Goal: Task Accomplishment & Management: Complete application form

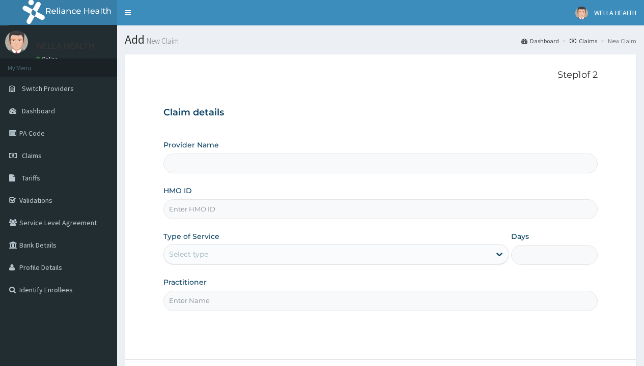
type input "WellaHealth(TELEMEDICINE)"
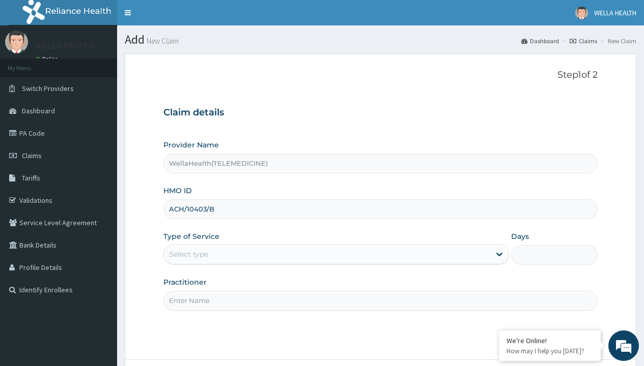
type input "ACH/10403/B"
type input "WellaHealth"
click at [188, 254] on div "Select type" at bounding box center [188, 254] width 39 height 10
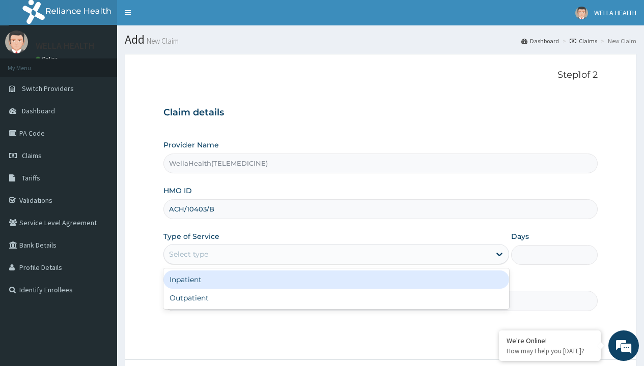
click at [336, 298] on div "Outpatient" at bounding box center [336, 298] width 346 height 18
type input "1"
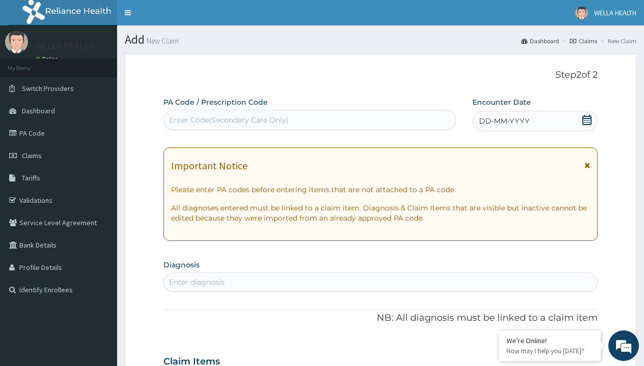
scroll to position [85, 0]
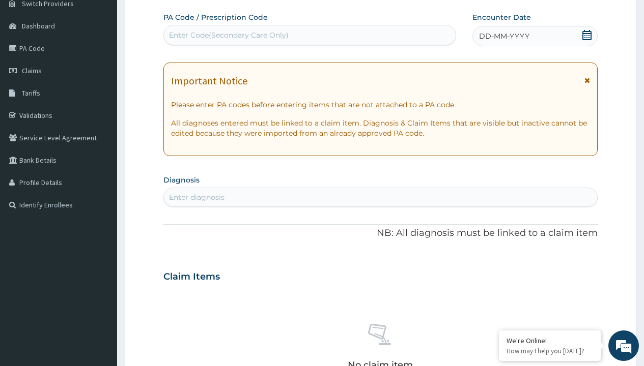
click at [503, 36] on span "DD-MM-YYYY" at bounding box center [504, 36] width 50 height 10
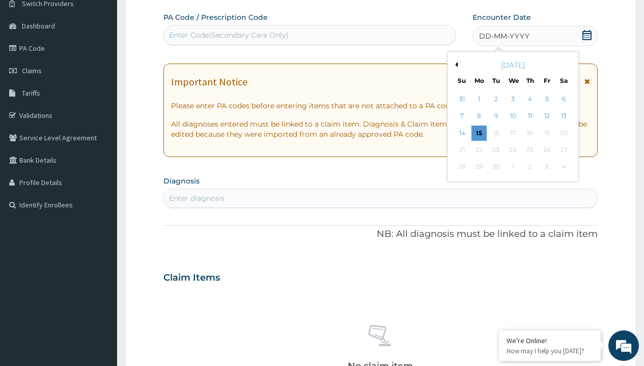
click at [454, 65] on button "Previous Month" at bounding box center [454, 64] width 5 height 5
click at [512, 133] on div "13" at bounding box center [512, 133] width 15 height 15
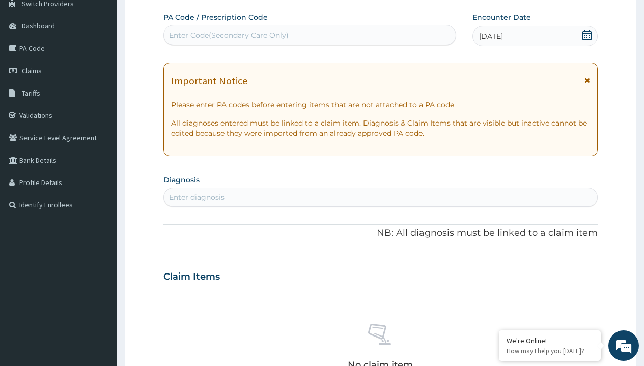
click at [228, 35] on div "Enter Code(Secondary Care Only)" at bounding box center [229, 35] width 120 height 10
type input "PR/D41F1635"
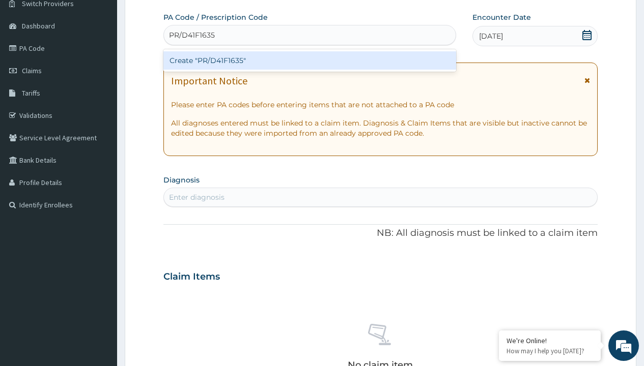
click at [309, 61] on div "Create "PR/D41F1635"" at bounding box center [309, 60] width 292 height 18
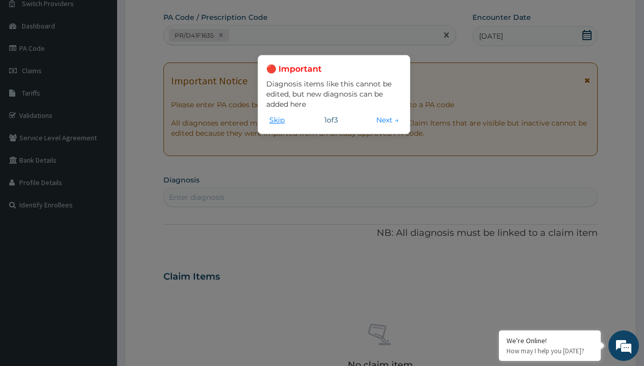
click at [277, 120] on button "Skip" at bounding box center [276, 119] width 21 height 11
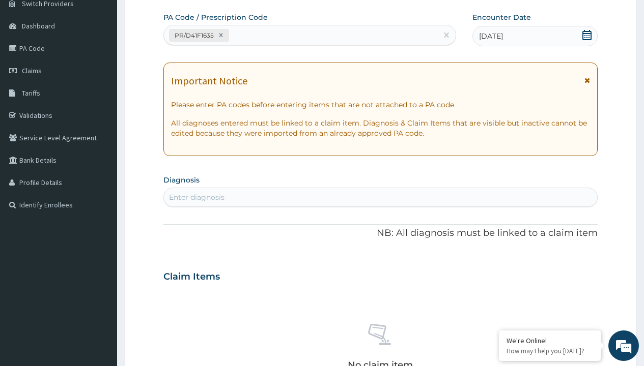
click at [196, 197] on div "Enter diagnosis" at bounding box center [196, 197] width 55 height 10
type input "prescription collected"
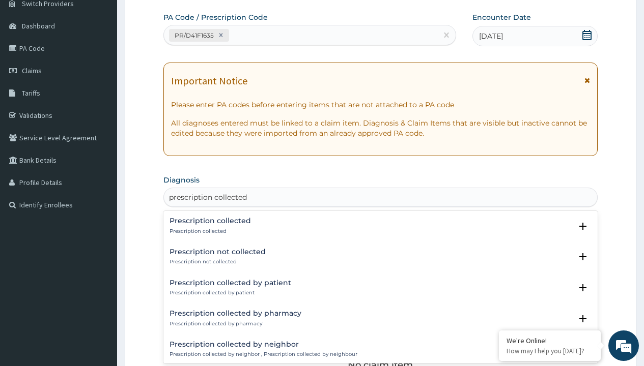
click at [209, 231] on p "Prescription collected" at bounding box center [209, 231] width 81 height 7
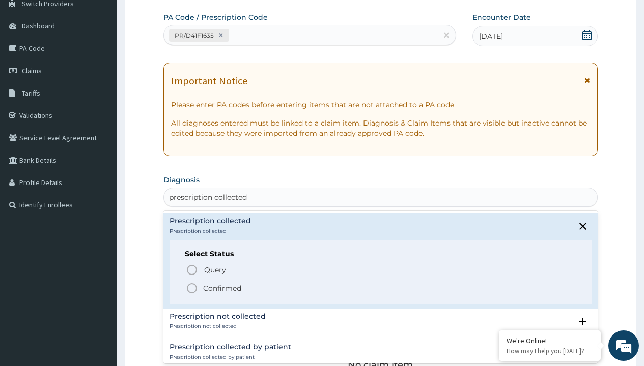
click at [222, 288] on p "Confirmed" at bounding box center [222, 288] width 38 height 10
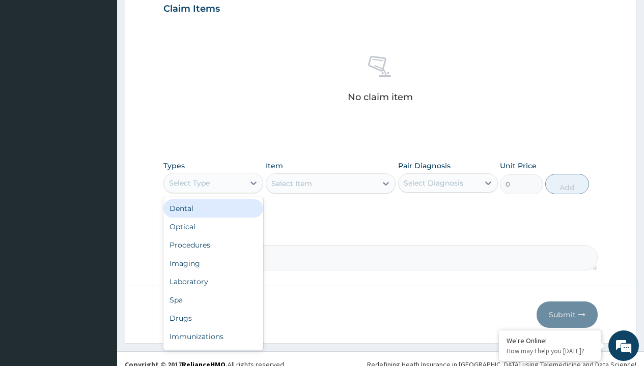
type input "procedures"
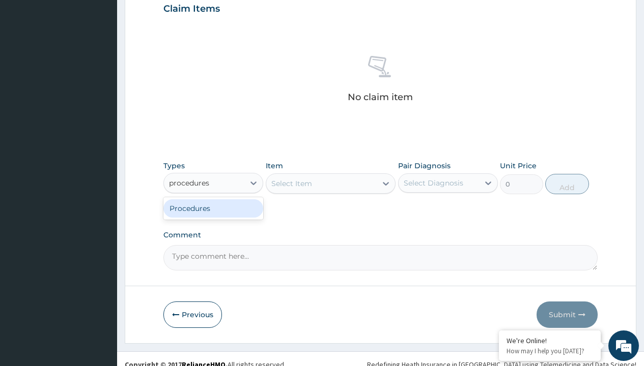
scroll to position [0, 0]
click at [213, 208] on div "Procedures" at bounding box center [213, 208] width 100 height 18
click at [291, 183] on div "Select Item" at bounding box center [291, 184] width 41 height 10
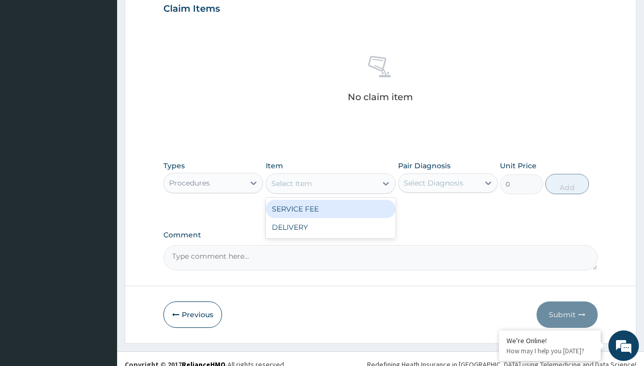
type input "service fee"
click at [330, 209] on div "SERVICE FEE" at bounding box center [331, 209] width 130 height 18
type input "100"
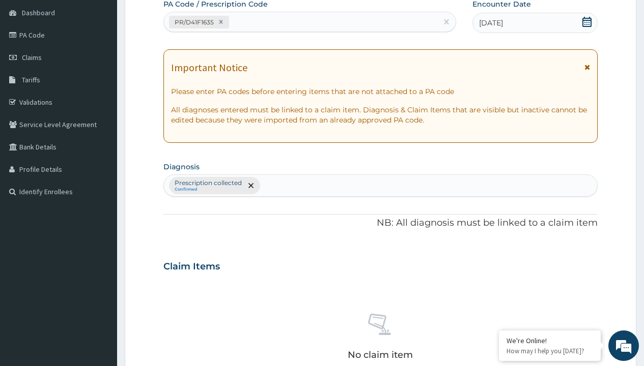
type input "prescription collected"
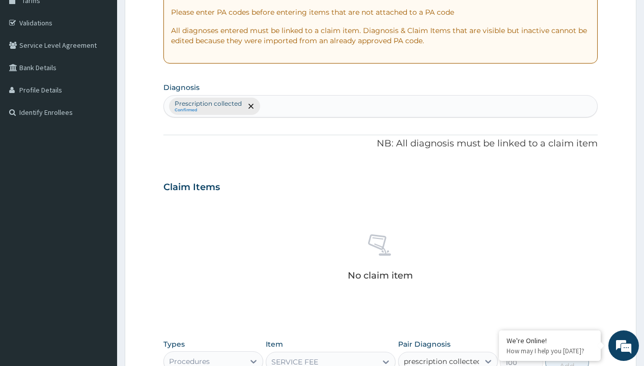
scroll to position [367, 0]
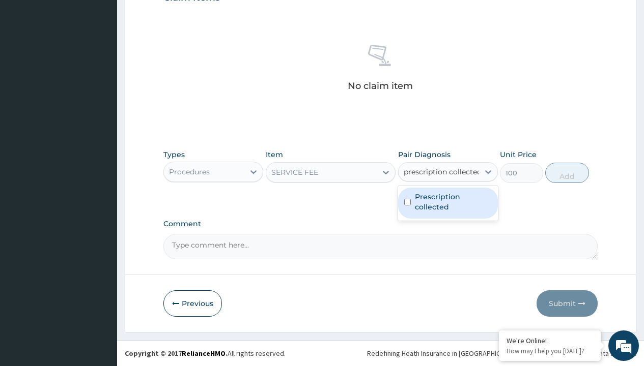
click at [447, 203] on label "Prescription collected" at bounding box center [453, 202] width 77 height 20
checkbox input "true"
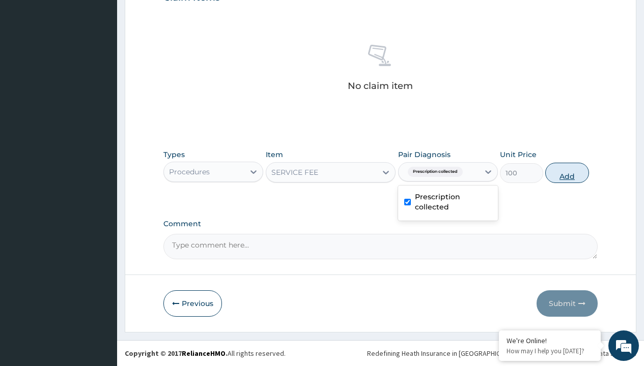
click at [567, 173] on button "Add" at bounding box center [566, 173] width 43 height 20
type input "0"
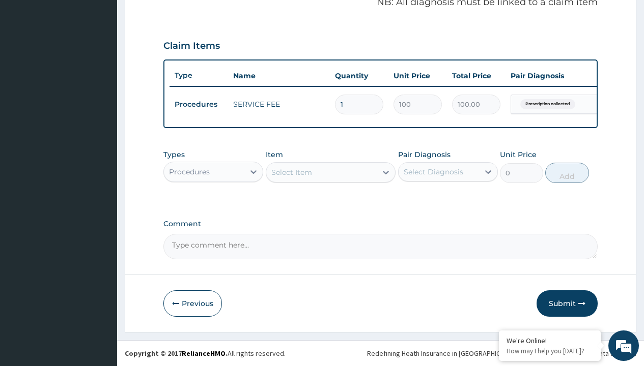
click at [189, 171] on div "Procedures" at bounding box center [189, 172] width 41 height 10
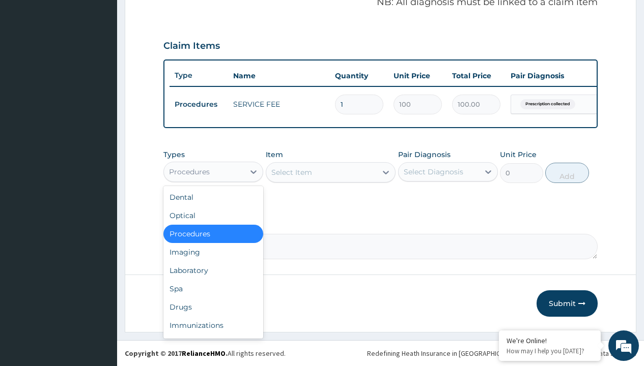
type input "drugs"
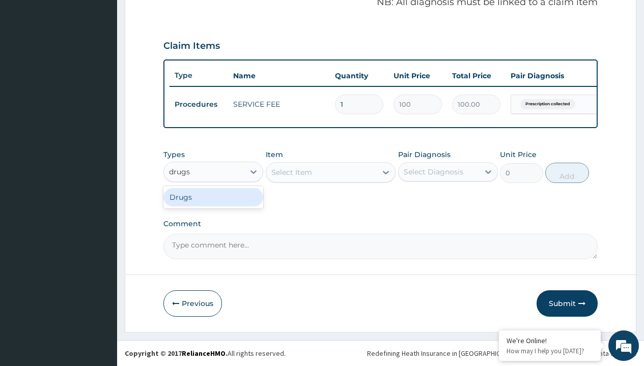
scroll to position [0, 0]
click at [213, 197] on div "Drugs" at bounding box center [213, 197] width 100 height 18
click at [291, 172] on div "Select Item" at bounding box center [331, 172] width 130 height 20
type input "amoxicillin suspension branded"
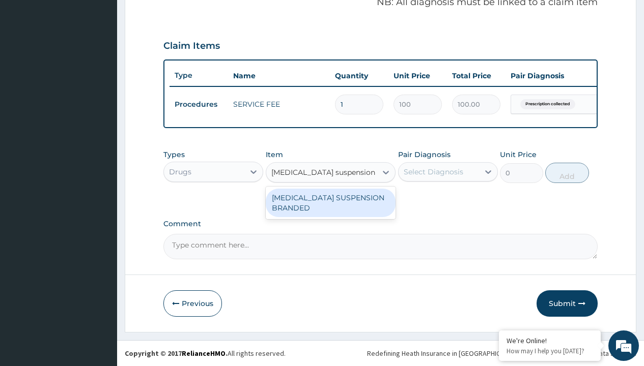
click at [330, 203] on div "[MEDICAL_DATA] SUSPENSION BRANDED" at bounding box center [331, 203] width 130 height 28
type input "5890"
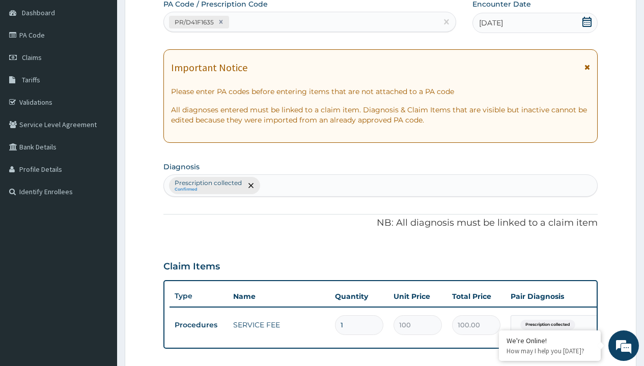
type input "prescription collected"
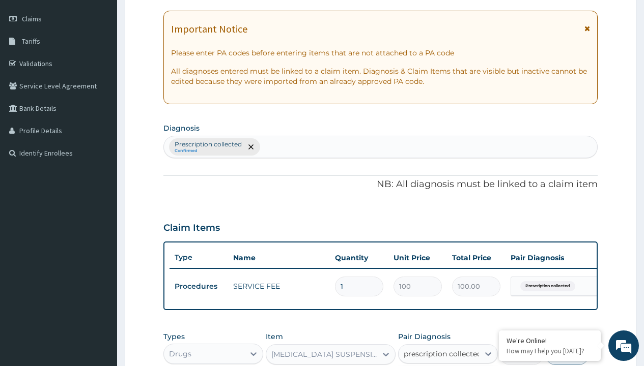
checkbox input "true"
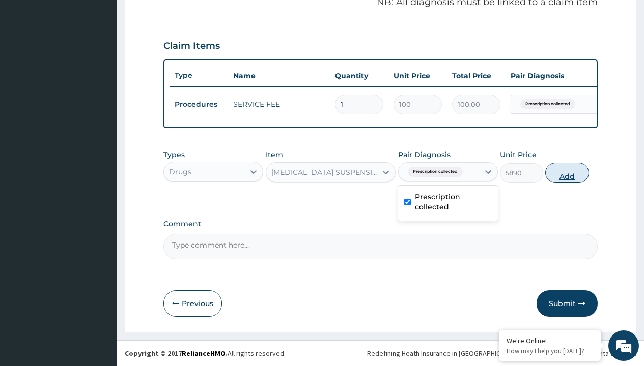
click at [567, 173] on button "Add" at bounding box center [566, 173] width 43 height 20
type input "0"
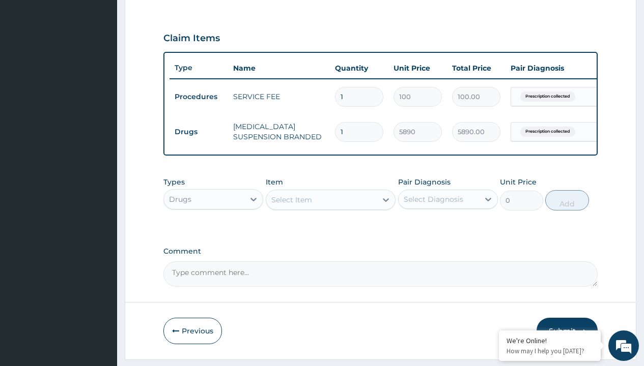
click at [198, 132] on td "Drugs" at bounding box center [198, 132] width 59 height 19
type input "drugs"
click at [213, 232] on div "Drugs" at bounding box center [213, 225] width 100 height 18
click at [291, 205] on div "Select Item" at bounding box center [291, 200] width 41 height 10
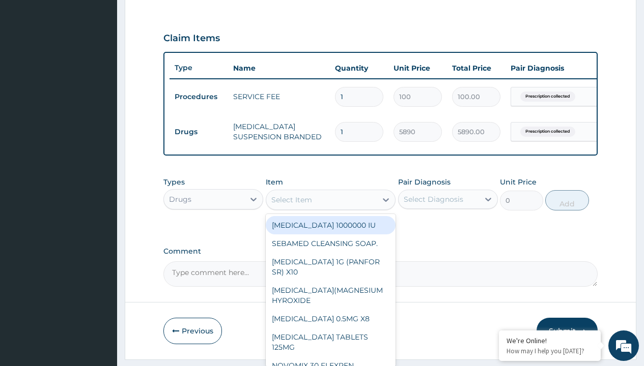
type input "artemether + lumefantrine 20/120 lumartem x24"
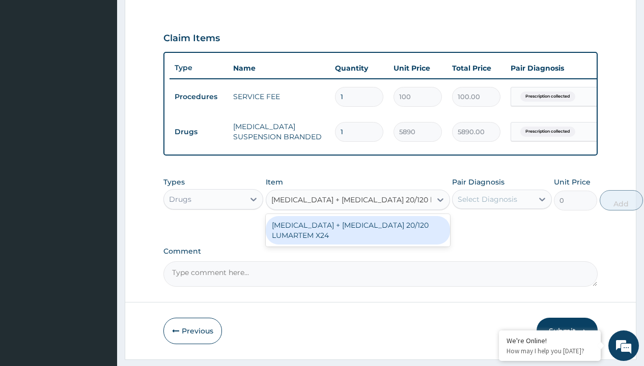
click at [357, 238] on div "[MEDICAL_DATA] + [MEDICAL_DATA] 20/120 LUMARTEM X24" at bounding box center [358, 230] width 184 height 28
type input "121.9000015258789"
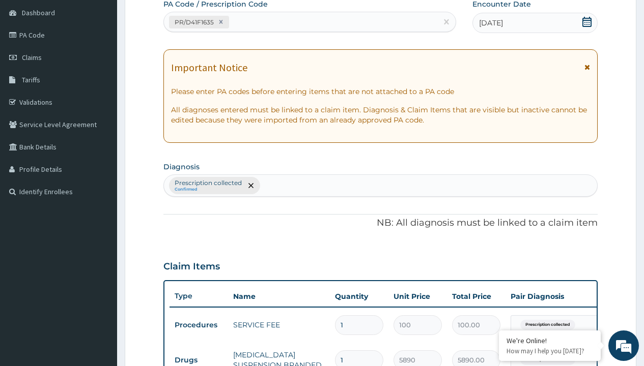
type input "prescription collected"
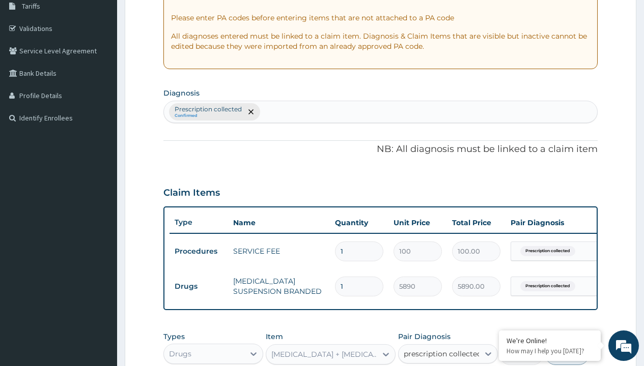
checkbox input "true"
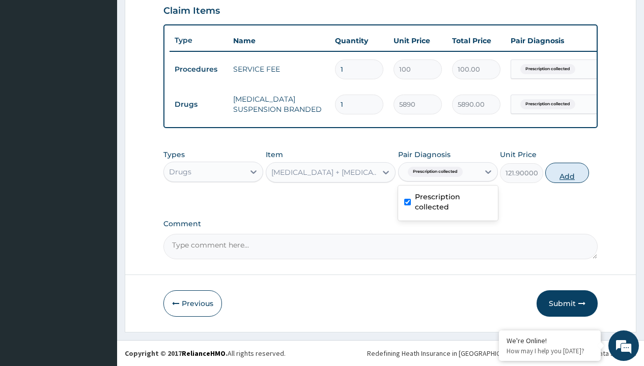
click at [567, 173] on button "Add" at bounding box center [566, 173] width 43 height 20
type input "0"
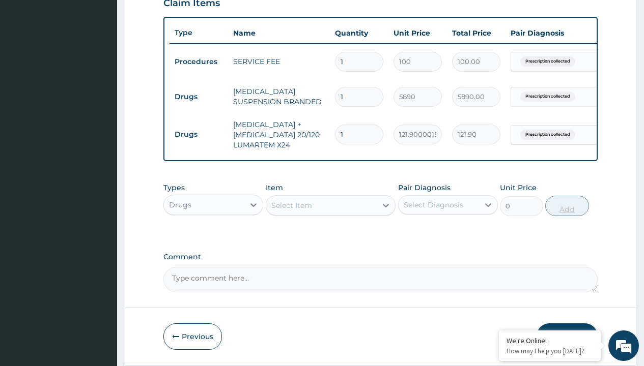
type input "24"
type input "2925.60"
type input "24"
click at [198, 97] on td "Drugs" at bounding box center [198, 97] width 59 height 19
type input "drugs"
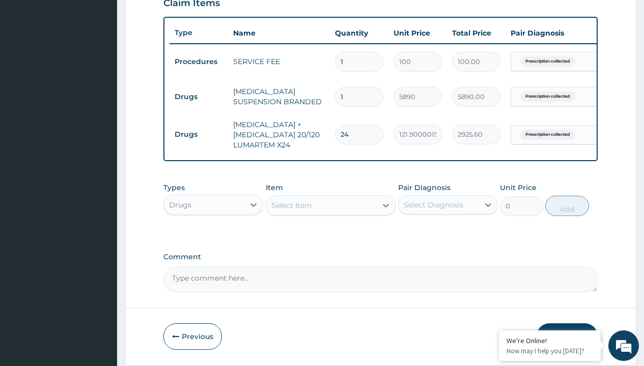
scroll to position [0, 0]
click at [213, 238] on div "Drugs" at bounding box center [213, 230] width 100 height 18
click at [291, 211] on div "Select Item" at bounding box center [291, 205] width 41 height 10
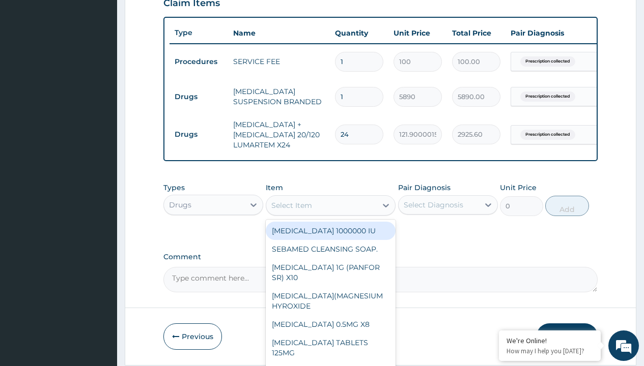
type input "paracetamol syrup emzor/bott"
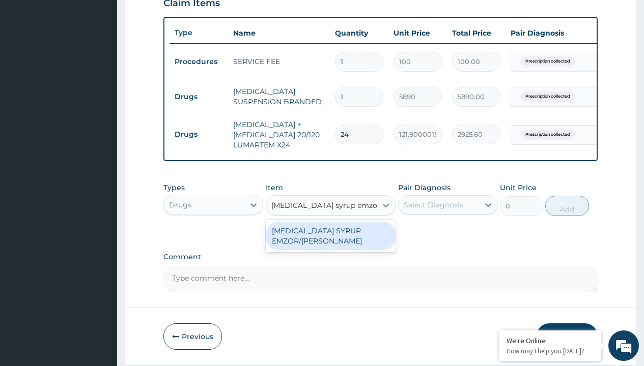
click at [330, 243] on div "[MEDICAL_DATA] SYRUP EMZOR/[PERSON_NAME]" at bounding box center [331, 236] width 130 height 28
type input "1214.099975585938"
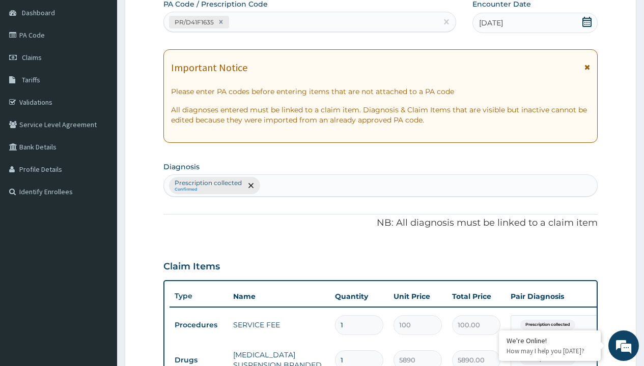
type input "prescription collected"
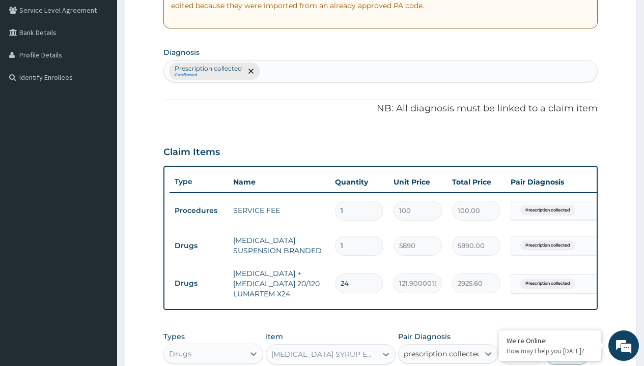
checkbox input "true"
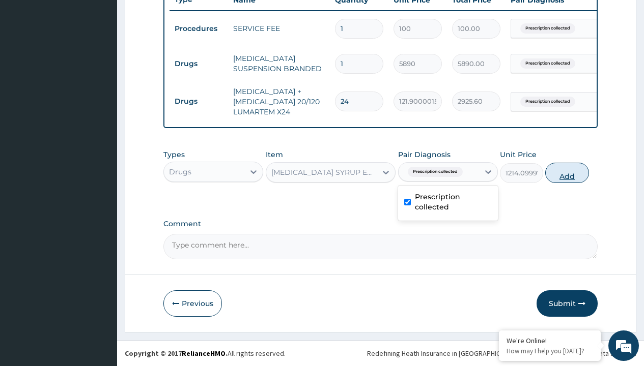
click at [567, 173] on button "Add" at bounding box center [566, 173] width 43 height 20
type input "0"
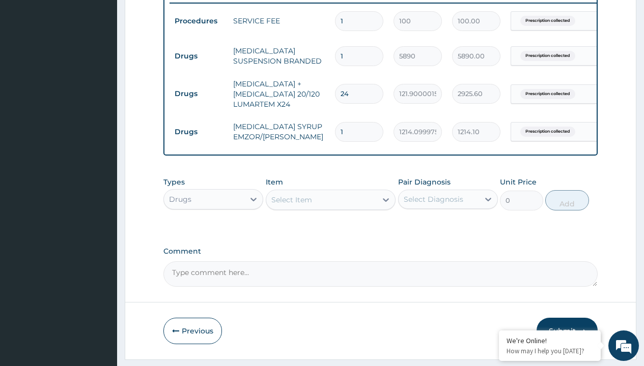
click at [198, 56] on td "Drugs" at bounding box center [198, 56] width 59 height 19
type input "drugs"
click at [213, 232] on div "Drugs" at bounding box center [213, 225] width 100 height 18
click at [291, 205] on div "Select Item" at bounding box center [291, 200] width 41 height 10
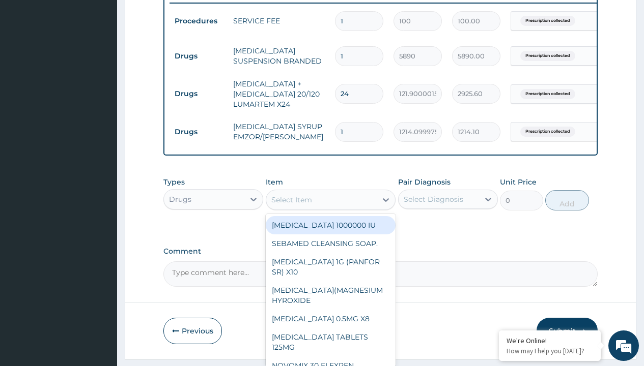
type input "cetirizine syrup"
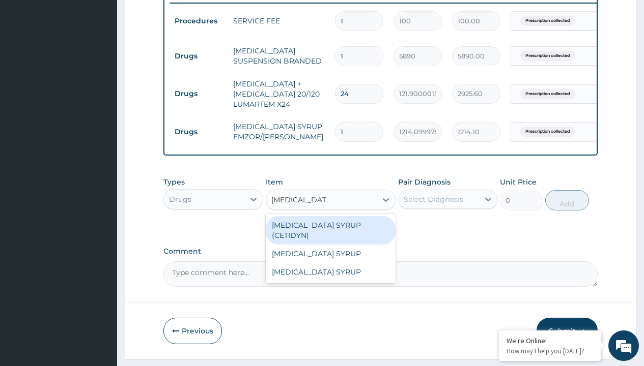
click at [330, 233] on div "[MEDICAL_DATA] SYRUP (CETIDYN)" at bounding box center [331, 230] width 130 height 28
type input "2200"
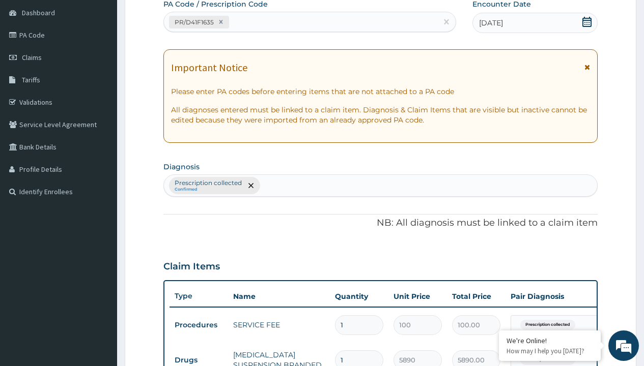
type input "prescription collected"
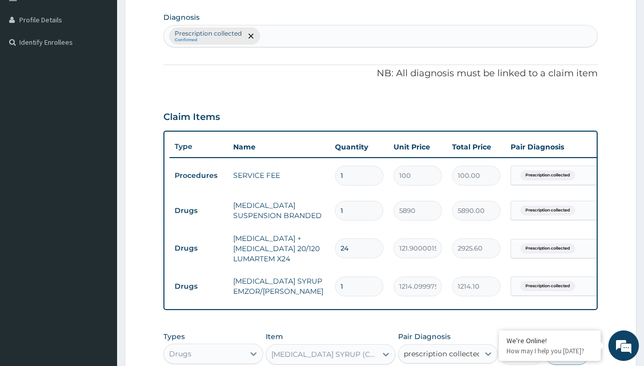
checkbox input "true"
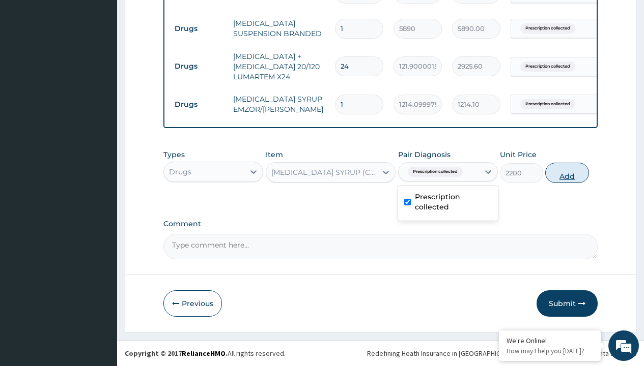
click at [567, 173] on button "Add" at bounding box center [566, 173] width 43 height 20
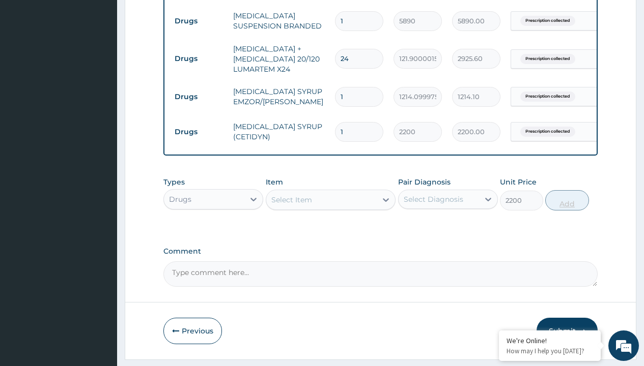
type input "0"
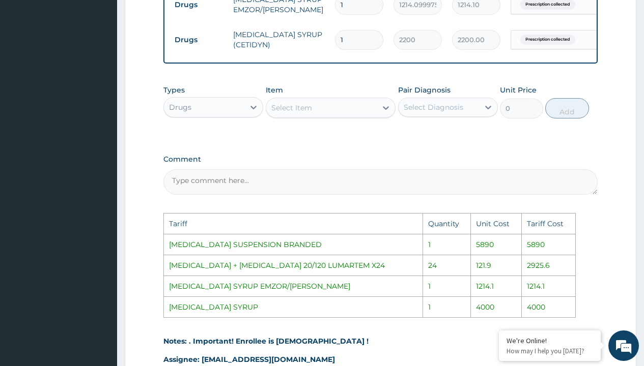
click at [310, 110] on div "Select Item" at bounding box center [291, 108] width 41 height 10
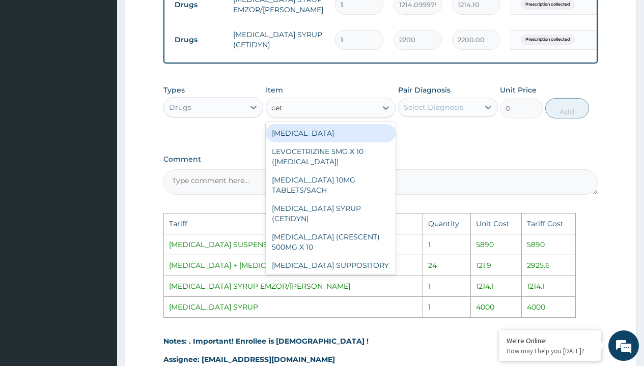
type input "ceti"
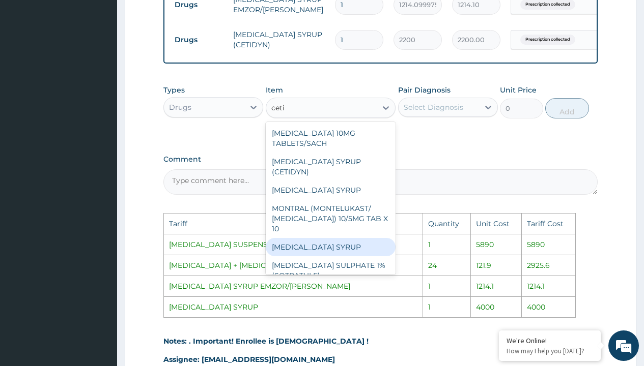
click at [339, 240] on div "[MEDICAL_DATA] SYRUP" at bounding box center [331, 247] width 130 height 18
type input "4000"
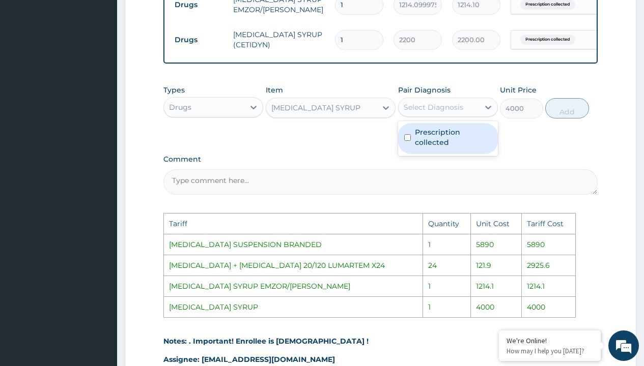
click at [448, 112] on div "Select Diagnosis" at bounding box center [434, 107] width 60 height 10
click at [455, 141] on label "Prescription collected" at bounding box center [453, 137] width 77 height 20
checkbox input "true"
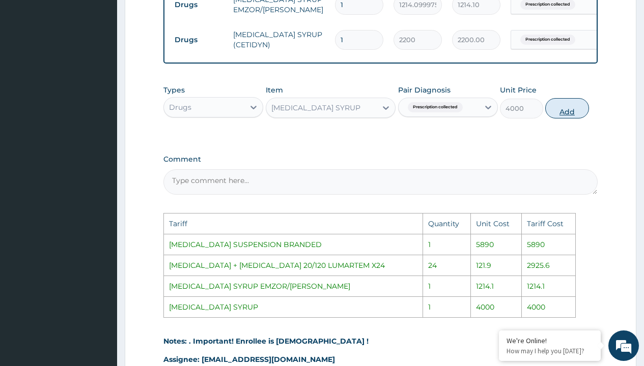
click at [572, 119] on button "Add" at bounding box center [566, 108] width 43 height 20
type input "0"
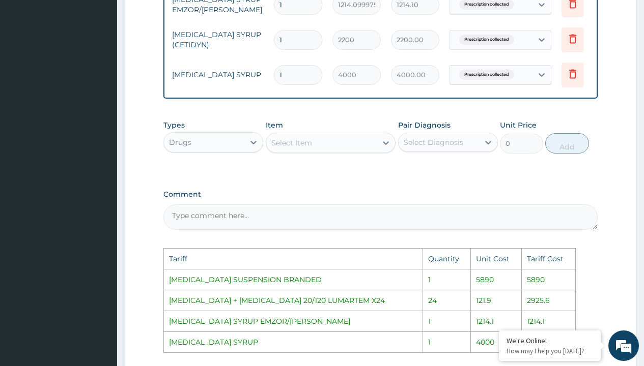
scroll to position [0, 62]
click at [583, 38] on icon at bounding box center [572, 39] width 22 height 25
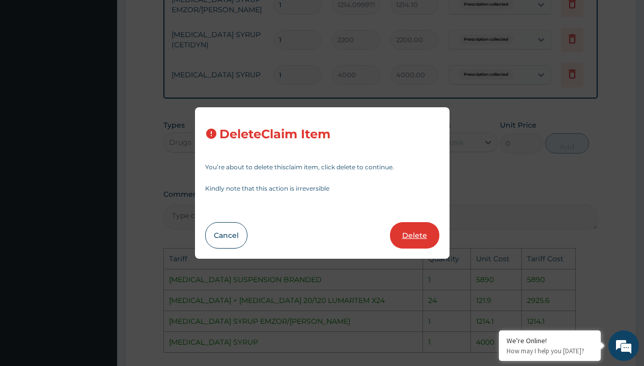
click at [418, 234] on button "Delete" at bounding box center [414, 235] width 49 height 26
type input "4000"
type input "4000.00"
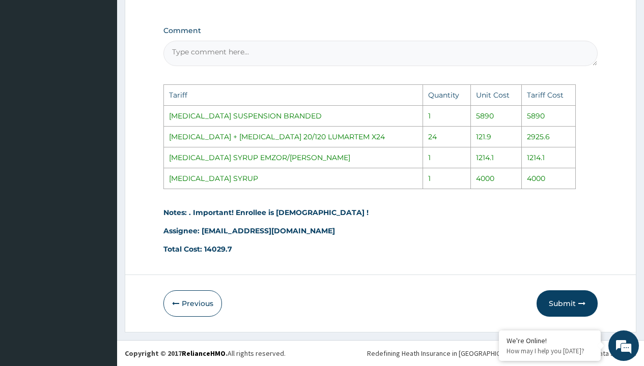
scroll to position [666, 0]
click at [562, 300] on button "Submit" at bounding box center [566, 304] width 61 height 26
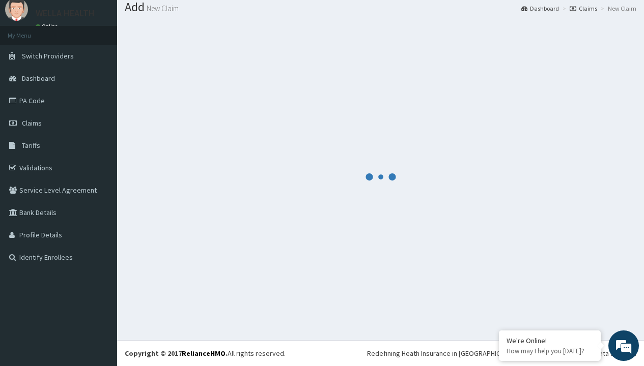
scroll to position [473, 0]
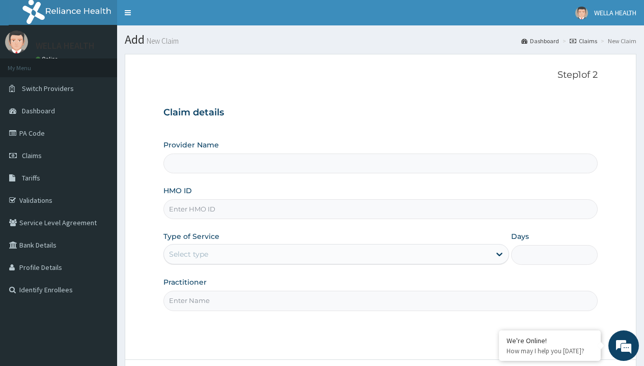
type input "WellaHealth(TELEMEDICINE)"
type input "BIE/10001/A"
type input "WellaHealth"
click at [188, 254] on div "Select type" at bounding box center [188, 254] width 39 height 10
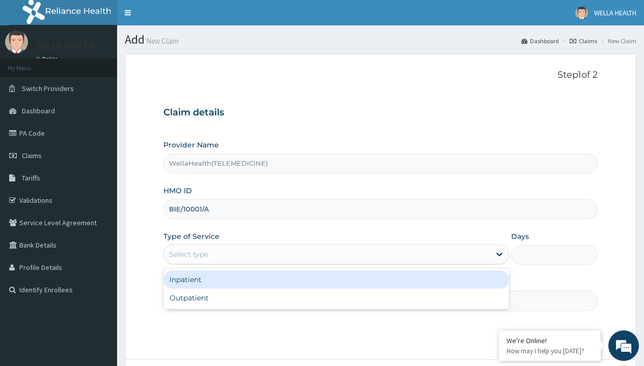
click at [336, 298] on div "Outpatient" at bounding box center [336, 298] width 346 height 18
type input "1"
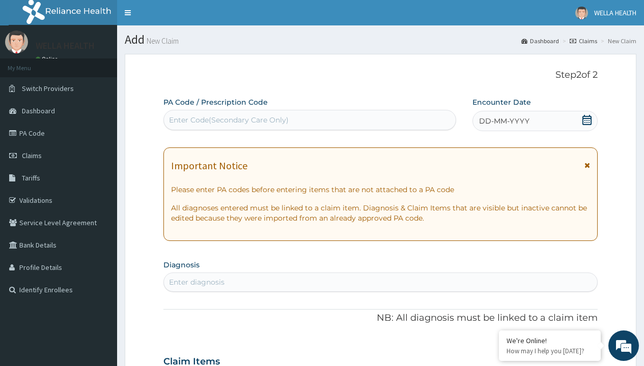
scroll to position [85, 0]
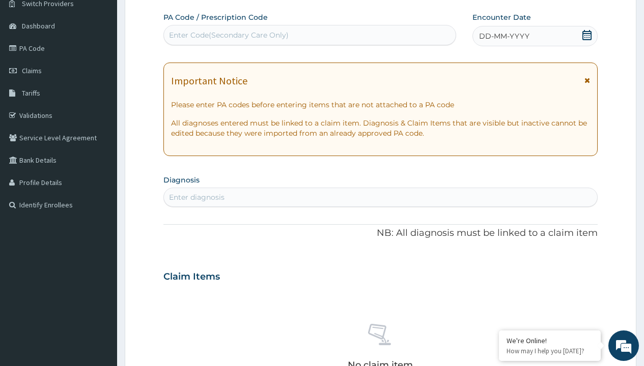
click at [503, 36] on span "DD-MM-YYYY" at bounding box center [504, 36] width 50 height 10
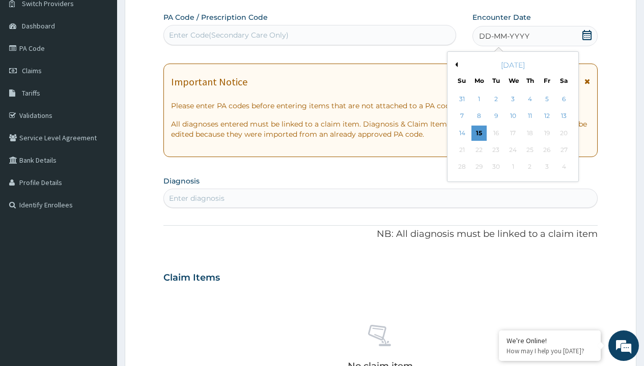
click at [454, 65] on button "Previous Month" at bounding box center [454, 64] width 5 height 5
click at [512, 133] on div "13" at bounding box center [512, 133] width 15 height 15
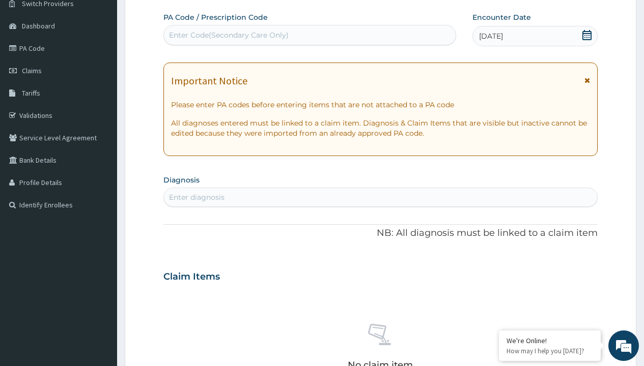
click at [228, 35] on div "Enter Code(Secondary Care Only)" at bounding box center [229, 35] width 120 height 10
type input "PR/409F2146"
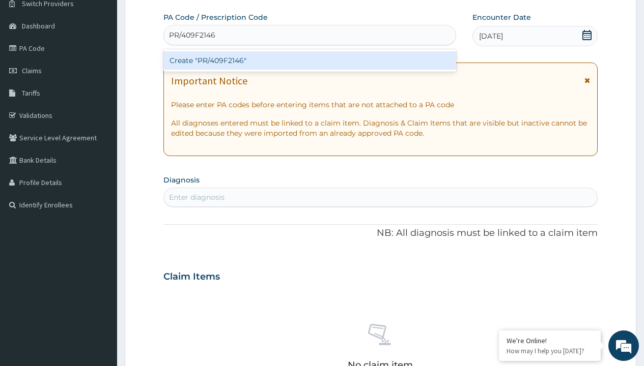
click at [309, 61] on div "Create "PR/409F2146"" at bounding box center [309, 60] width 292 height 18
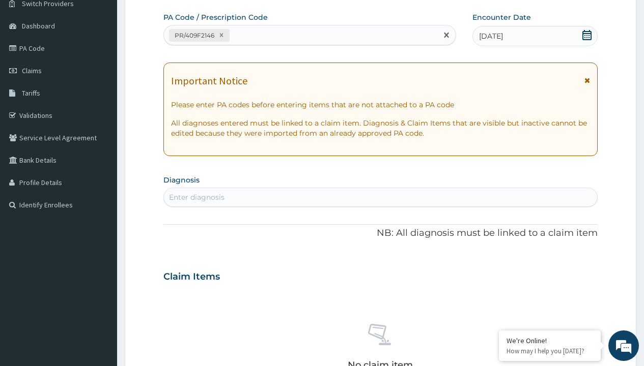
click at [196, 197] on div "Enter diagnosis" at bounding box center [196, 197] width 55 height 10
type input "prescription collected"
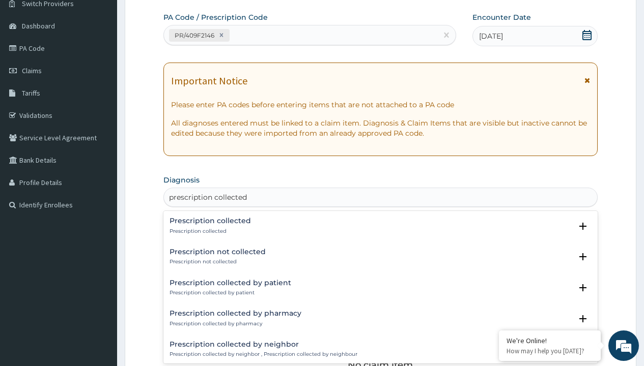
click at [209, 231] on p "Prescription collected" at bounding box center [209, 231] width 81 height 7
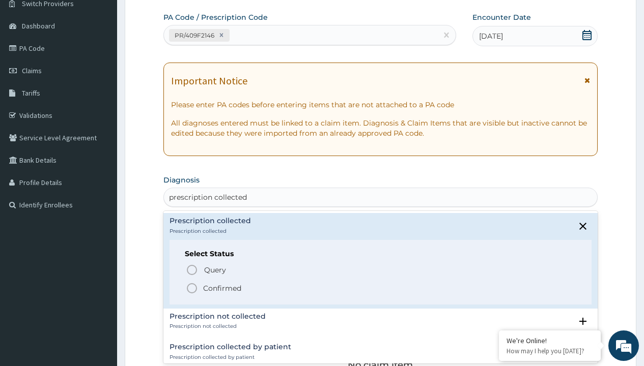
click at [222, 288] on p "Confirmed" at bounding box center [222, 288] width 38 height 10
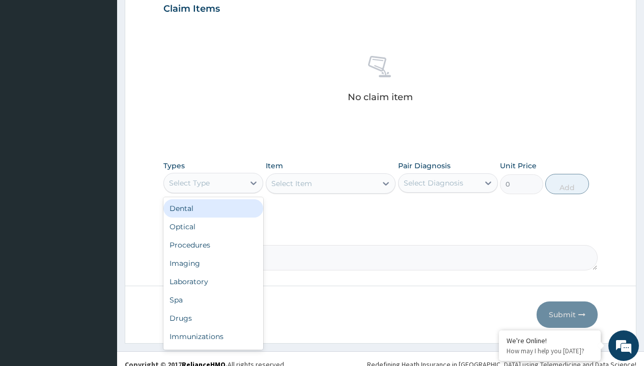
type input "procedures"
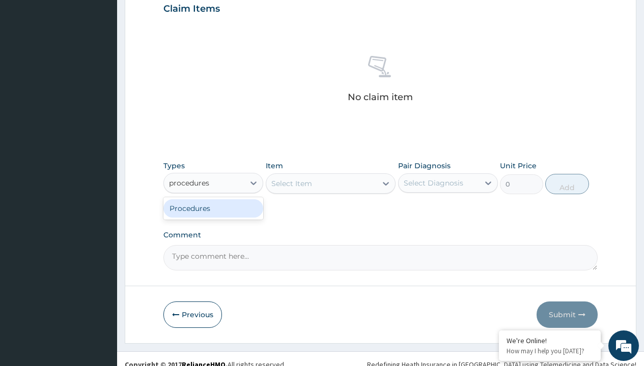
click at [213, 208] on div "Procedures" at bounding box center [213, 208] width 100 height 18
click at [291, 183] on div "Select Item" at bounding box center [291, 184] width 41 height 10
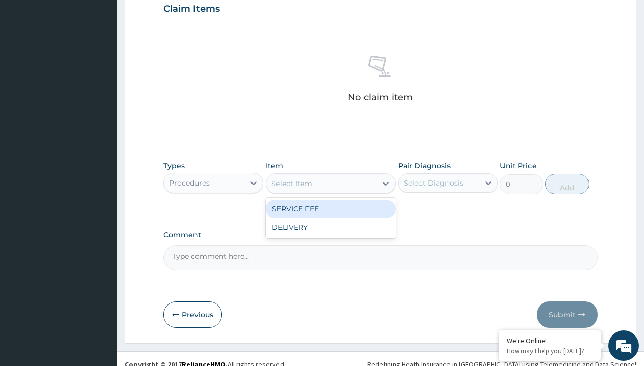
type input "service fee"
click at [330, 209] on div "SERVICE FEE" at bounding box center [331, 209] width 130 height 18
type input "100"
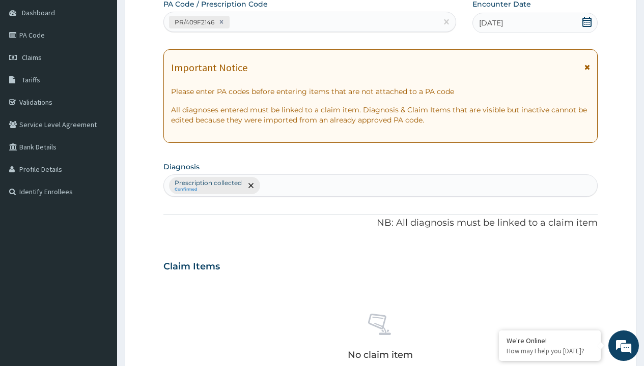
type input "prescription collected"
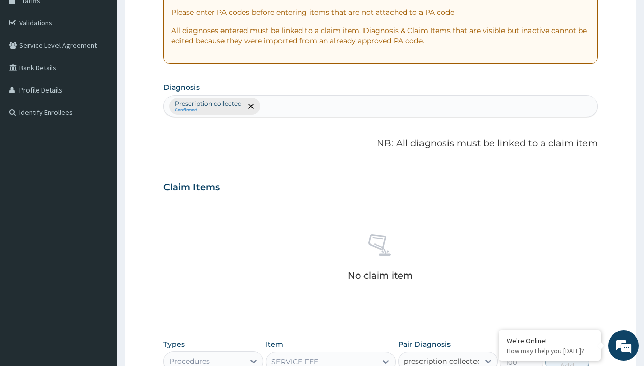
checkbox input "true"
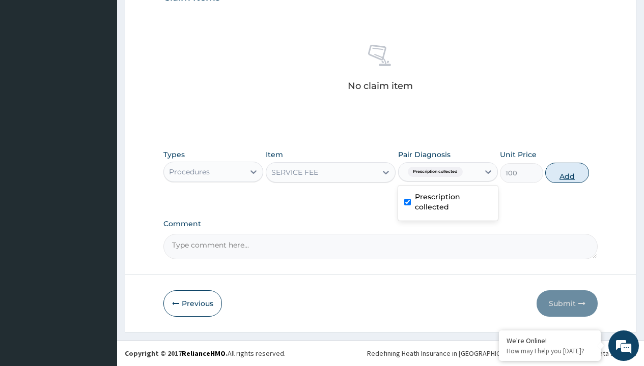
click at [567, 173] on button "Add" at bounding box center [566, 173] width 43 height 20
type input "0"
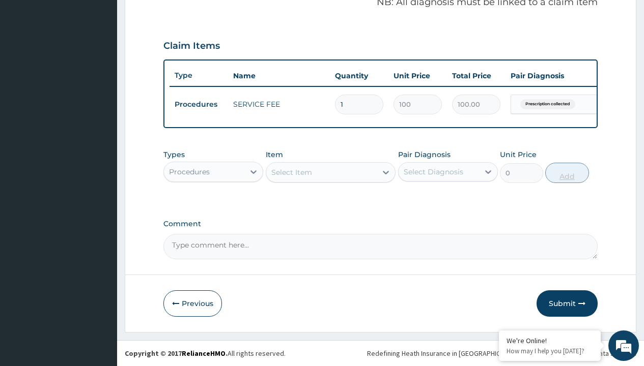
scroll to position [327, 0]
click at [189, 171] on div "Procedures" at bounding box center [189, 172] width 41 height 10
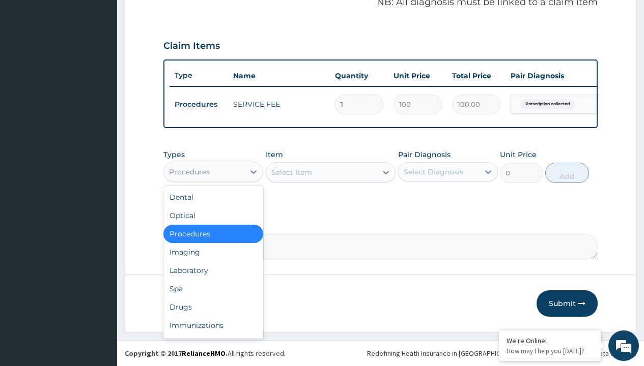
type input "drugs"
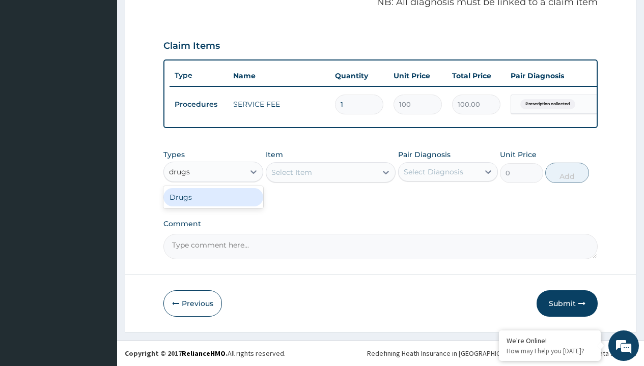
scroll to position [0, 0]
click at [213, 197] on div "Drugs" at bounding box center [213, 197] width 100 height 18
click at [291, 172] on div "Select Item" at bounding box center [331, 172] width 130 height 20
click at [180, 171] on div "Drugs" at bounding box center [180, 172] width 22 height 10
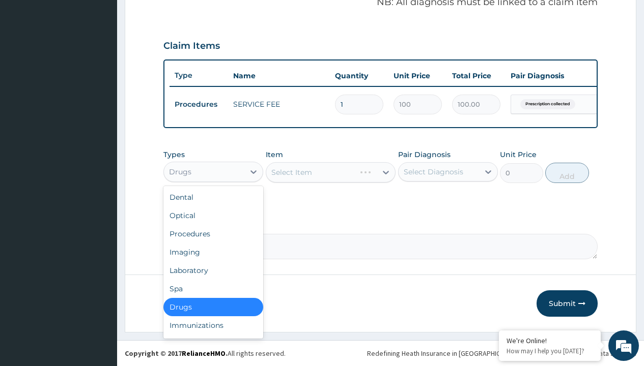
type input "drugs"
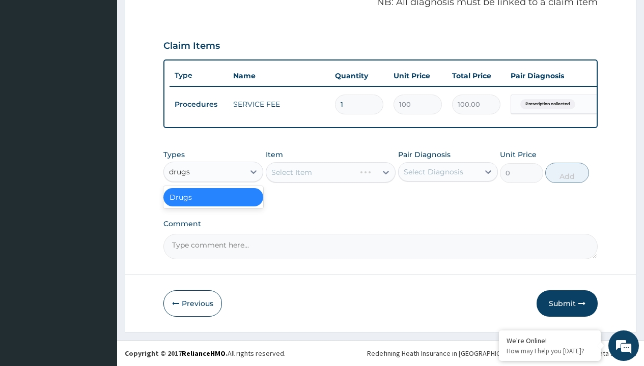
click at [213, 197] on div "Drugs" at bounding box center [213, 197] width 100 height 18
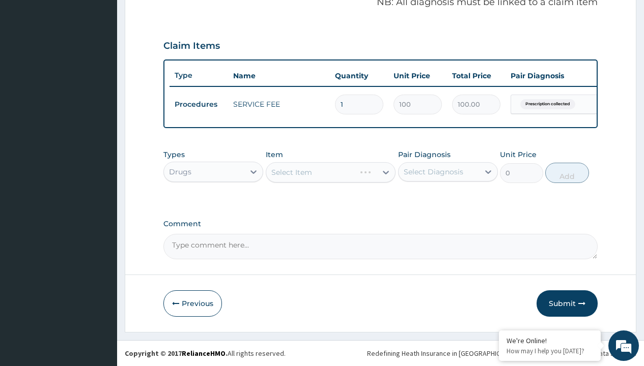
click at [291, 172] on div "Select Item" at bounding box center [331, 172] width 130 height 20
click at [180, 171] on div "Drugs" at bounding box center [180, 172] width 22 height 10
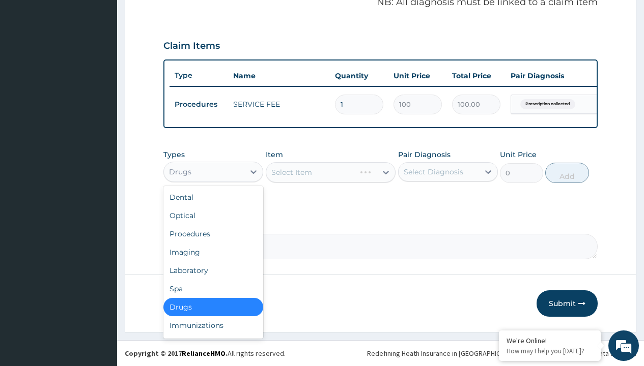
type input "drugs"
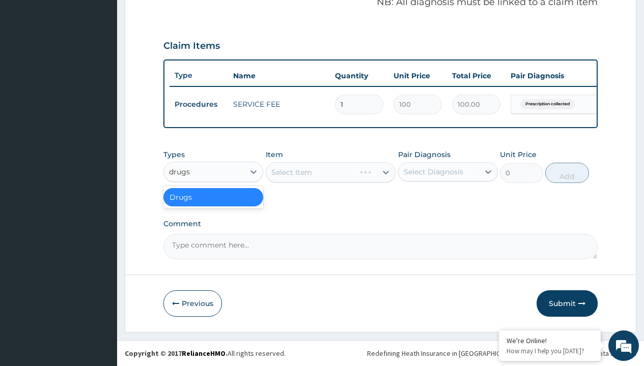
click at [213, 197] on div "Drugs" at bounding box center [213, 197] width 100 height 18
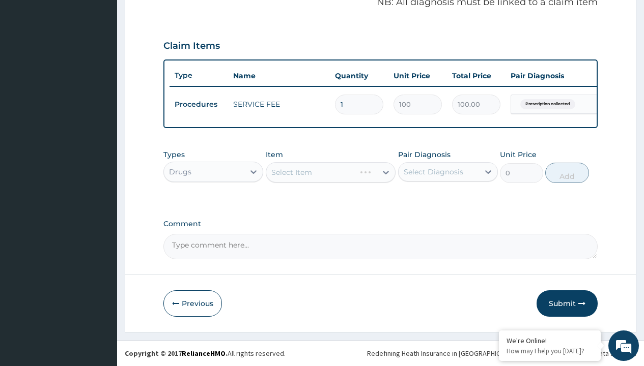
click at [291, 172] on div "Select Item" at bounding box center [331, 172] width 130 height 20
click at [180, 171] on div "Drugs" at bounding box center [180, 172] width 22 height 10
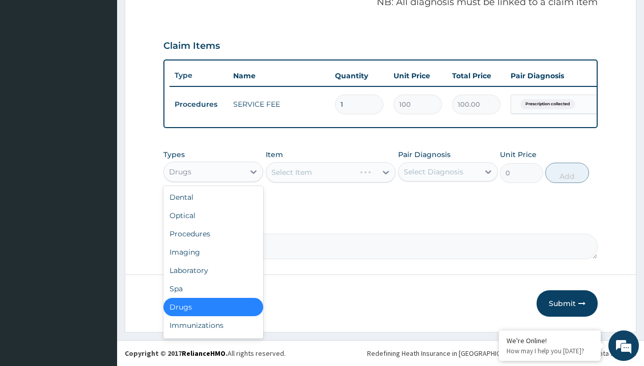
type input "drugs"
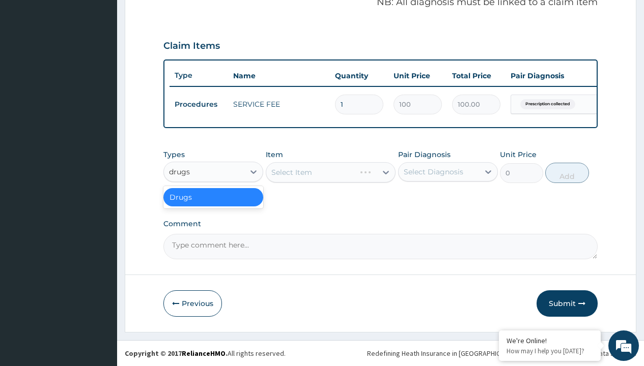
click at [213, 197] on div "Drugs" at bounding box center [213, 197] width 100 height 18
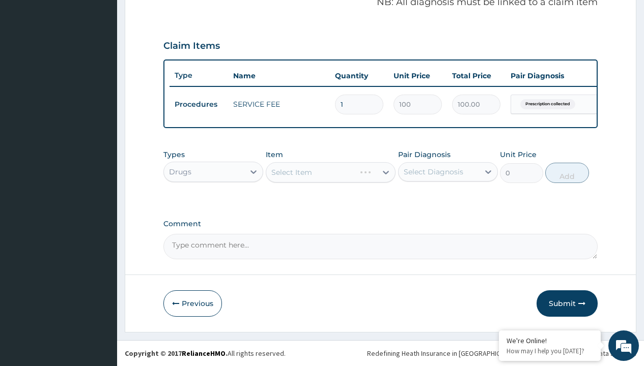
click at [291, 172] on div "Select Item" at bounding box center [331, 172] width 130 height 20
click at [180, 171] on div "Drugs" at bounding box center [180, 172] width 22 height 10
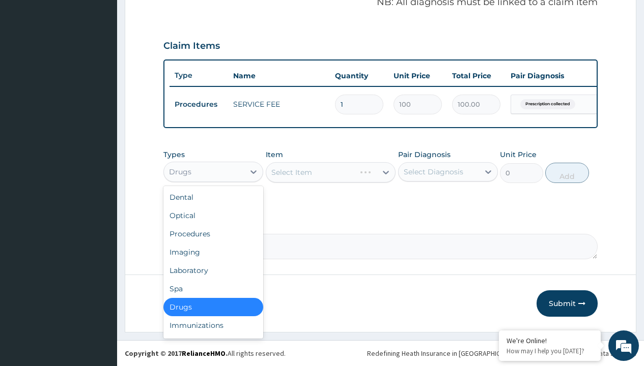
type input "drugs"
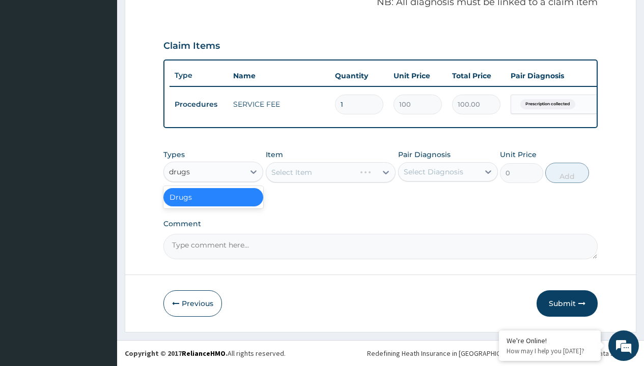
click at [213, 197] on div "Drugs" at bounding box center [213, 197] width 100 height 18
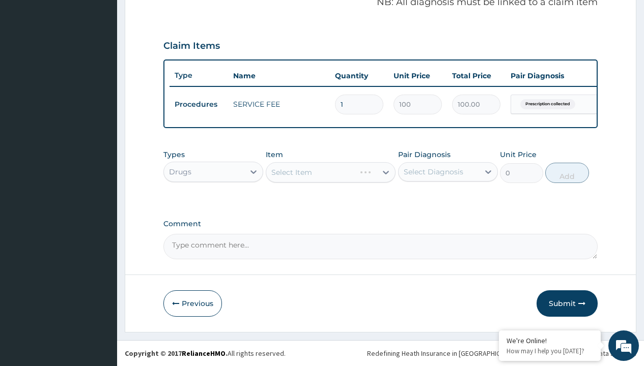
click at [291, 172] on div "Select Item" at bounding box center [331, 172] width 130 height 20
click at [180, 171] on div "Drugs" at bounding box center [180, 172] width 22 height 10
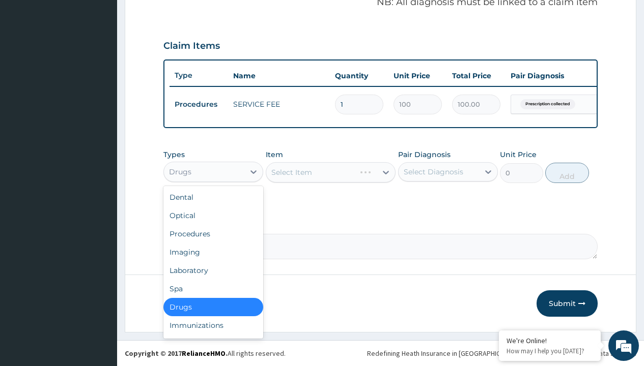
type input "drugs"
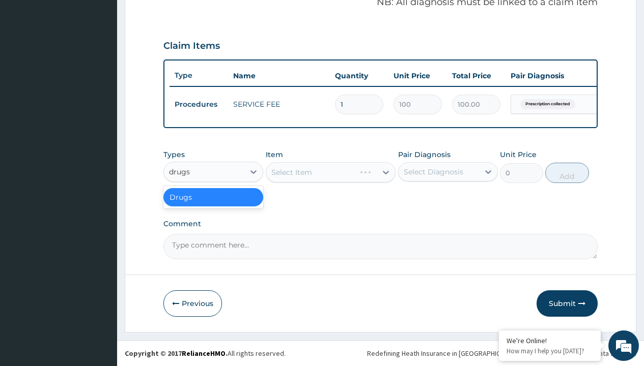
click at [213, 197] on div "Drugs" at bounding box center [213, 197] width 100 height 18
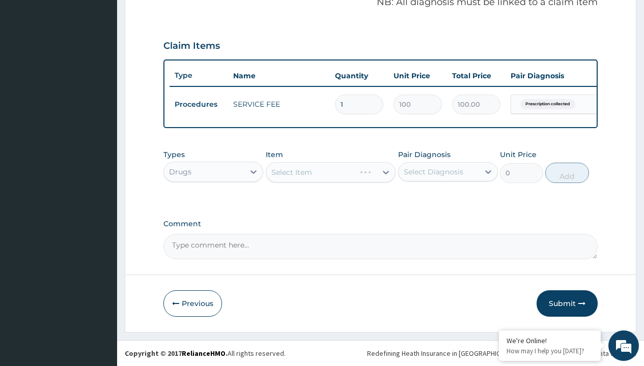
click at [291, 172] on div "Select Item" at bounding box center [331, 172] width 130 height 20
click at [180, 171] on div "Drugs" at bounding box center [180, 172] width 22 height 10
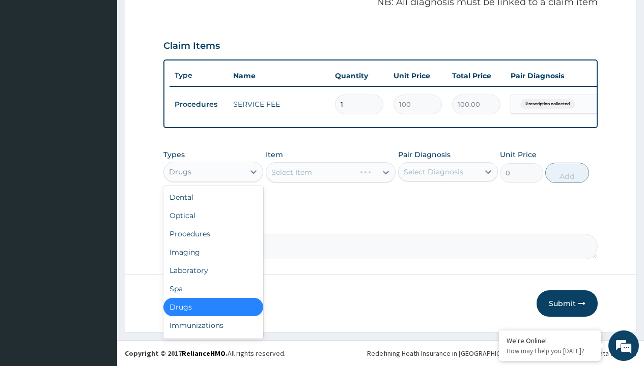
type input "drugs"
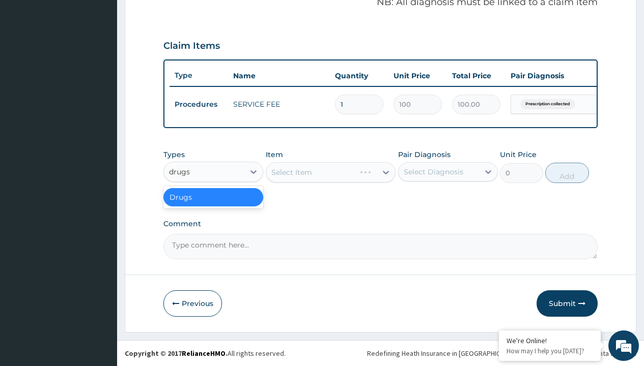
click at [213, 197] on div "Drugs" at bounding box center [213, 197] width 100 height 18
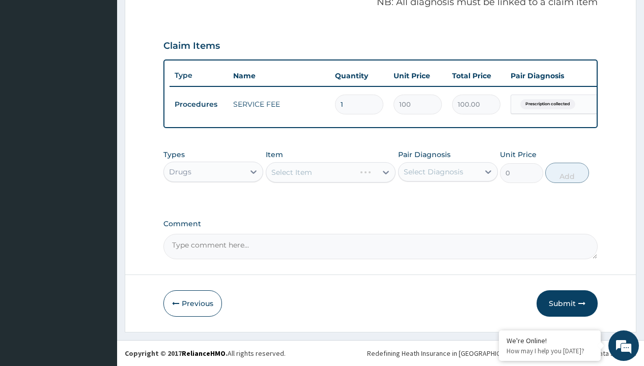
click at [291, 172] on div "Select Item" at bounding box center [331, 172] width 130 height 20
type input "[MEDICAL_DATA] caps 2mg/sach"
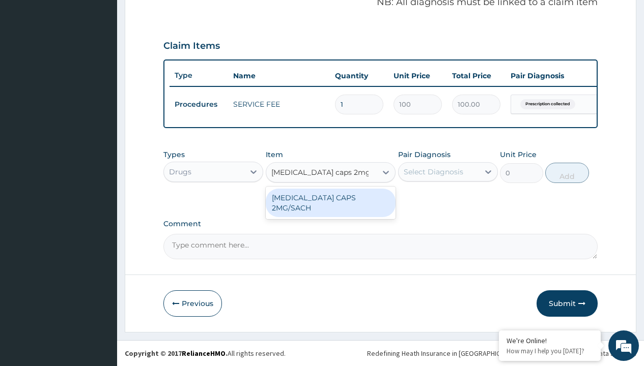
click at [330, 197] on div "[MEDICAL_DATA] CAPS 2MG/SACH" at bounding box center [331, 203] width 130 height 28
type input "420"
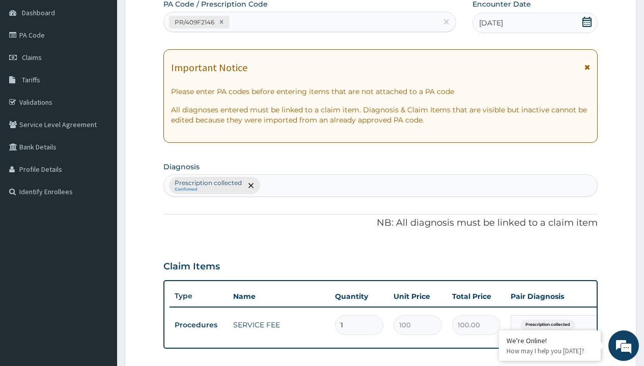
type input "prescription collected"
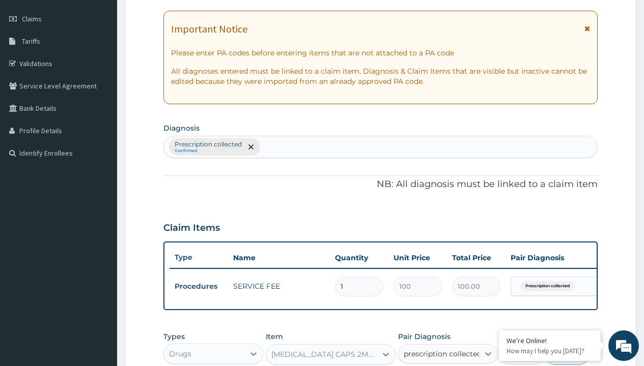
checkbox input "true"
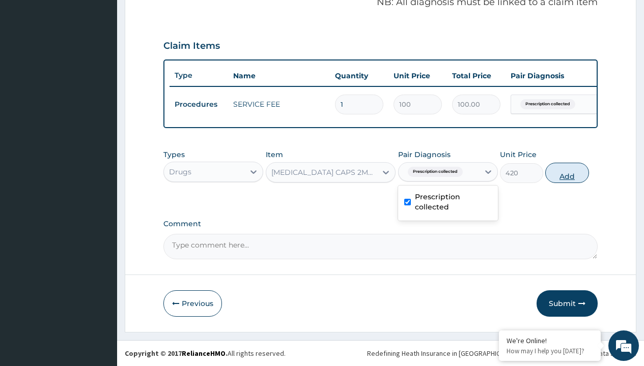
click at [567, 173] on button "Add" at bounding box center [566, 173] width 43 height 20
type input "0"
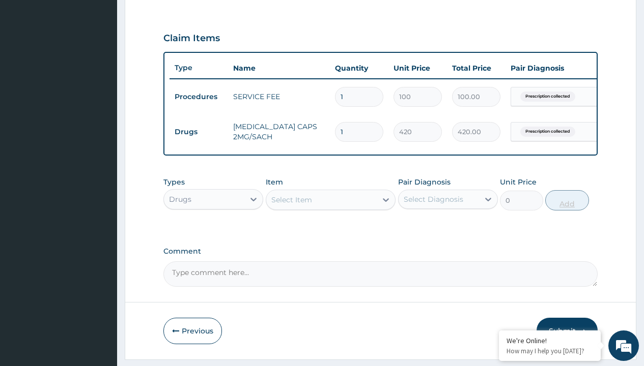
type input "10"
type input "4200.00"
type input "10"
click at [198, 132] on td "Drugs" at bounding box center [198, 132] width 59 height 19
type input "drugs"
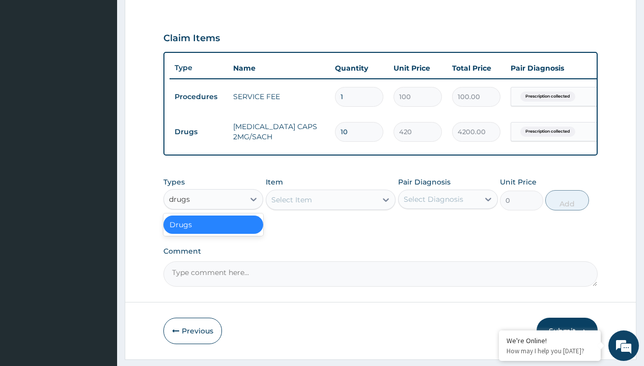
scroll to position [0, 0]
click at [213, 232] on div "Drugs" at bounding box center [213, 225] width 100 height 18
click at [291, 205] on div "Select Item" at bounding box center [291, 200] width 41 height 10
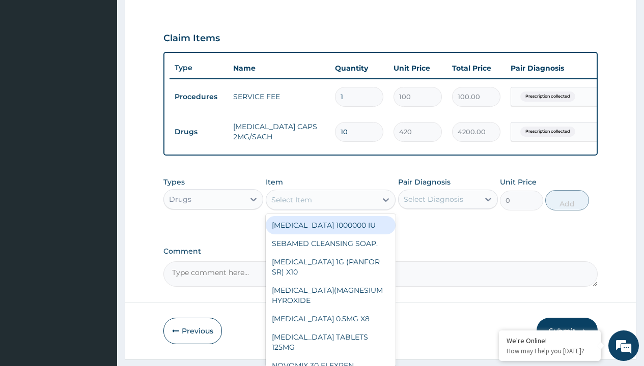
type input "ors/sachet"
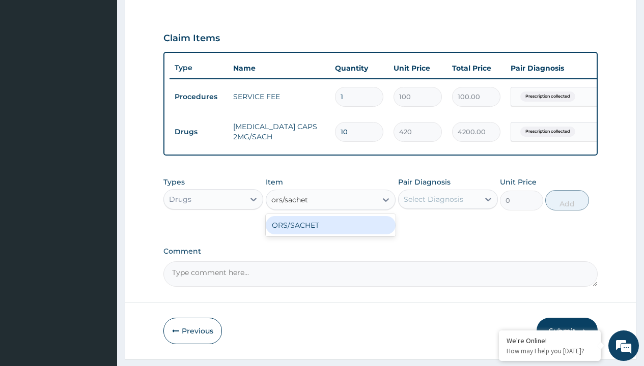
click at [330, 233] on div "ORS/SACHET" at bounding box center [331, 225] width 130 height 18
type input "600"
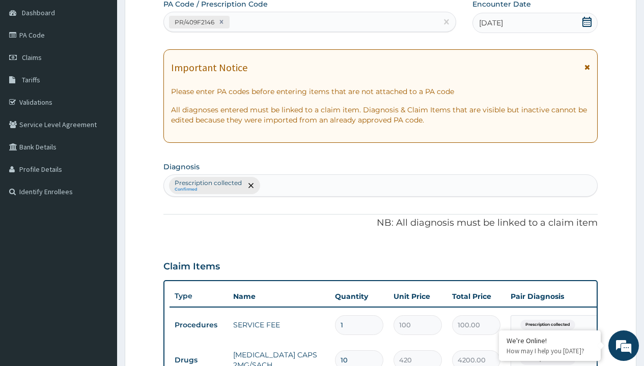
type input "prescription collected"
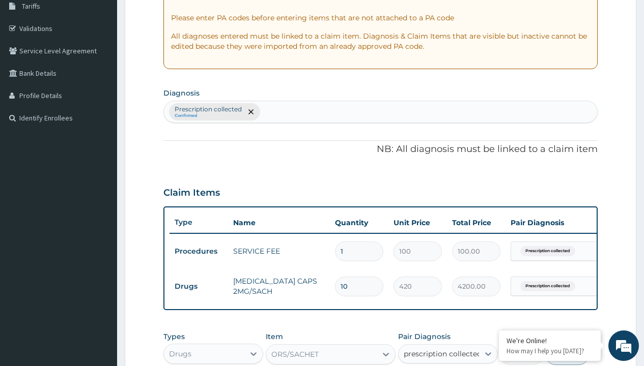
checkbox input "true"
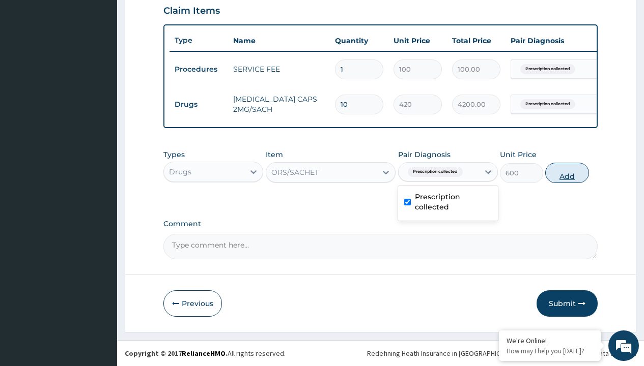
click at [567, 173] on button "Add" at bounding box center [566, 173] width 43 height 20
type input "0"
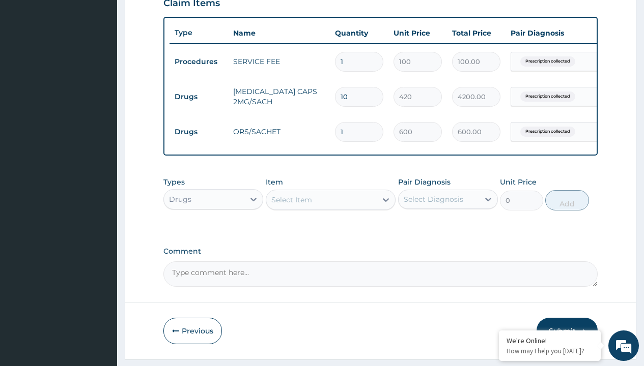
click at [198, 97] on td "Drugs" at bounding box center [198, 97] width 59 height 19
type input "drugs"
click at [213, 232] on div "Drugs" at bounding box center [213, 225] width 100 height 18
click at [291, 205] on div "Select Item" at bounding box center [291, 200] width 41 height 10
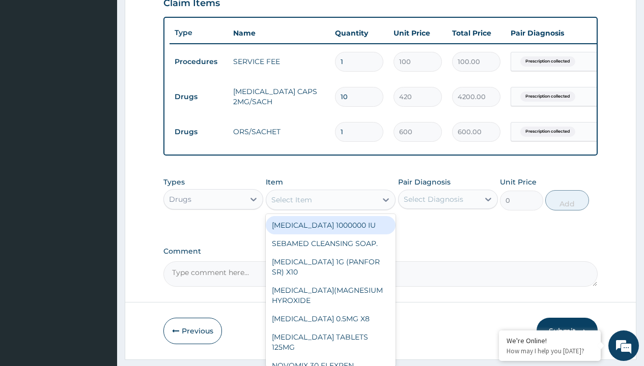
type input "throat lozenges"
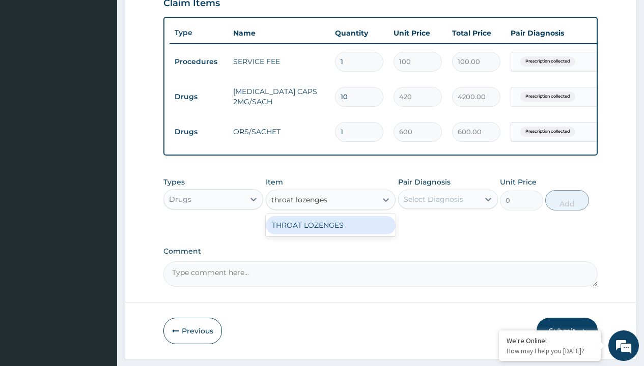
click at [330, 233] on div "THROAT LOZENGES" at bounding box center [331, 225] width 130 height 18
type input "196"
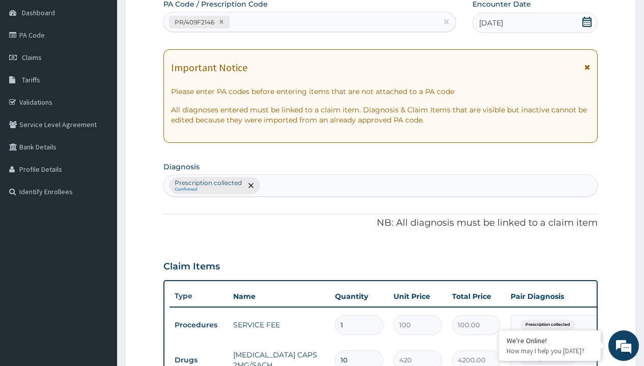
type input "prescription collected"
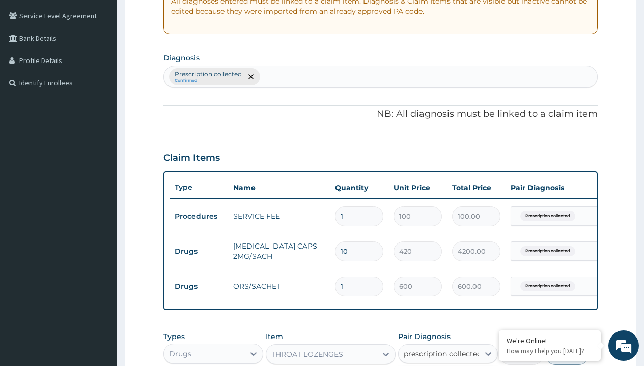
checkbox input "true"
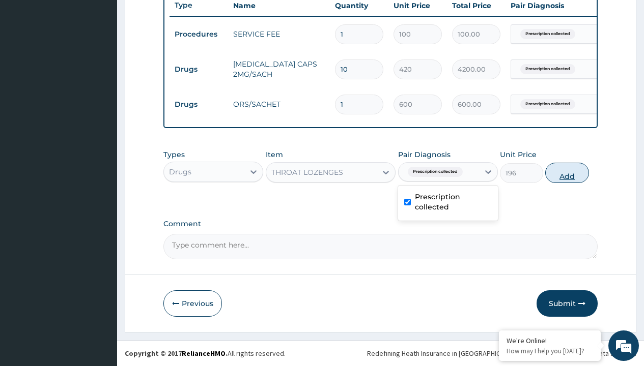
click at [567, 173] on button "Add" at bounding box center [566, 173] width 43 height 20
type input "0"
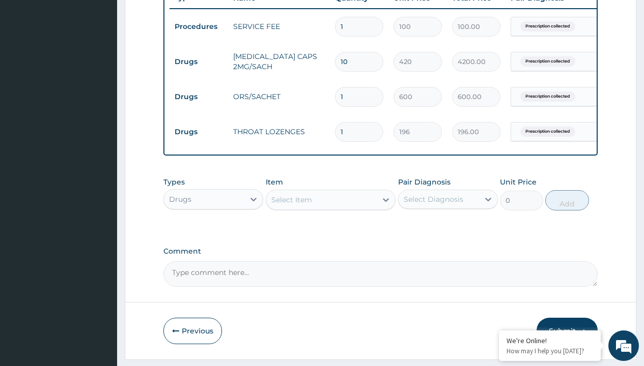
type input "10"
type input "1960.00"
type input "10"
click at [198, 62] on td "Drugs" at bounding box center [198, 61] width 59 height 19
type input "drugs"
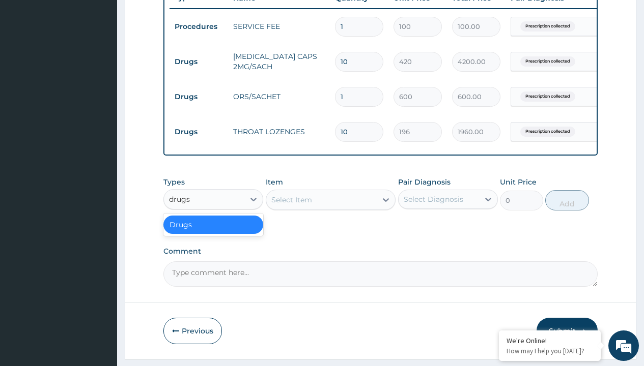
scroll to position [0, 0]
click at [213, 232] on div "Drugs" at bounding box center [213, 225] width 100 height 18
click at [291, 205] on div "Select Item" at bounding box center [291, 200] width 41 height 10
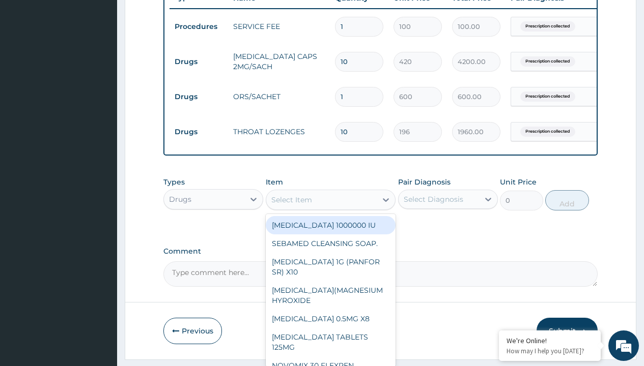
type input "zinc 20mg by 10"
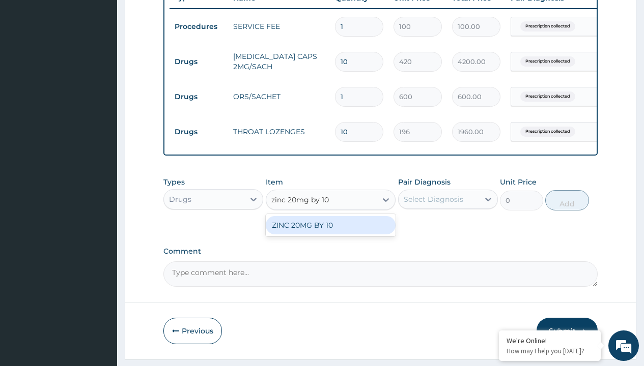
click at [330, 233] on div "ZINC 20MG BY 10" at bounding box center [331, 225] width 130 height 18
type input "15"
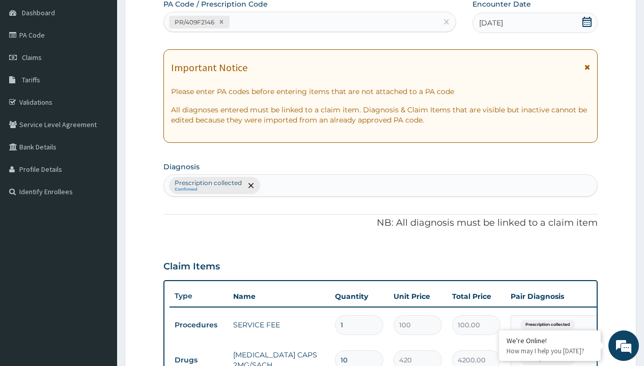
type input "prescription collected"
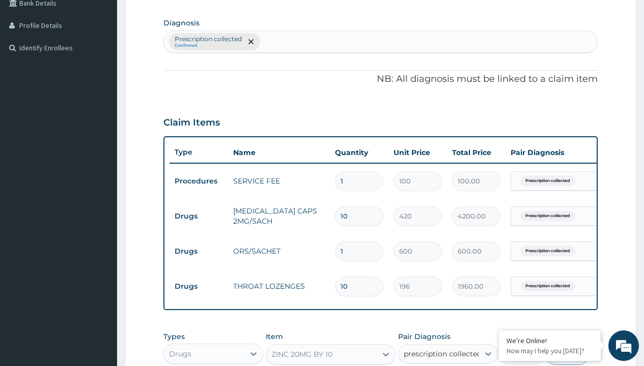
checkbox input "true"
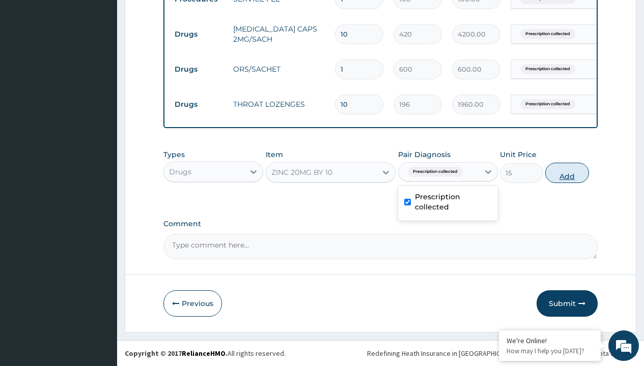
click at [567, 173] on button "Add" at bounding box center [566, 173] width 43 height 20
type input "0"
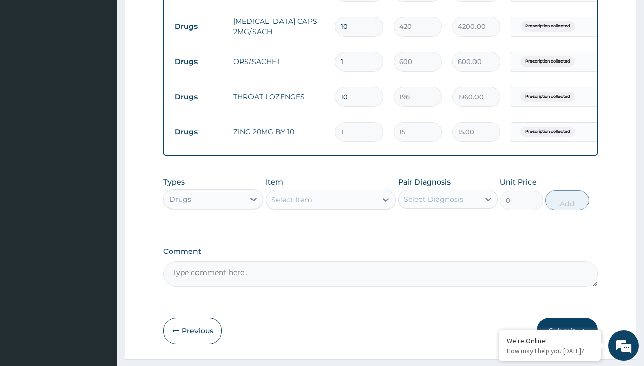
type input "10"
type input "150.00"
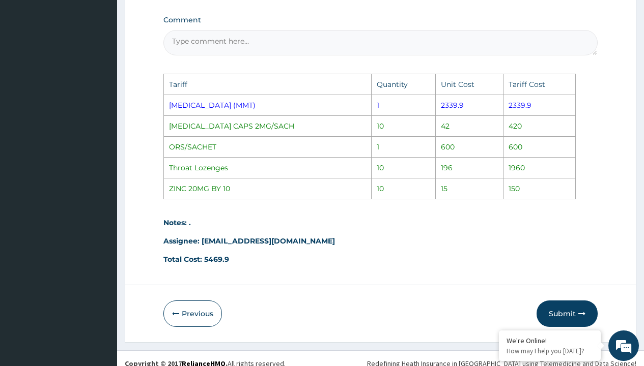
scroll to position [626, 0]
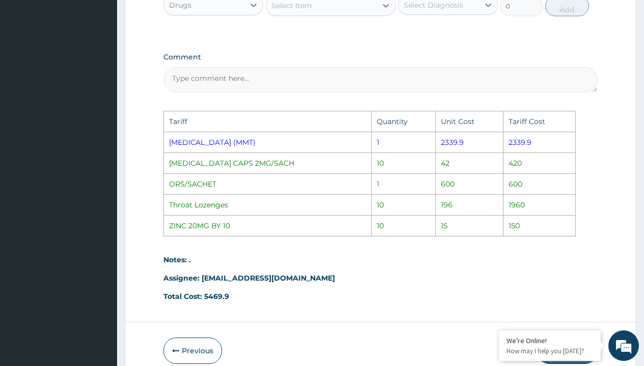
type input "10"
click at [348, 10] on div "Select Item" at bounding box center [321, 5] width 111 height 16
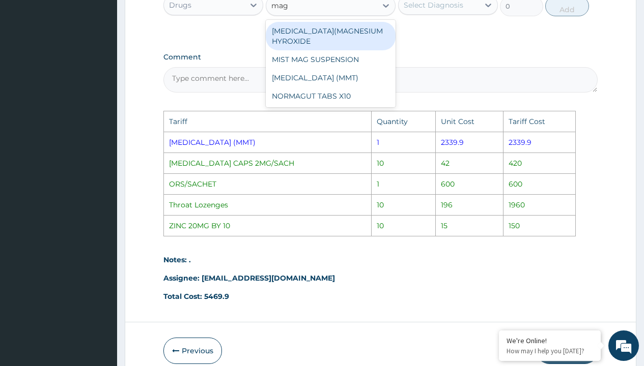
type input "magn"
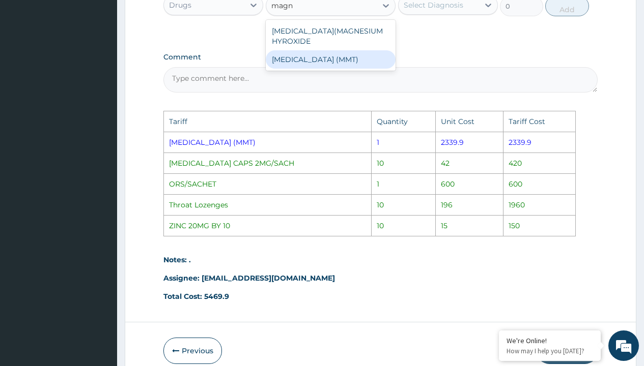
click at [353, 69] on div "[MEDICAL_DATA] (MMT)" at bounding box center [331, 59] width 130 height 18
type input "2339.89990234375"
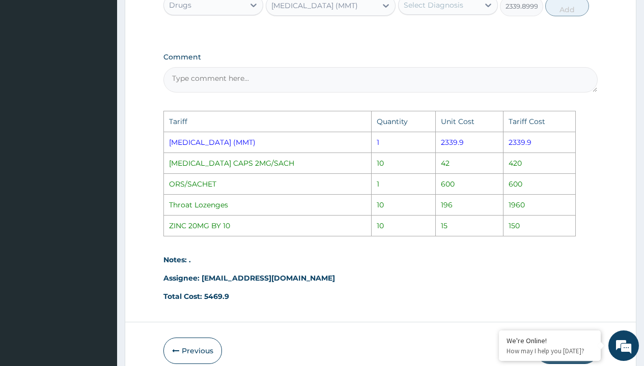
click at [448, 7] on div "Select Diagnosis" at bounding box center [438, 5] width 80 height 16
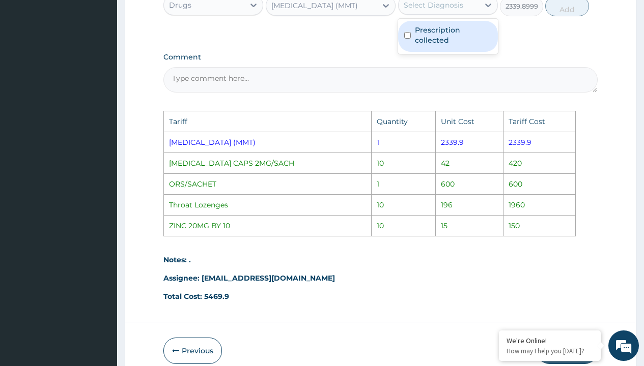
click at [459, 39] on label "Prescription collected" at bounding box center [453, 35] width 77 height 20
checkbox input "true"
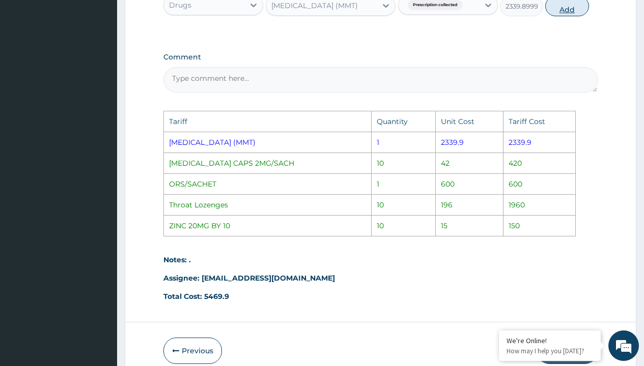
click at [570, 12] on button "Add" at bounding box center [566, 6] width 43 height 20
type input "0"
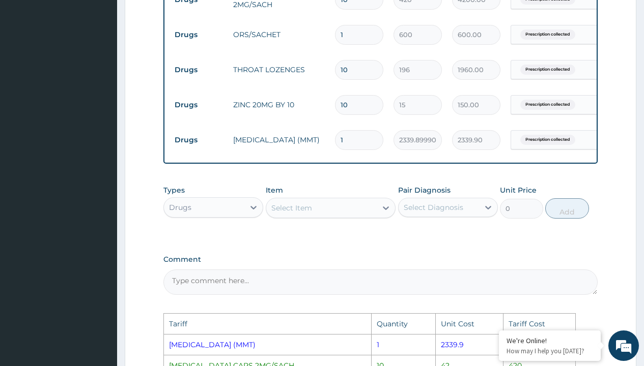
scroll to position [430, 0]
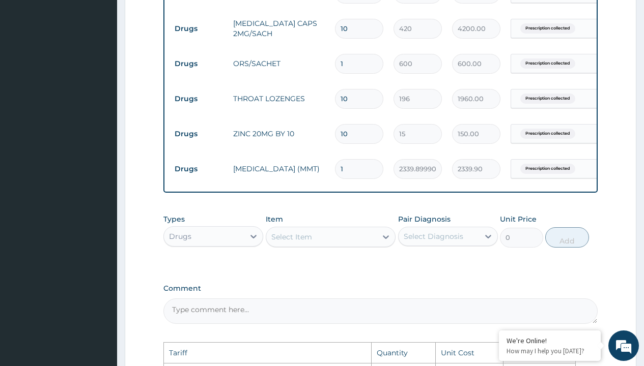
click at [367, 27] on input "10" at bounding box center [359, 29] width 48 height 20
type input "1"
type input "420.00"
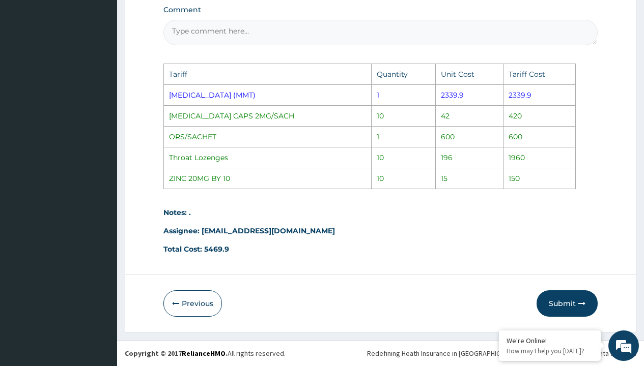
scroll to position [716, 0]
type input "1"
drag, startPoint x: 557, startPoint y: 302, endPoint x: 535, endPoint y: 315, distance: 25.6
click at [557, 302] on button "Submit" at bounding box center [566, 304] width 61 height 26
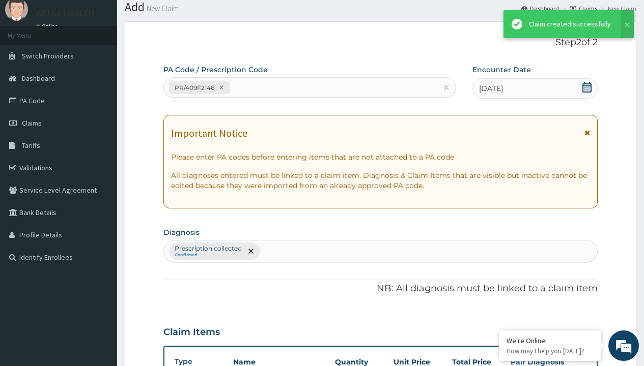
scroll to position [502, 0]
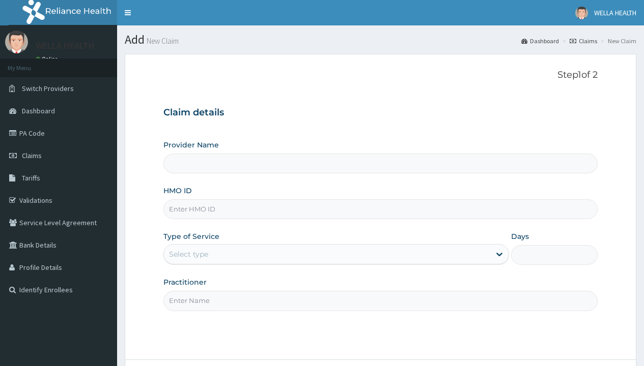
type input "WellaHealth(TELEMEDICINE)"
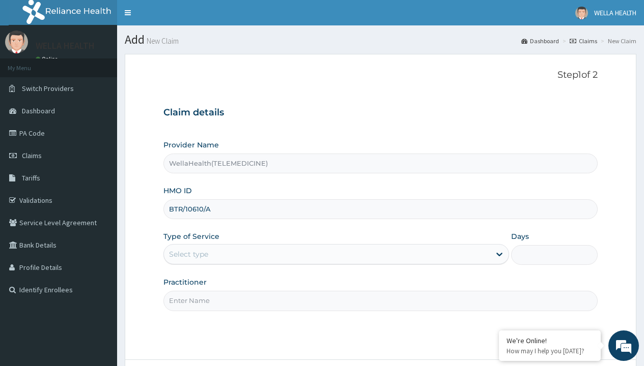
type input "BTR/10610/A"
type input "WellaHealth"
click at [188, 254] on div "Select type" at bounding box center [188, 254] width 39 height 10
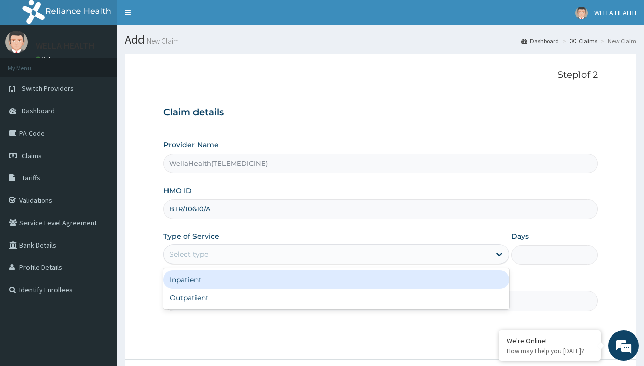
click at [336, 298] on div "Outpatient" at bounding box center [336, 298] width 346 height 18
type input "1"
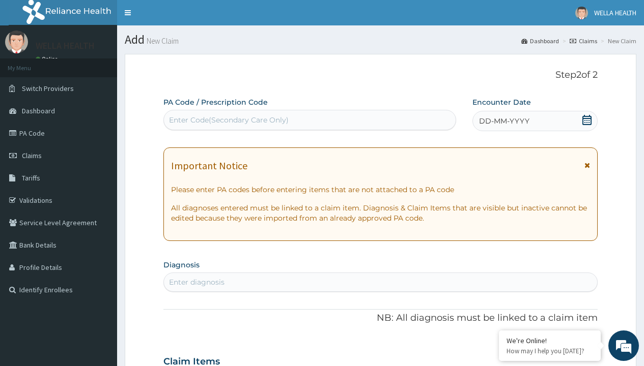
scroll to position [85, 0]
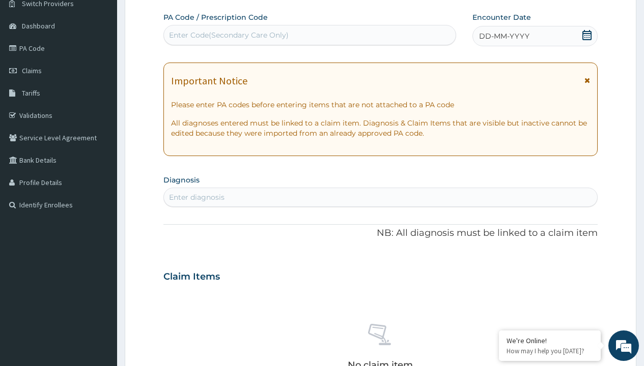
click at [503, 36] on span "DD-MM-YYYY" at bounding box center [504, 36] width 50 height 10
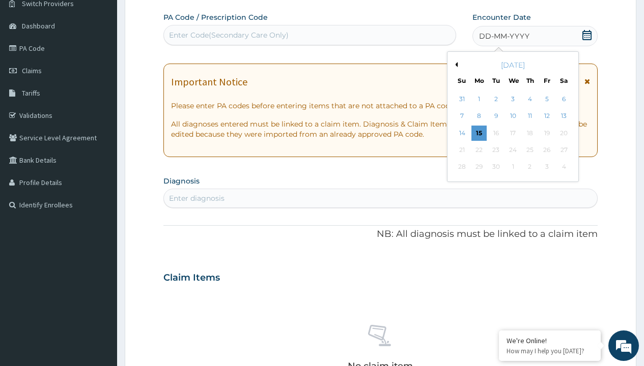
click at [454, 65] on button "Previous Month" at bounding box center [454, 64] width 5 height 5
click at [512, 133] on div "13" at bounding box center [512, 133] width 15 height 15
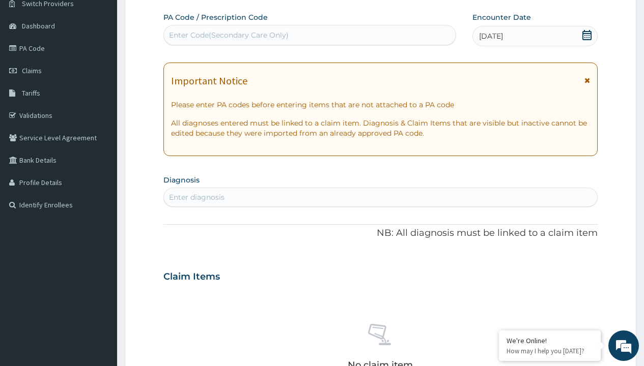
click at [228, 35] on div "Enter Code(Secondary Care Only)" at bounding box center [229, 35] width 120 height 10
type input "PR/B45053A1"
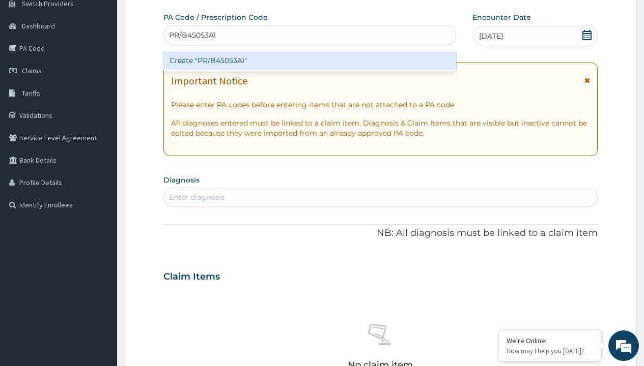
scroll to position [0, 0]
click at [309, 61] on div "Create "PR/B45053A1"" at bounding box center [309, 60] width 292 height 18
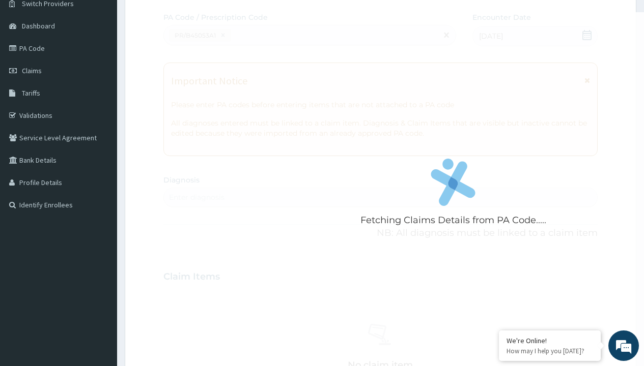
click at [196, 197] on div "Enter diagnosis" at bounding box center [196, 197] width 55 height 10
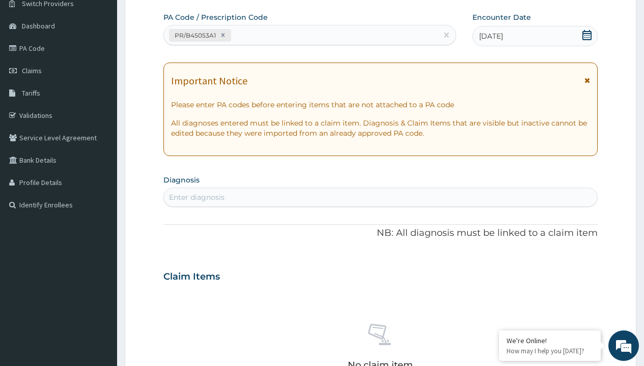
type input "prescription collected"
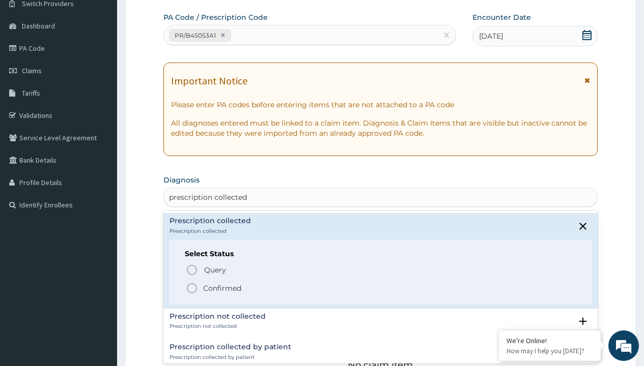
click at [222, 288] on p "Confirmed" at bounding box center [222, 288] width 38 height 10
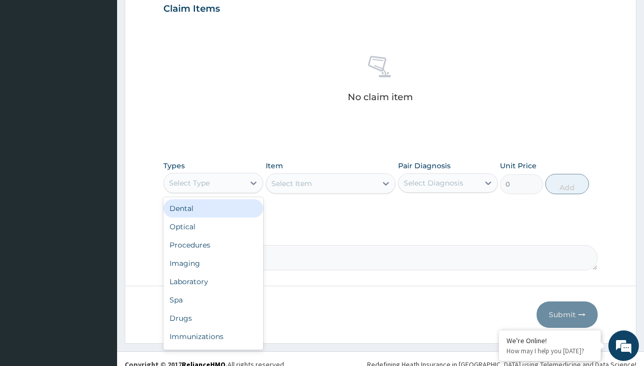
type input "procedures"
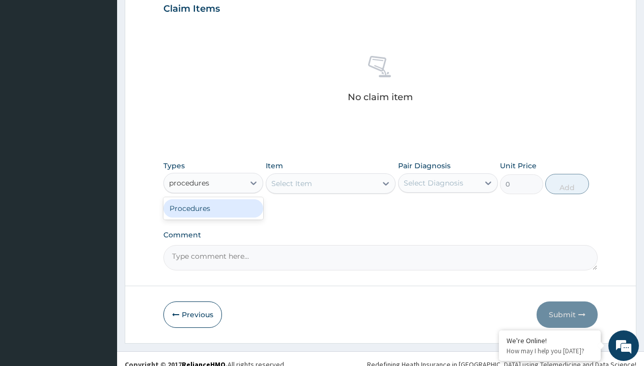
click at [213, 208] on div "Procedures" at bounding box center [213, 208] width 100 height 18
click at [291, 183] on div "Select Item" at bounding box center [291, 184] width 41 height 10
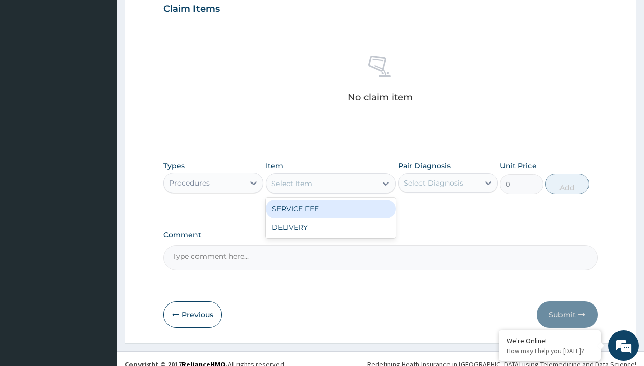
type input "service fee"
click at [330, 209] on div "SERVICE FEE" at bounding box center [331, 209] width 130 height 18
type input "100"
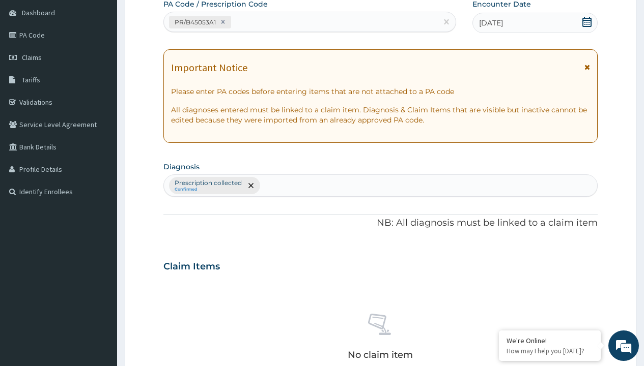
type input "prescription collected"
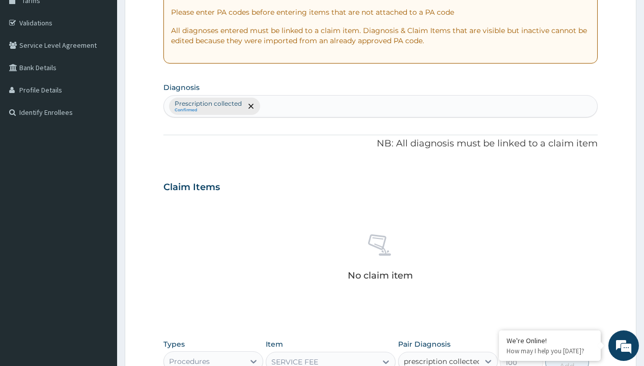
checkbox input "true"
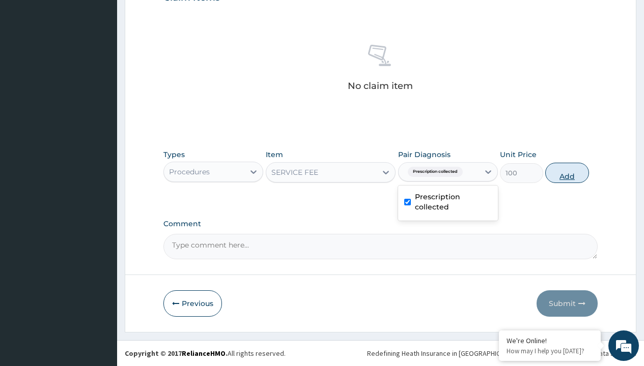
click at [567, 173] on button "Add" at bounding box center [566, 173] width 43 height 20
type input "0"
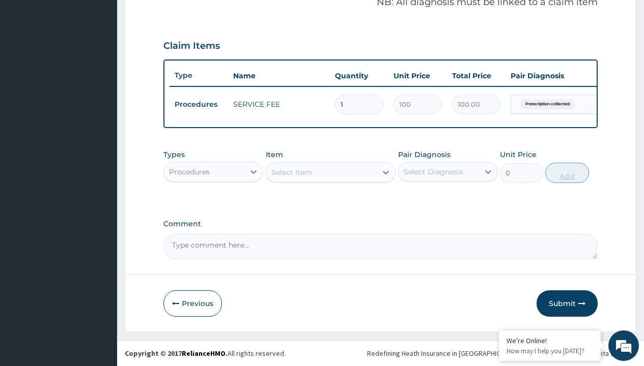
scroll to position [327, 0]
click at [189, 171] on div "Procedures" at bounding box center [189, 172] width 41 height 10
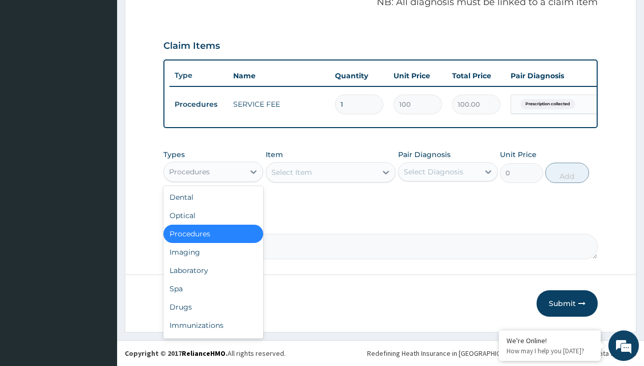
type input "drugs"
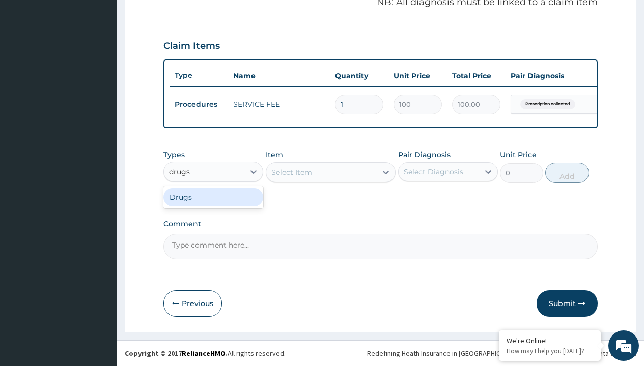
scroll to position [0, 0]
click at [213, 197] on div "Drugs" at bounding box center [213, 197] width 100 height 18
click at [291, 172] on div "Select Item" at bounding box center [331, 172] width 130 height 20
click at [180, 171] on div "Drugs" at bounding box center [180, 172] width 22 height 10
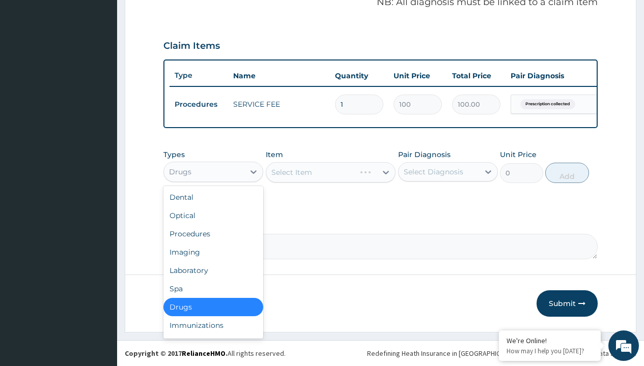
type input "drugs"
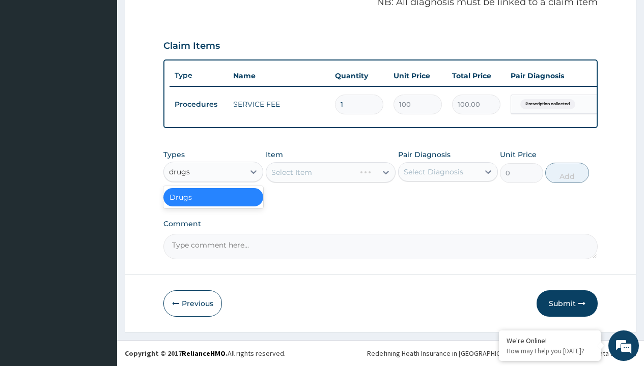
click at [213, 197] on div "Drugs" at bounding box center [213, 197] width 100 height 18
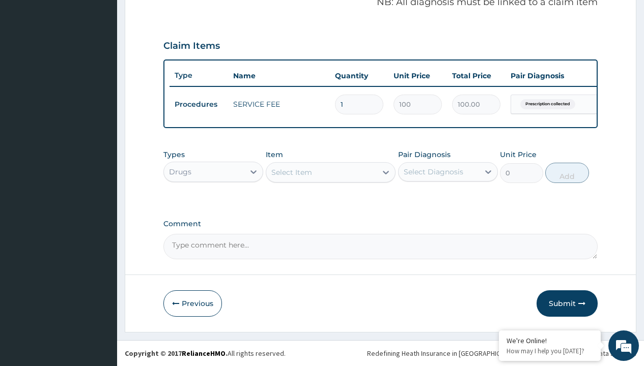
click at [291, 172] on div "Select Item" at bounding box center [291, 172] width 41 height 10
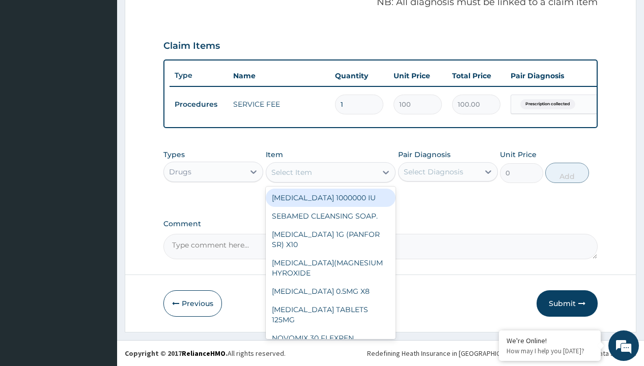
type input "amatem softgel forte tablets 80/480/pack"
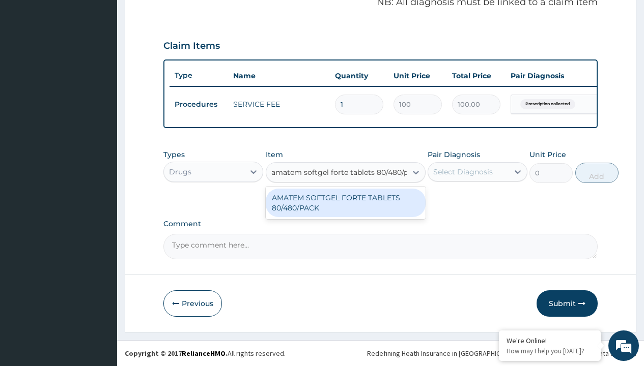
click at [345, 203] on div "AMATEM SOFTGEL FORTE TABLETS 80/480/PACK" at bounding box center [346, 203] width 160 height 28
type input "601.7000122070312"
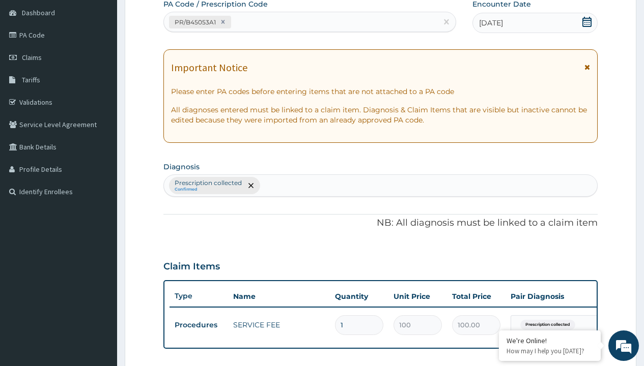
type input "prescription collected"
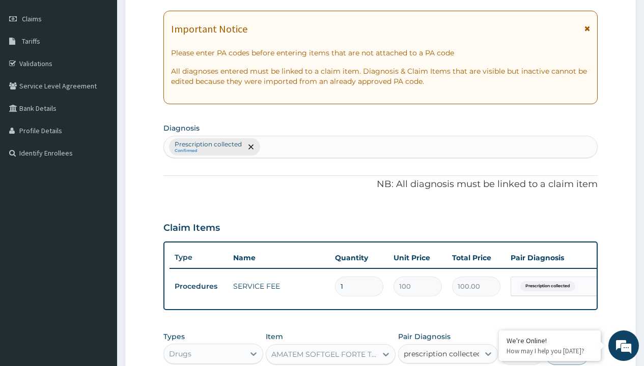
checkbox input "true"
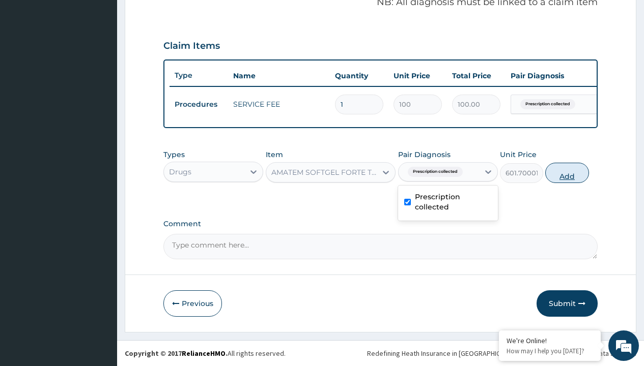
click at [567, 173] on button "Add" at bounding box center [566, 173] width 43 height 20
type input "0"
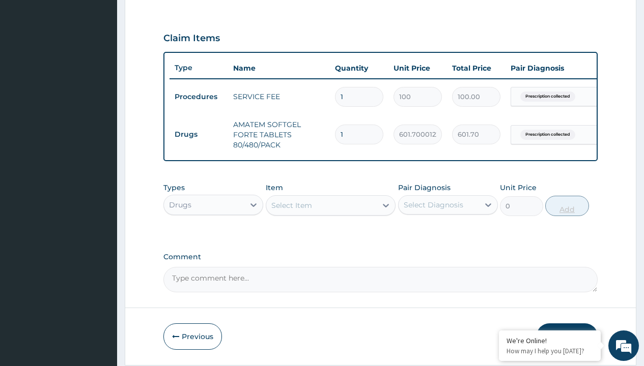
type input "6"
type input "3610.20"
type input "6"
click at [198, 134] on td "Drugs" at bounding box center [198, 134] width 59 height 19
type input "drugs"
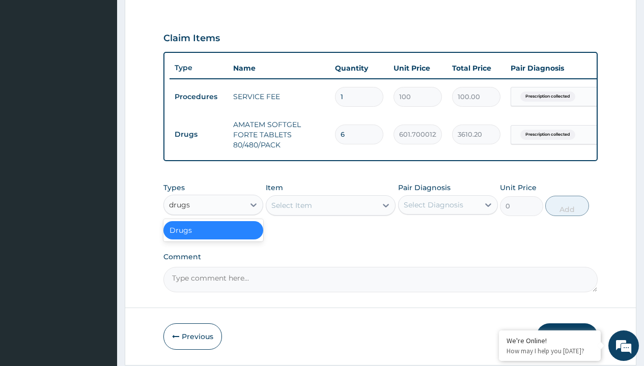
scroll to position [0, 0]
click at [213, 238] on div "Drugs" at bounding box center [213, 230] width 100 height 18
click at [291, 211] on div "Select Item" at bounding box center [291, 205] width 41 height 10
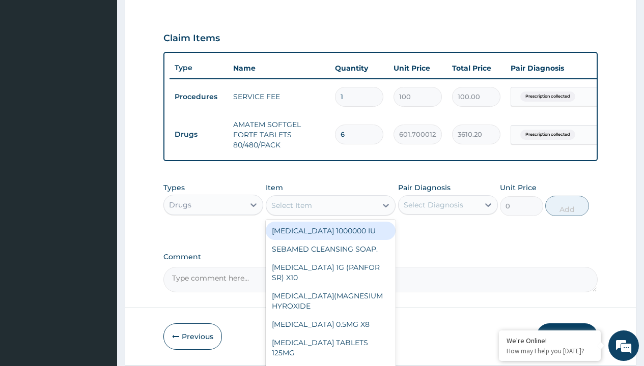
type input "magnesium trisilicate (mmt)"
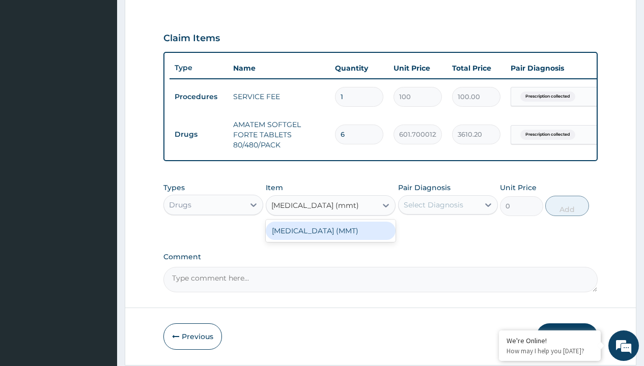
click at [330, 238] on div "[MEDICAL_DATA] (MMT)" at bounding box center [331, 231] width 130 height 18
type input "2339.89990234375"
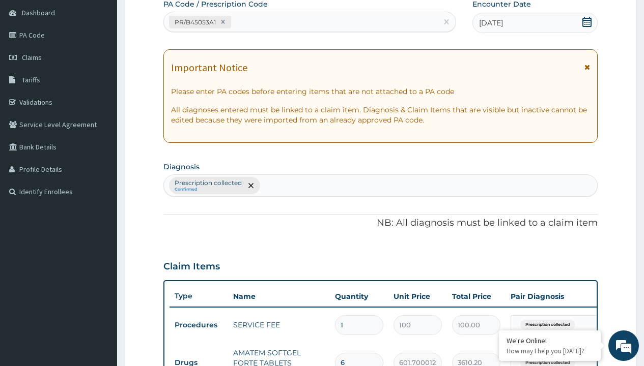
type input "prescription collected"
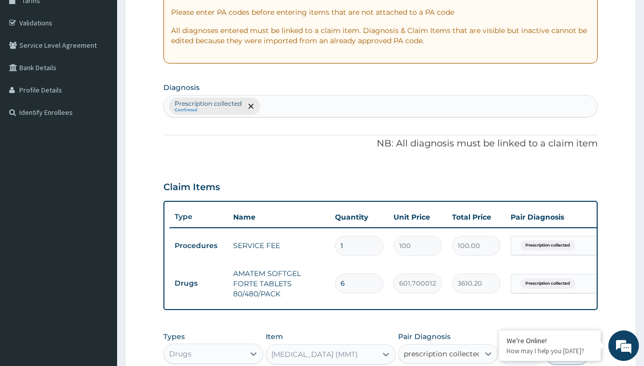
checkbox input "true"
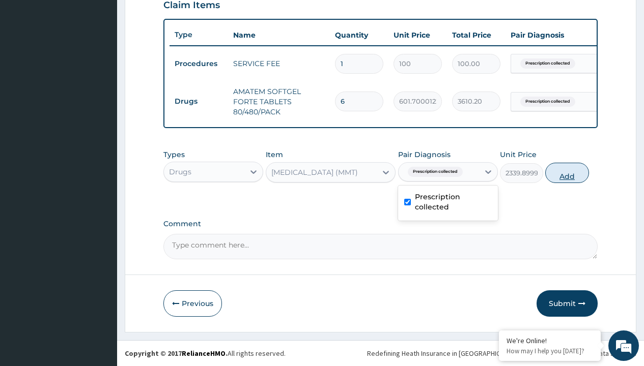
click at [567, 173] on button "Add" at bounding box center [566, 173] width 43 height 20
type input "0"
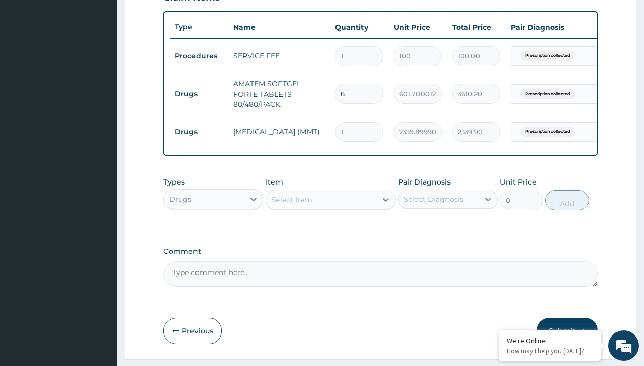
click at [198, 94] on td "Drugs" at bounding box center [198, 93] width 59 height 19
type input "drugs"
click at [213, 232] on div "Drugs" at bounding box center [213, 225] width 100 height 18
click at [291, 205] on div "Select Item" at bounding box center [291, 200] width 41 height 10
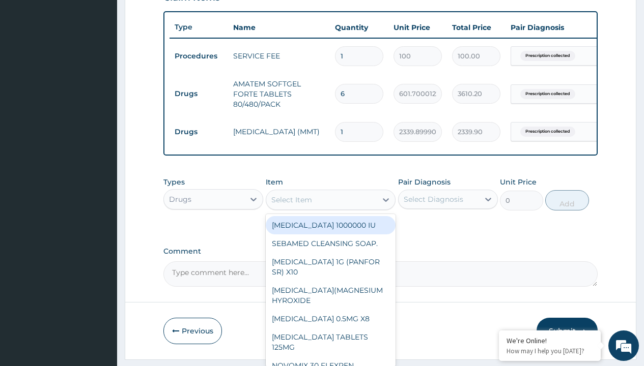
type input "paracetamol 500mg tablet emzor/sach"
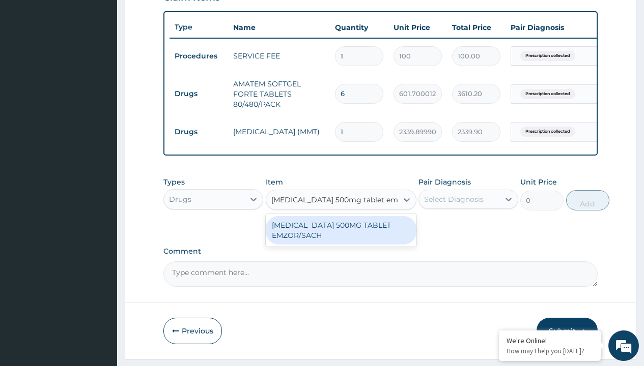
click at [340, 238] on div "[MEDICAL_DATA] 500MG TABLET EMZOR/SACH" at bounding box center [341, 230] width 151 height 28
type input "24"
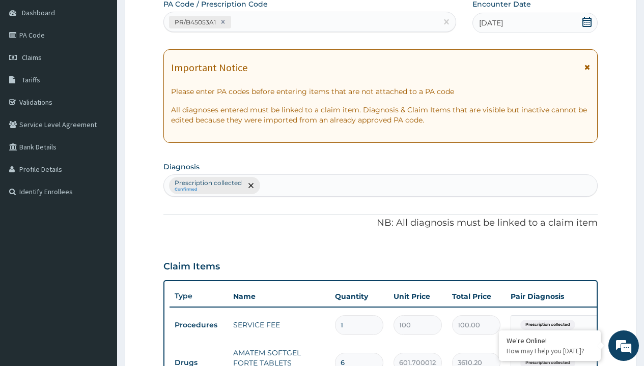
type input "prescription collected"
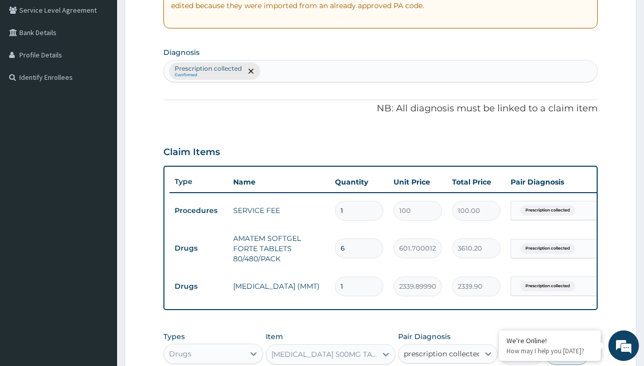
checkbox input "true"
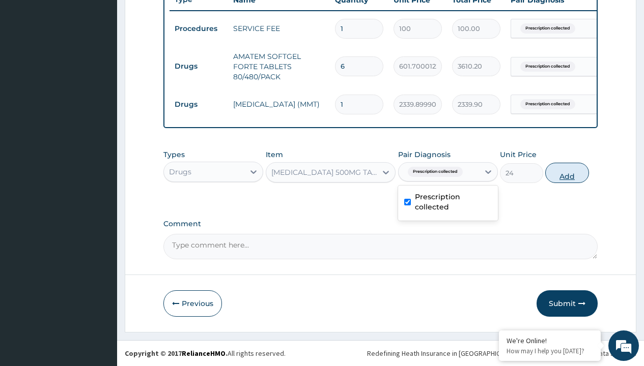
click at [567, 173] on button "Add" at bounding box center [566, 173] width 43 height 20
type input "0"
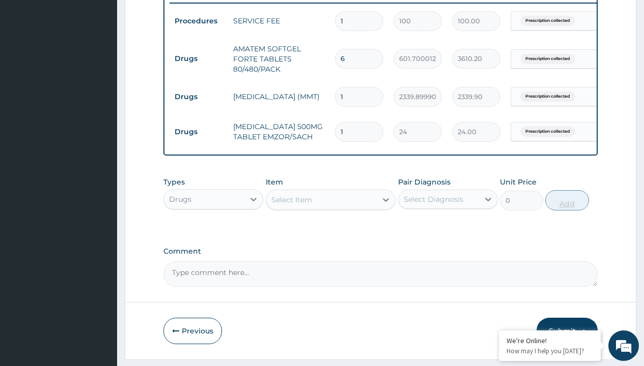
type input "24"
type input "576.00"
type input "24"
click at [198, 59] on td "Drugs" at bounding box center [198, 58] width 59 height 19
type input "drugs"
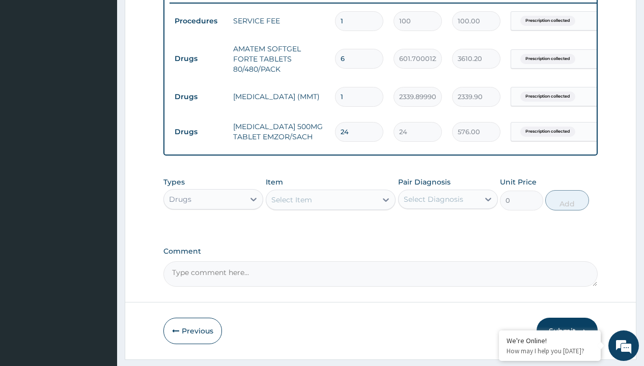
scroll to position [0, 0]
click at [213, 232] on div "Drugs" at bounding box center [213, 225] width 100 height 18
click at [291, 205] on div "Select Item" at bounding box center [291, 200] width 41 height 10
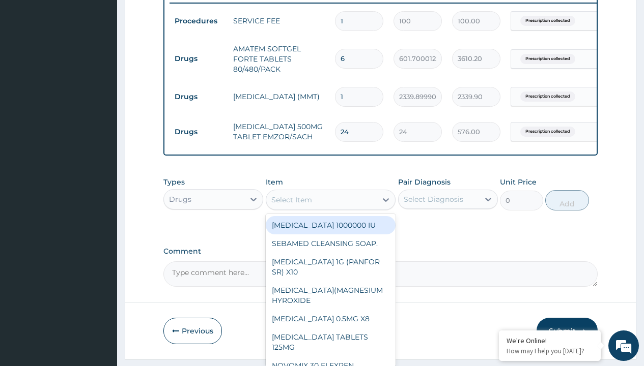
type input "throat lozenges"
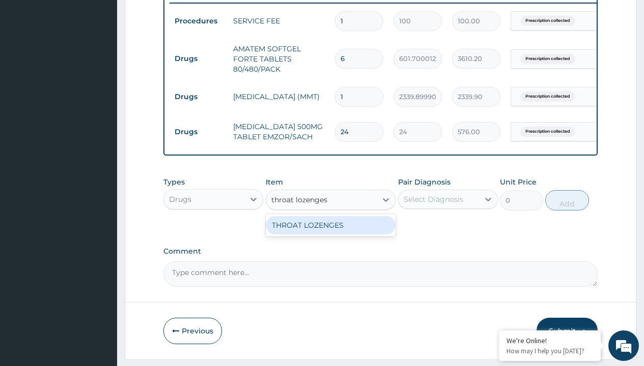
click at [330, 233] on div "THROAT LOZENGES" at bounding box center [331, 225] width 130 height 18
type input "196"
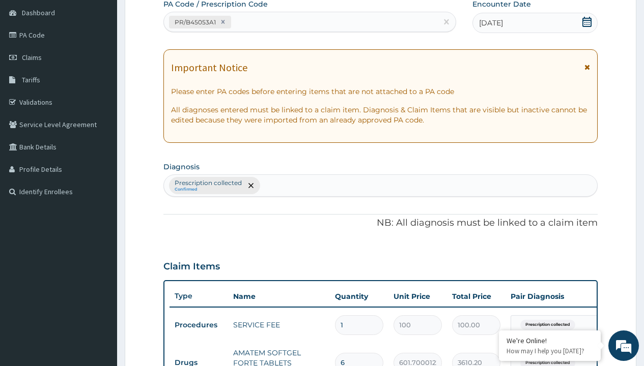
type input "prescription collected"
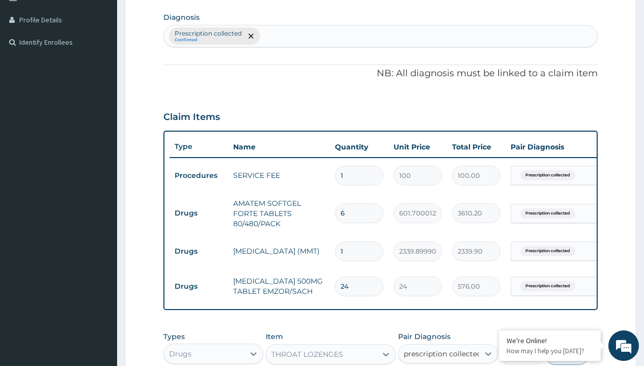
checkbox input "true"
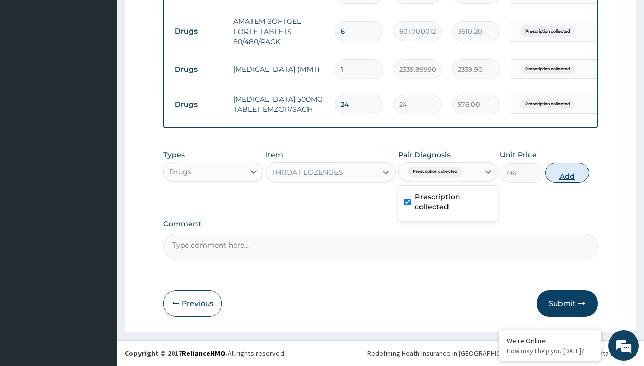
click at [567, 173] on button "Add" at bounding box center [566, 173] width 43 height 20
type input "0"
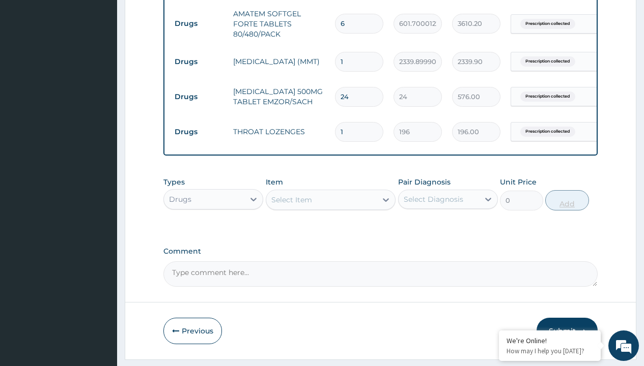
type input "12"
type input "2352.00"
type input "12"
click at [198, 23] on td "Drugs" at bounding box center [198, 23] width 59 height 19
type input "drugs"
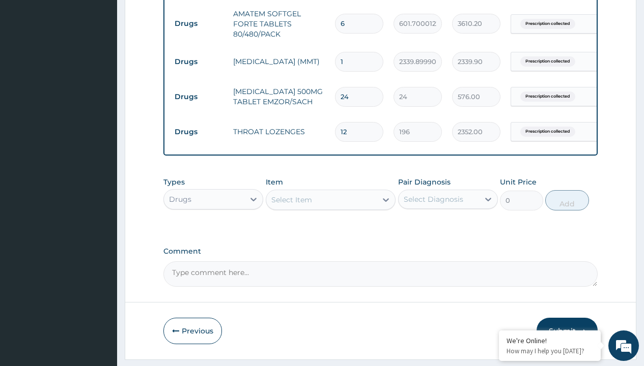
scroll to position [0, 0]
click at [213, 232] on div "Drugs" at bounding box center [213, 225] width 100 height 18
click at [291, 205] on div "Select Item" at bounding box center [291, 200] width 41 height 10
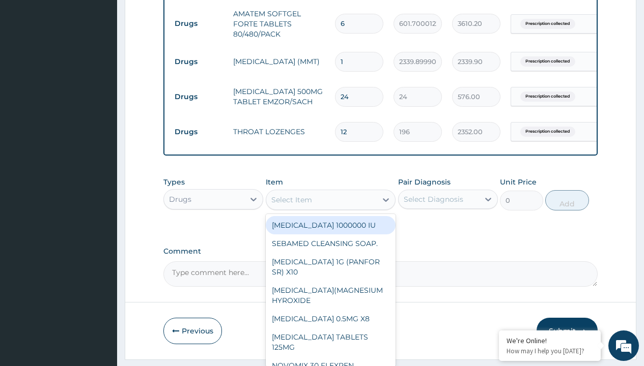
type input "cetirizine 10mg tablets/sach"
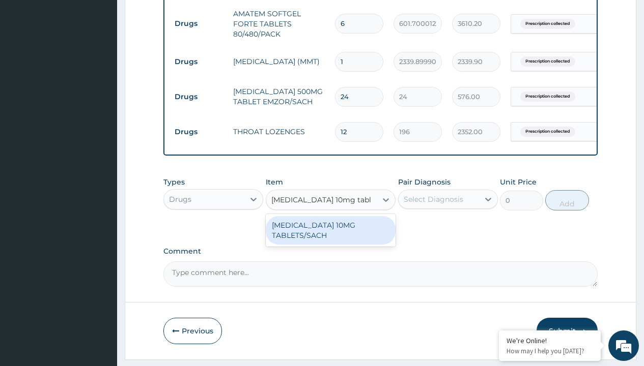
click at [330, 238] on div "[MEDICAL_DATA] 10MG TABLETS/SACH" at bounding box center [331, 230] width 130 height 28
type input "240"
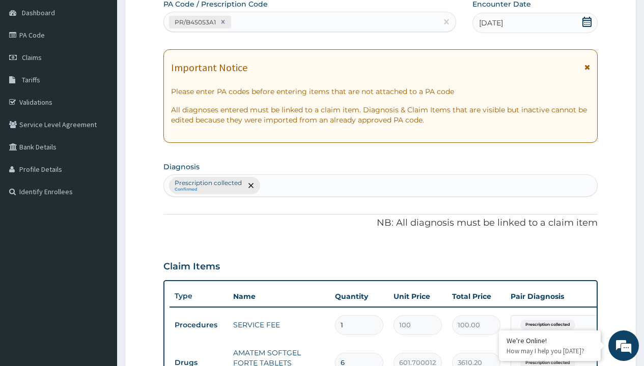
type input "prescription collected"
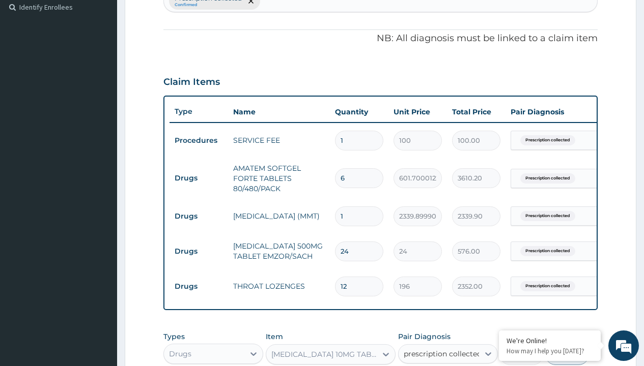
checkbox input "true"
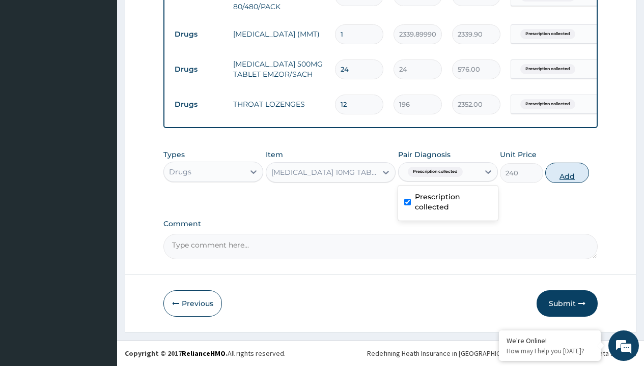
click at [567, 173] on button "Add" at bounding box center [566, 173] width 43 height 20
type input "0"
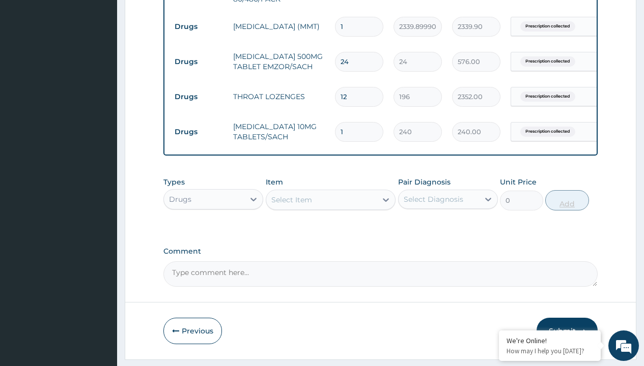
type input "10"
type input "2400.00"
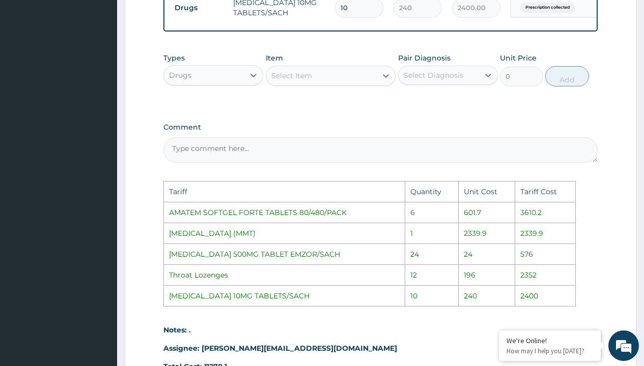
scroll to position [722, 0]
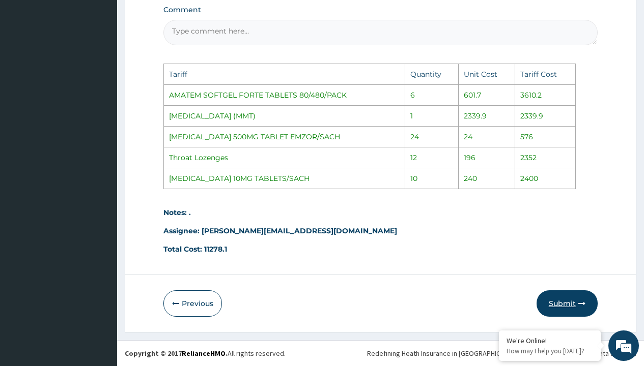
type input "10"
click at [582, 301] on icon "button" at bounding box center [581, 303] width 7 height 7
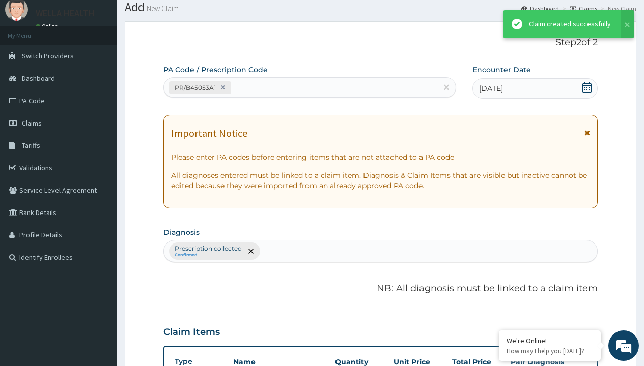
scroll to position [508, 0]
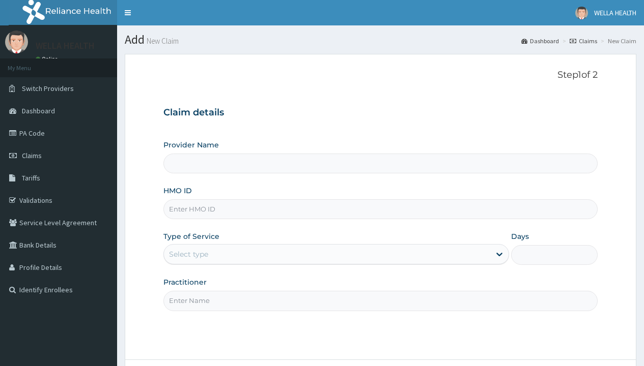
type input "WellaHealth(TELEMEDICINE)"
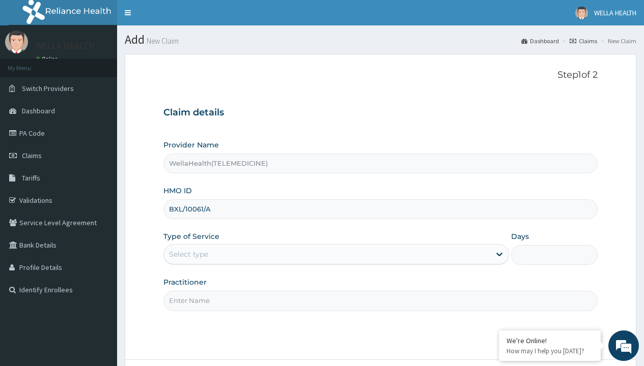
type input "BXL/10061/A"
type input "WellaHealth"
click at [188, 254] on div "Select type" at bounding box center [188, 254] width 39 height 10
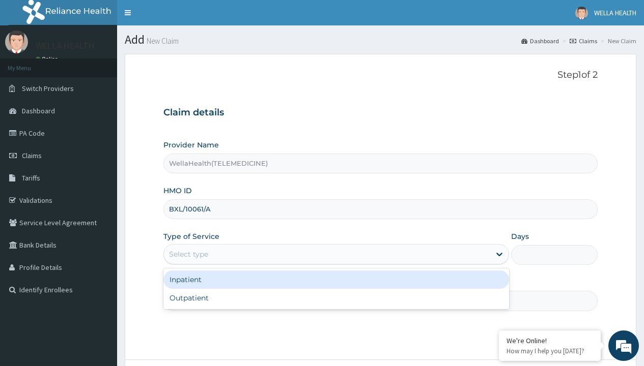
click at [336, 298] on div "Outpatient" at bounding box center [336, 298] width 346 height 18
type input "1"
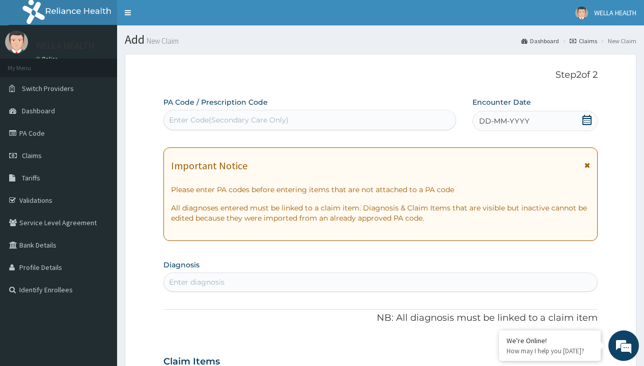
scroll to position [85, 0]
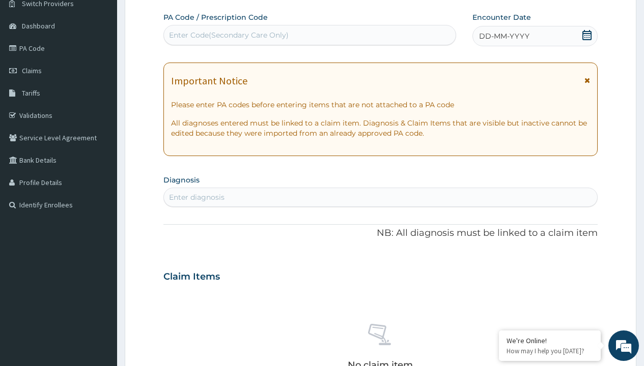
click at [503, 36] on span "DD-MM-YYYY" at bounding box center [504, 36] width 50 height 10
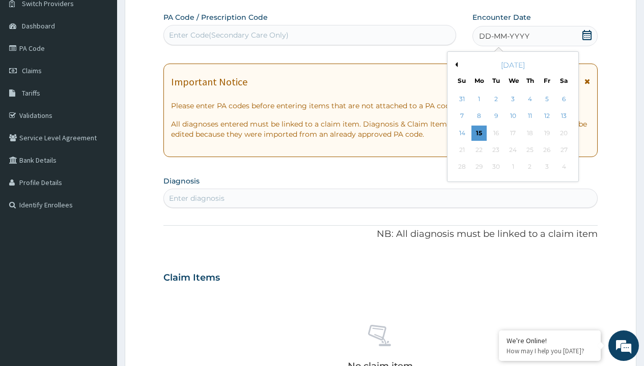
click at [454, 65] on button "Previous Month" at bounding box center [454, 64] width 5 height 5
click at [512, 133] on div "13" at bounding box center [512, 133] width 15 height 15
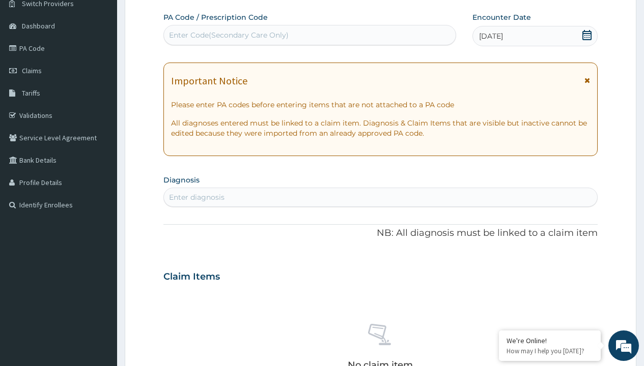
click at [228, 35] on div "Enter Code(Secondary Care Only)" at bounding box center [229, 35] width 120 height 10
type input "PR/8299E67F"
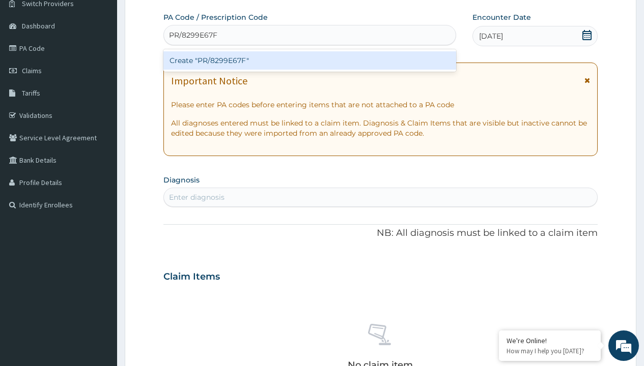
scroll to position [0, 0]
click at [309, 61] on div "Create "PR/8299E67F"" at bounding box center [309, 60] width 292 height 18
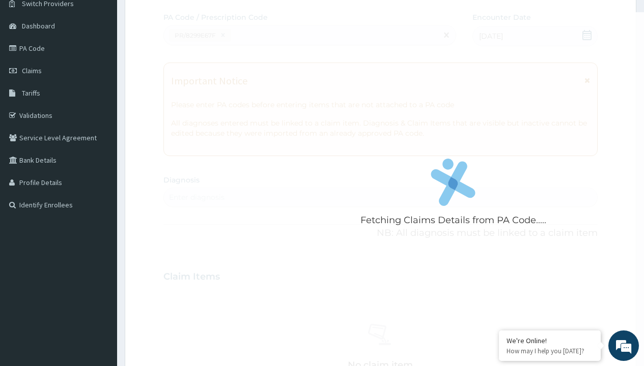
click at [196, 197] on div "Enter diagnosis" at bounding box center [196, 197] width 55 height 10
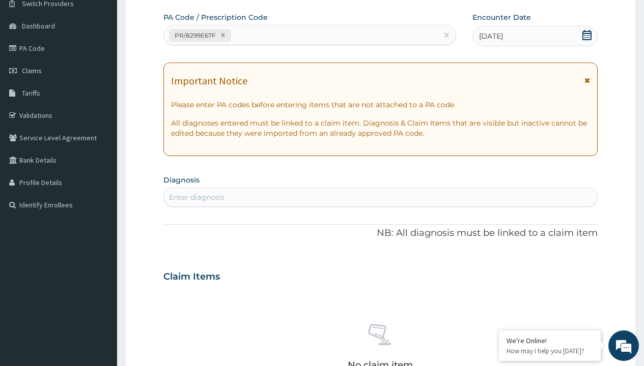
type input "prescription collected"
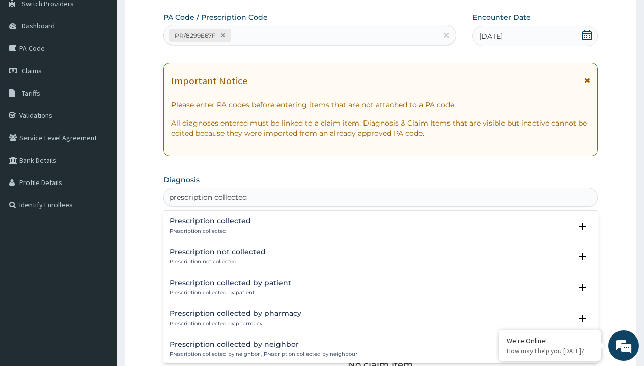
click at [209, 231] on p "Prescription collected" at bounding box center [209, 231] width 81 height 7
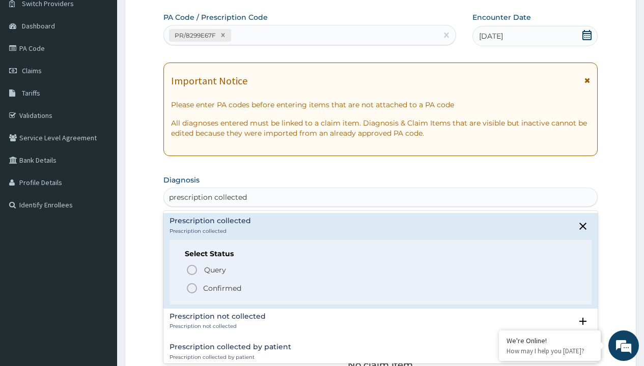
click at [222, 288] on p "Confirmed" at bounding box center [222, 288] width 38 height 10
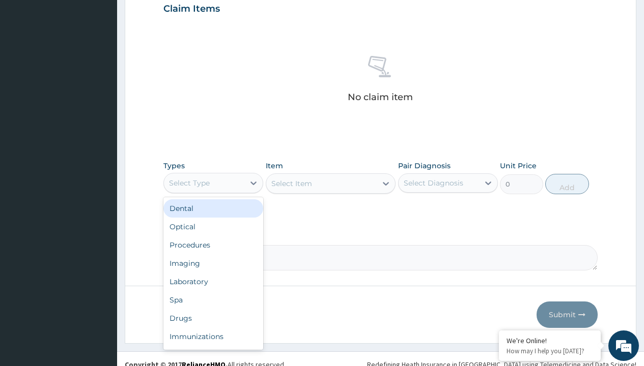
type input "procedures"
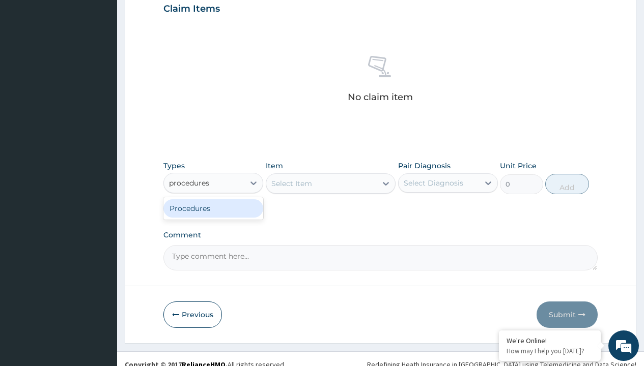
click at [213, 208] on div "Procedures" at bounding box center [213, 208] width 100 height 18
click at [291, 183] on div "Select Item" at bounding box center [291, 184] width 41 height 10
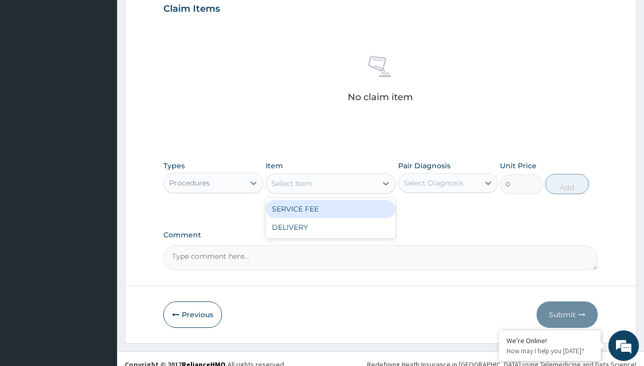
type input "service fee"
click at [330, 209] on div "SERVICE FEE" at bounding box center [331, 209] width 130 height 18
type input "100"
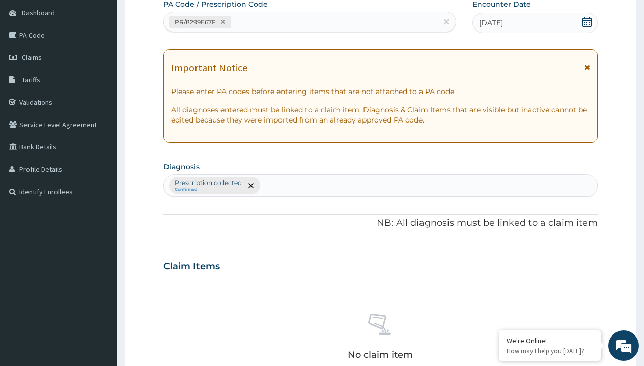
type input "prescription collected"
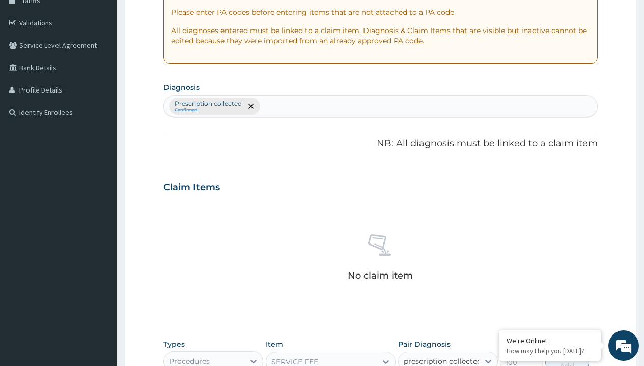
checkbox input "true"
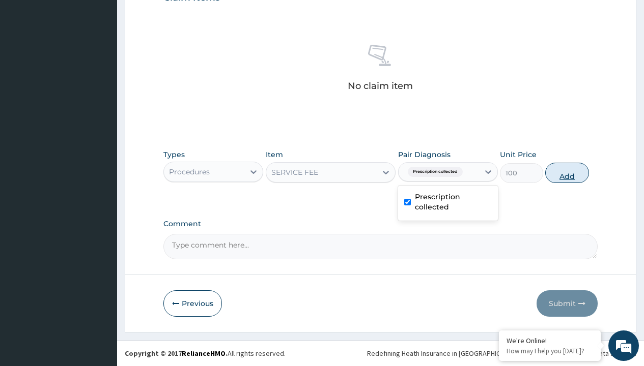
click at [567, 173] on button "Add" at bounding box center [566, 173] width 43 height 20
type input "0"
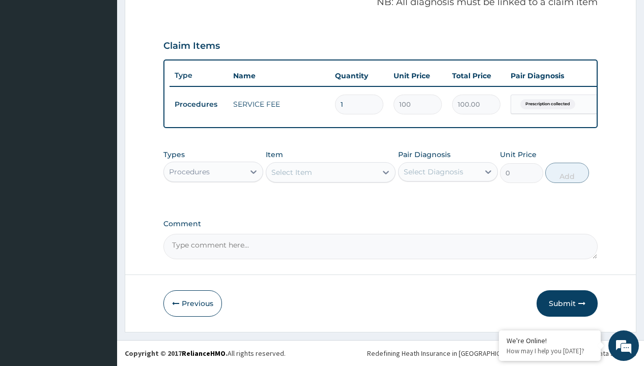
click at [189, 171] on div "Procedures" at bounding box center [189, 172] width 41 height 10
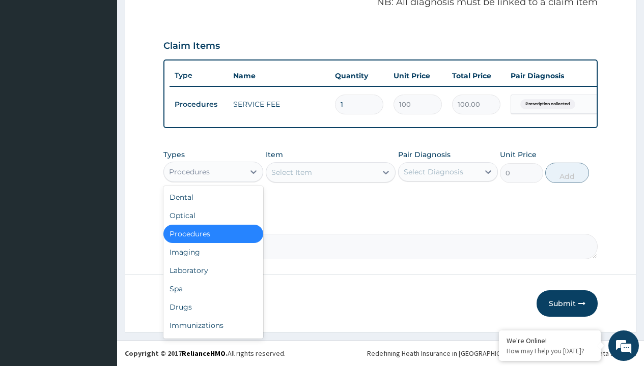
type input "drugs"
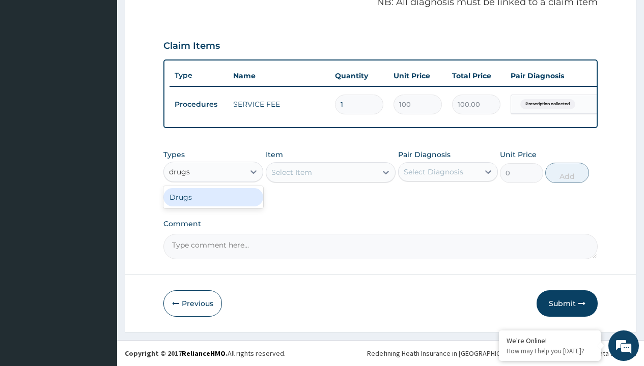
click at [213, 197] on div "Drugs" at bounding box center [213, 197] width 100 height 18
click at [291, 172] on div "Select Item" at bounding box center [331, 172] width 130 height 20
type input "metronidazole 400mg loxagyl/sach"
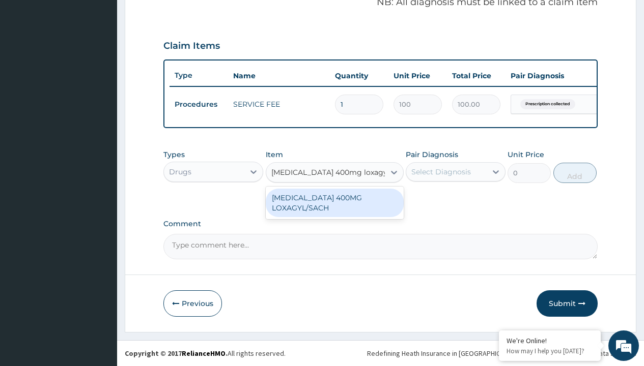
click at [334, 203] on div "[MEDICAL_DATA] 400MG LOXAGYL/SACH" at bounding box center [335, 203] width 138 height 28
type input "80"
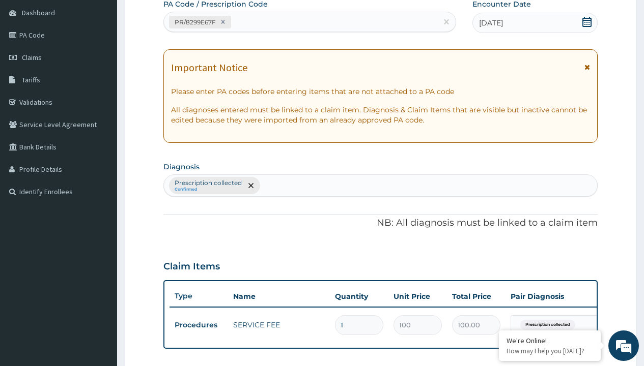
type input "prescription collected"
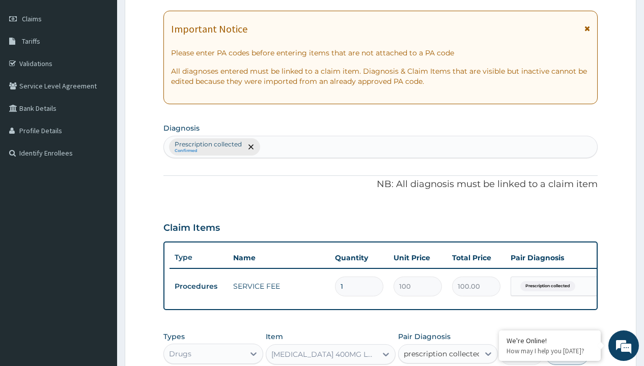
checkbox input "true"
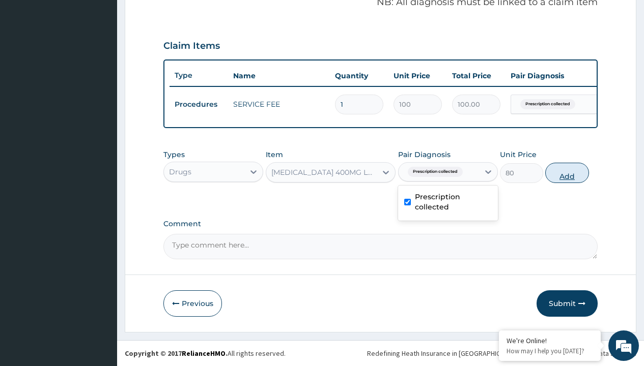
click at [567, 173] on button "Add" at bounding box center [566, 173] width 43 height 20
type input "0"
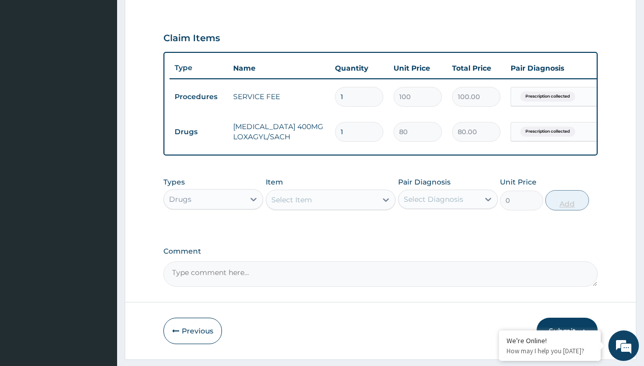
type input "20"
type input "1600.00"
type input "20"
click at [198, 132] on td "Drugs" at bounding box center [198, 132] width 59 height 19
type input "drugs"
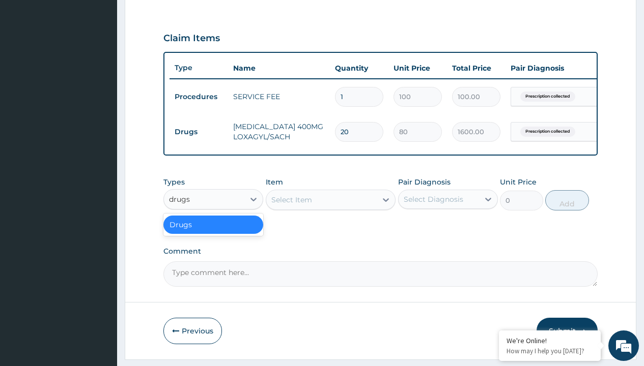
scroll to position [0, 0]
click at [213, 232] on div "Drugs" at bounding box center [213, 225] width 100 height 18
click at [291, 205] on div "Select Item" at bounding box center [291, 200] width 41 height 10
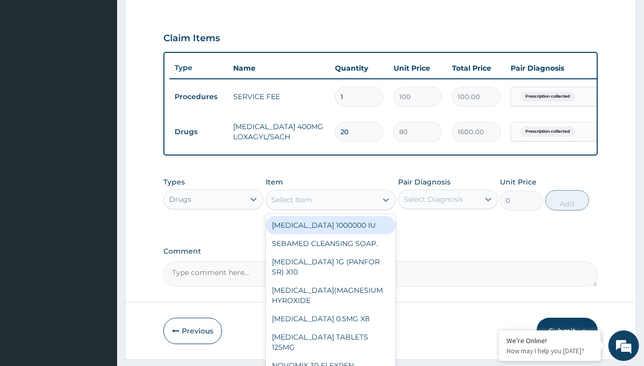
type input "fluconazole 150mg x10"
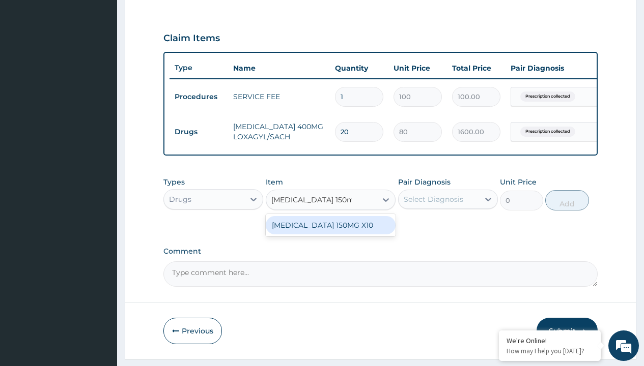
click at [330, 233] on div "FLUCONAZOLE 150MG X10" at bounding box center [331, 225] width 130 height 18
type input "835"
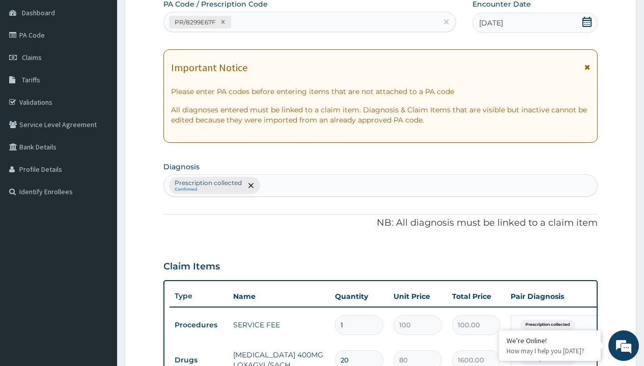
type input "prescription collected"
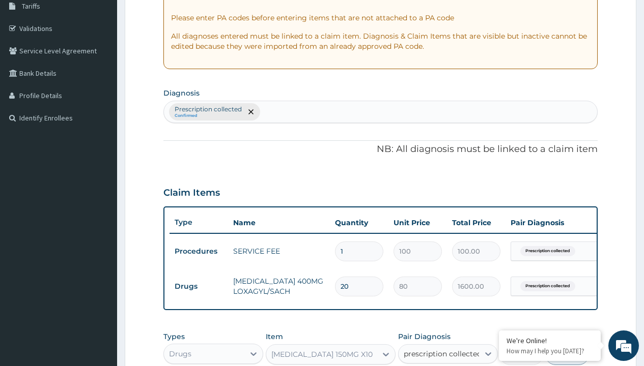
checkbox input "true"
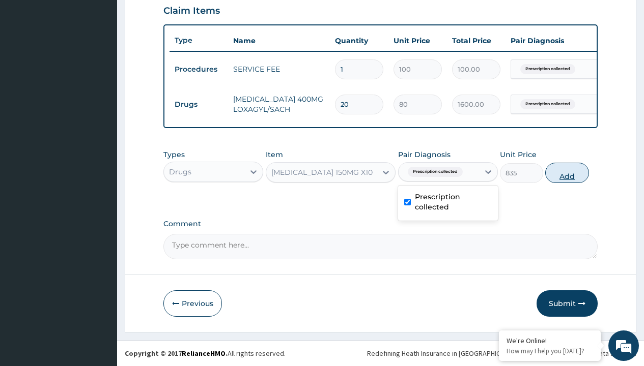
click at [567, 173] on button "Add" at bounding box center [566, 173] width 43 height 20
type input "0"
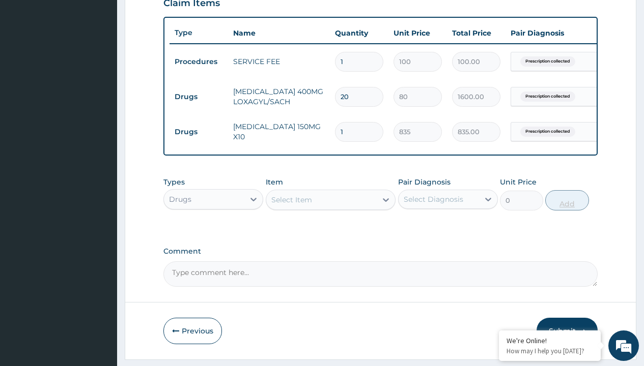
type input "5"
type input "4175.00"
type input "5"
click at [198, 97] on td "Drugs" at bounding box center [198, 97] width 59 height 19
type input "drugs"
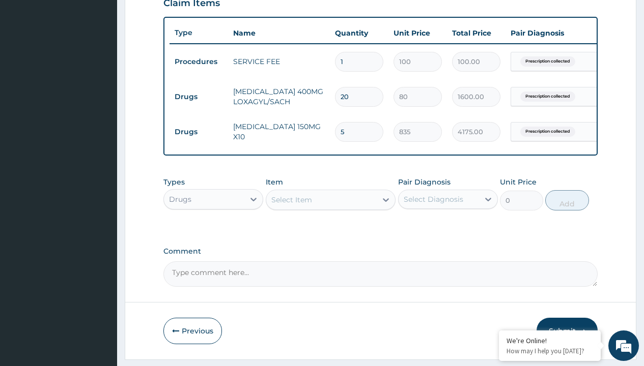
scroll to position [0, 0]
click at [213, 232] on div "Drugs" at bounding box center [213, 225] width 100 height 18
click at [291, 205] on div "Select Item" at bounding box center [291, 200] width 41 height 10
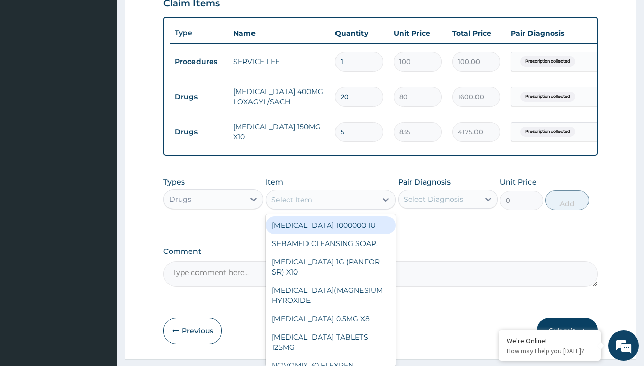
type input "cetirizine 10mg tablets/sach"
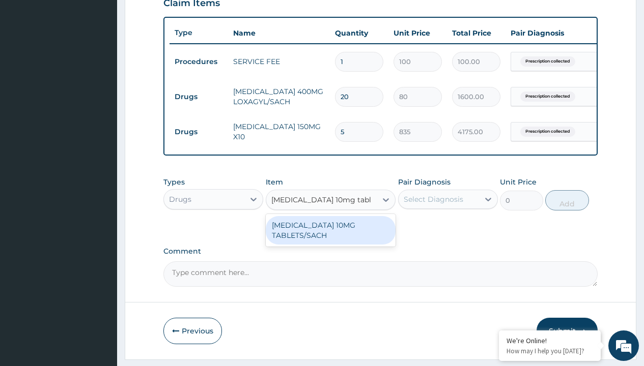
click at [330, 238] on div "[MEDICAL_DATA] 10MG TABLETS/SACH" at bounding box center [331, 230] width 130 height 28
type input "240"
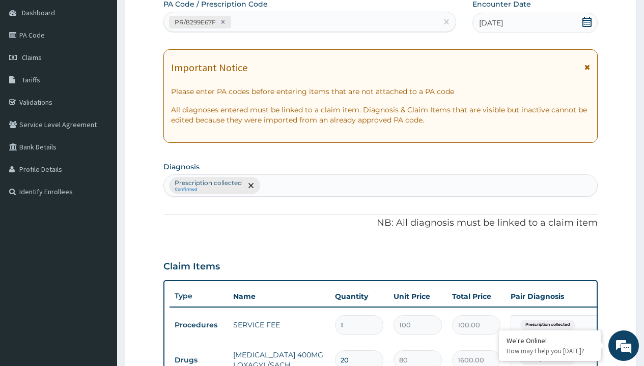
type input "prescription collected"
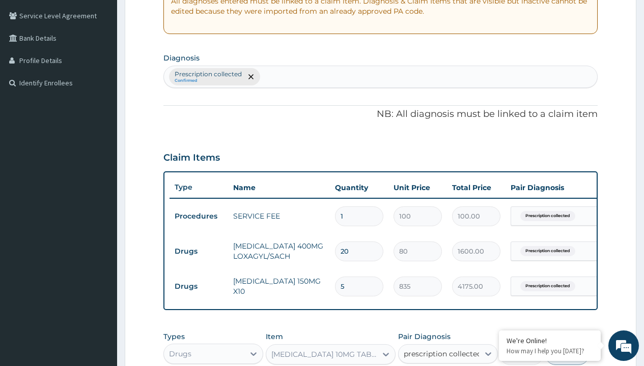
scroll to position [0, 0]
checkbox input "true"
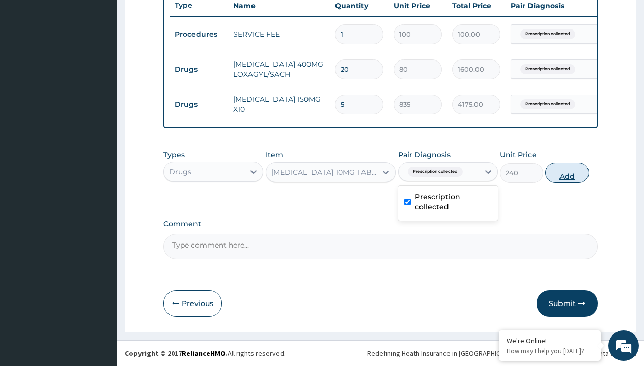
click at [567, 173] on button "Add" at bounding box center [566, 173] width 43 height 20
type input "0"
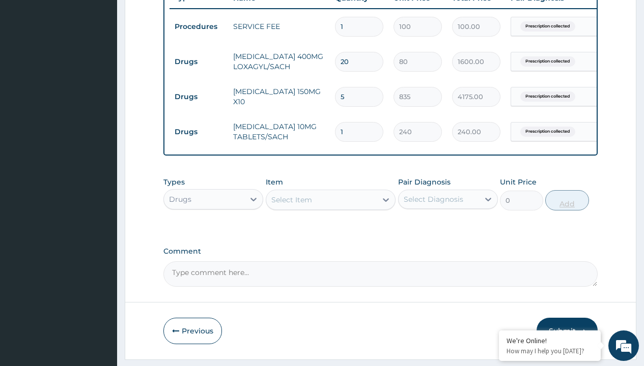
type input "10"
type input "2400.00"
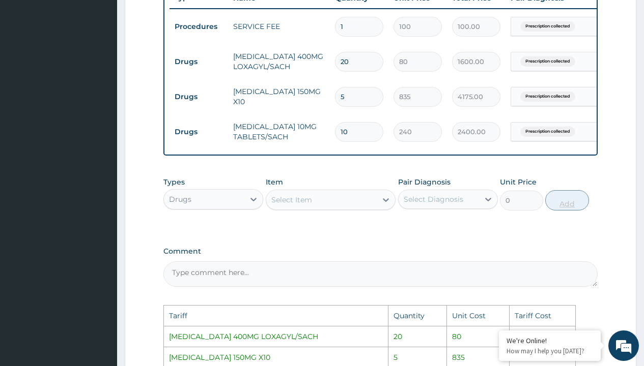
scroll to position [605, 0]
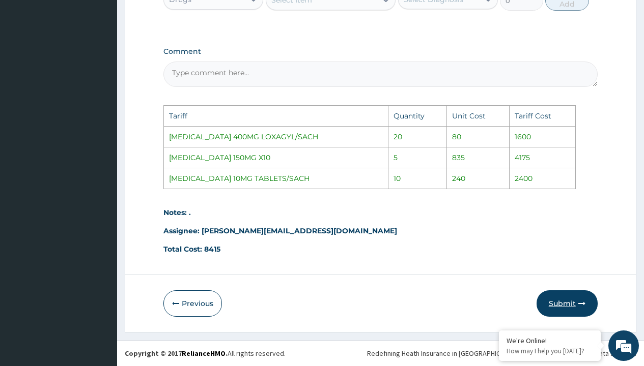
type input "10"
click at [561, 298] on button "Submit" at bounding box center [566, 304] width 61 height 26
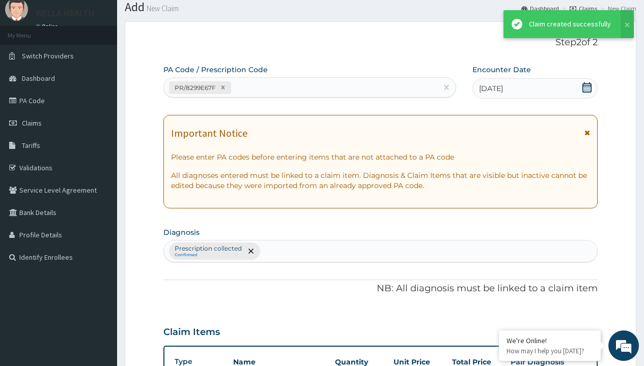
scroll to position [432, 0]
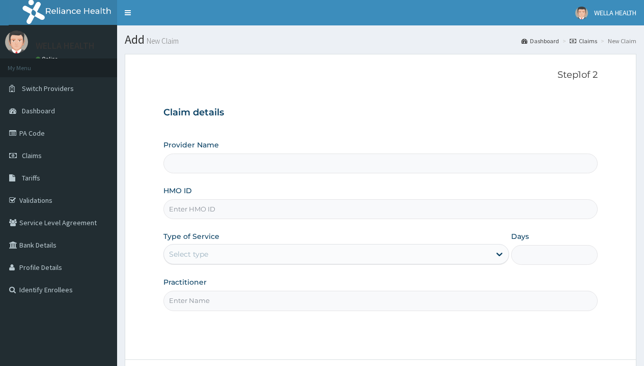
type input "WellaHealth(TELEMEDICINE)"
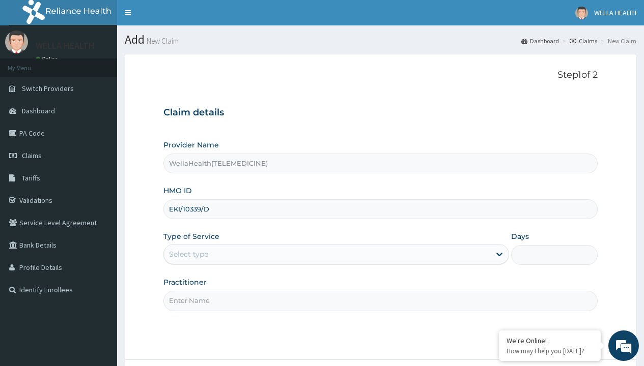
type input "EKI/10339/D"
type input "WellaHealth"
click at [188, 254] on div "Select type" at bounding box center [188, 254] width 39 height 10
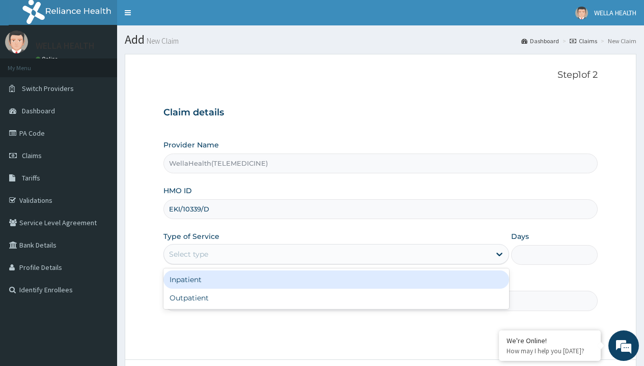
click at [336, 298] on div "Outpatient" at bounding box center [336, 298] width 346 height 18
type input "1"
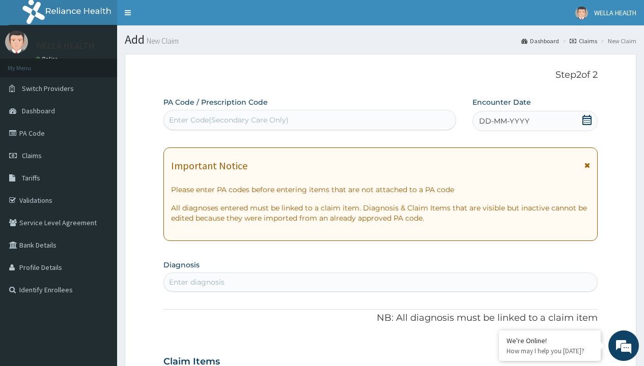
scroll to position [85, 0]
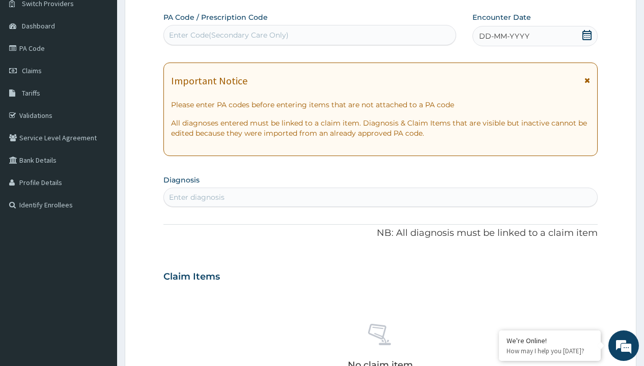
click at [503, 36] on span "DD-MM-YYYY" at bounding box center [504, 36] width 50 height 10
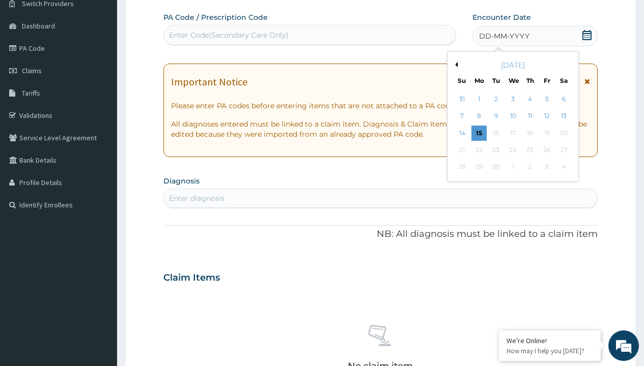
click at [454, 65] on button "Previous Month" at bounding box center [454, 64] width 5 height 5
click at [512, 133] on div "13" at bounding box center [512, 133] width 15 height 15
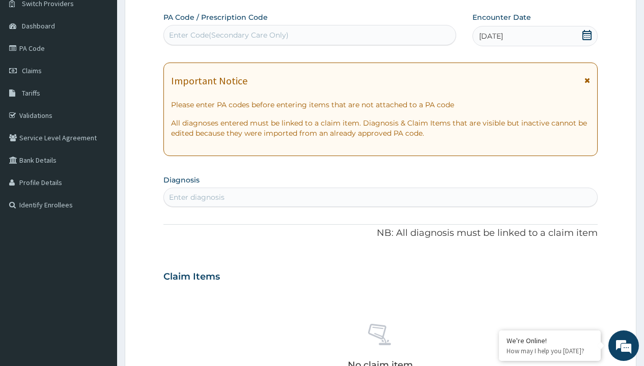
click at [228, 35] on div "Enter Code(Secondary Care Only)" at bounding box center [229, 35] width 120 height 10
type input "PR/D70C8840"
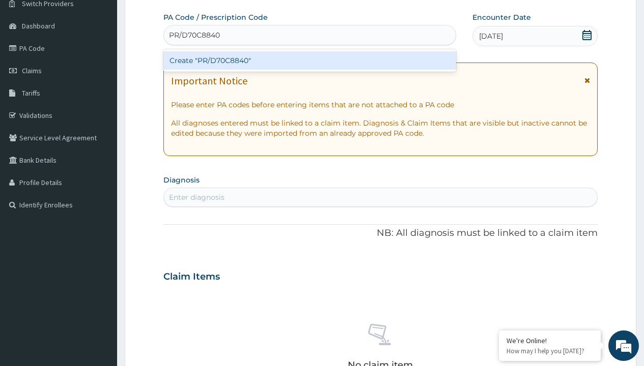
scroll to position [0, 0]
click at [309, 61] on div "Create "PR/D70C8840"" at bounding box center [309, 60] width 292 height 18
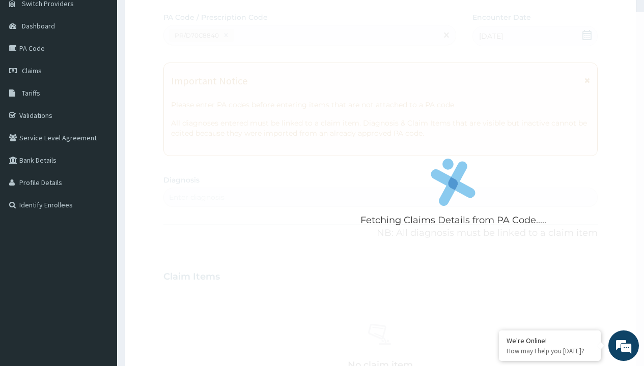
click at [196, 197] on div "Enter diagnosis" at bounding box center [196, 197] width 55 height 10
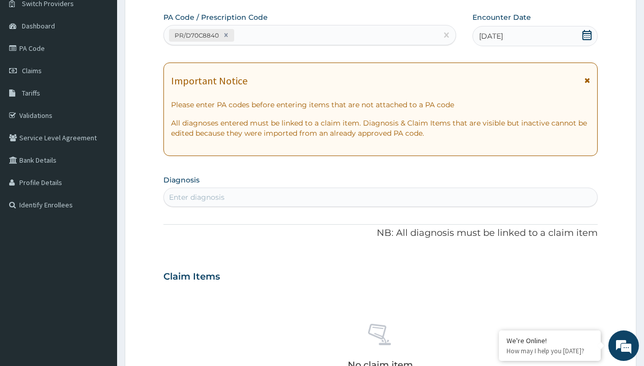
type input "prescription collected"
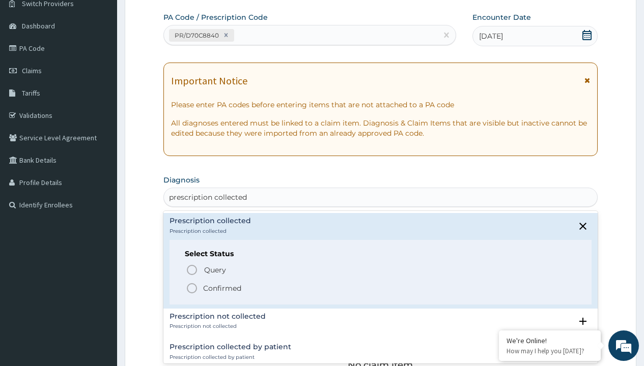
click at [222, 288] on p "Confirmed" at bounding box center [222, 288] width 38 height 10
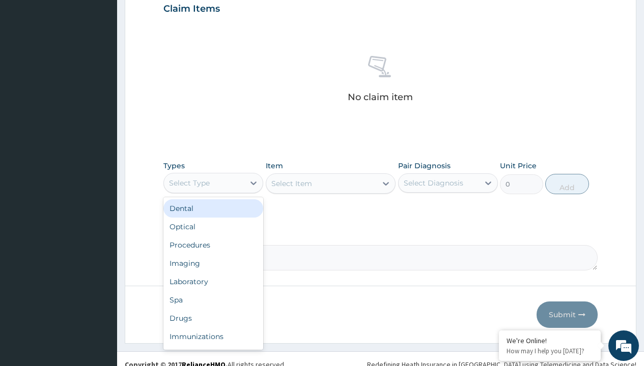
type input "procedures"
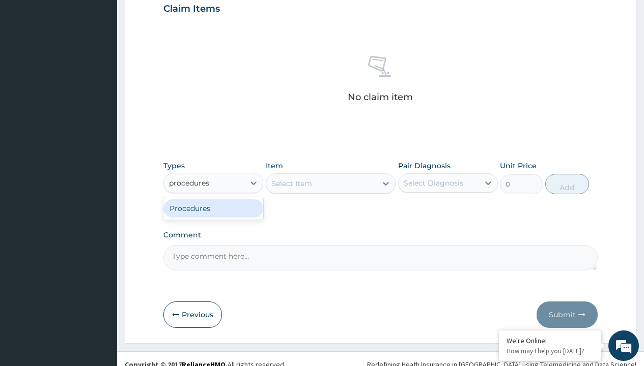
scroll to position [0, 0]
click at [213, 208] on div "Procedures" at bounding box center [213, 208] width 100 height 18
click at [291, 183] on div "Select Item" at bounding box center [291, 184] width 41 height 10
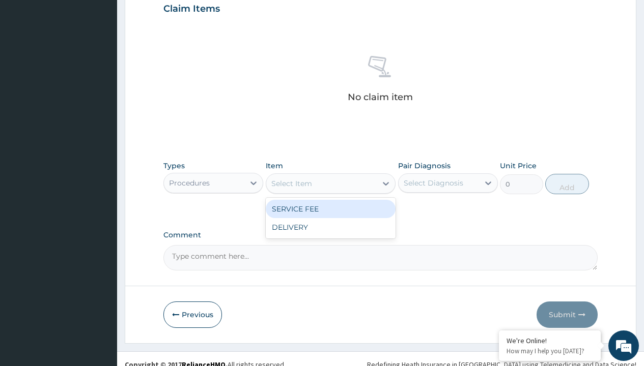
type input "service fee"
click at [330, 209] on div "SERVICE FEE" at bounding box center [331, 209] width 130 height 18
type input "100"
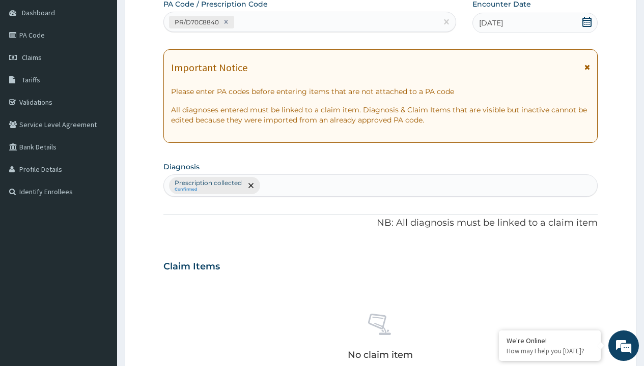
type input "prescription collected"
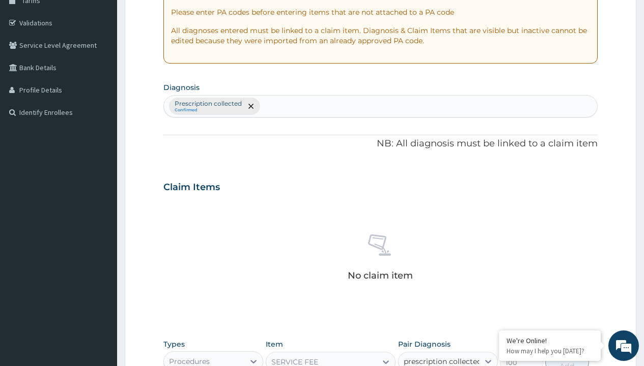
checkbox input "true"
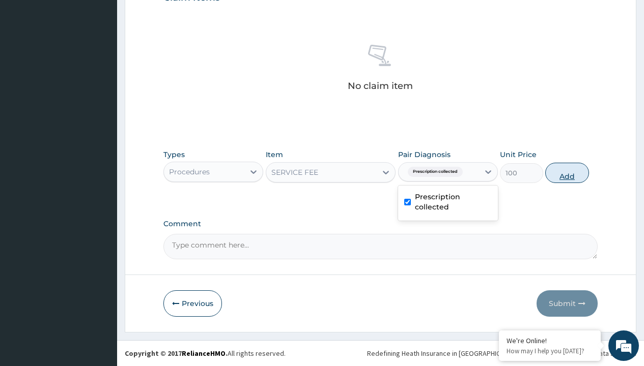
click at [567, 173] on button "Add" at bounding box center [566, 173] width 43 height 20
type input "0"
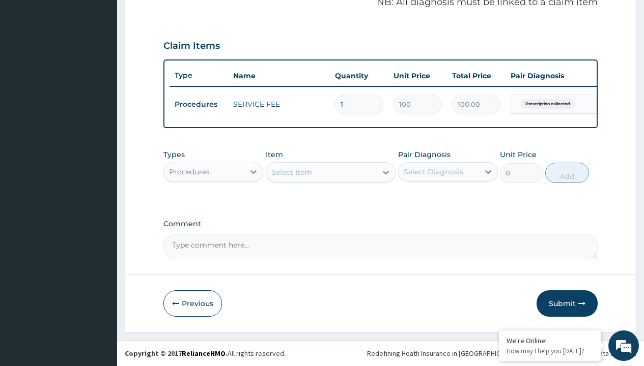
click at [189, 171] on div "Procedures" at bounding box center [189, 172] width 41 height 10
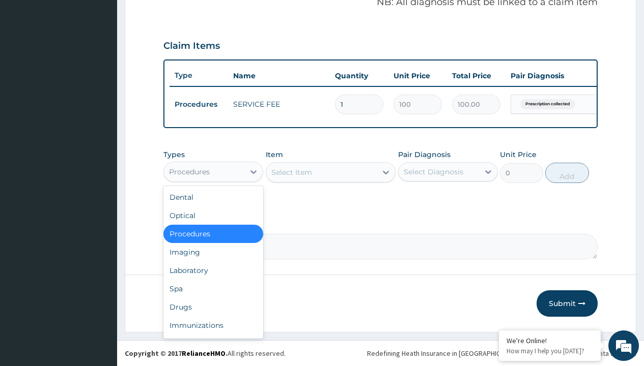
type input "drugs"
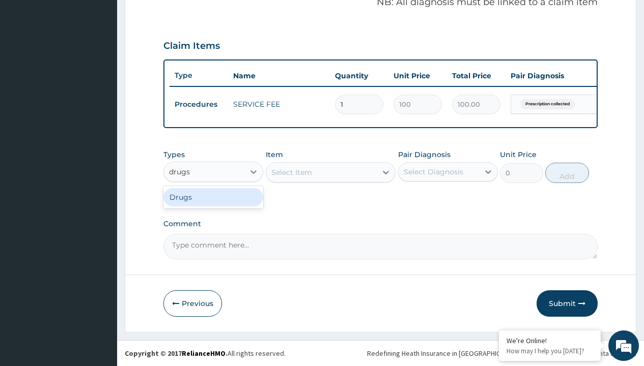
click at [213, 197] on div "Drugs" at bounding box center [213, 197] width 100 height 18
click at [291, 172] on div "Select Item" at bounding box center [331, 172] width 130 height 20
type input "[PERSON_NAME] 457 suspension (amoxicillin/clavulanic acid)/[PERSON_NAME]"
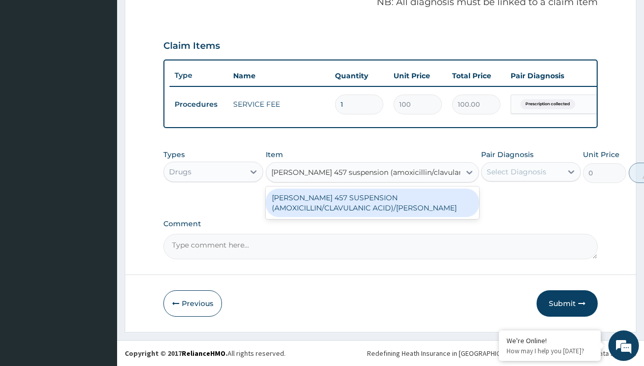
click at [372, 203] on div "[PERSON_NAME] 457 SUSPENSION (AMOXICILLIN/CLAVULANIC ACID)/[PERSON_NAME]" at bounding box center [372, 203] width 213 height 28
type input "8265"
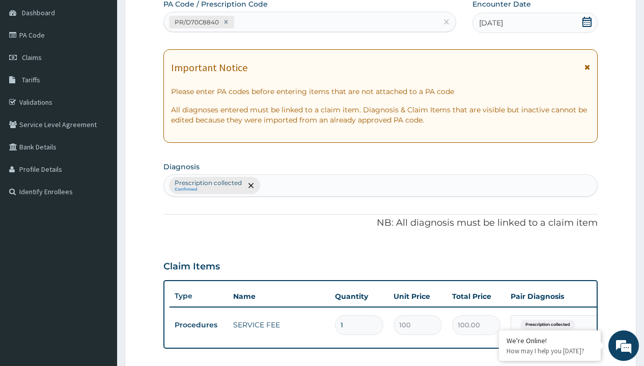
type input "prescription collected"
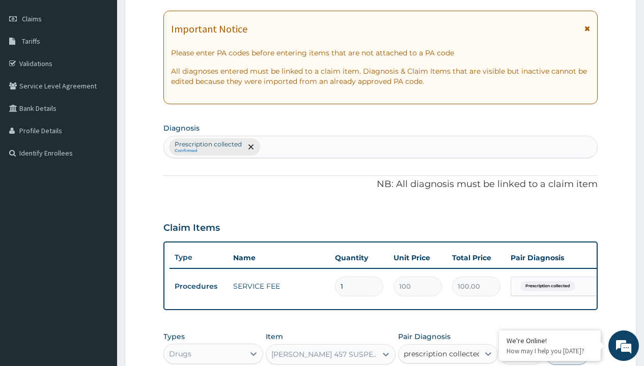
checkbox input "true"
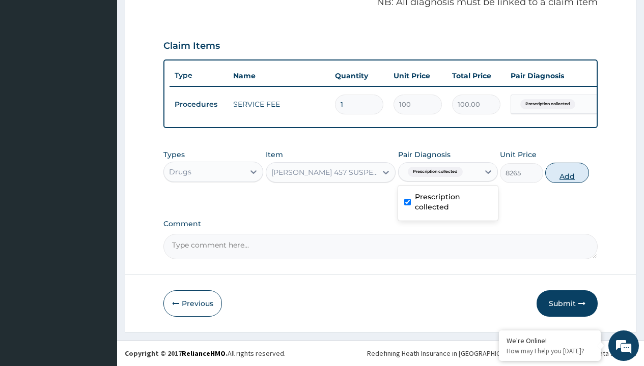
click at [567, 173] on button "Add" at bounding box center [566, 173] width 43 height 20
type input "0"
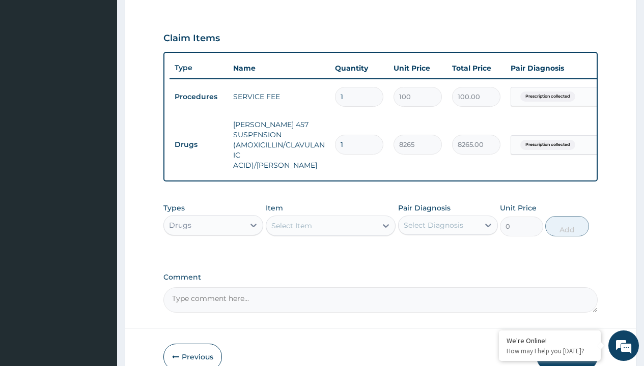
click at [198, 139] on td "Drugs" at bounding box center [198, 144] width 59 height 19
type input "drugs"
click at [213, 248] on div "Drugs" at bounding box center [213, 251] width 100 height 18
click at [291, 223] on div "Select Item" at bounding box center [291, 226] width 41 height 10
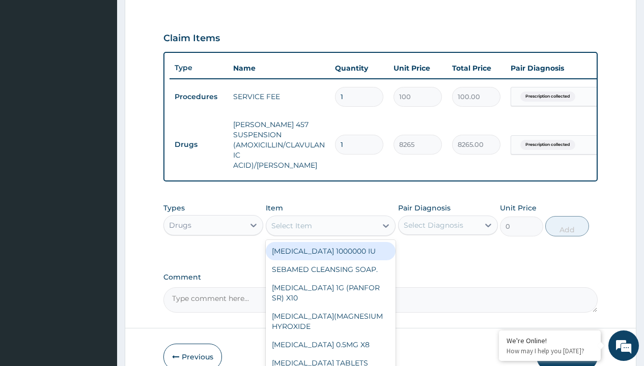
type input "tuxil-d/tuxil-n syrup/bott"
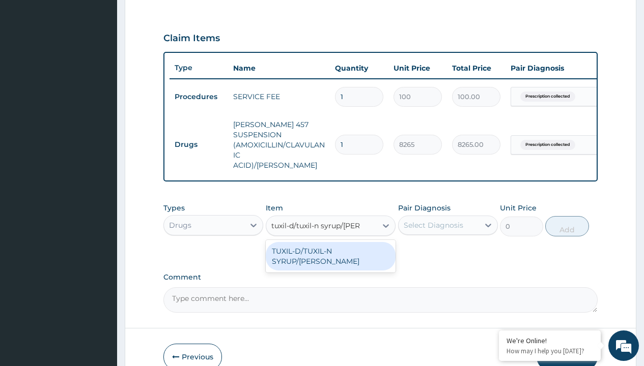
click at [330, 248] on div "TUXIL-D/TUXIL-N SYRUP/[PERSON_NAME]" at bounding box center [331, 256] width 130 height 28
type input "1425"
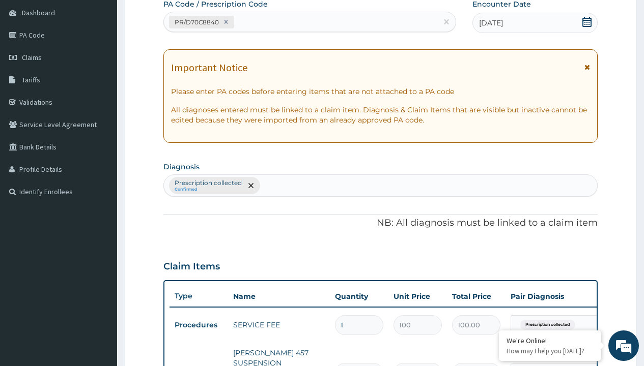
type input "prescription collected"
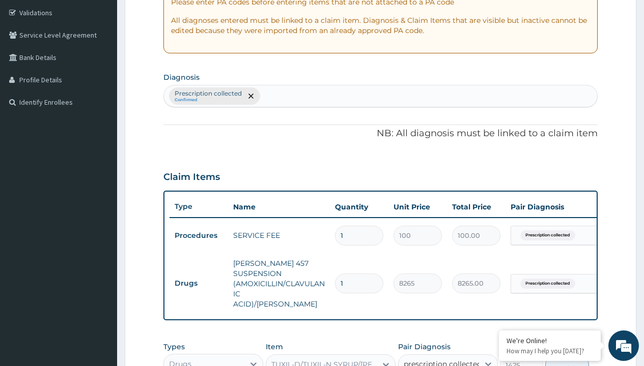
checkbox input "true"
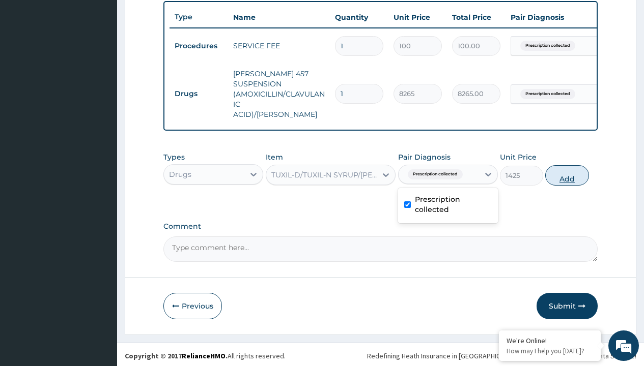
click at [567, 173] on button "Add" at bounding box center [566, 175] width 43 height 20
type input "0"
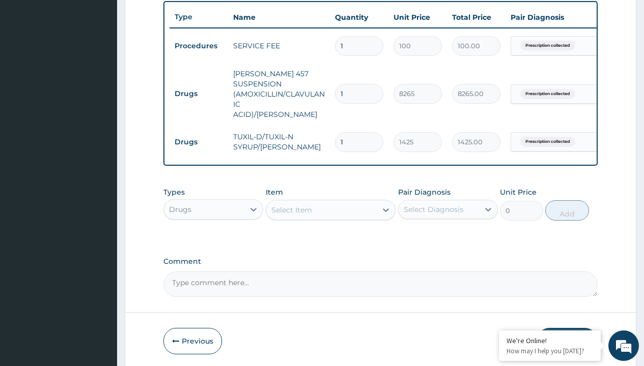
click at [198, 89] on td "Drugs" at bounding box center [198, 93] width 59 height 19
type input "drugs"
click at [213, 232] on div "Drugs" at bounding box center [213, 235] width 100 height 18
click at [291, 207] on div "Select Item" at bounding box center [291, 210] width 41 height 10
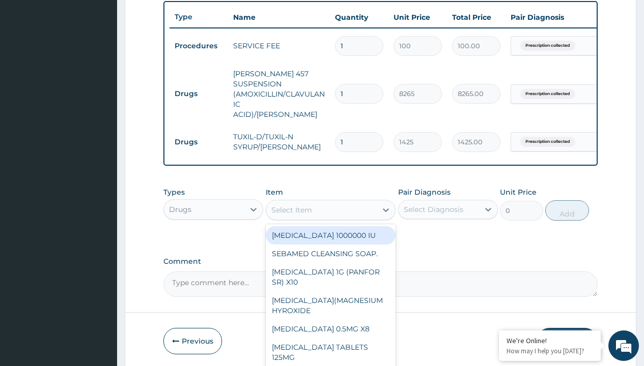
type input "ibuprofen syrup/bott"
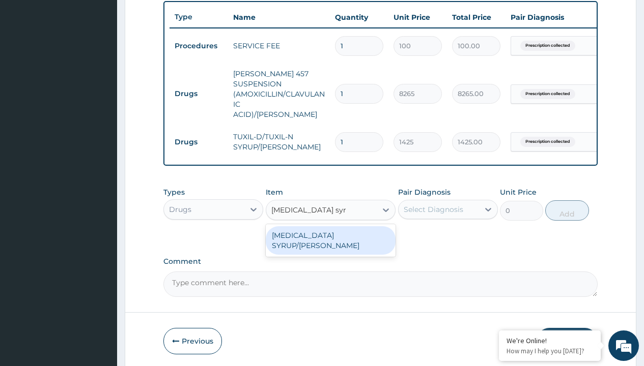
click at [330, 233] on div "IBUPROFEN SYRUP/BOTT" at bounding box center [331, 240] width 130 height 28
type input "2500"
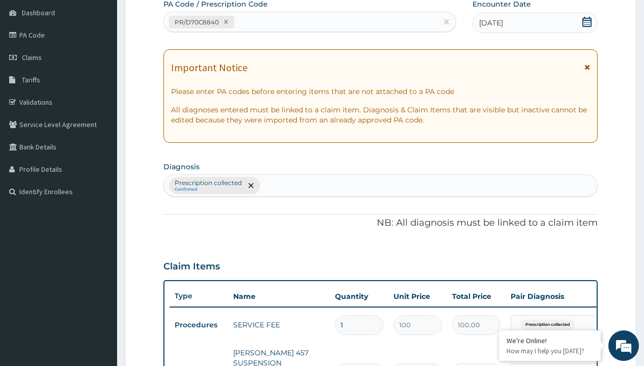
type input "prescription collected"
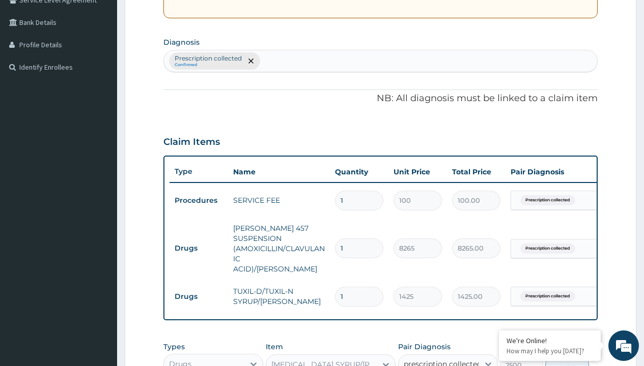
checkbox input "true"
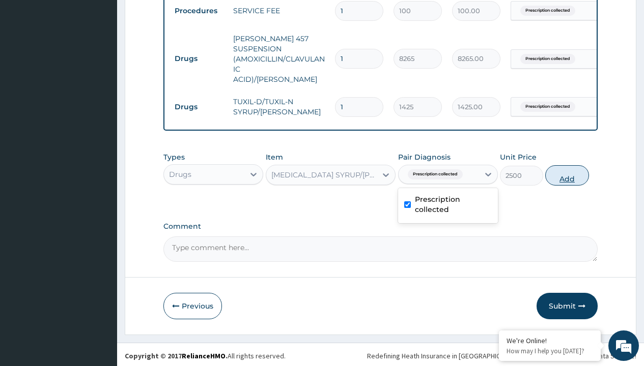
click at [567, 173] on button "Add" at bounding box center [566, 175] width 43 height 20
type input "0"
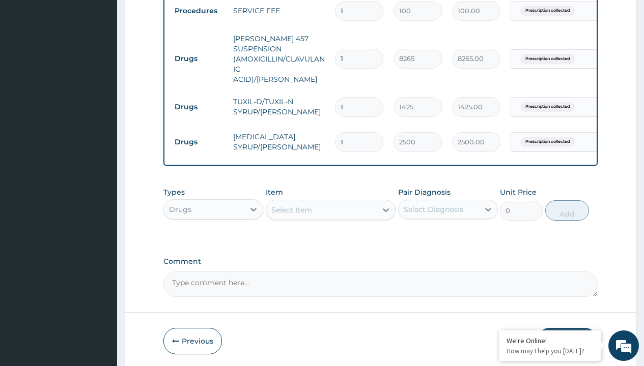
click at [198, 53] on td "Drugs" at bounding box center [198, 58] width 59 height 19
type input "drugs"
click at [213, 232] on div "Drugs" at bounding box center [213, 235] width 100 height 18
click at [291, 207] on div "Select Item" at bounding box center [291, 210] width 41 height 10
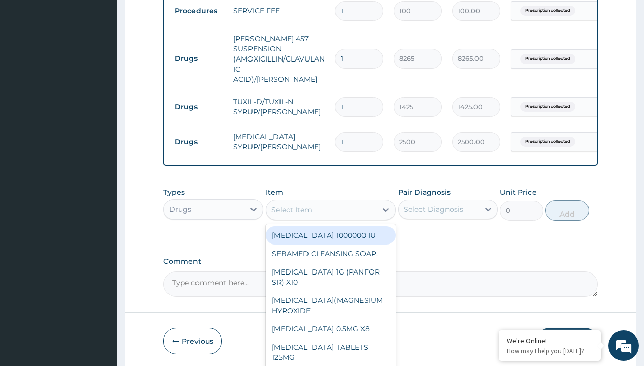
type input "diclomol gel"
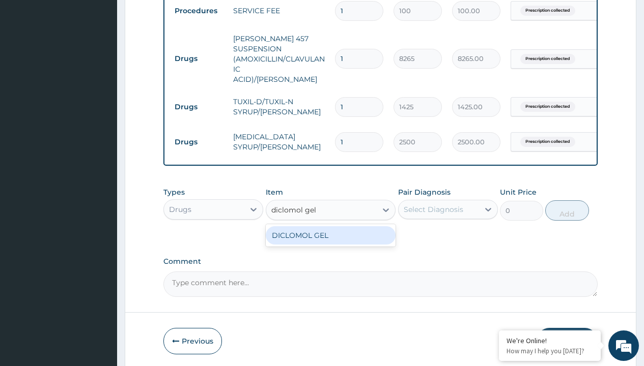
click at [330, 233] on div "DICLOMOL GEL" at bounding box center [331, 235] width 130 height 18
type input "3700"
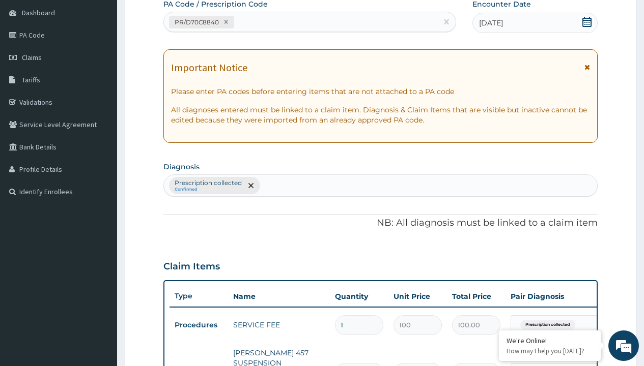
type input "prescription collected"
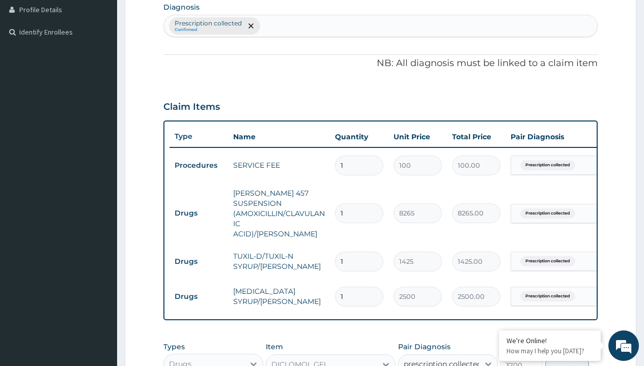
checkbox input "true"
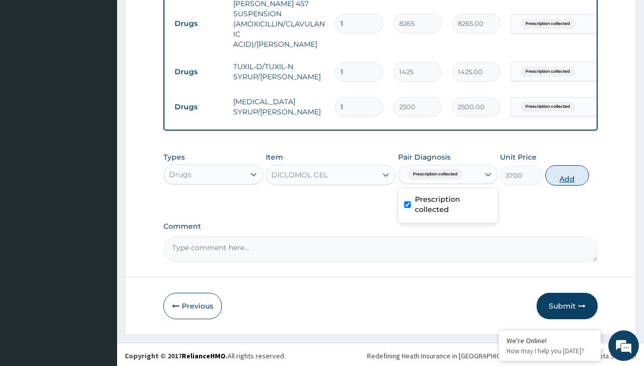
click at [567, 173] on button "Add" at bounding box center [566, 175] width 43 height 20
type input "0"
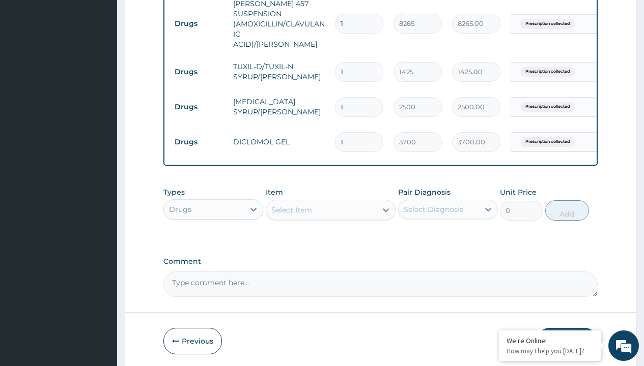
click at [198, 18] on td "Drugs" at bounding box center [198, 23] width 59 height 19
type input "drugs"
click at [213, 232] on div "Drugs" at bounding box center [213, 235] width 100 height 18
click at [291, 207] on div "Select Item" at bounding box center [291, 210] width 41 height 10
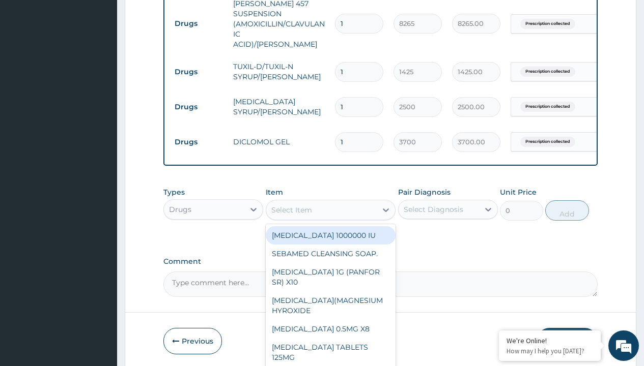
type input "cetirizine syrup"
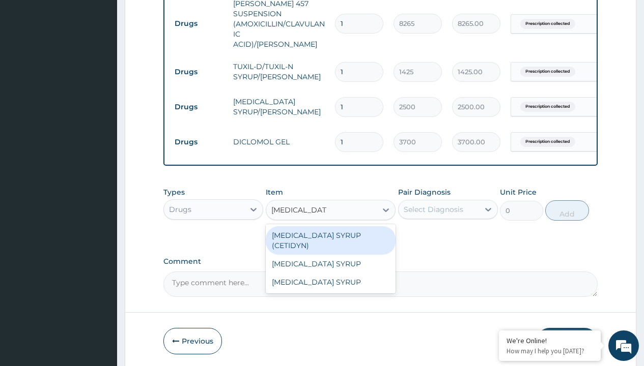
click at [330, 233] on div "[MEDICAL_DATA] SYRUP (CETIDYN)" at bounding box center [331, 240] width 130 height 28
type input "2200"
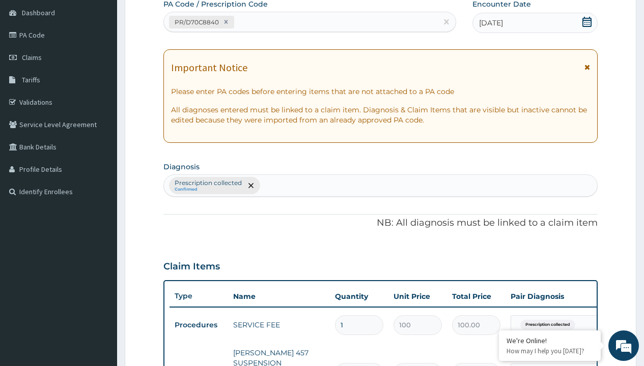
type input "prescription collected"
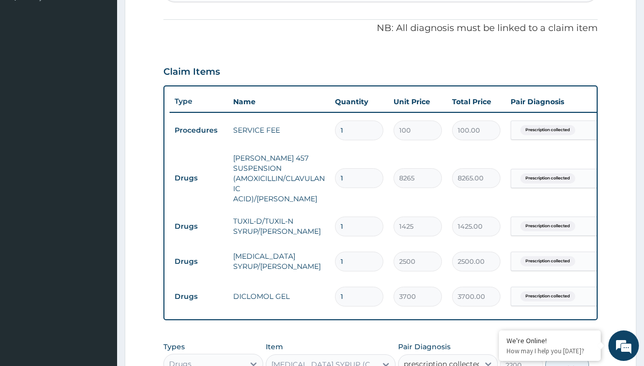
checkbox input "true"
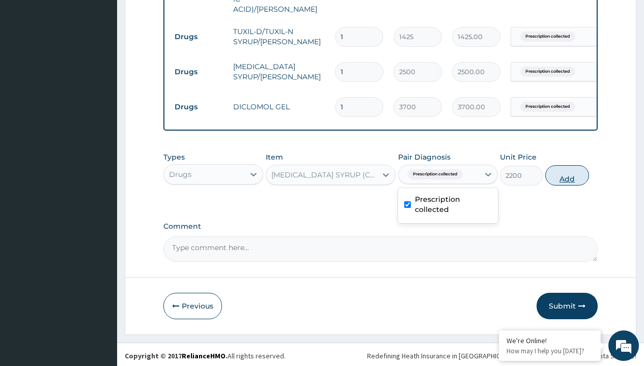
click at [567, 173] on button "Add" at bounding box center [566, 175] width 43 height 20
type input "0"
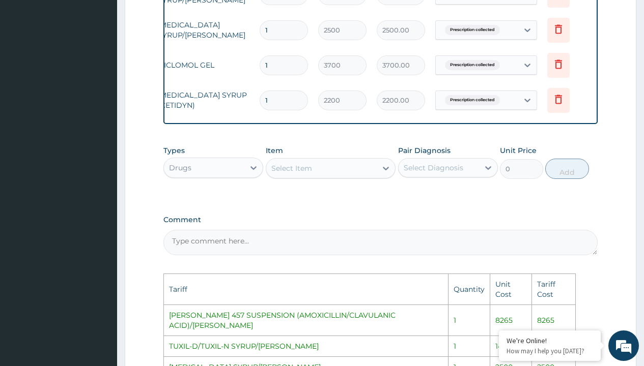
scroll to position [0, 77]
click at [564, 97] on icon at bounding box center [557, 100] width 22 height 25
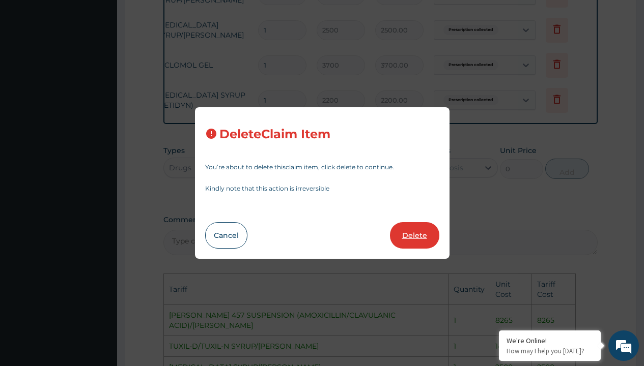
click at [421, 228] on button "Delete" at bounding box center [414, 235] width 49 height 26
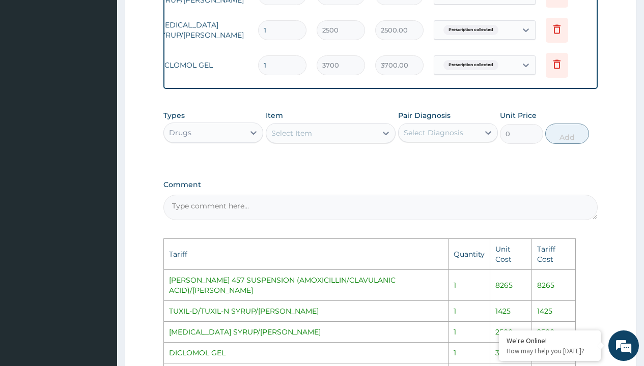
click at [351, 129] on div "Select Item" at bounding box center [321, 133] width 111 height 16
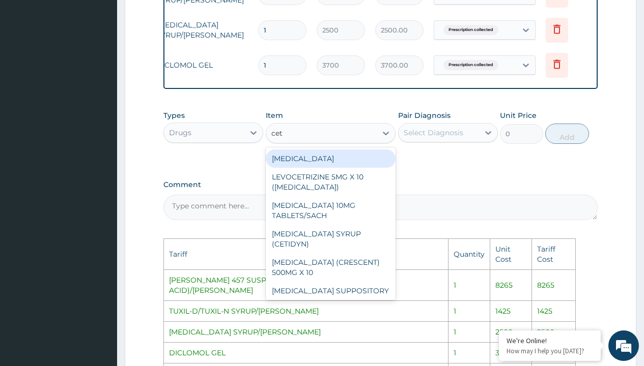
type input "ceti"
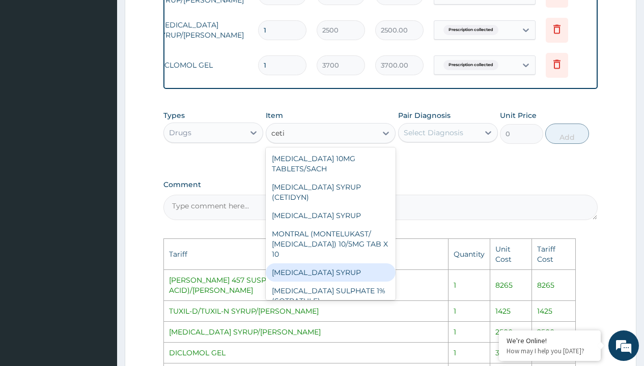
click at [342, 264] on div "[MEDICAL_DATA] SYRUP" at bounding box center [331, 273] width 130 height 18
type input "4000"
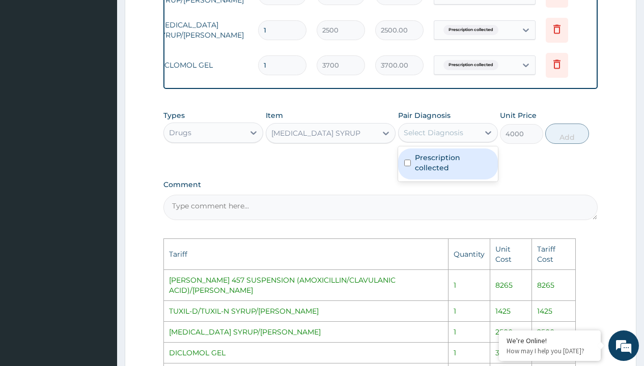
click at [464, 136] on div "Select Diagnosis" at bounding box center [438, 133] width 80 height 16
click at [473, 153] on label "Prescription collected" at bounding box center [453, 163] width 77 height 20
checkbox input "true"
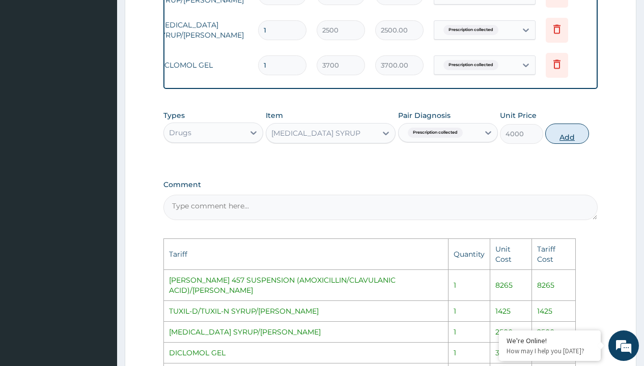
click at [564, 125] on button "Add" at bounding box center [566, 134] width 43 height 20
type input "0"
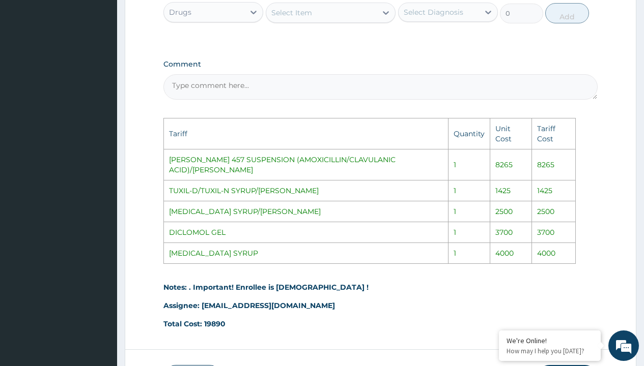
scroll to position [732, 0]
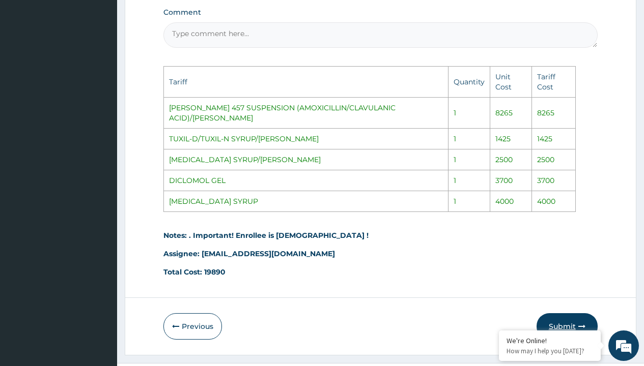
click at [564, 313] on button "Submit" at bounding box center [566, 326] width 61 height 26
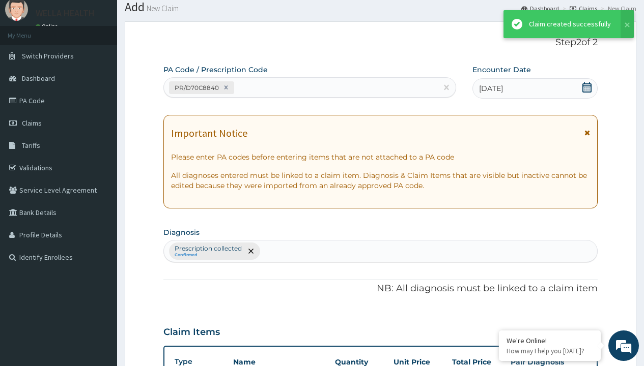
scroll to position [518, 0]
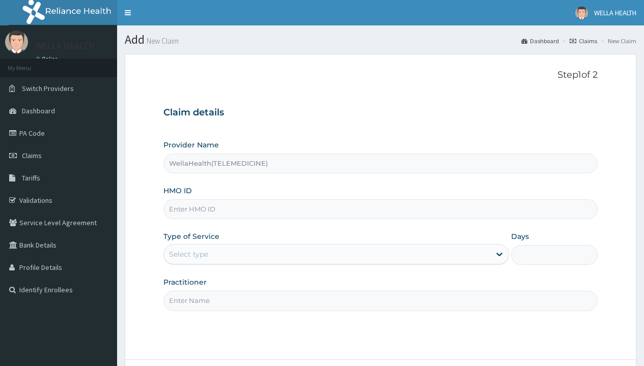
type input "WellaHealth(TELEMEDICINE)"
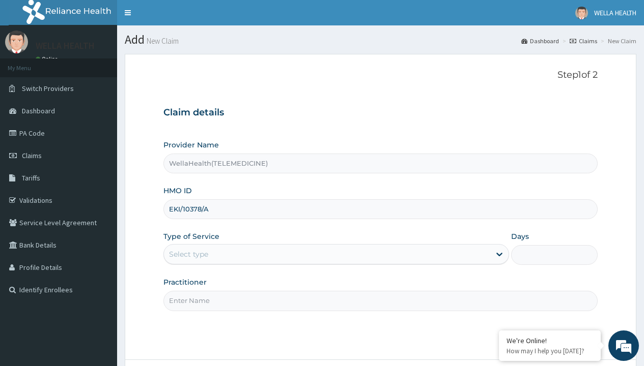
type input "EKI/10378/A"
type input "WellaHealth"
click at [188, 254] on div "Select type" at bounding box center [188, 254] width 39 height 10
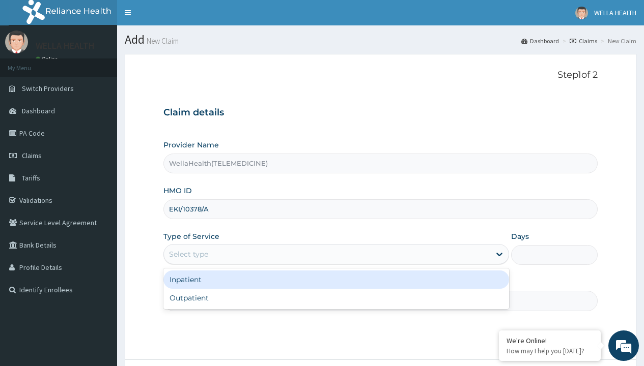
click at [336, 298] on div "Outpatient" at bounding box center [336, 298] width 346 height 18
type input "1"
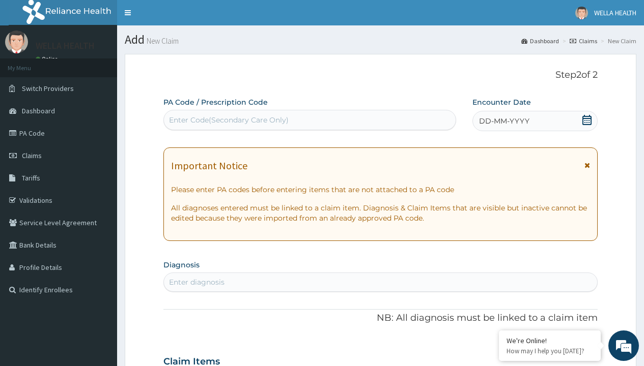
scroll to position [85, 0]
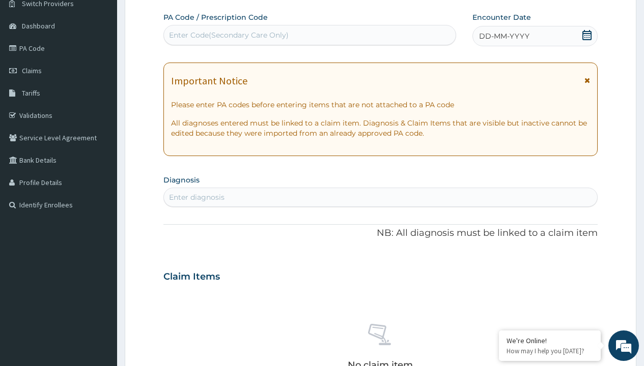
click at [503, 36] on span "DD-MM-YYYY" at bounding box center [504, 36] width 50 height 10
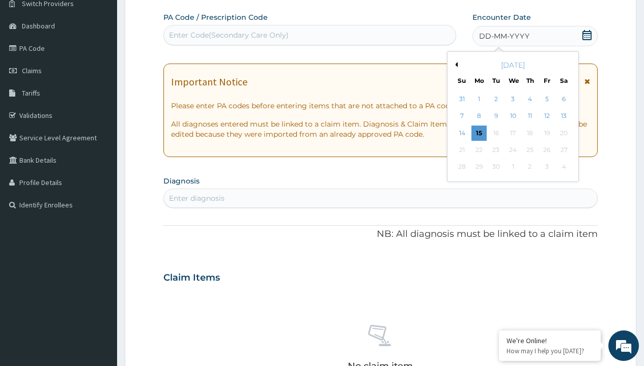
click at [454, 65] on button "Previous Month" at bounding box center [454, 64] width 5 height 5
click at [512, 133] on div "13" at bounding box center [512, 133] width 15 height 15
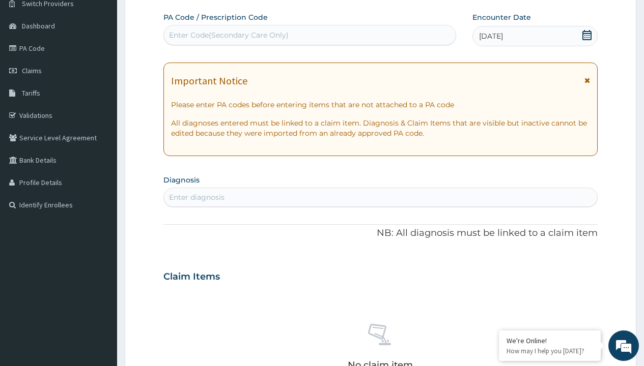
scroll to position [0, 0]
click at [228, 35] on div "Enter Code(Secondary Care Only)" at bounding box center [229, 35] width 120 height 10
type input "PR/3C050AC9"
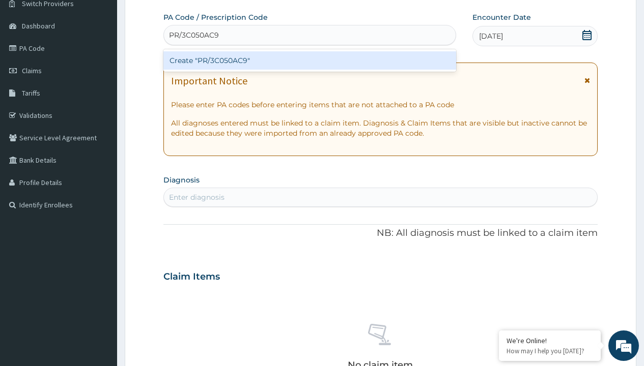
click at [309, 61] on div "Create "PR/3C050AC9"" at bounding box center [309, 60] width 292 height 18
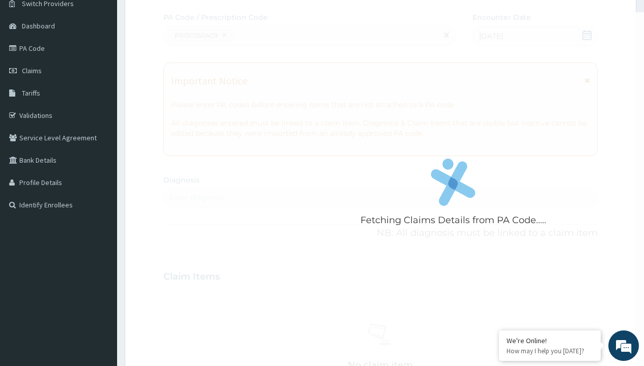
click at [196, 197] on div "Enter diagnosis" at bounding box center [196, 197] width 55 height 10
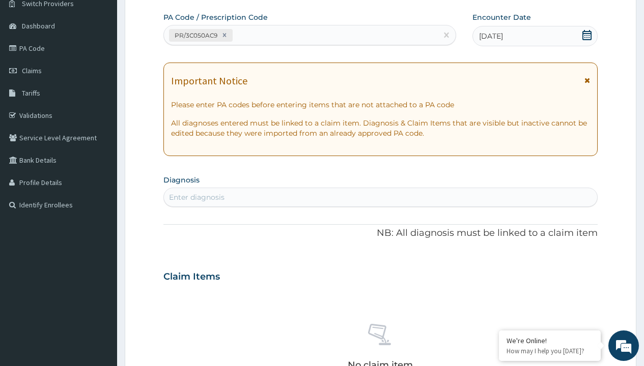
type input "prescription collected"
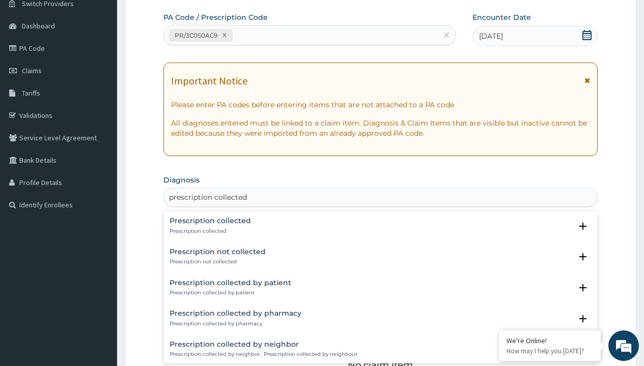
click at [209, 231] on p "Prescription collected" at bounding box center [209, 231] width 81 height 7
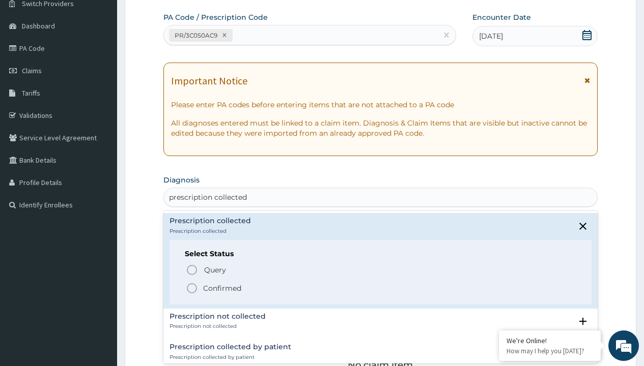
click at [222, 288] on p "Confirmed" at bounding box center [222, 288] width 38 height 10
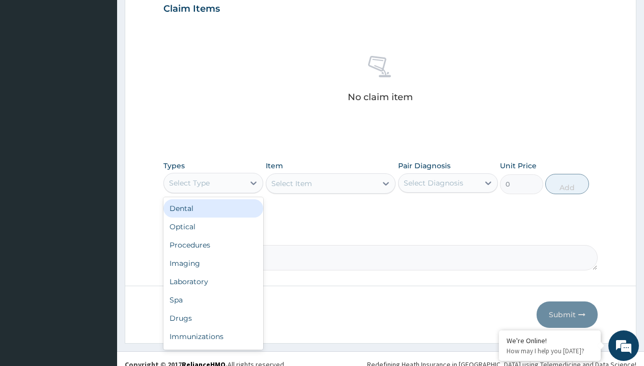
type input "procedures"
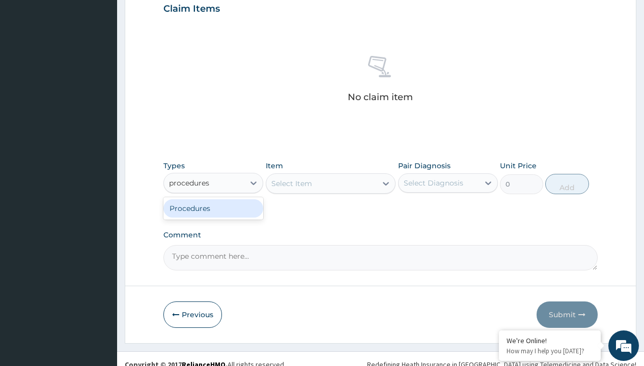
scroll to position [0, 0]
click at [213, 208] on div "Procedures" at bounding box center [213, 208] width 100 height 18
click at [291, 183] on div "Select Item" at bounding box center [291, 184] width 41 height 10
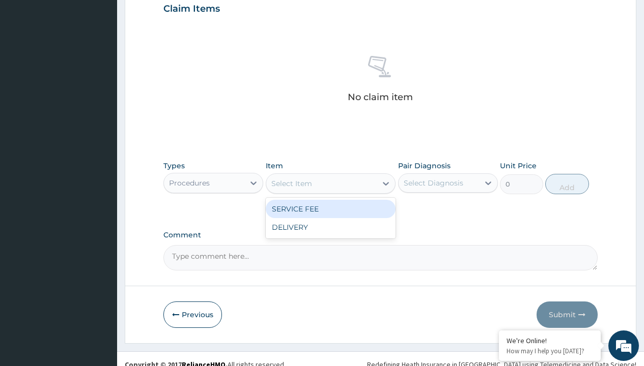
type input "service fee"
click at [330, 209] on div "SERVICE FEE" at bounding box center [331, 209] width 130 height 18
type input "100"
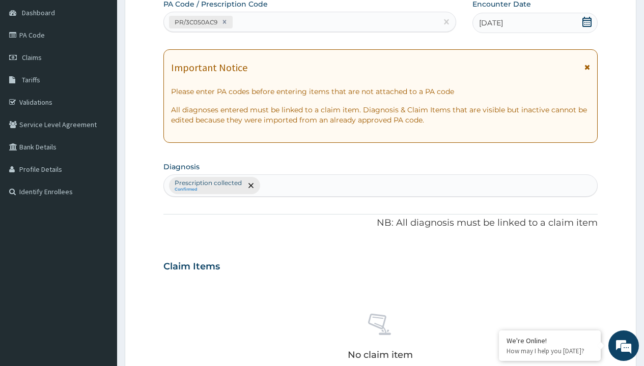
type input "prescription collected"
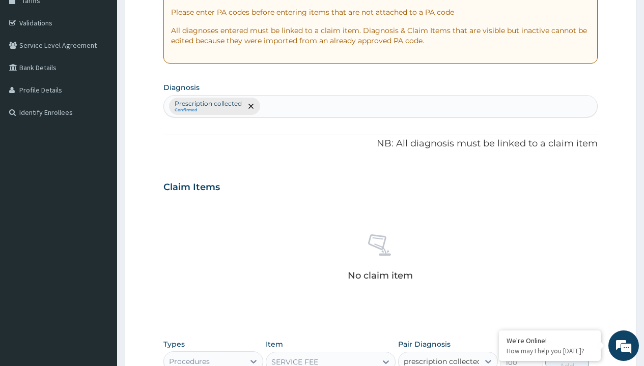
checkbox input "true"
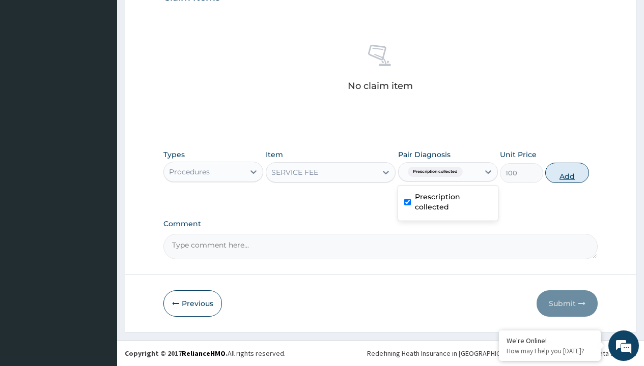
click at [567, 173] on button "Add" at bounding box center [566, 173] width 43 height 20
type input "0"
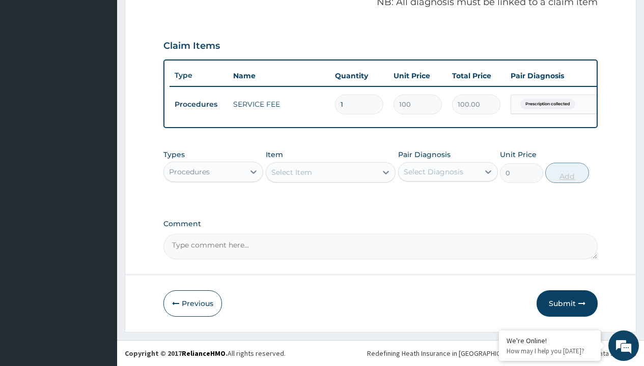
scroll to position [327, 0]
click at [189, 171] on div "Procedures" at bounding box center [189, 172] width 41 height 10
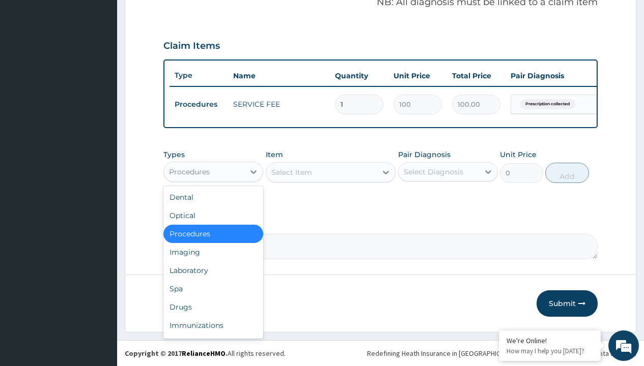
type input "drugs"
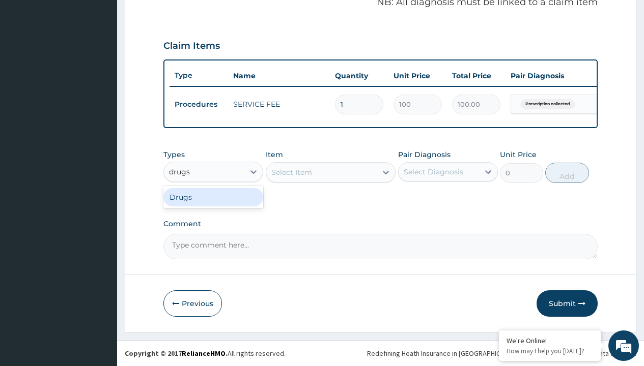
scroll to position [0, 0]
click at [213, 197] on div "Drugs" at bounding box center [213, 197] width 100 height 18
click at [291, 172] on div "Select Item" at bounding box center [331, 172] width 130 height 20
type input "emzor pcm tablet/sach"
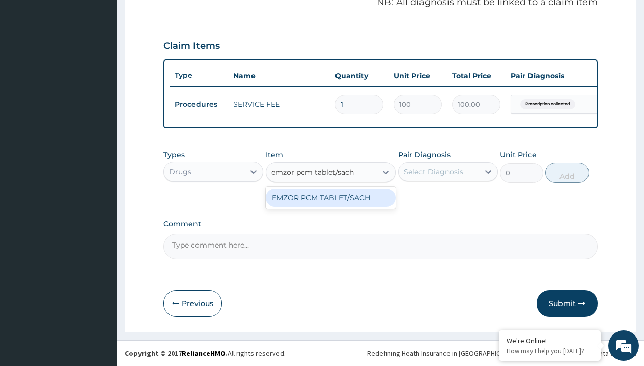
click at [330, 197] on div "EMZOR PCM TABLET/SACH" at bounding box center [331, 198] width 130 height 18
type input "25"
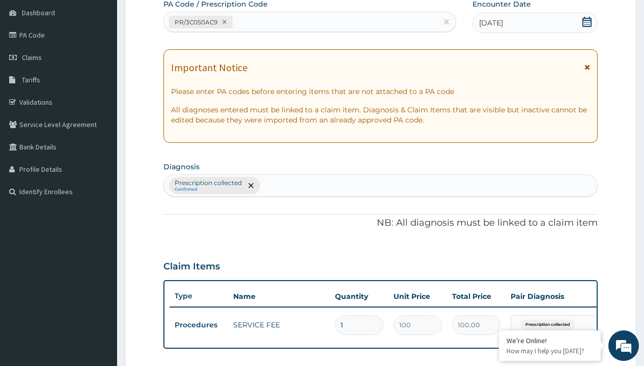
scroll to position [137, 0]
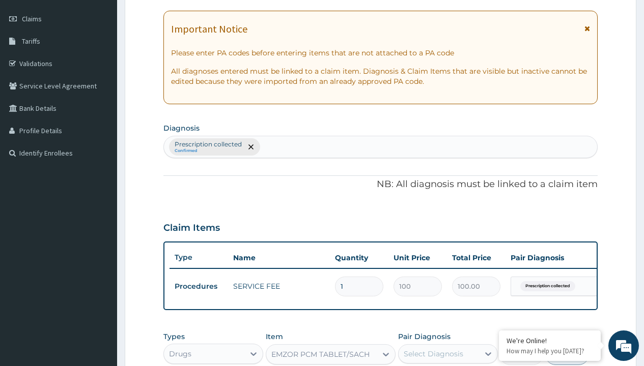
type input "prescription collected"
checkbox input "true"
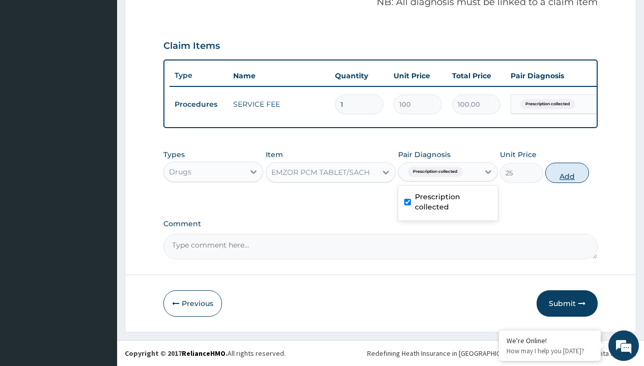
click at [567, 173] on button "Add" at bounding box center [566, 173] width 43 height 20
type input "0"
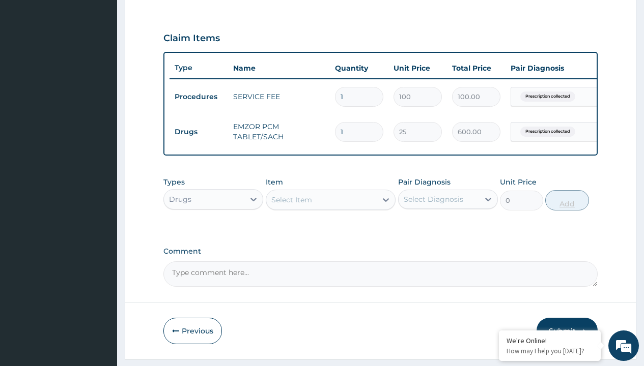
type input "24"
type input "600.00"
type input "24"
click at [198, 132] on td "Drugs" at bounding box center [198, 132] width 59 height 19
type input "drugs"
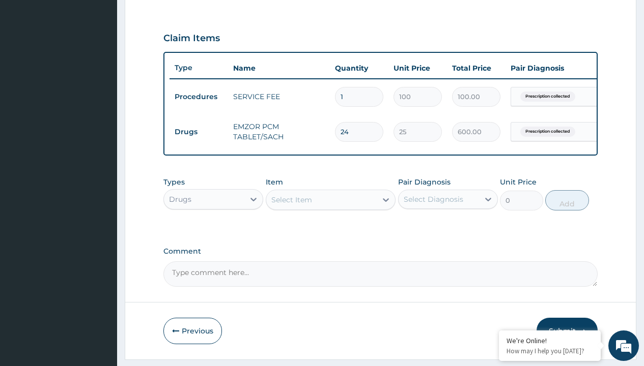
scroll to position [0, 0]
click at [213, 232] on div "Drugs" at bounding box center [213, 225] width 100 height 18
click at [291, 205] on div "Select Item" at bounding box center [291, 200] width 41 height 10
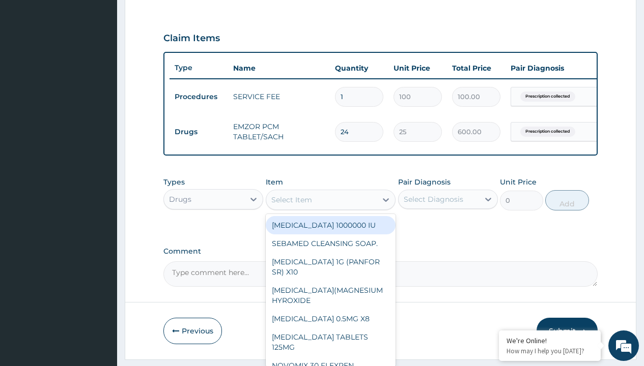
type input "throat lozenges"
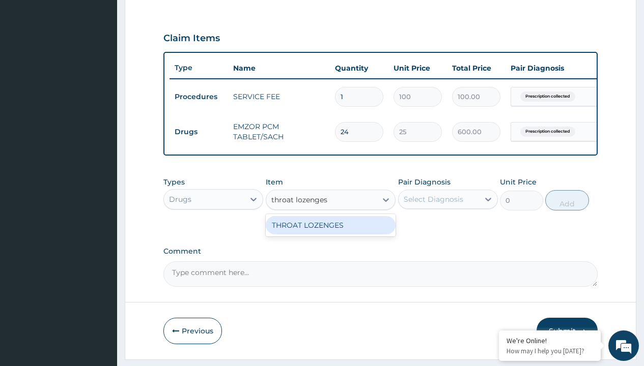
click at [330, 233] on div "THROAT LOZENGES" at bounding box center [331, 225] width 130 height 18
type input "196"
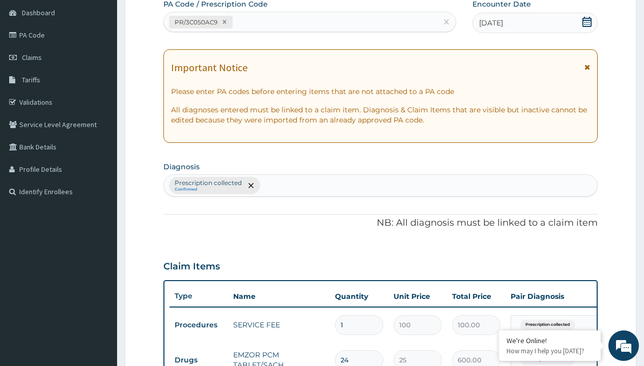
scroll to position [172, 0]
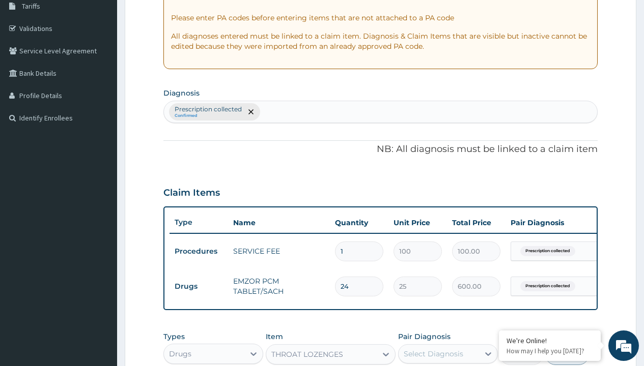
type input "prescription collected"
checkbox input "true"
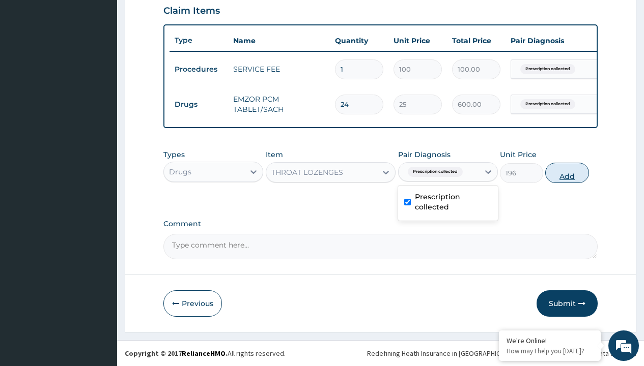
click at [567, 173] on button "Add" at bounding box center [566, 173] width 43 height 20
type input "0"
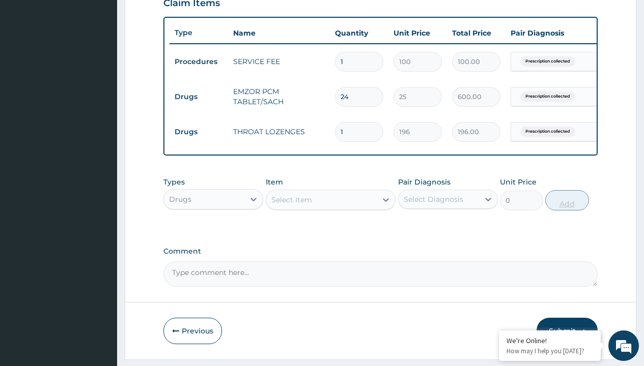
type input "12"
type input "2352.00"
type input "12"
click at [198, 97] on td "Drugs" at bounding box center [198, 97] width 59 height 19
type input "drugs"
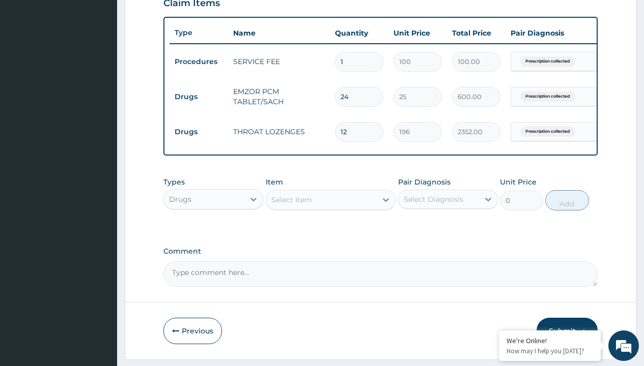
scroll to position [0, 0]
click at [213, 232] on div "Drugs" at bounding box center [213, 225] width 100 height 18
click at [291, 205] on div "Select Item" at bounding box center [291, 200] width 41 height 10
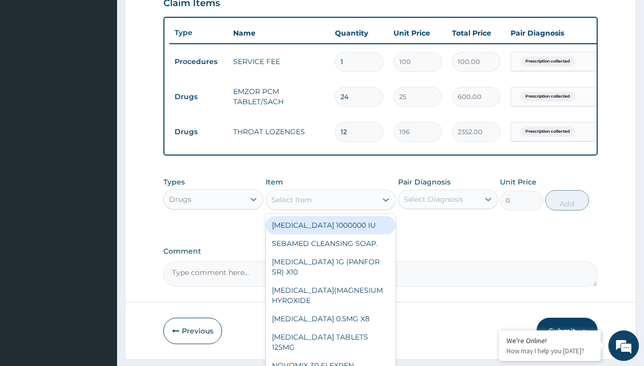
type input "[MEDICAL_DATA] 10mg tablets/sach"
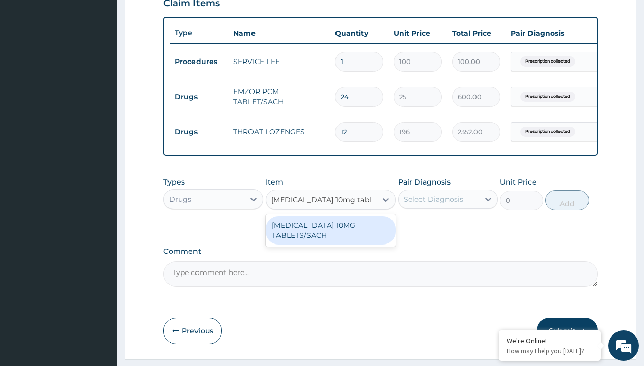
click at [330, 238] on div "[MEDICAL_DATA] 10MG TABLETS/SACH" at bounding box center [331, 230] width 130 height 28
type input "240"
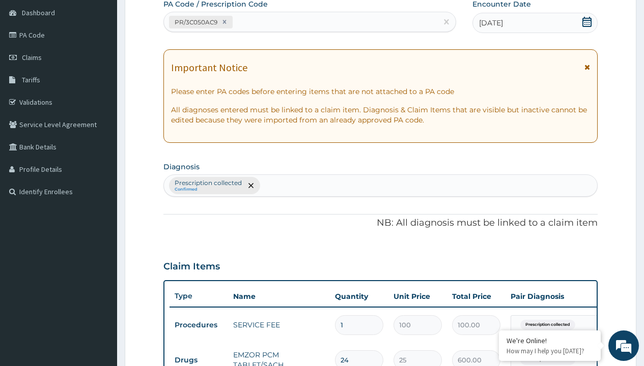
type input "prescription collected"
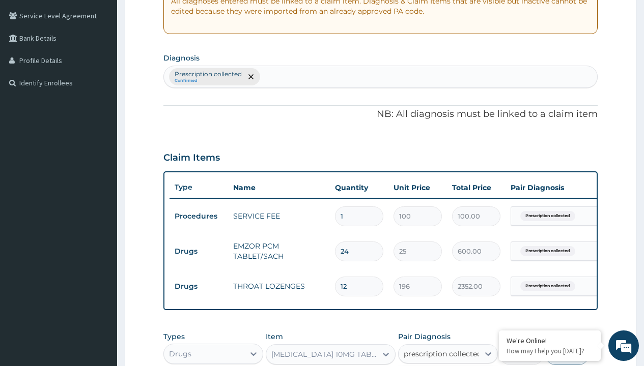
checkbox input "true"
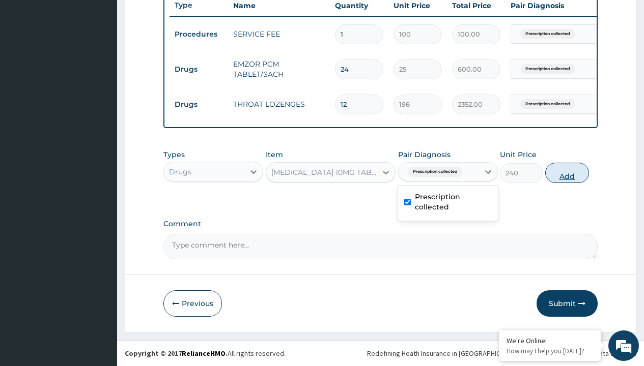
click at [567, 173] on button "Add" at bounding box center [566, 173] width 43 height 20
type input "0"
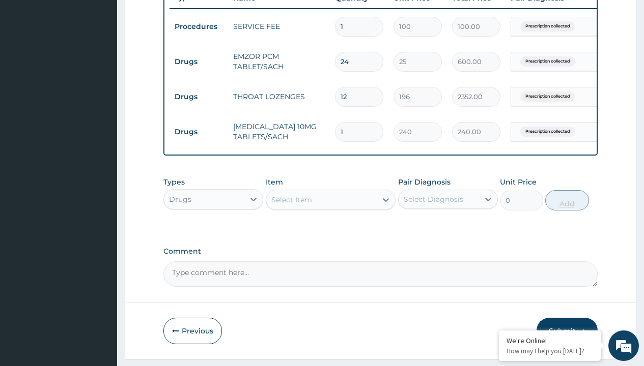
type input "10"
type input "2400.00"
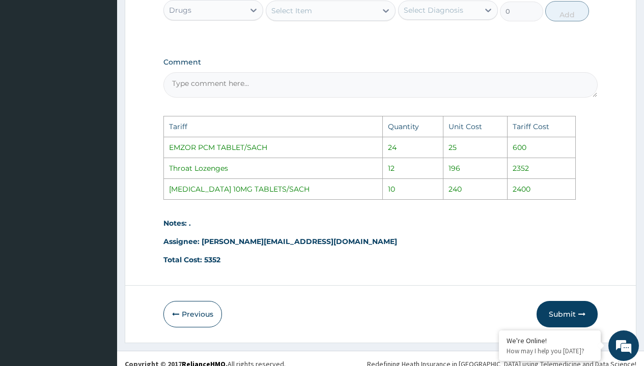
scroll to position [605, 0]
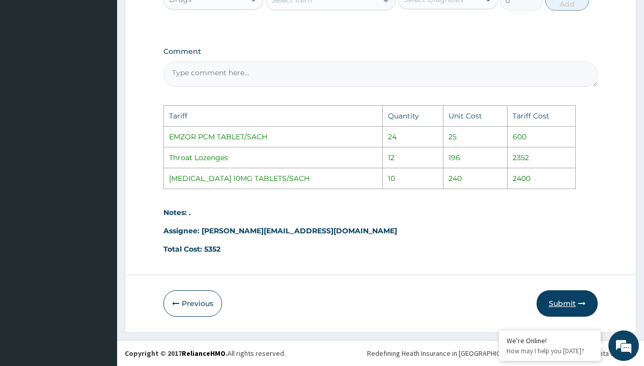
type input "10"
click at [572, 304] on button "Submit" at bounding box center [566, 304] width 61 height 26
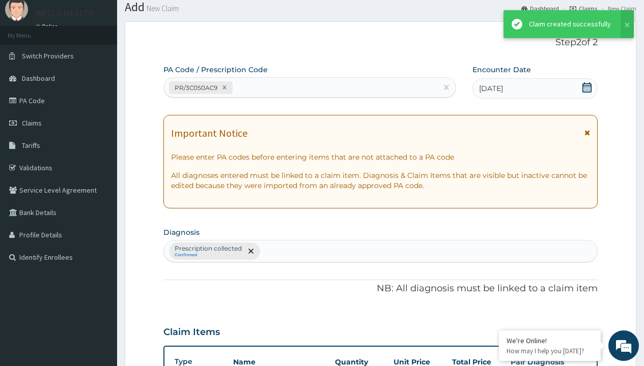
scroll to position [432, 0]
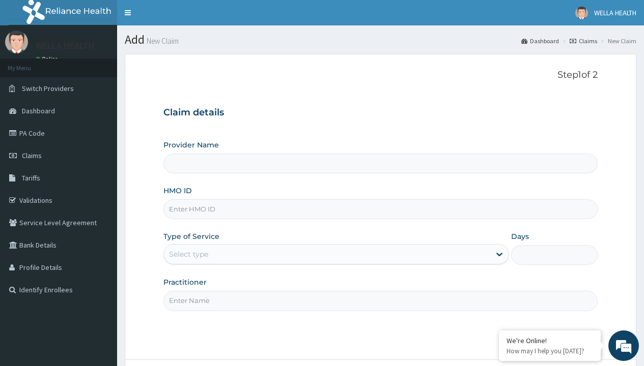
type input "WellaHealth(TELEMEDICINE)"
type input "ELN/10043/D"
type input "WellaHealth"
click at [188, 254] on div "Select type" at bounding box center [188, 254] width 39 height 10
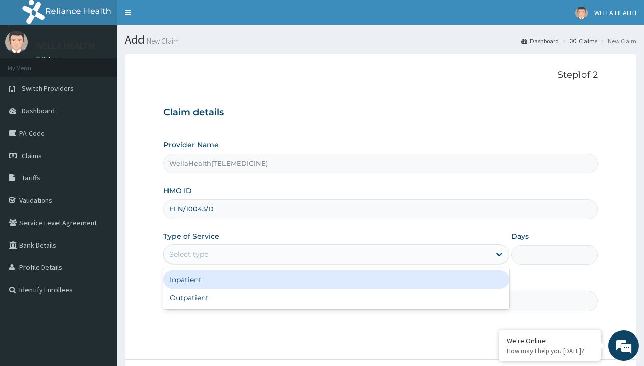
click at [336, 298] on div "Outpatient" at bounding box center [336, 298] width 346 height 18
type input "1"
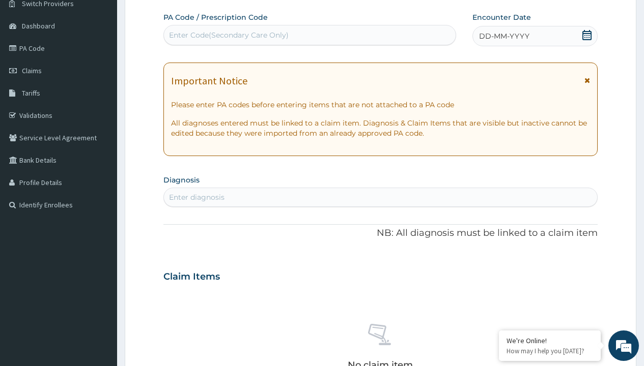
click at [503, 36] on span "DD-MM-YYYY" at bounding box center [504, 36] width 50 height 10
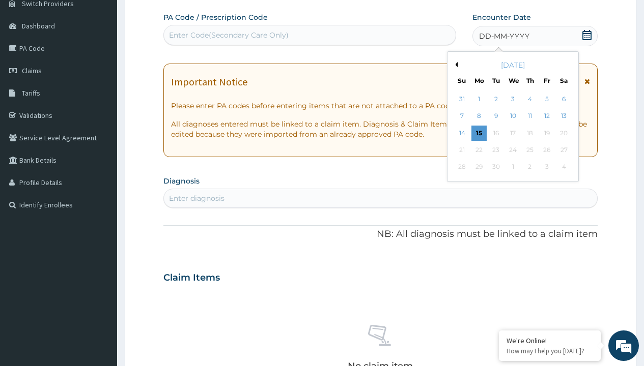
click at [454, 65] on button "Previous Month" at bounding box center [454, 64] width 5 height 5
click at [512, 133] on div "13" at bounding box center [512, 133] width 15 height 15
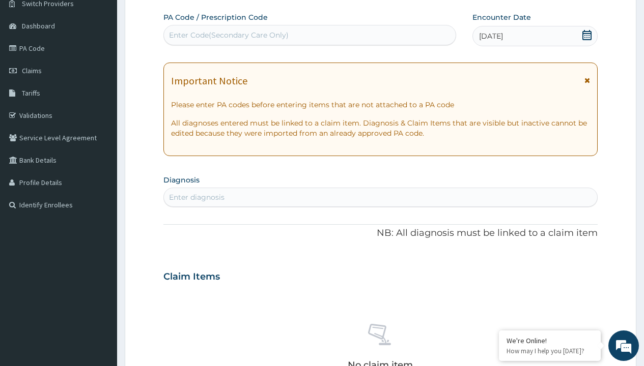
scroll to position [0, 0]
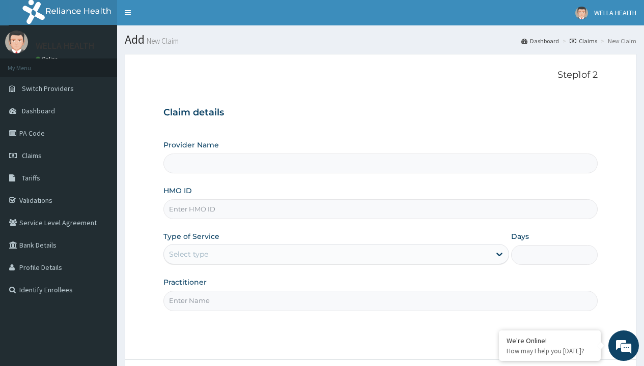
type input "WellaHealth(TELEMEDICINE)"
type input "ENP/11027/B"
type input "WellaHealth"
type input "WellaHealth(TELEMEDICINE)"
type input "ENP/11446/A"
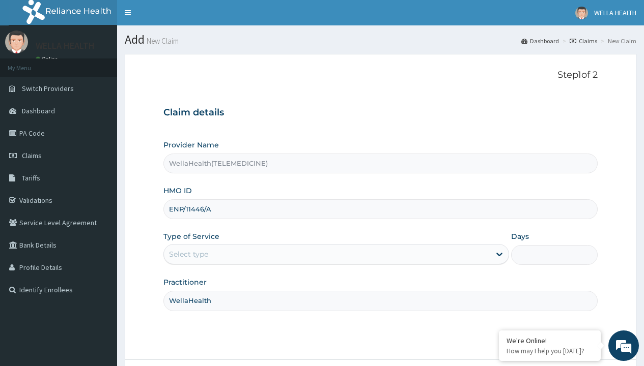
type input "WellaHealth"
click at [188, 254] on div "Select type" at bounding box center [188, 254] width 39 height 10
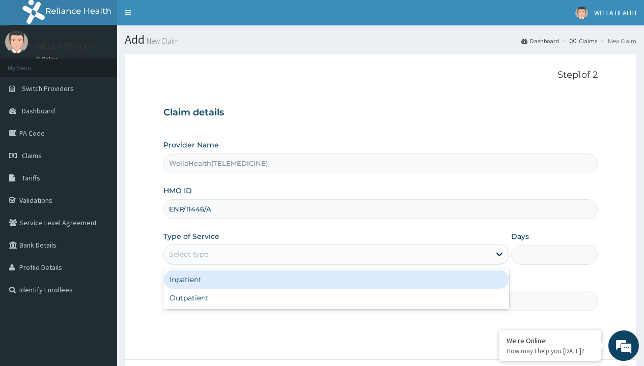
click at [336, 298] on div "Outpatient" at bounding box center [336, 298] width 346 height 18
type input "1"
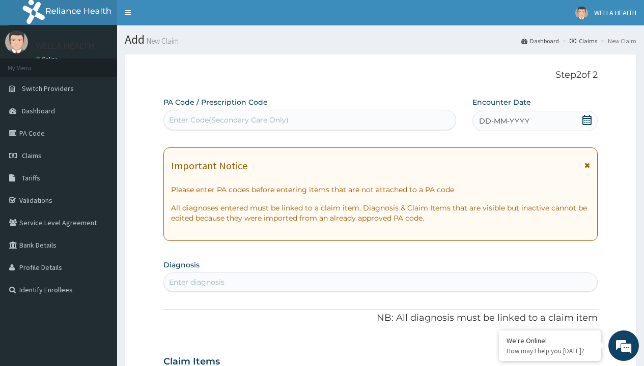
scroll to position [85, 0]
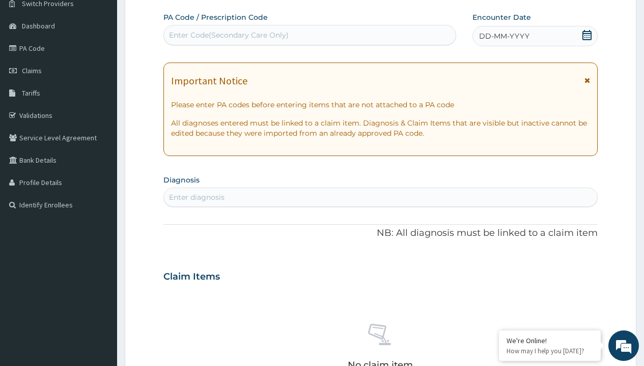
click at [503, 36] on span "DD-MM-YYYY" at bounding box center [504, 36] width 50 height 10
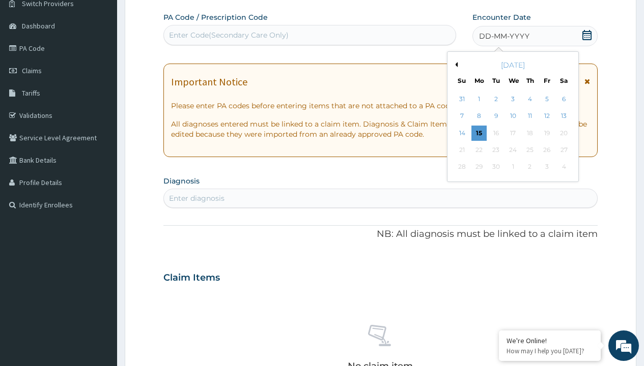
click at [454, 65] on button "Previous Month" at bounding box center [454, 64] width 5 height 5
click at [512, 133] on div "13" at bounding box center [512, 133] width 15 height 15
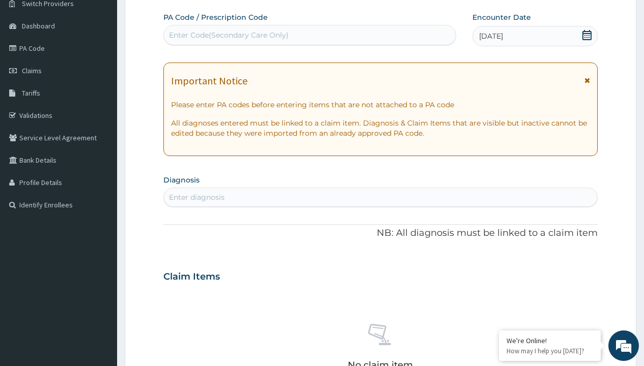
scroll to position [0, 0]
click at [228, 35] on div "Enter Code(Secondary Care Only)" at bounding box center [229, 35] width 120 height 10
type input "PR/6396A6E6"
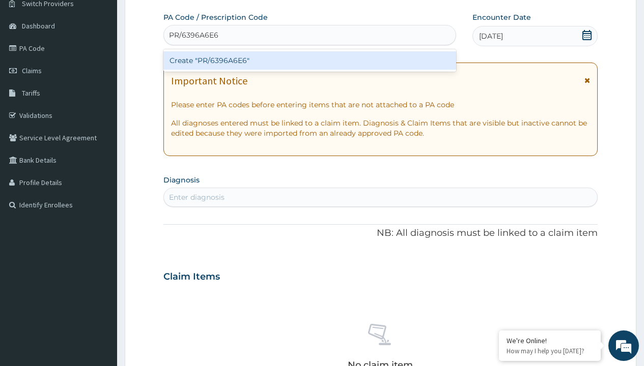
click at [309, 61] on div "Create "PR/6396A6E6"" at bounding box center [309, 60] width 292 height 18
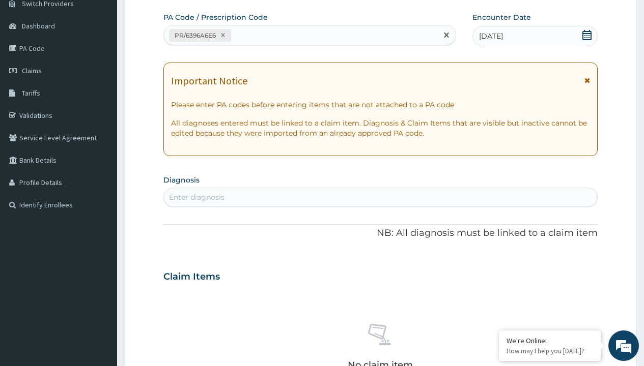
click at [196, 197] on div "Enter diagnosis" at bounding box center [196, 197] width 55 height 10
type input "prescription collected"
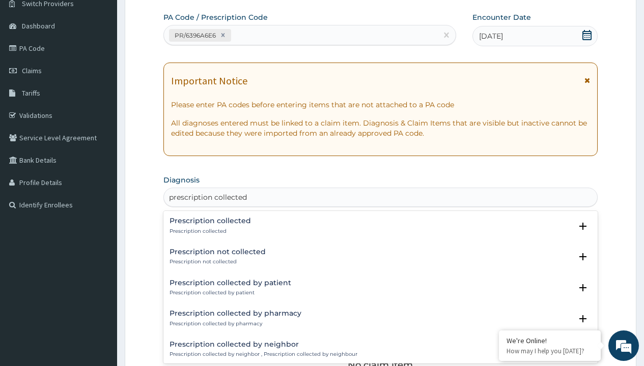
click at [209, 231] on p "Prescription collected" at bounding box center [209, 231] width 81 height 7
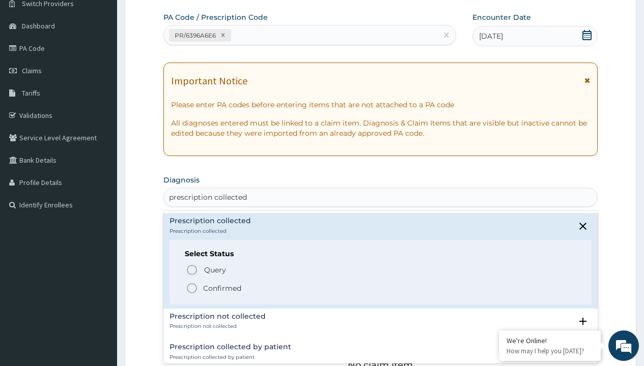
click at [222, 288] on p "Confirmed" at bounding box center [222, 288] width 38 height 10
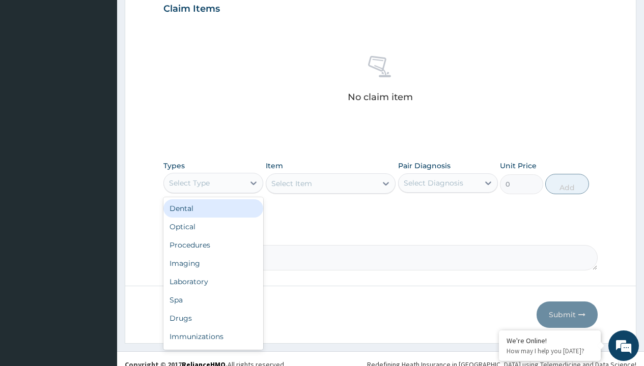
type input "procedures"
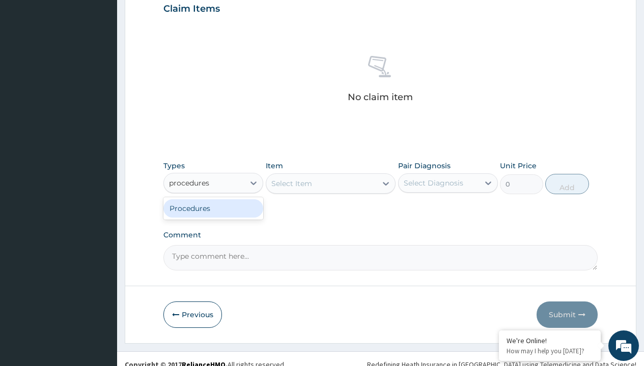
click at [213, 208] on div "Procedures" at bounding box center [213, 208] width 100 height 18
click at [291, 183] on div "Select Item" at bounding box center [291, 184] width 41 height 10
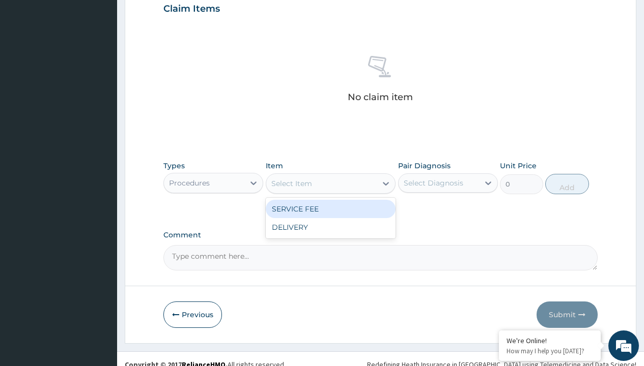
type input "service fee"
click at [330, 209] on div "SERVICE FEE" at bounding box center [331, 209] width 130 height 18
type input "100"
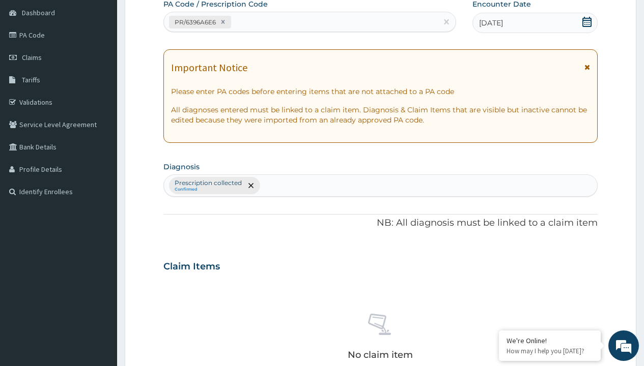
type input "prescription collected"
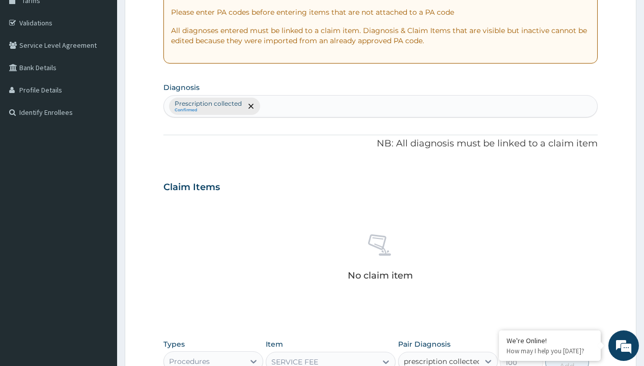
scroll to position [367, 0]
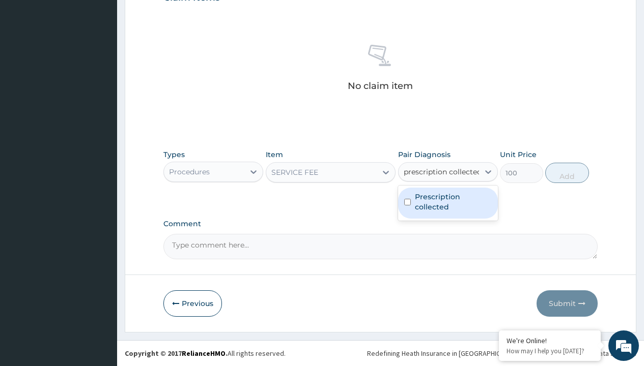
click at [447, 203] on label "Prescription collected" at bounding box center [453, 202] width 77 height 20
checkbox input "true"
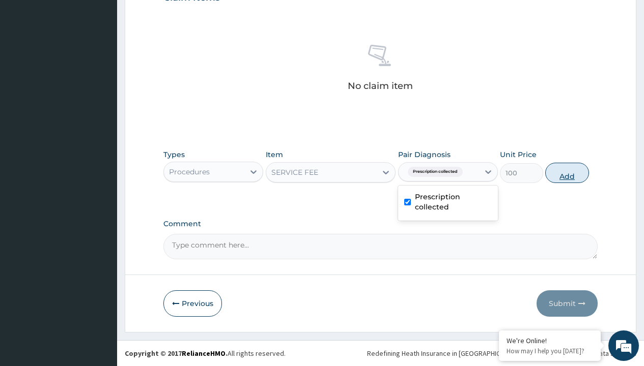
click at [567, 173] on button "Add" at bounding box center [566, 173] width 43 height 20
type input "0"
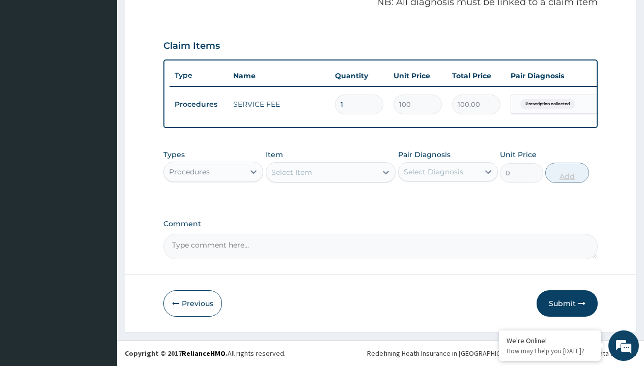
scroll to position [327, 0]
click at [189, 171] on div "Procedures" at bounding box center [189, 172] width 41 height 10
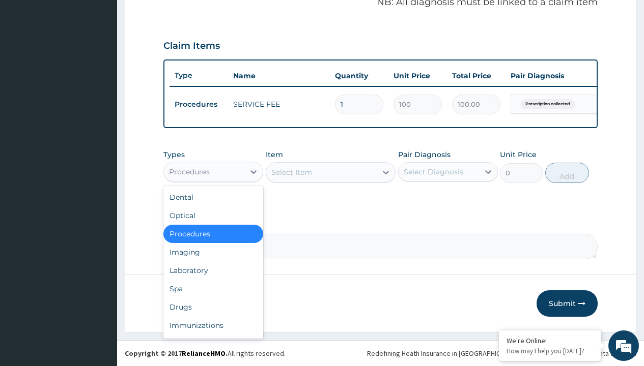
type input "drugs"
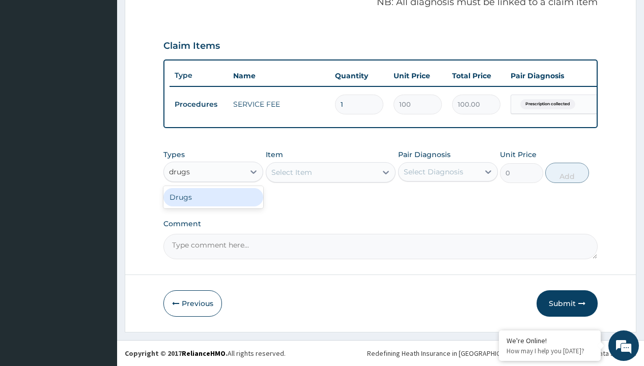
click at [213, 197] on div "Drugs" at bounding box center [213, 197] width 100 height 18
click at [291, 172] on div "Select Item" at bounding box center [331, 172] width 130 height 20
type input "[MEDICAL_DATA] 400mg loxagyl/sach"
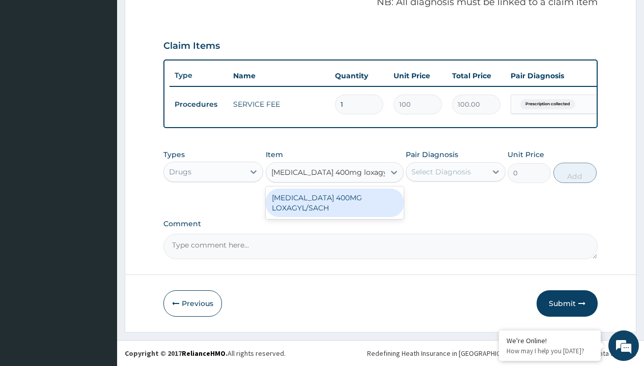
click at [334, 203] on div "[MEDICAL_DATA] 400MG LOXAGYL/SACH" at bounding box center [335, 203] width 138 height 28
type input "80"
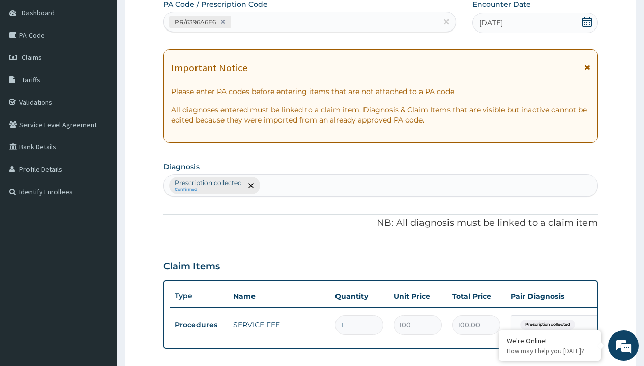
type input "prescription collected"
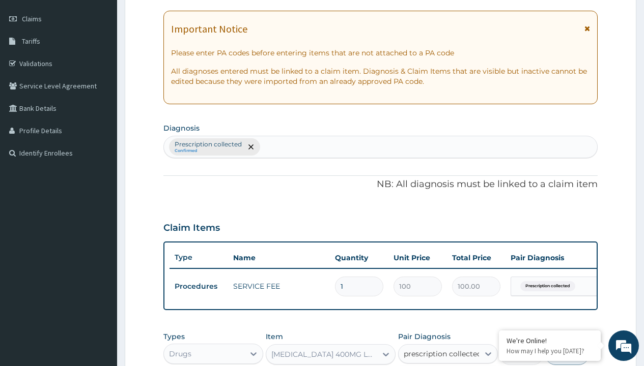
checkbox input "true"
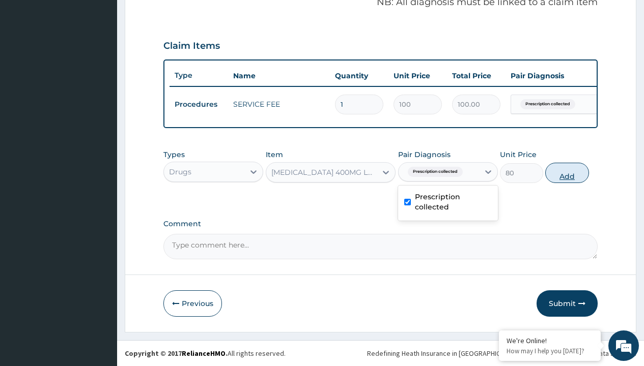
click at [567, 173] on button "Add" at bounding box center [566, 173] width 43 height 20
type input "0"
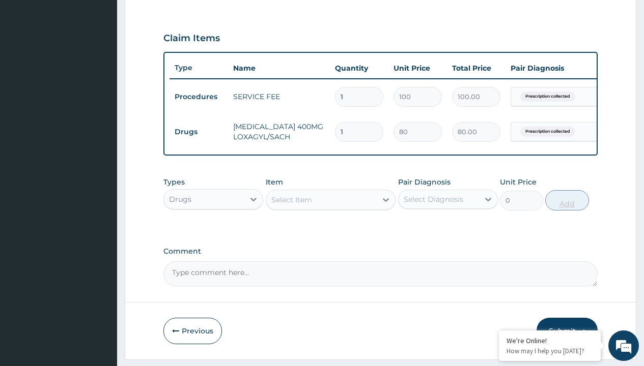
type input "20"
type input "1600.00"
type input "20"
click at [198, 132] on td "Drugs" at bounding box center [198, 132] width 59 height 19
type input "drugs"
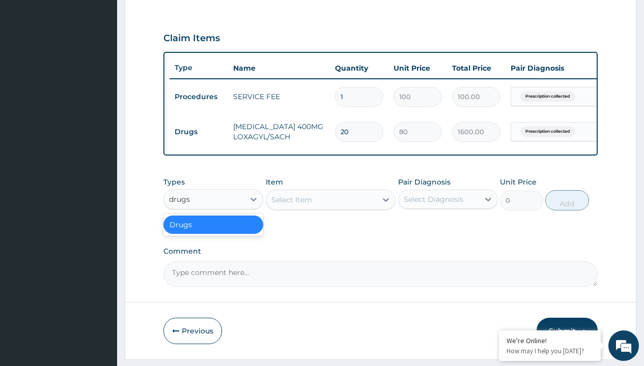
scroll to position [0, 0]
click at [213, 232] on div "Drugs" at bounding box center [213, 225] width 100 height 18
click at [291, 205] on div "Select Item" at bounding box center [291, 200] width 41 height 10
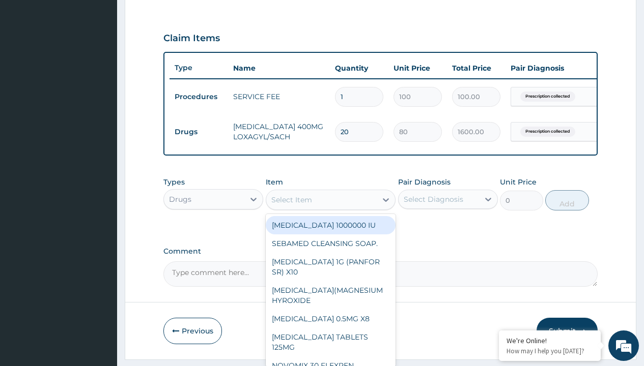
type input "[MEDICAL_DATA] 500mg x6"
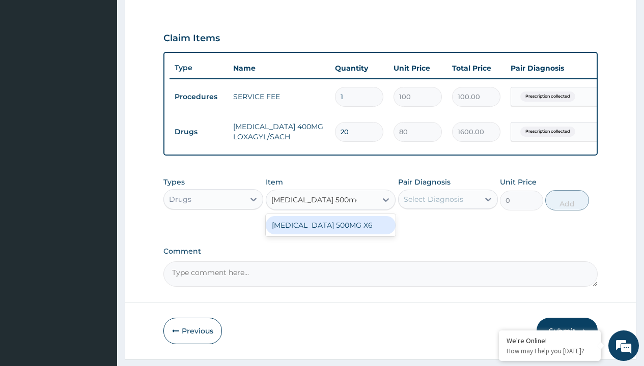
click at [330, 233] on div "[MEDICAL_DATA] 500MG X6" at bounding box center [331, 225] width 130 height 18
type input "1300"
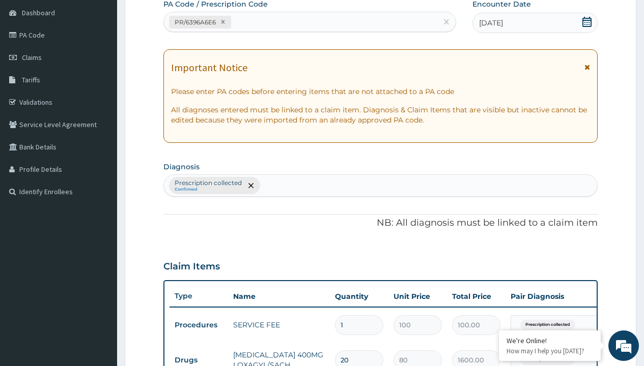
type input "prescription collected"
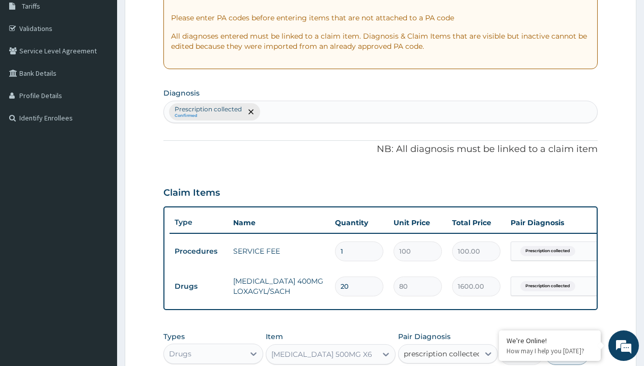
checkbox input "true"
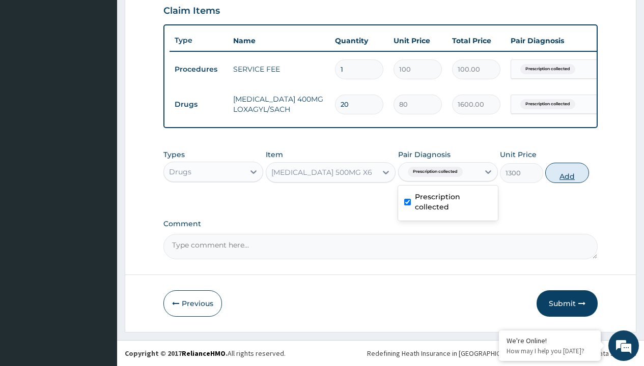
click at [567, 173] on button "Add" at bounding box center [566, 173] width 43 height 20
type input "0"
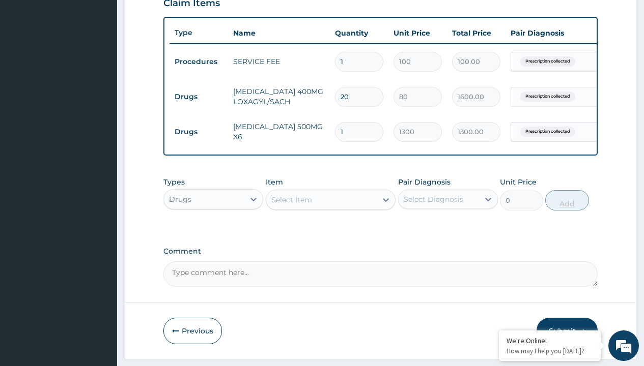
type input "3"
type input "3900.00"
type input "3"
click at [198, 97] on td "Drugs" at bounding box center [198, 97] width 59 height 19
type input "drugs"
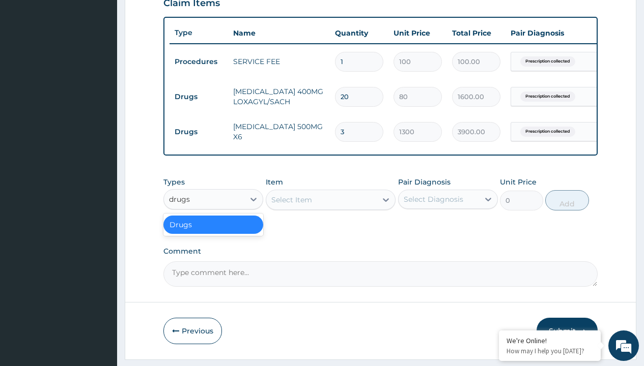
scroll to position [0, 0]
click at [213, 232] on div "Drugs" at bounding box center [213, 225] width 100 height 18
click at [291, 205] on div "Select Item" at bounding box center [291, 200] width 41 height 10
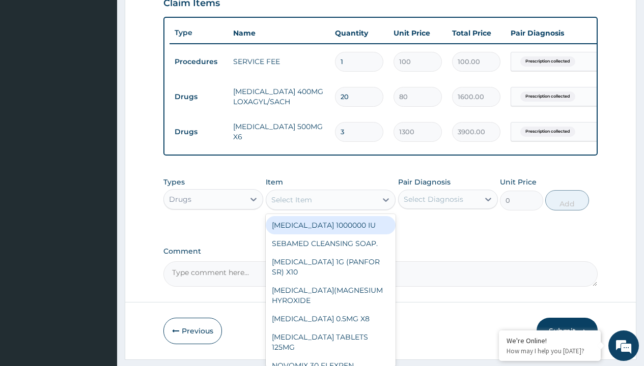
type input "[MEDICAL_DATA] 500mg tablet emzor/sach"
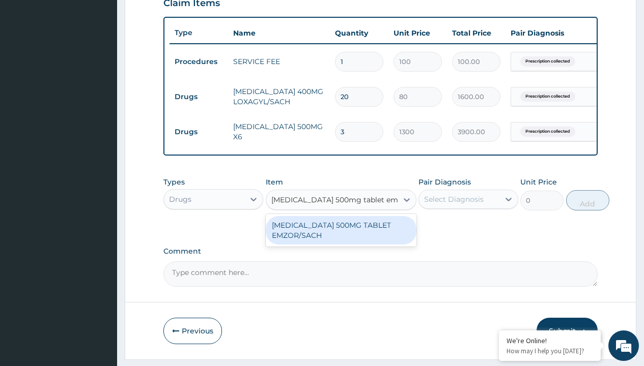
click at [340, 238] on div "[MEDICAL_DATA] 500MG TABLET EMZOR/SACH" at bounding box center [341, 230] width 151 height 28
type input "24"
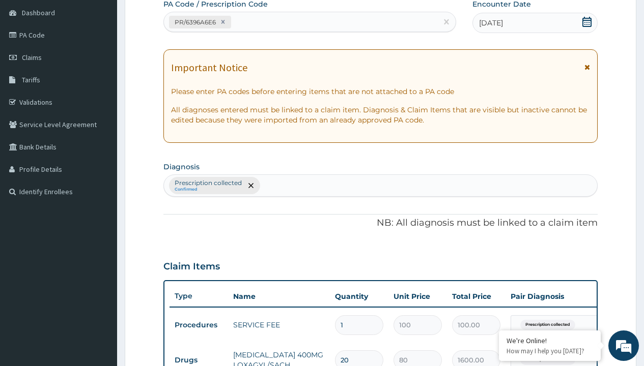
type input "prescription collected"
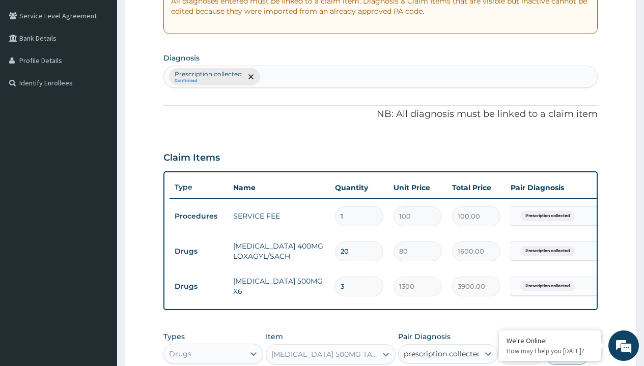
checkbox input "true"
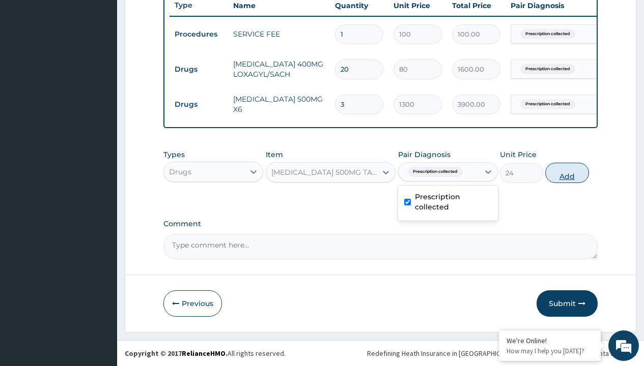
click at [567, 173] on button "Add" at bounding box center [566, 173] width 43 height 20
type input "0"
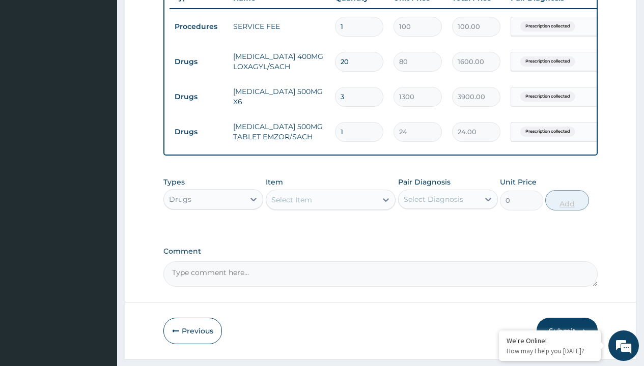
type input "24"
type input "576.00"
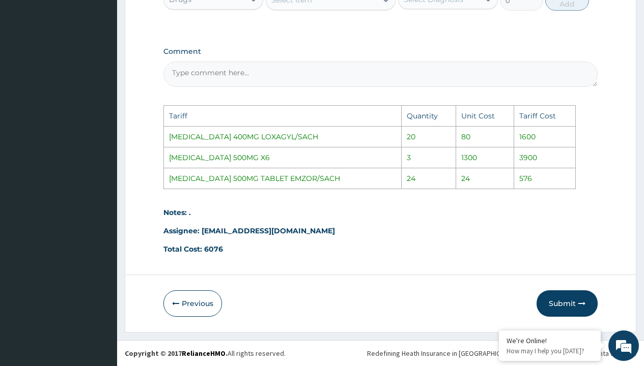
scroll to position [605, 0]
type input "24"
click at [561, 302] on button "Submit" at bounding box center [566, 304] width 61 height 26
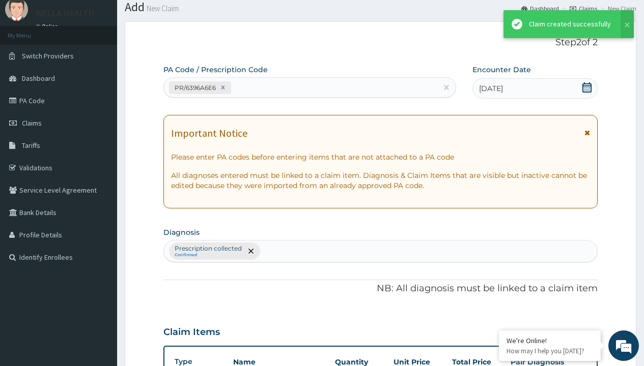
scroll to position [432, 0]
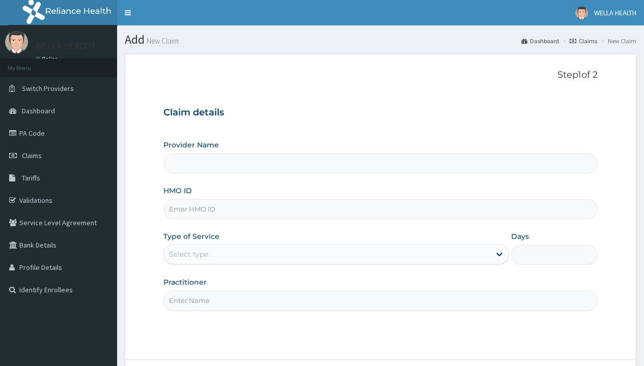
type input "EWA/10028/A"
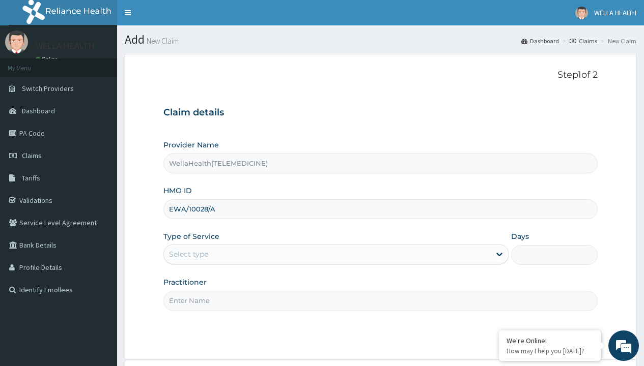
type input "WellaHealth(TELEMEDICINE)"
type input "EWA/10028/A"
type input "WellaHealth"
click at [188, 254] on div "Select type" at bounding box center [188, 254] width 39 height 10
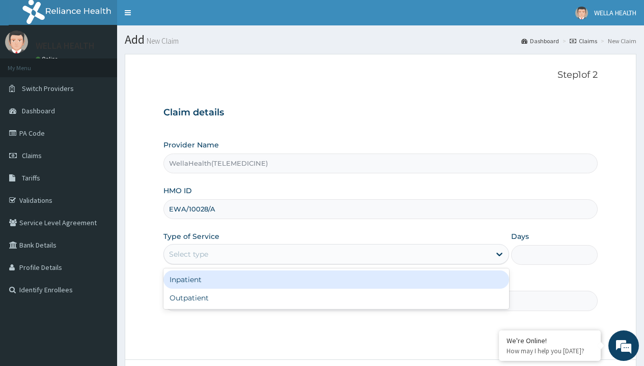
click at [336, 298] on div "Outpatient" at bounding box center [336, 298] width 346 height 18
type input "1"
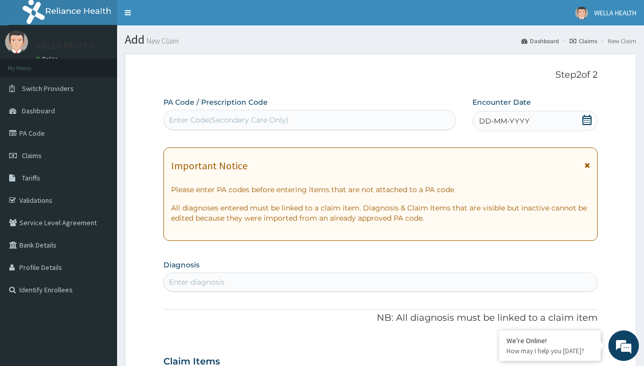
scroll to position [85, 0]
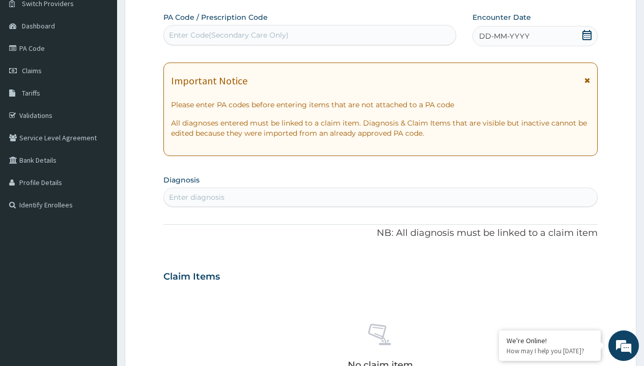
click at [503, 36] on span "DD-MM-YYYY" at bounding box center [504, 36] width 50 height 10
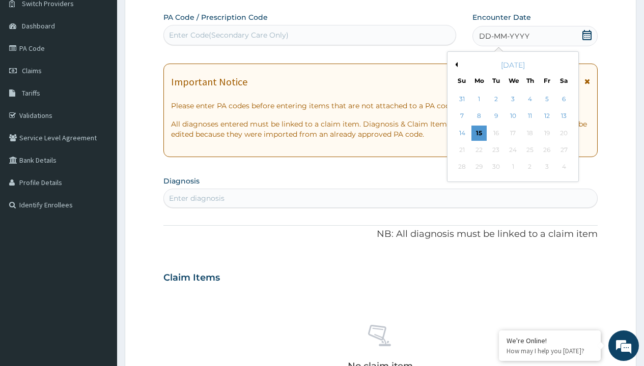
click at [454, 65] on button "Previous Month" at bounding box center [454, 64] width 5 height 5
click at [512, 133] on div "13" at bounding box center [512, 133] width 15 height 15
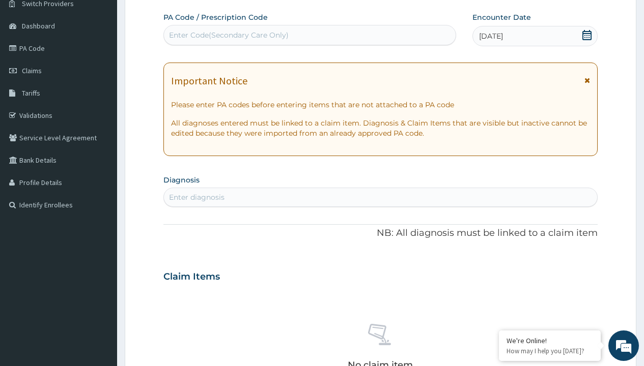
click at [228, 35] on div "Enter Code(Secondary Care Only)" at bounding box center [229, 35] width 120 height 10
type input "PR/F01E978E"
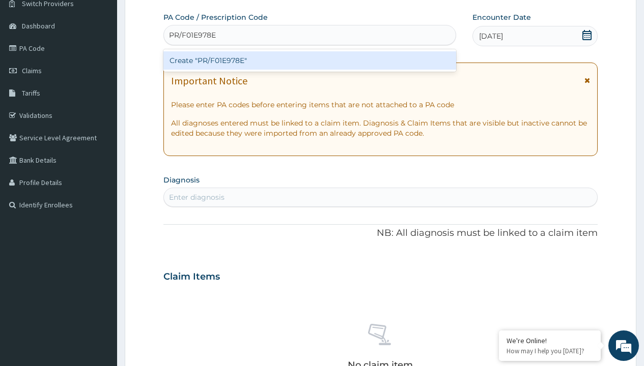
scroll to position [0, 0]
click at [309, 61] on div "Create "PR/F01E978E"" at bounding box center [309, 60] width 292 height 18
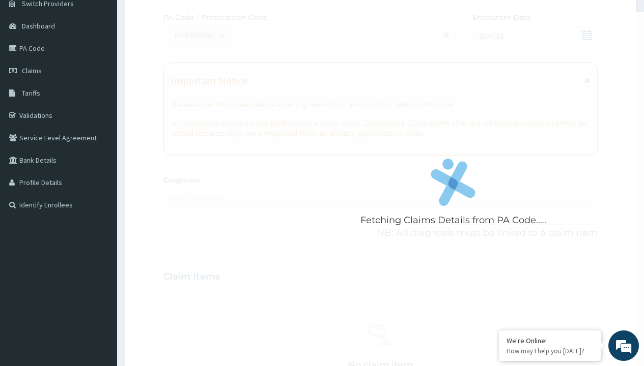
click at [196, 197] on div "Enter diagnosis" at bounding box center [196, 197] width 55 height 10
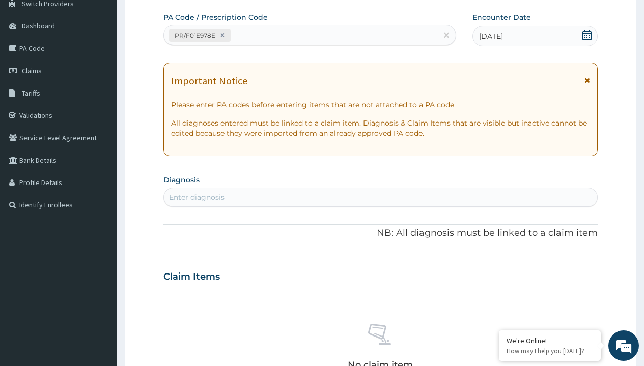
type input "prescription collected"
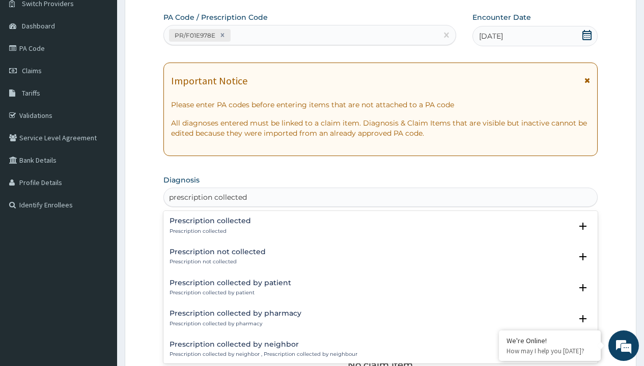
click at [209, 231] on p "Prescription collected" at bounding box center [209, 231] width 81 height 7
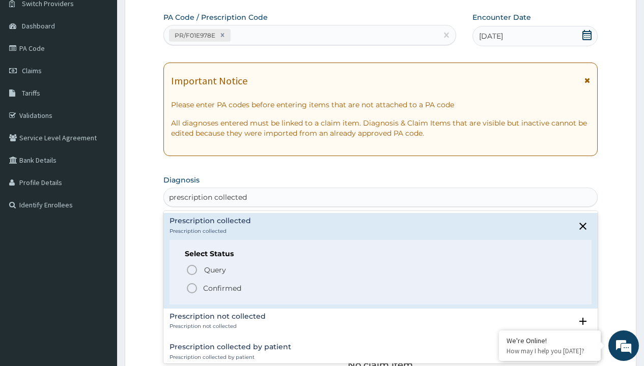
click at [222, 288] on p "Confirmed" at bounding box center [222, 288] width 38 height 10
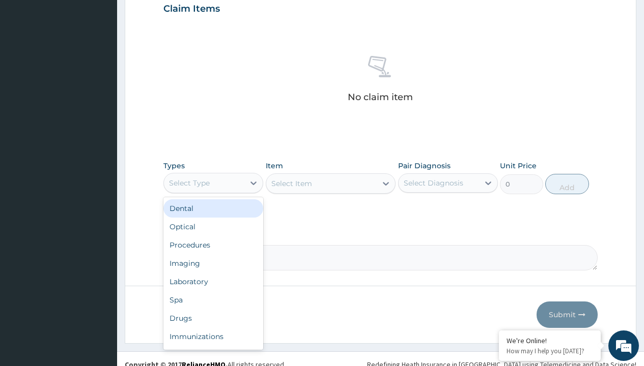
type input "procedures"
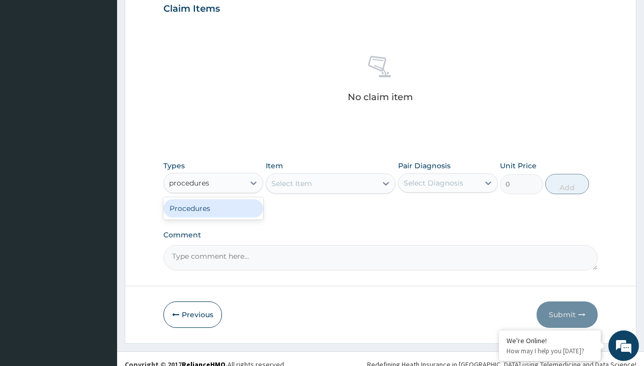
scroll to position [0, 0]
click at [213, 208] on div "Procedures" at bounding box center [213, 208] width 100 height 18
click at [291, 183] on div "Select Item" at bounding box center [291, 184] width 41 height 10
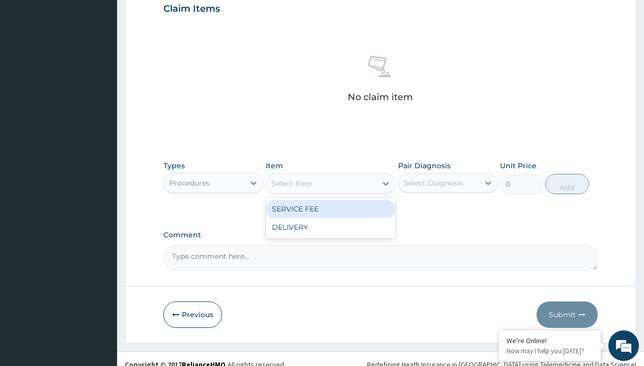
type input "service fee"
click at [330, 209] on div "SERVICE FEE" at bounding box center [331, 209] width 130 height 18
type input "100"
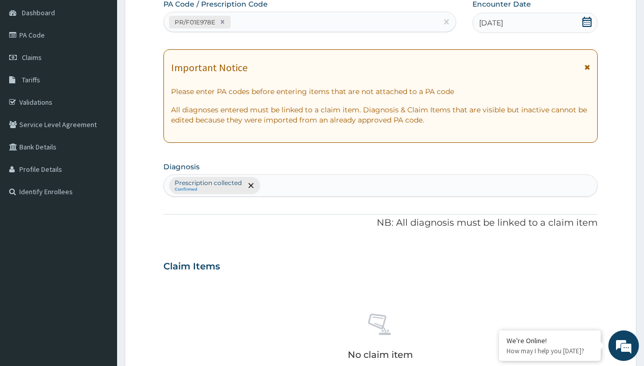
type input "prescription collected"
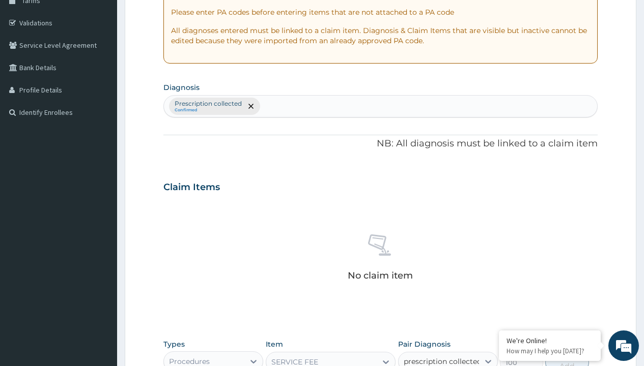
checkbox input "true"
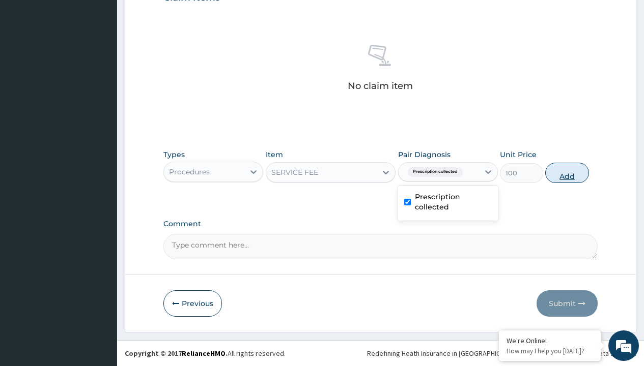
click at [567, 173] on button "Add" at bounding box center [566, 173] width 43 height 20
type input "0"
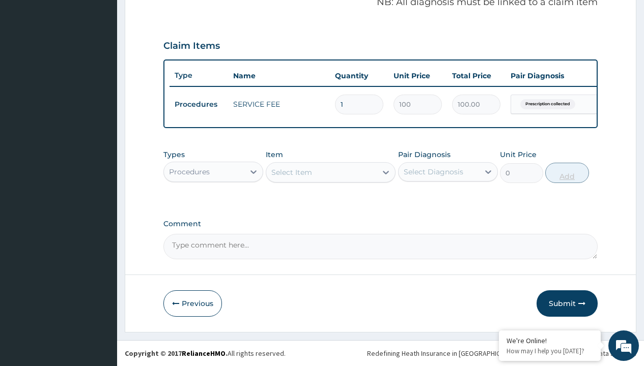
scroll to position [327, 0]
click at [189, 171] on div "Procedures" at bounding box center [189, 172] width 41 height 10
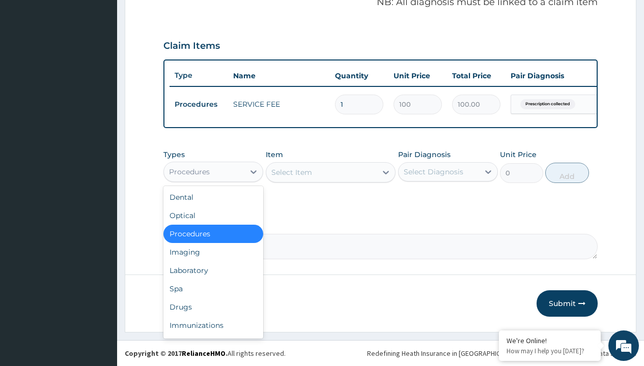
type input "drugs"
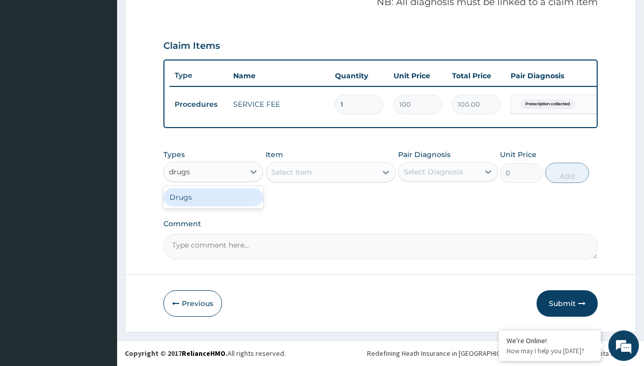
click at [213, 197] on div "Drugs" at bounding box center [213, 197] width 100 height 18
click at [291, 172] on div "Select Item" at bounding box center [331, 172] width 130 height 20
type input "arthermeter + lumefantrine tab (lokmal)"
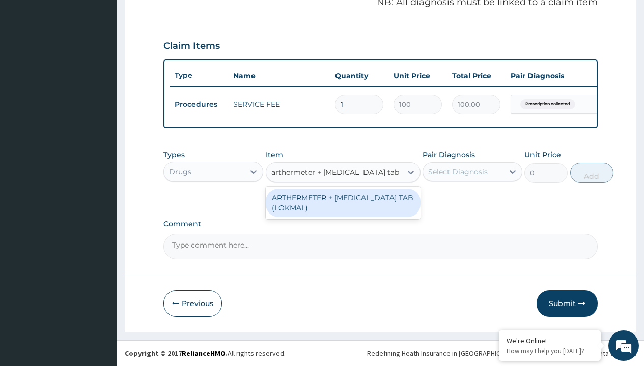
click at [342, 203] on div "ARTHERMETER + [MEDICAL_DATA] TAB (LOKMAL)" at bounding box center [343, 203] width 155 height 28
type input "300"
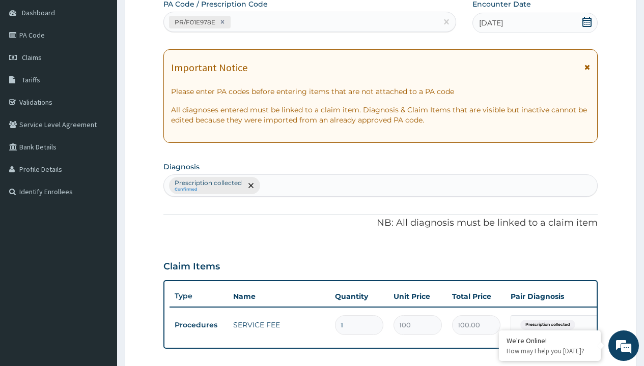
type input "prescription collected"
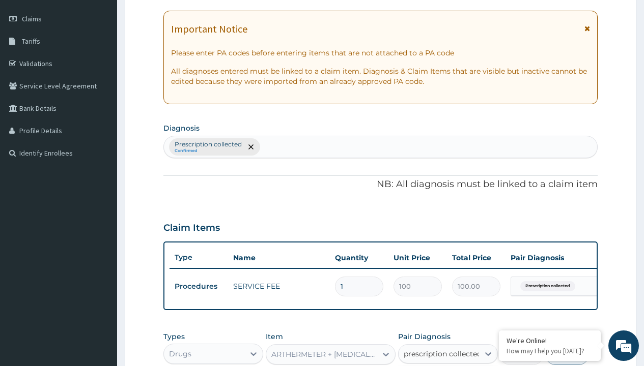
checkbox input "true"
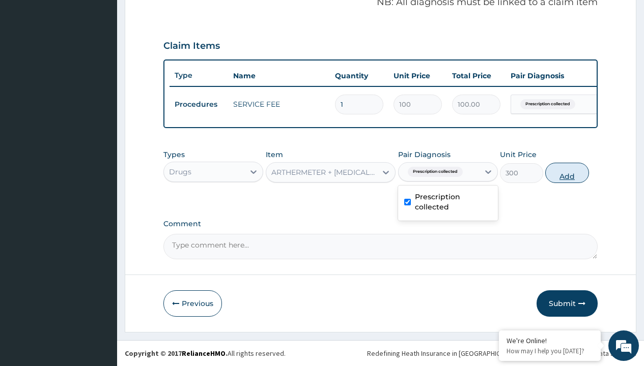
click at [567, 173] on button "Add" at bounding box center [566, 173] width 43 height 20
type input "0"
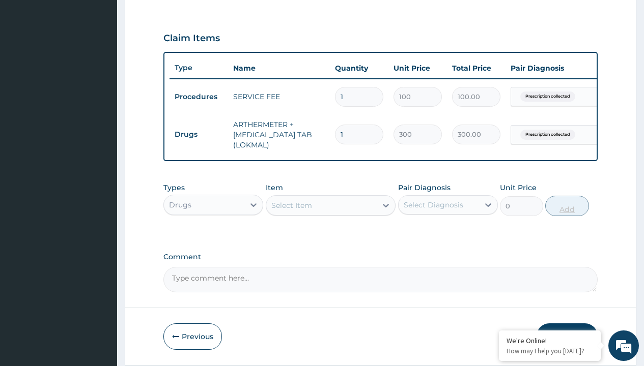
type input "6"
type input "1800.00"
type input "6"
click at [198, 134] on td "Drugs" at bounding box center [198, 134] width 59 height 19
type input "drugs"
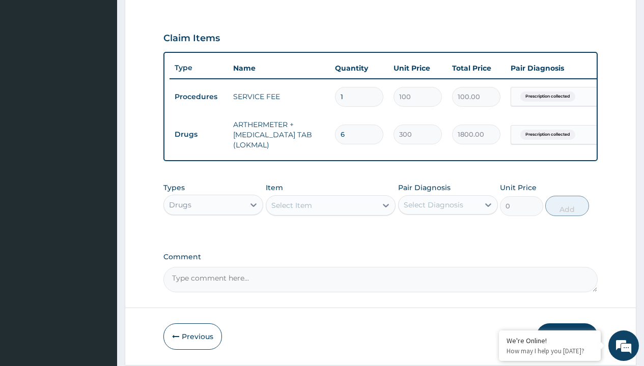
scroll to position [0, 0]
click at [213, 238] on div "Drugs" at bounding box center [213, 230] width 100 height 18
click at [291, 211] on div "Select Item" at bounding box center [291, 205] width 41 height 10
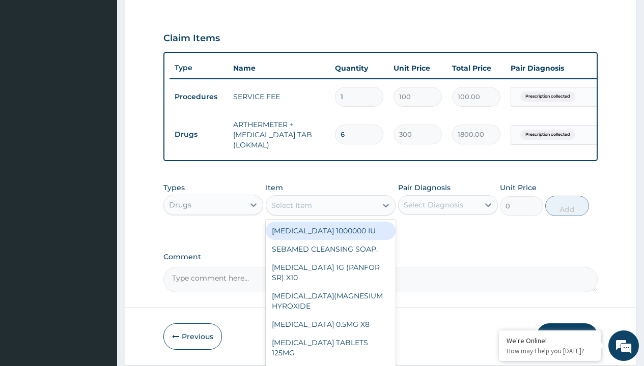
type input "paracetamol 500mg tablet emzor/sach"
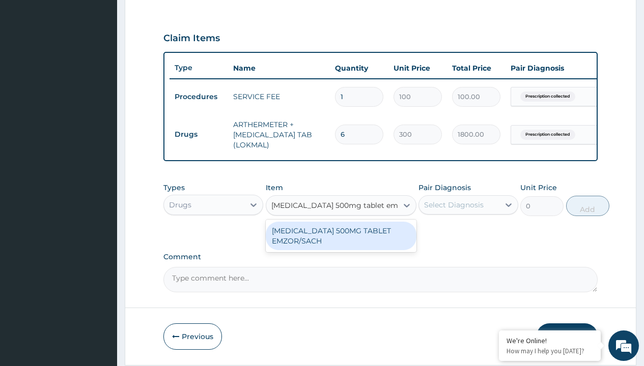
click at [340, 243] on div "[MEDICAL_DATA] 500MG TABLET EMZOR/SACH" at bounding box center [341, 236] width 151 height 28
type input "24"
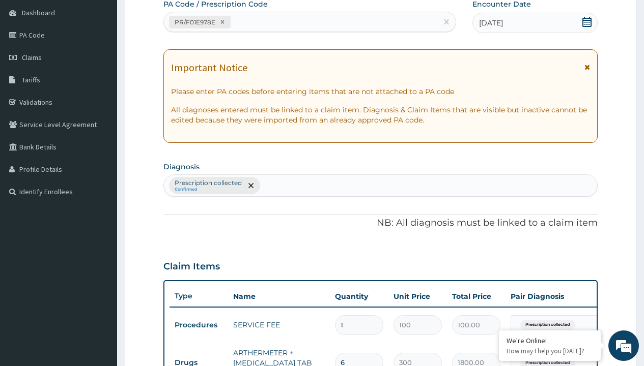
type input "prescription collected"
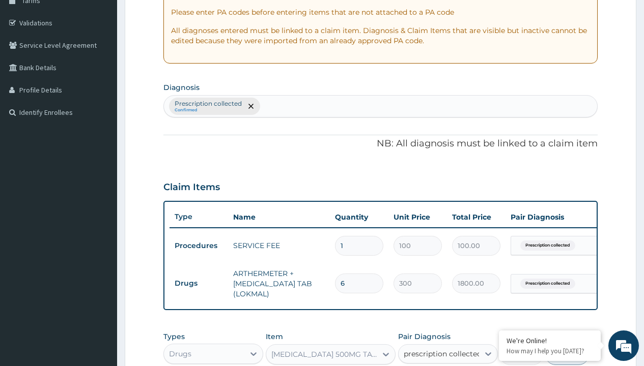
checkbox input "true"
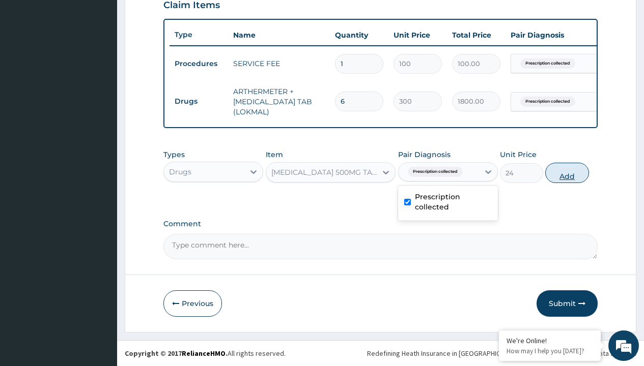
click at [567, 173] on button "Add" at bounding box center [566, 173] width 43 height 20
type input "0"
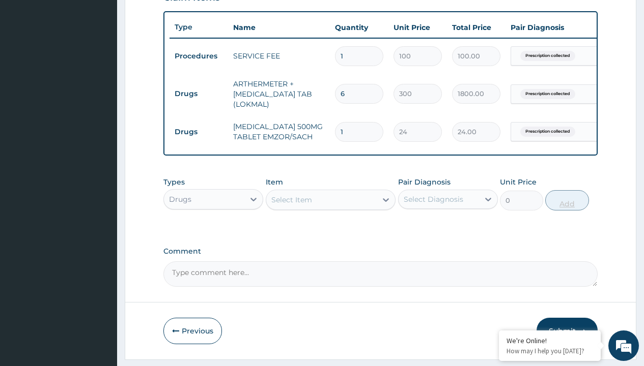
type input "24"
type input "576.00"
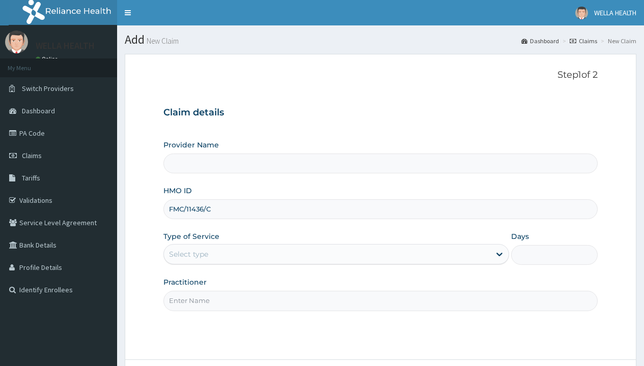
type input "FMC/11436/C"
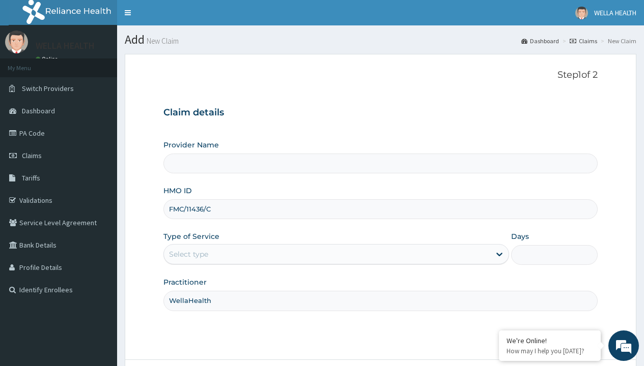
type input "WellaHealth"
click at [188, 254] on div "Select type" at bounding box center [188, 254] width 39 height 10
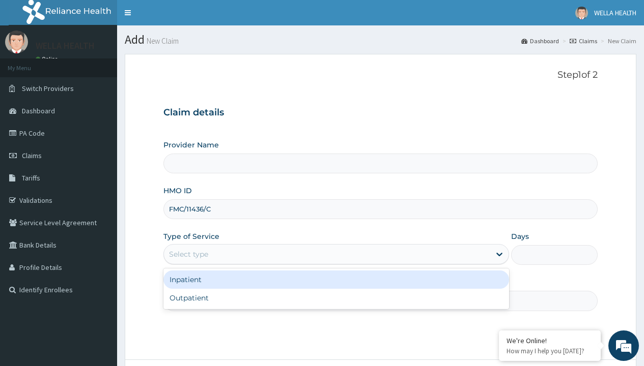
type input "WellaHealth(TELEMEDICINE)"
click at [336, 298] on div "Outpatient" at bounding box center [336, 298] width 346 height 18
type input "1"
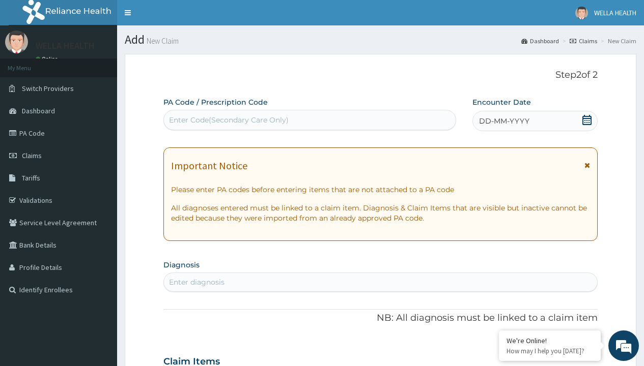
scroll to position [85, 0]
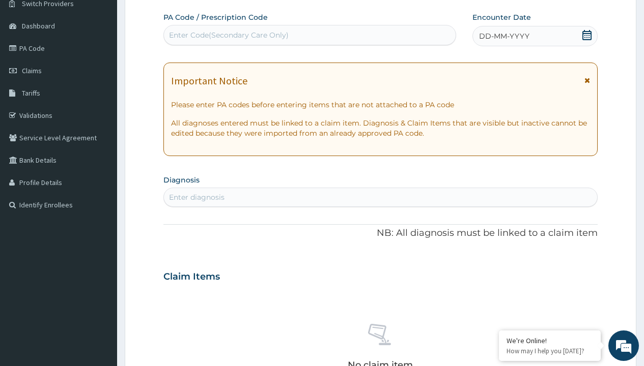
click at [503, 36] on span "DD-MM-YYYY" at bounding box center [504, 36] width 50 height 10
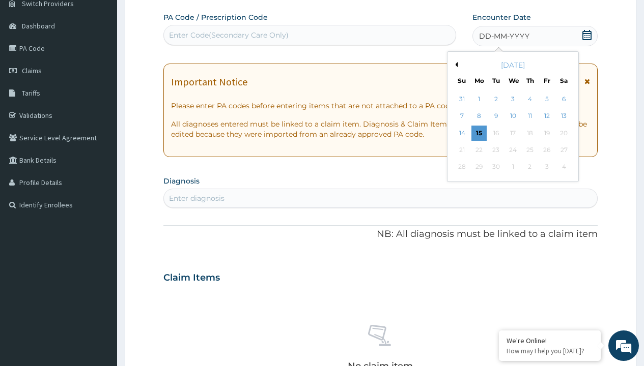
click at [454, 65] on button "Previous Month" at bounding box center [454, 64] width 5 height 5
click at [512, 133] on div "13" at bounding box center [512, 133] width 15 height 15
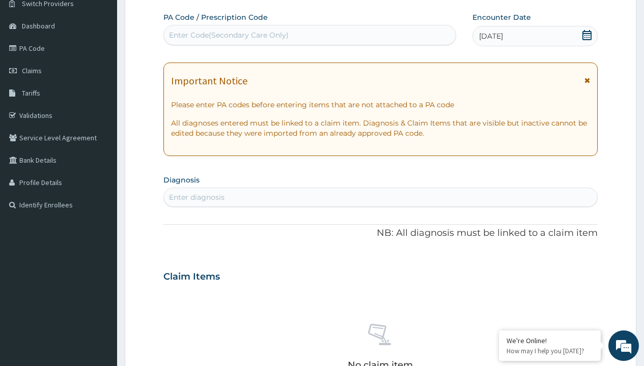
click at [228, 35] on div "Enter Code(Secondary Care Only)" at bounding box center [229, 35] width 120 height 10
type input "PR/2355A00D"
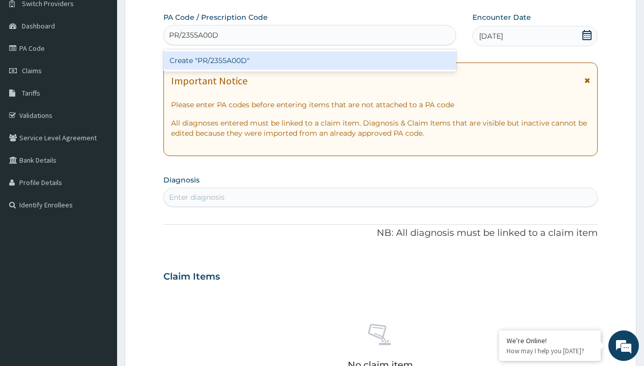
scroll to position [0, 0]
click at [309, 61] on div "Create "PR/2355A00D"" at bounding box center [309, 60] width 292 height 18
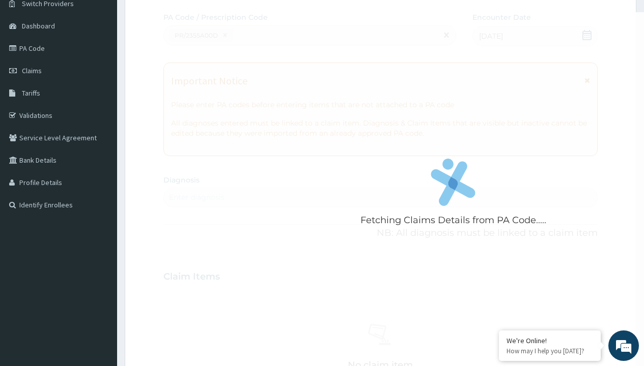
click at [196, 197] on div "Enter diagnosis" at bounding box center [196, 197] width 55 height 10
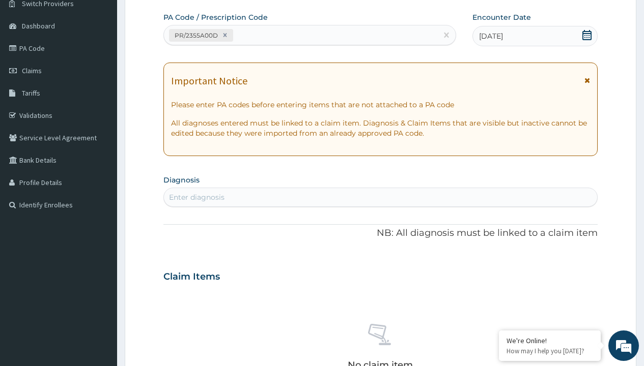
type input "prescription collected"
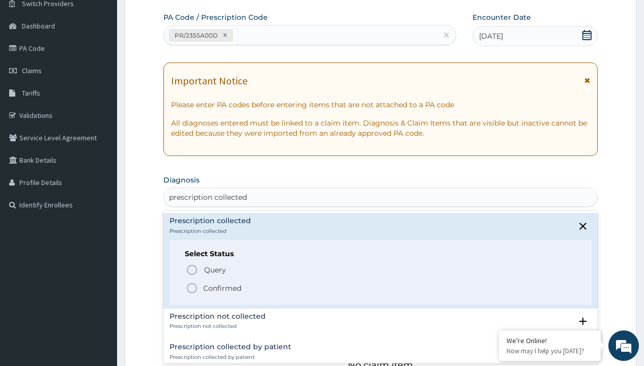
click at [222, 288] on p "Confirmed" at bounding box center [222, 288] width 38 height 10
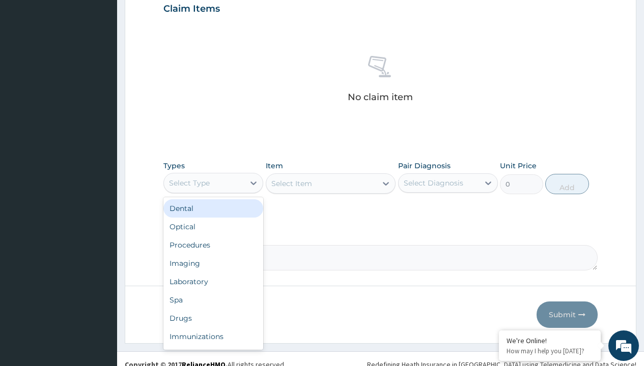
type input "procedures"
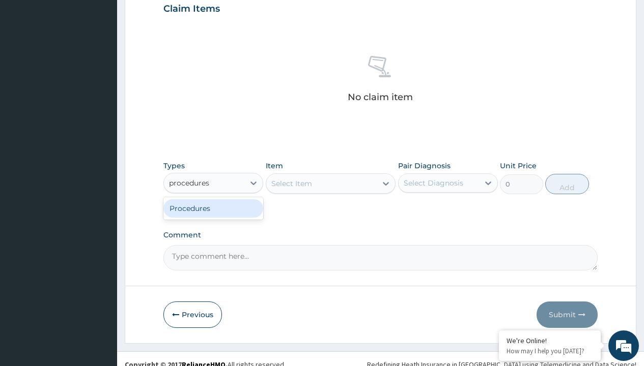
click at [213, 208] on div "Procedures" at bounding box center [213, 208] width 100 height 18
click at [291, 183] on div "Select Item" at bounding box center [291, 184] width 41 height 10
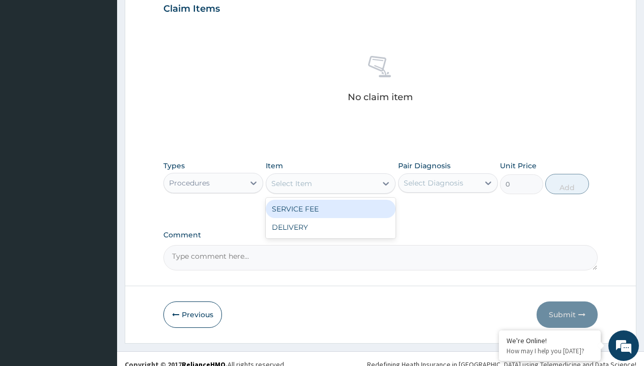
type input "service fee"
click at [330, 209] on div "SERVICE FEE" at bounding box center [331, 209] width 130 height 18
type input "100"
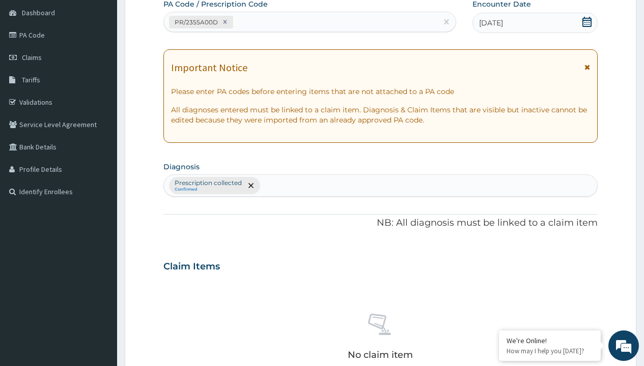
type input "prescription collected"
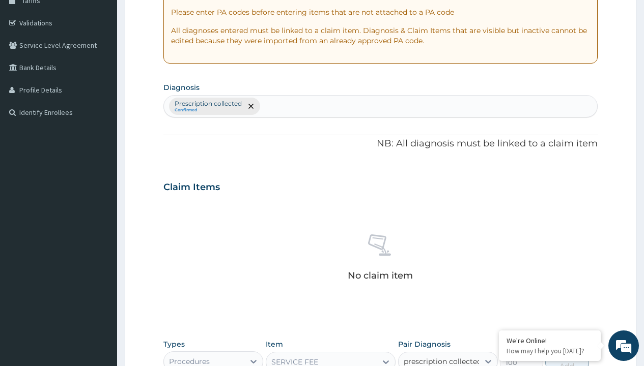
checkbox input "true"
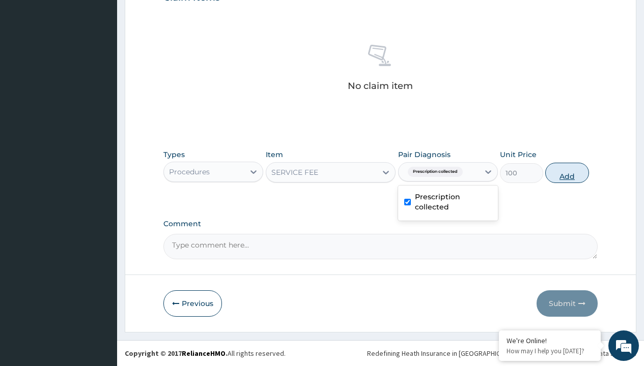
click at [567, 173] on button "Add" at bounding box center [566, 173] width 43 height 20
type input "0"
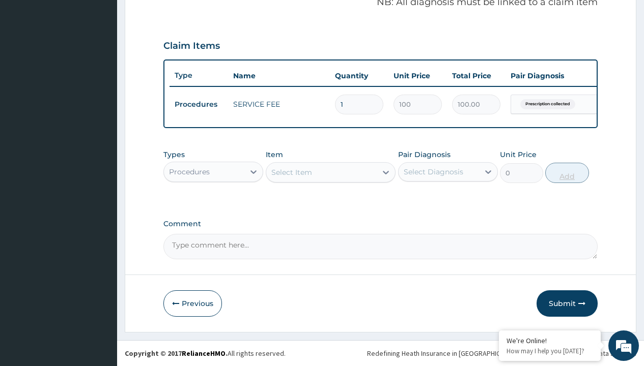
scroll to position [327, 0]
click at [189, 171] on div "Procedures" at bounding box center [189, 172] width 41 height 10
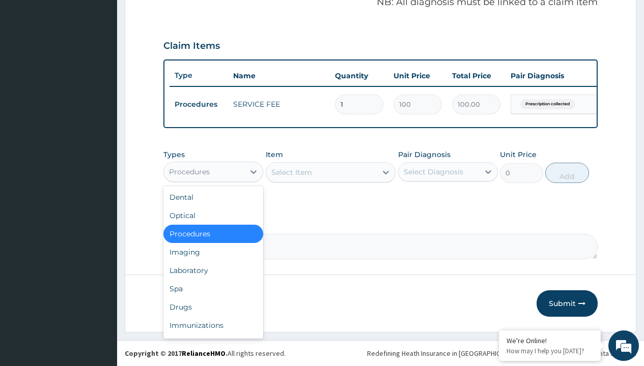
type input "drugs"
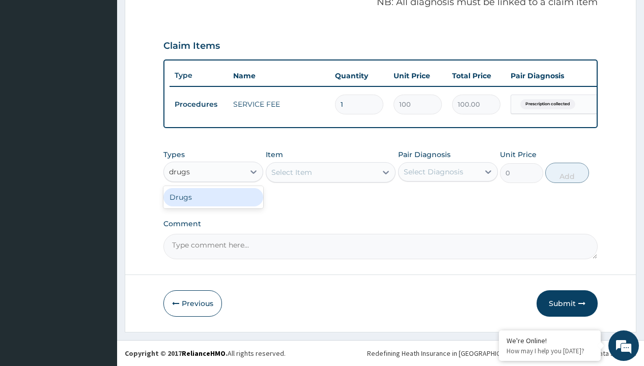
click at [213, 197] on div "Drugs" at bounding box center [213, 197] width 100 height 18
click at [291, 172] on div "Select Item" at bounding box center [331, 172] width 130 height 20
type input "ciprofloxacin 500mg by 10 ciprogem/pack"
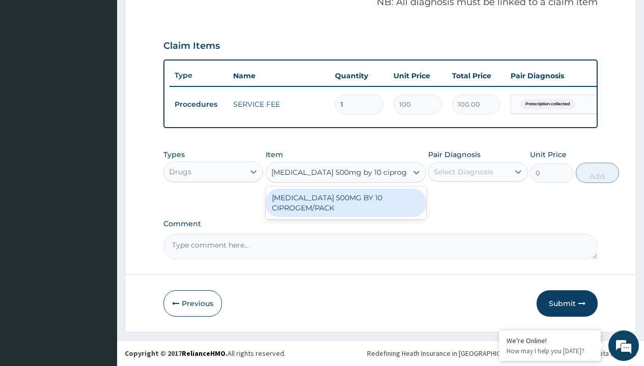
click at [346, 203] on div "[MEDICAL_DATA] 500MG BY 10 CIPROGEM/PACK" at bounding box center [346, 203] width 160 height 28
type input "440"
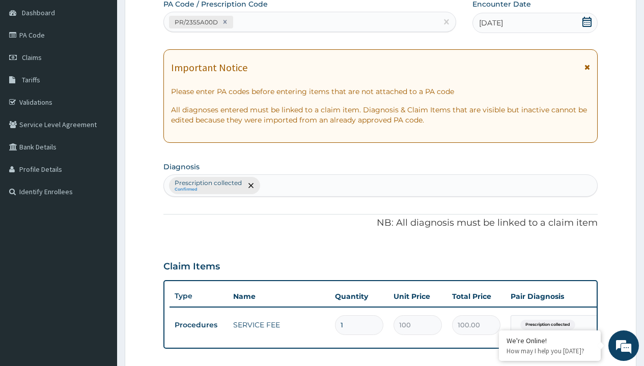
type input "prescription collected"
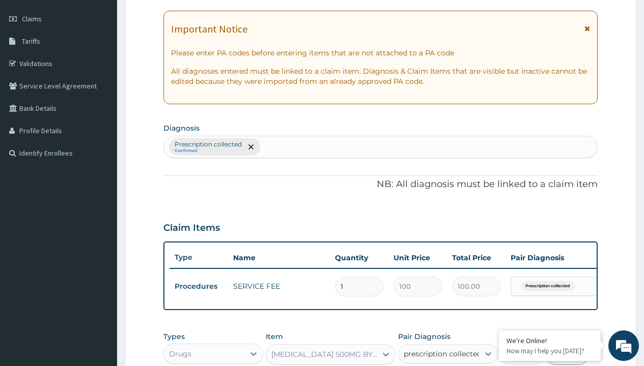
checkbox input "true"
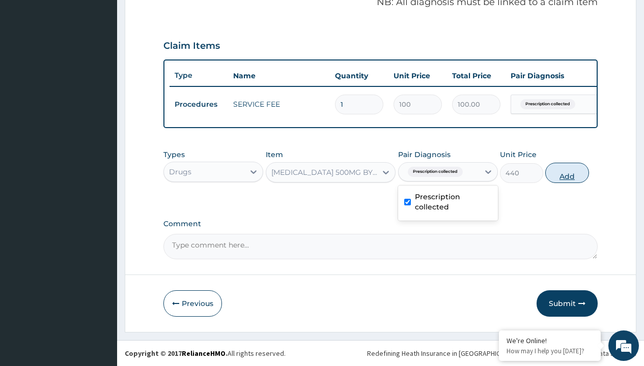
click at [567, 173] on button "Add" at bounding box center [566, 173] width 43 height 20
type input "0"
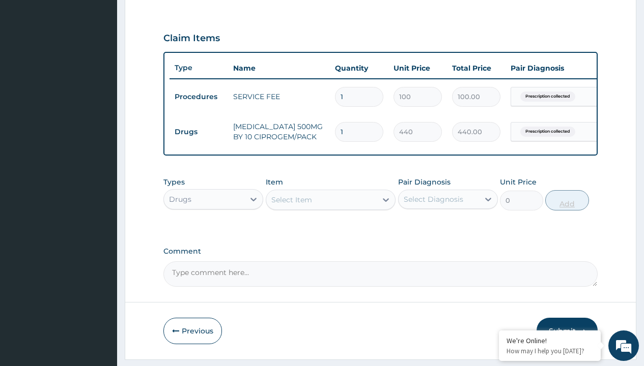
type input "5"
type input "2200.00"
type input "5"
click at [198, 132] on td "Drugs" at bounding box center [198, 132] width 59 height 19
type input "drugs"
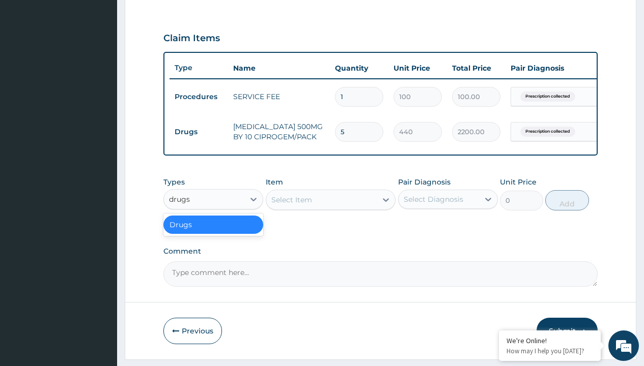
scroll to position [0, 0]
click at [213, 232] on div "Drugs" at bounding box center [213, 225] width 100 height 18
click at [291, 205] on div "Select Item" at bounding box center [291, 200] width 41 height 10
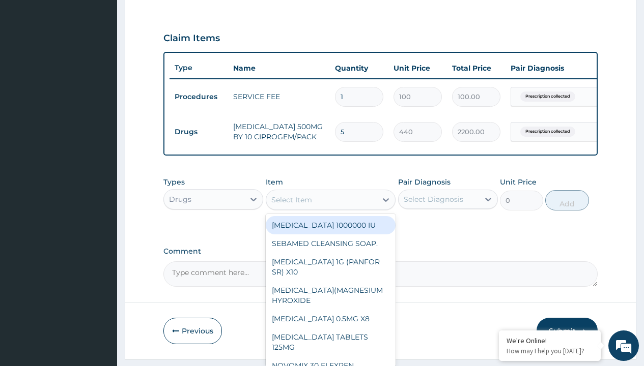
type input "[MEDICAL_DATA] caps 2mg/sach"
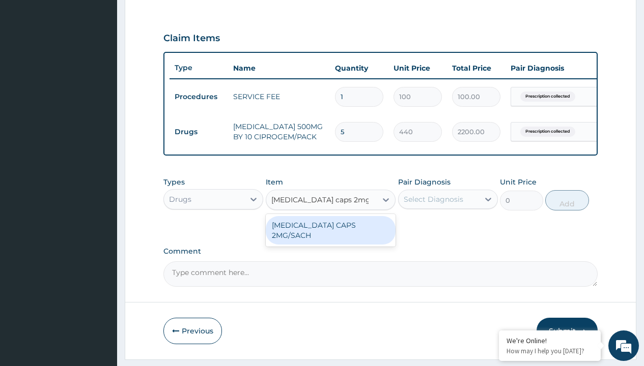
click at [330, 233] on div "[MEDICAL_DATA] CAPS 2MG/SACH" at bounding box center [331, 230] width 130 height 28
type input "420"
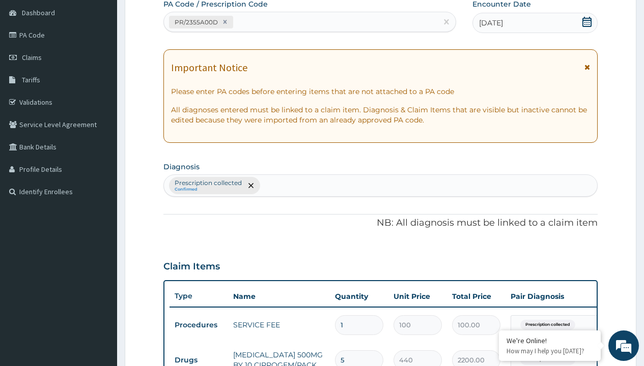
type input "prescription collected"
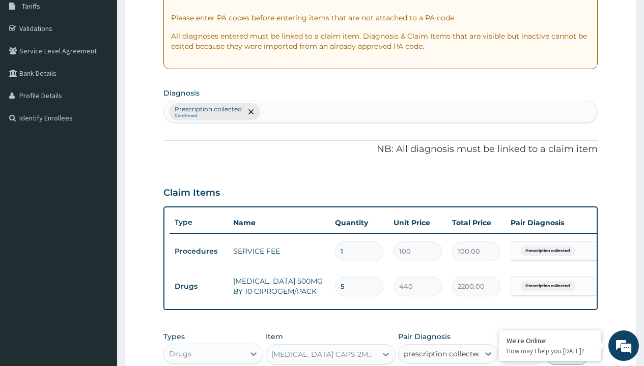
checkbox input "true"
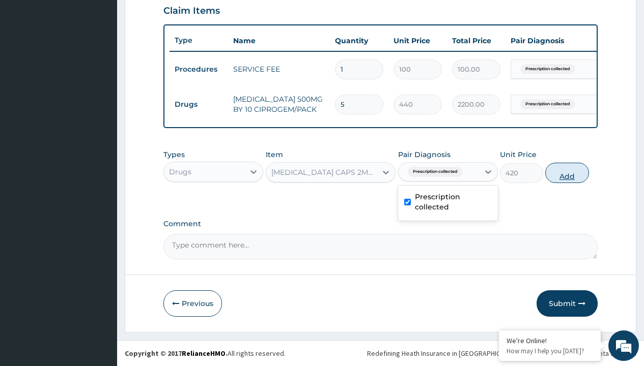
click at [567, 173] on button "Add" at bounding box center [566, 173] width 43 height 20
type input "0"
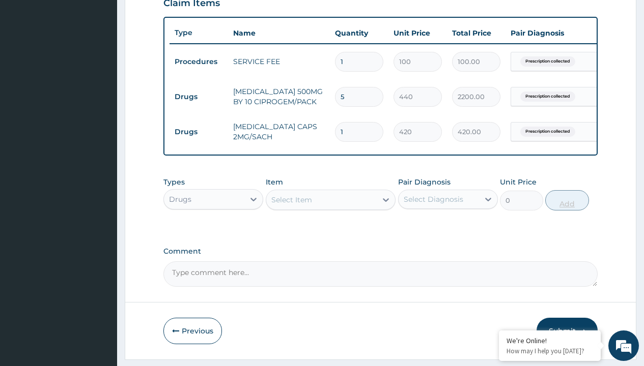
type input "10"
type input "4200.00"
type input "10"
click td "Drugs"
type input "drugs"
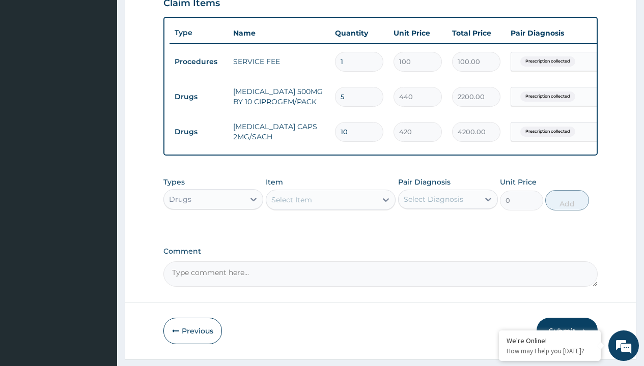
scroll to position [0, 0]
click div "Drugs"
click div "Select Item"
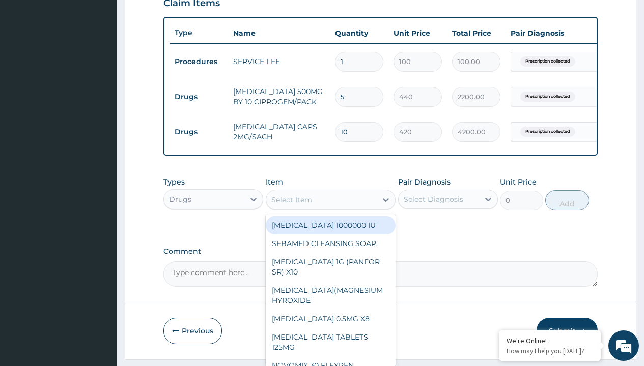
type input "tuxil-d/tuxil-n syrup/bott"
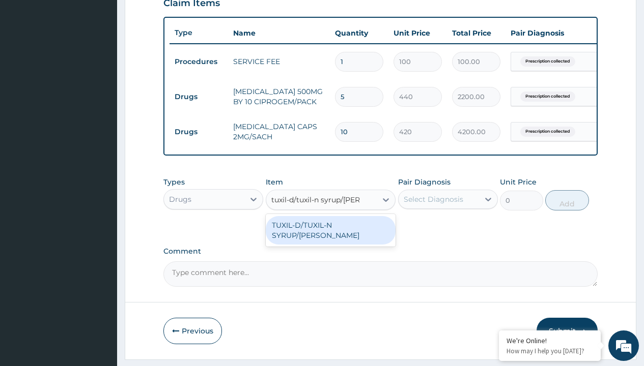
click div "TUXIL-D/TUXIL-N SYRUP/[PERSON_NAME]"
type input "1425"
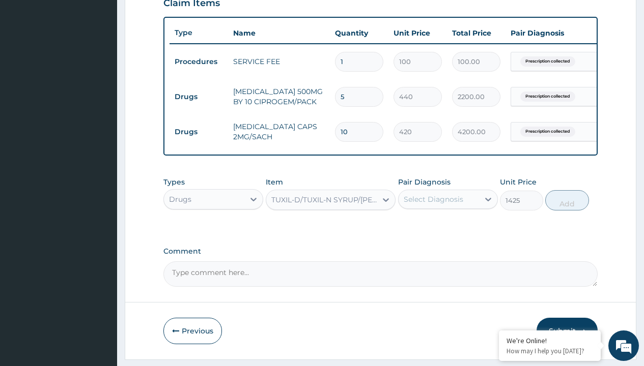
click p "Prescription collected"
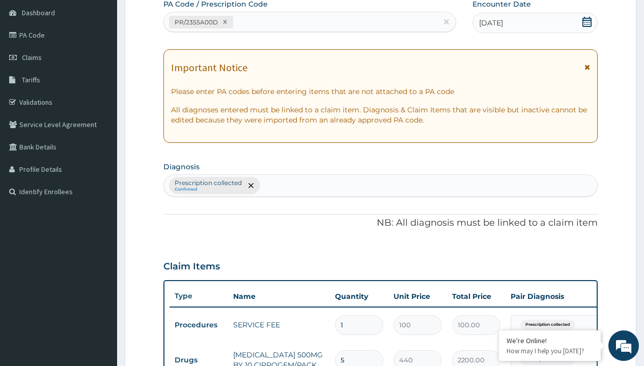
type input "prescription collected"
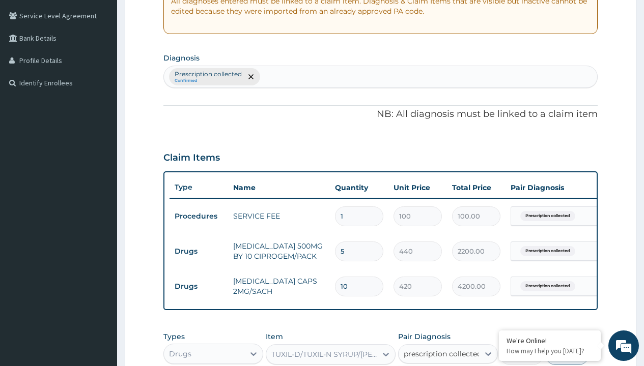
click label "Prescription collected"
checkbox input "true"
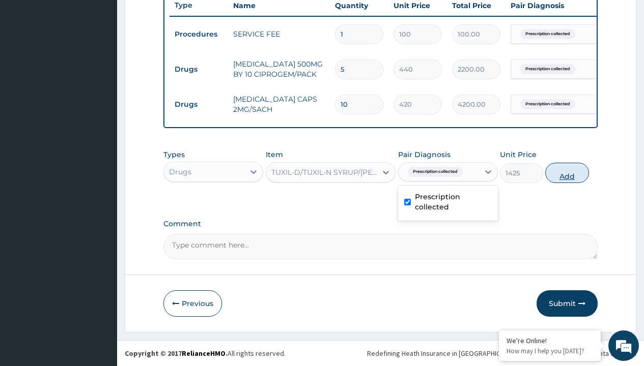
click button "Add"
type input "0"
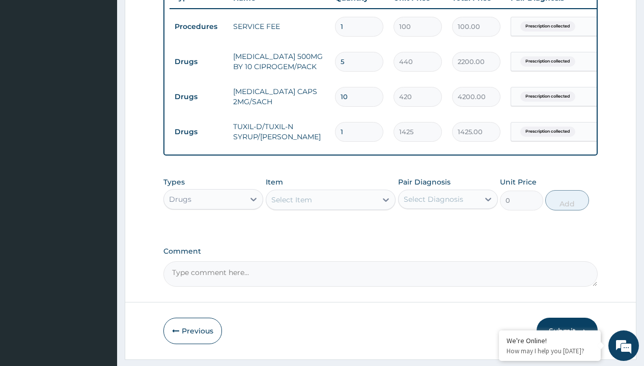
click td "Drugs"
type input "drugs"
click div "Drugs"
click div "Select Item"
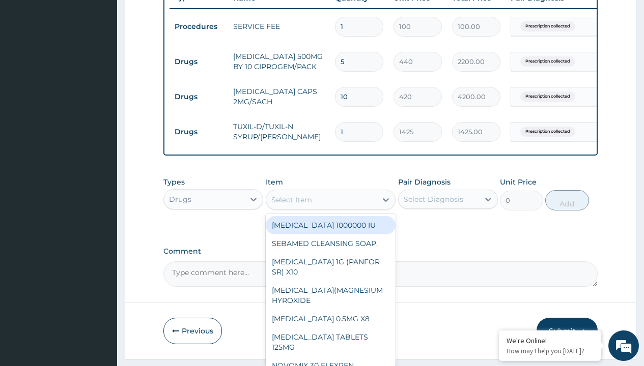
type input "brustan-n (ibuprofen) 400mg tablet"
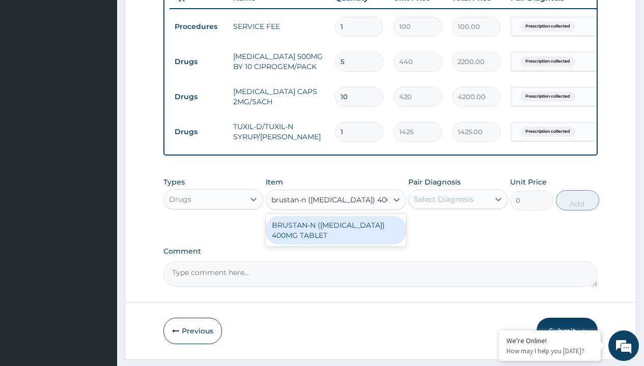
click div "BRUSTAN-N ([MEDICAL_DATA]) 400MG TABLET"
type input "70"
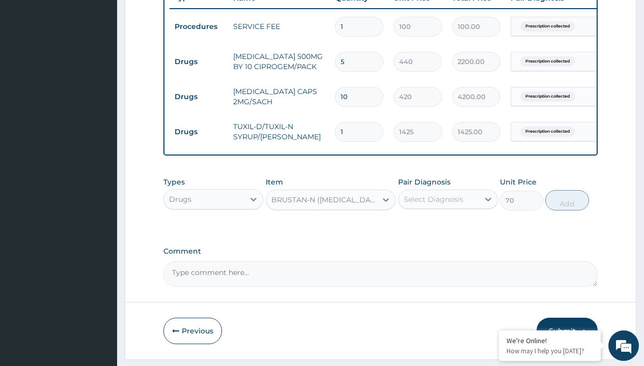
click p "Prescription collected"
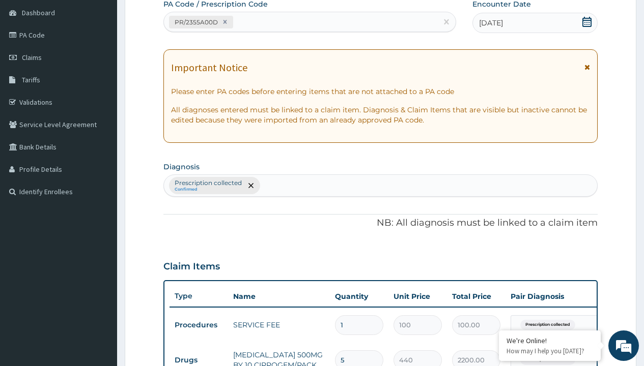
type input "prescription collected"
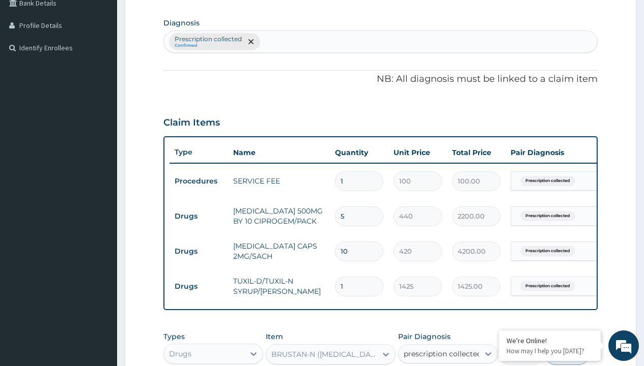
click label "Prescription collected"
checkbox input "true"
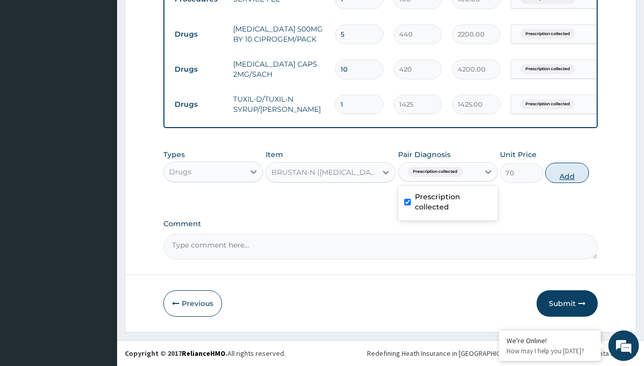
click button "Add"
type input "0"
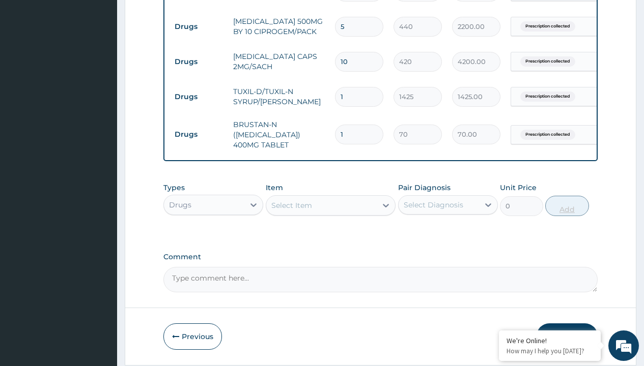
type input "10"
type input "700.00"
type input "10"
click td "Drugs"
type input "drugs"
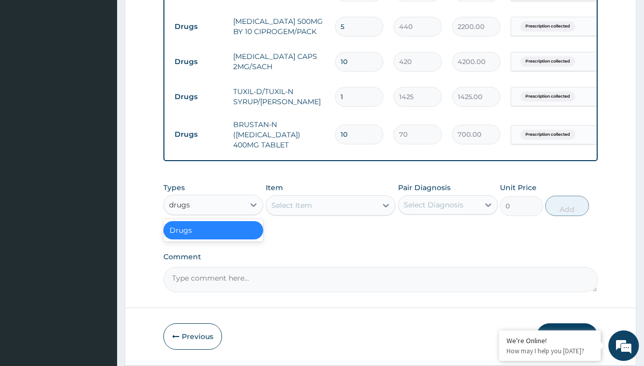
click div "Drugs"
click div "Select Item"
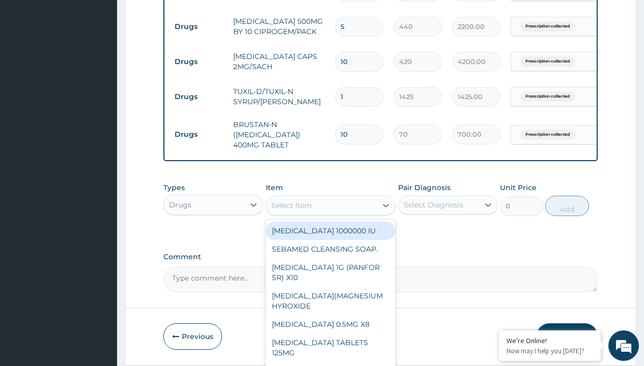
type input "diclomol gel"
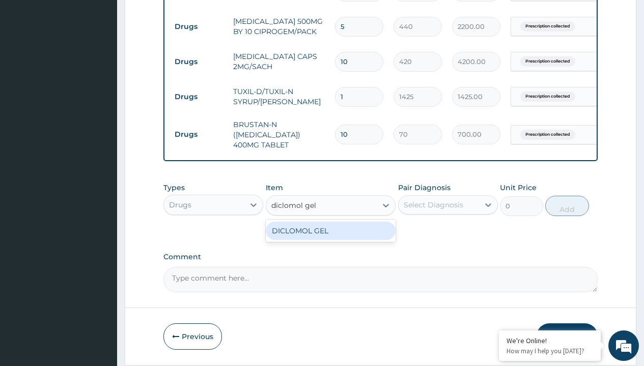
click div "DICLOMOL GEL"
type input "3700"
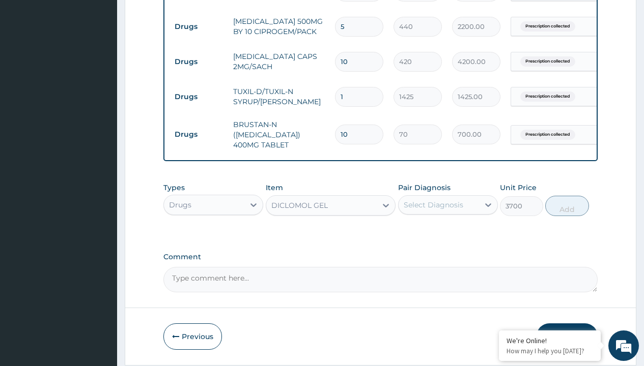
click p "Prescription collected"
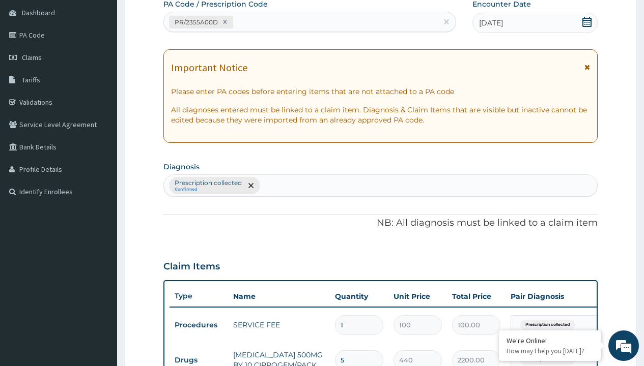
type input "prescription collected"
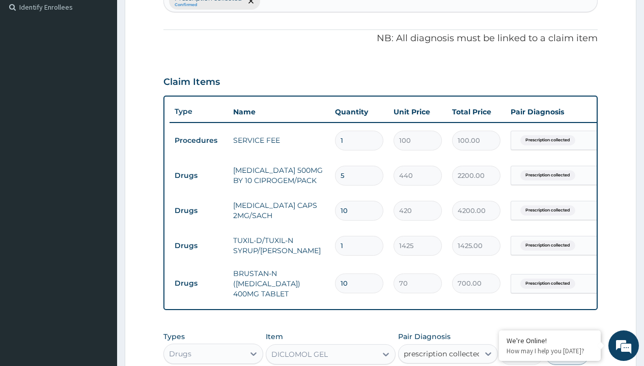
click label "Prescription collected"
checkbox input "true"
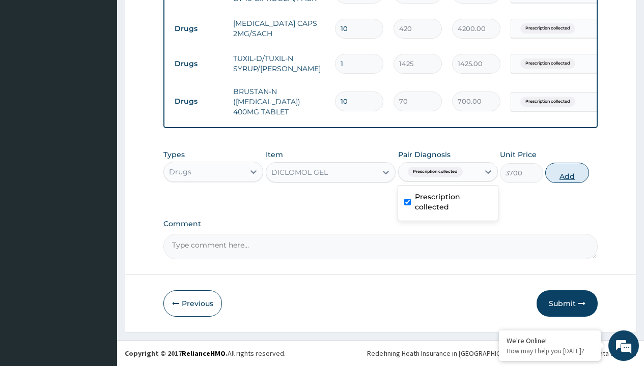
click button "Add"
type input "0"
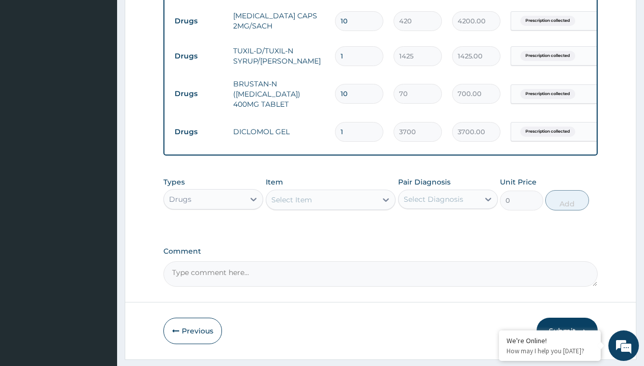
click td "Drugs"
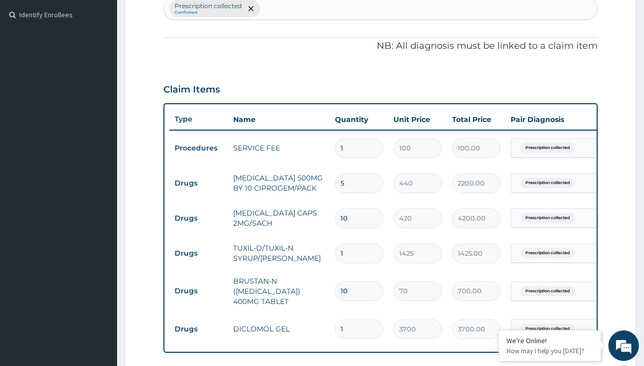
type input "drugs"
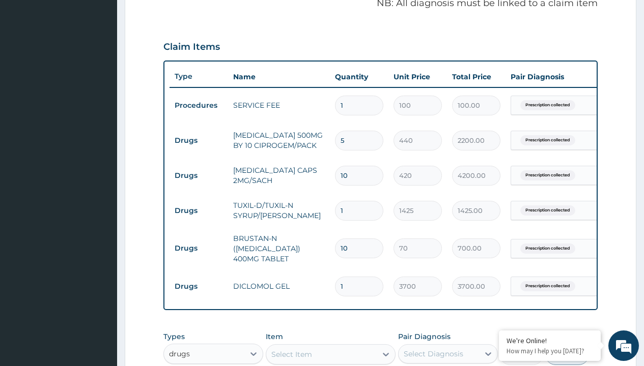
click div "Drugs"
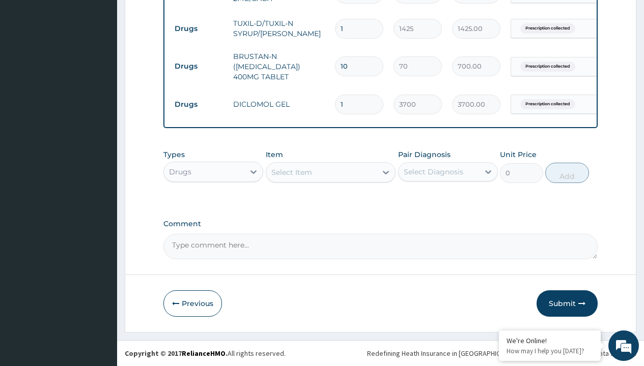
click div "Select Item"
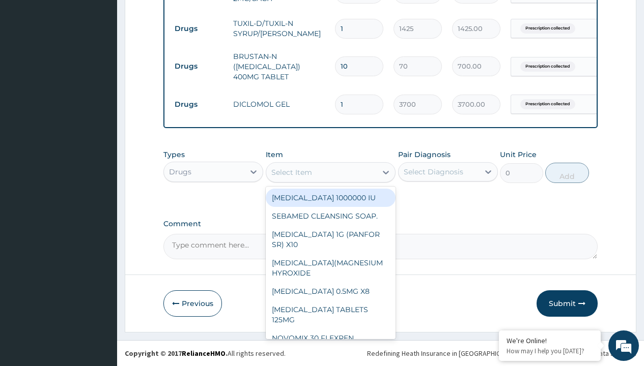
type input "cetirizine 10mg tablets/sach"
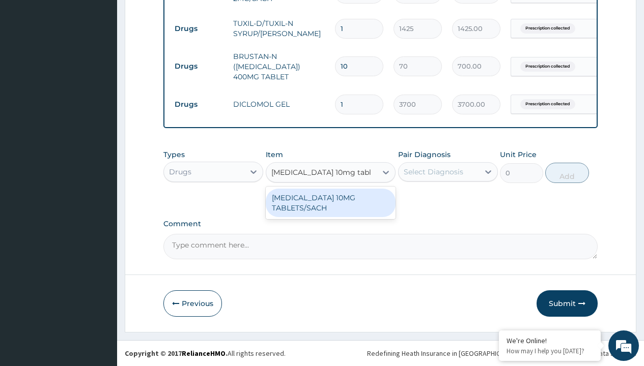
click div "[MEDICAL_DATA] 10MG TABLETS/SACH"
type input "240"
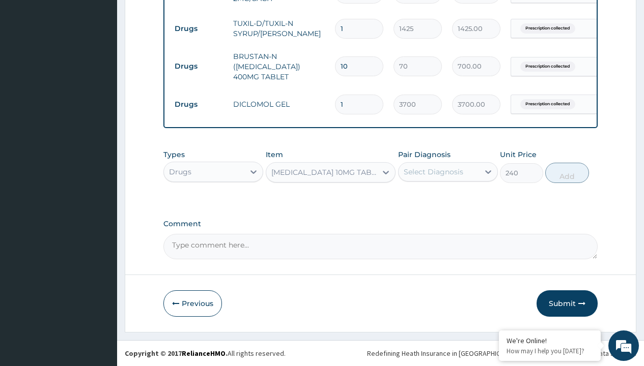
click p "Prescription collected"
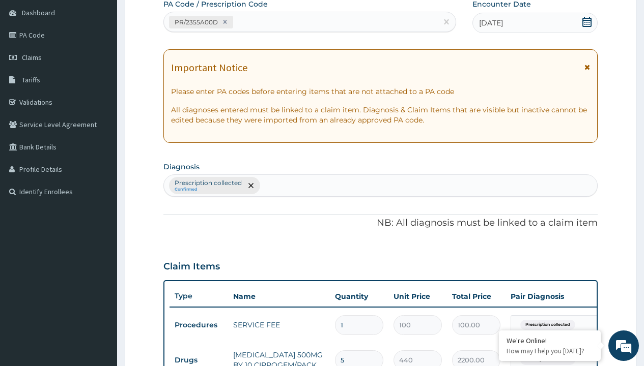
type input "prescription collected"
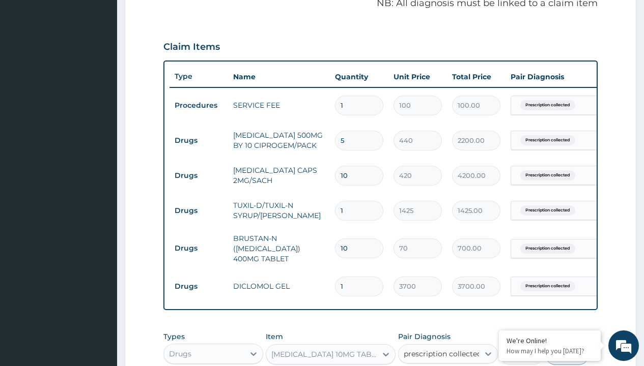
click label "Prescription collected"
checkbox input "true"
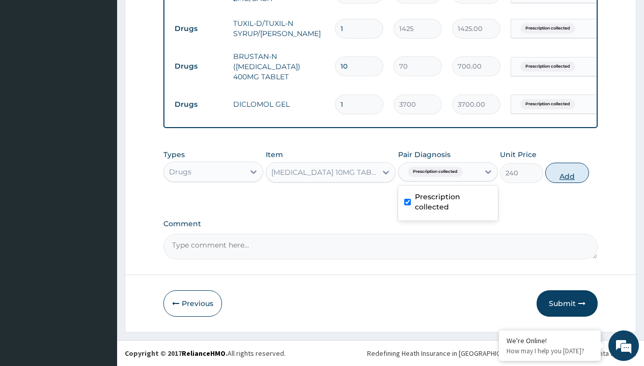
click button "Add"
type input "0"
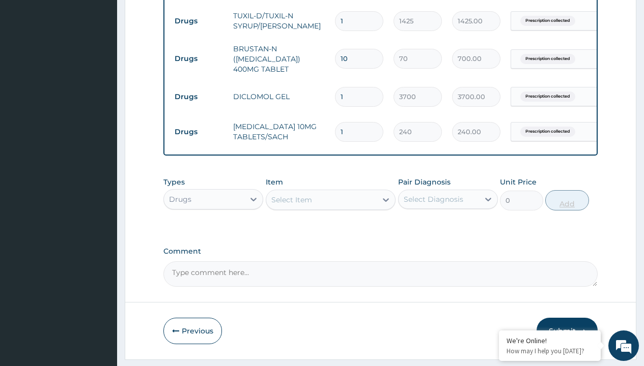
type input "10"
type input "2400.00"
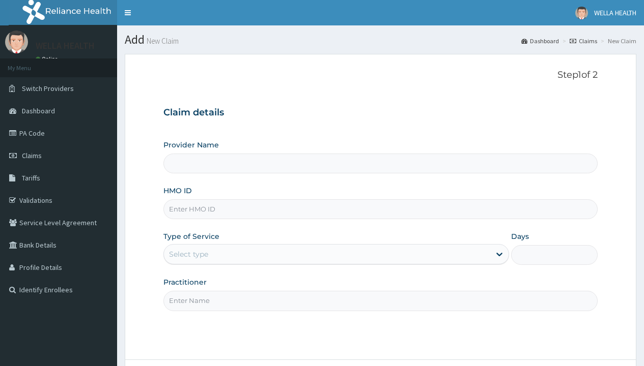
type input "WellaHealth(TELEMEDICINE)"
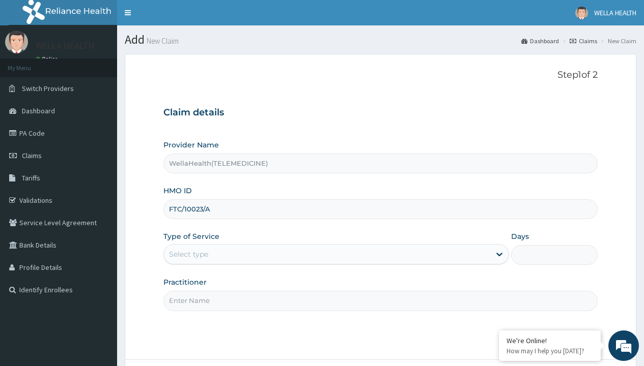
type input "FTC/10023/A"
type input "WellaHealth"
click at [188, 254] on div "Select type" at bounding box center [188, 254] width 39 height 10
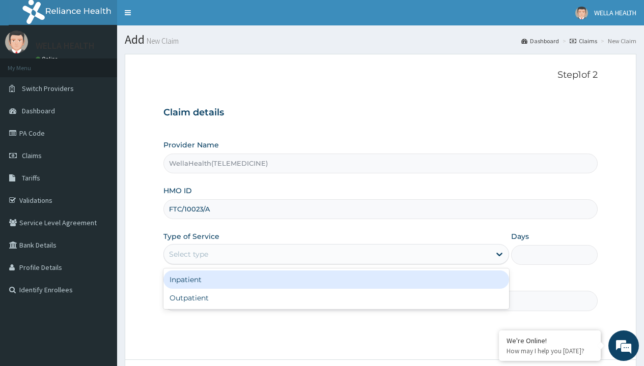
click at [336, 298] on div "Outpatient" at bounding box center [336, 298] width 346 height 18
type input "1"
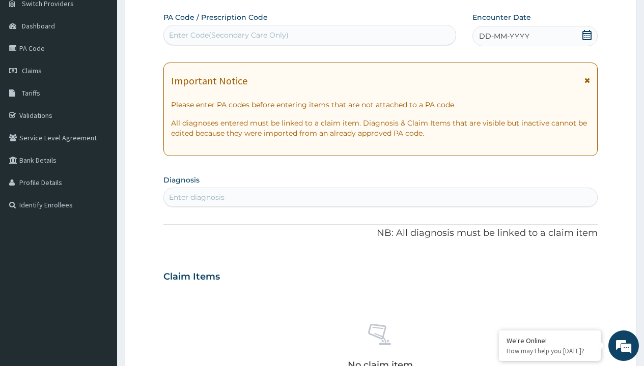
click at [503, 36] on span "DD-MM-YYYY" at bounding box center [504, 36] width 50 height 10
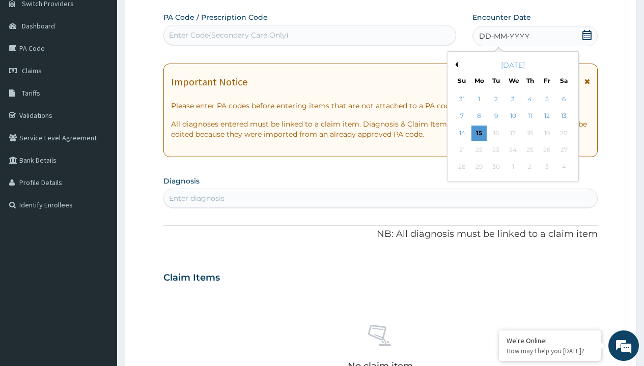
click at [454, 65] on button "Previous Month" at bounding box center [454, 64] width 5 height 5
click at [512, 133] on div "13" at bounding box center [512, 133] width 15 height 15
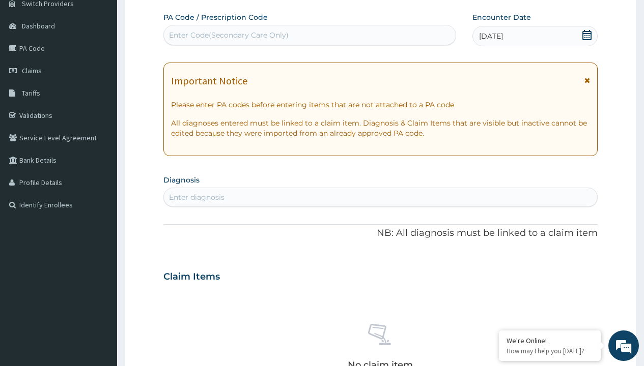
click at [228, 35] on div "Enter Code(Secondary Care Only)" at bounding box center [229, 35] width 120 height 10
type input "PR/16EDC499"
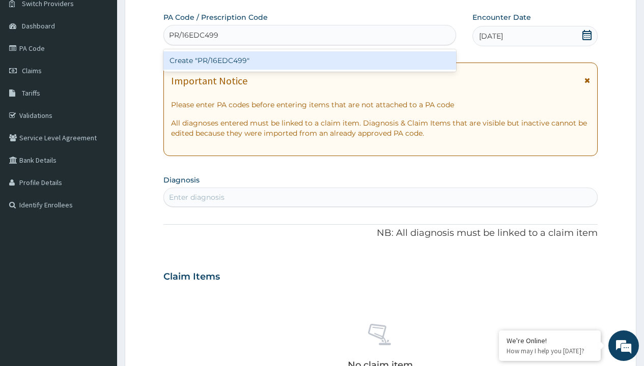
scroll to position [0, 0]
click at [309, 61] on div "Create "PR/16EDC499"" at bounding box center [309, 60] width 292 height 18
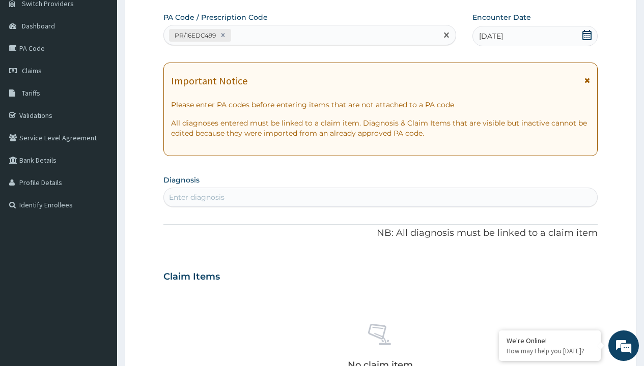
click at [196, 197] on div "Enter diagnosis" at bounding box center [196, 197] width 55 height 10
type input "prescription collected"
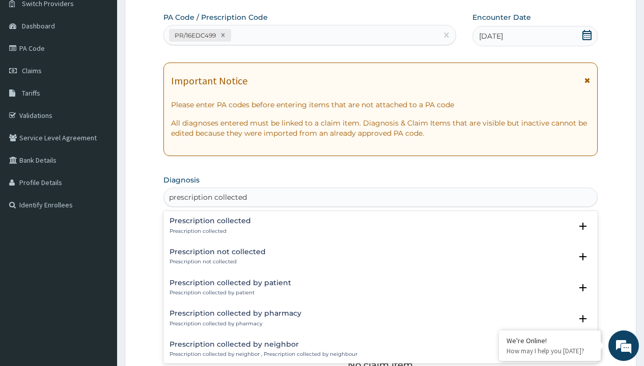
click at [209, 231] on p "Prescription collected" at bounding box center [209, 231] width 81 height 7
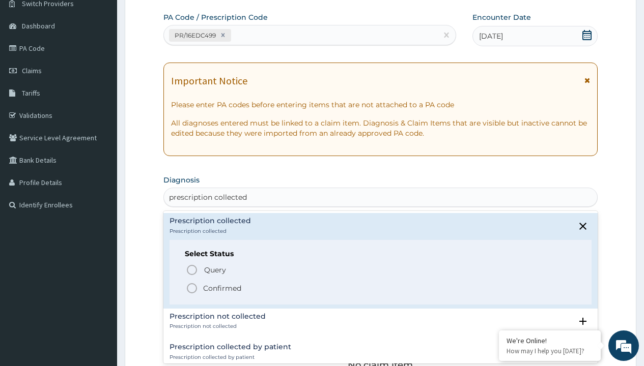
click at [222, 288] on p "Confirmed" at bounding box center [222, 288] width 38 height 10
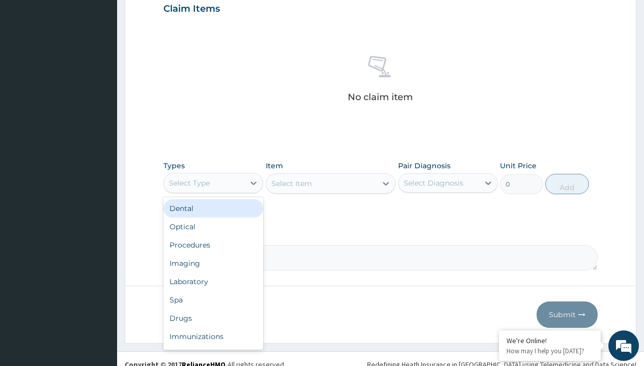
type input "procedures"
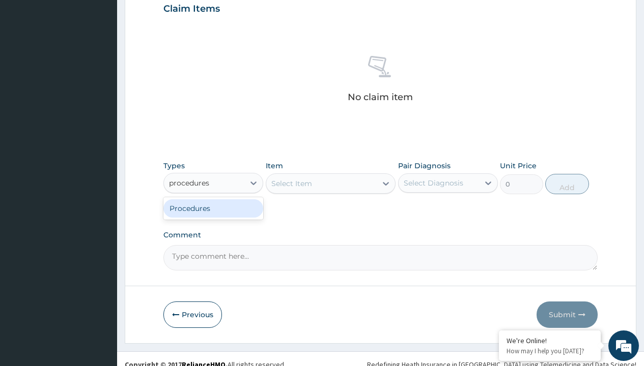
click at [213, 208] on div "Procedures" at bounding box center [213, 208] width 100 height 18
click at [291, 183] on div "Select Item" at bounding box center [291, 184] width 41 height 10
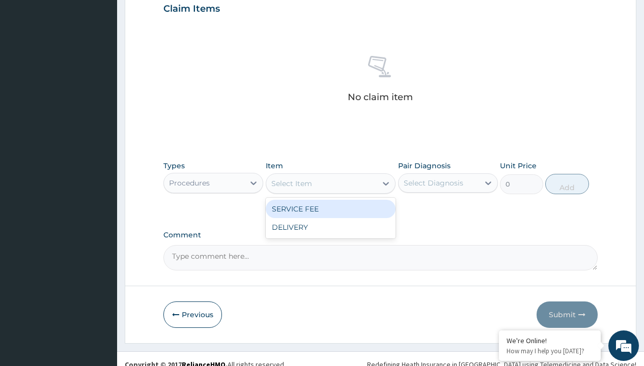
type input "service fee"
click at [330, 209] on div "SERVICE FEE" at bounding box center [331, 209] width 130 height 18
type input "100"
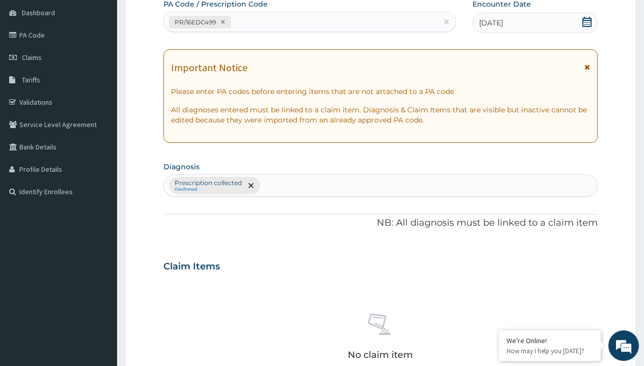
type input "prescription collected"
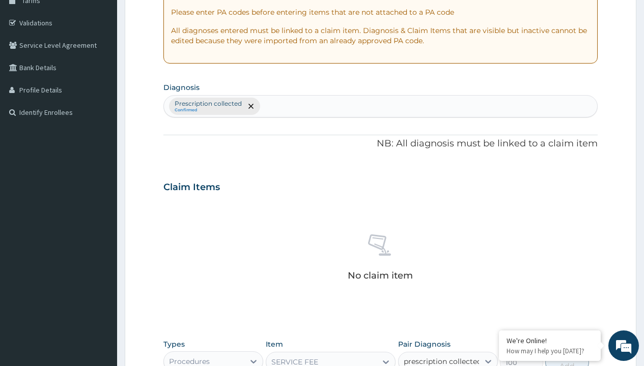
checkbox input "true"
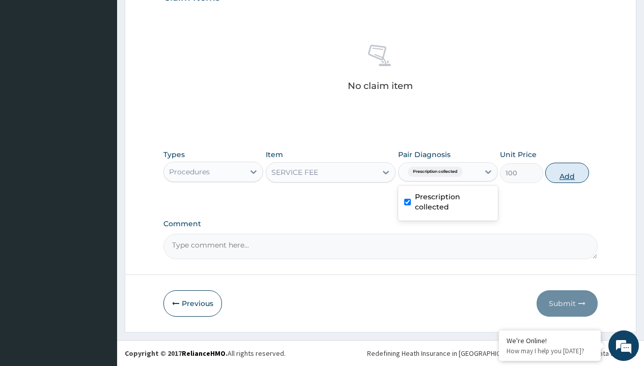
click at [567, 173] on button "Add" at bounding box center [566, 173] width 43 height 20
type input "0"
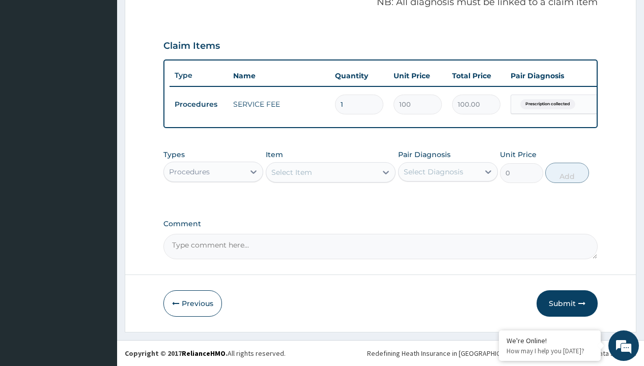
click at [189, 171] on div "Procedures" at bounding box center [189, 172] width 41 height 10
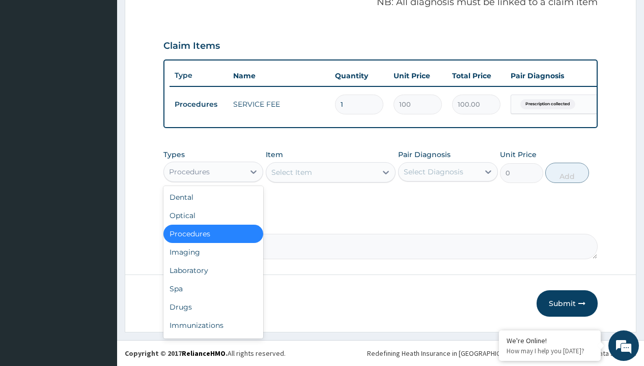
type input "drugs"
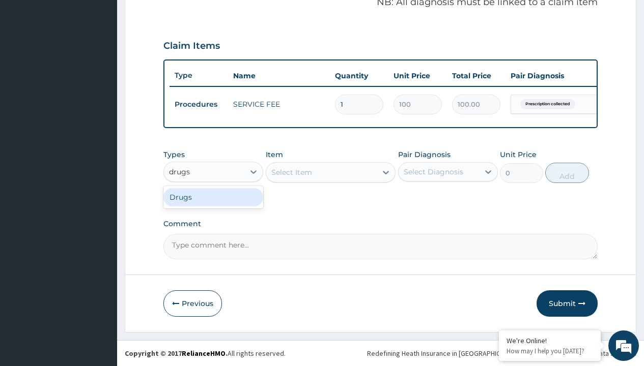
scroll to position [0, 0]
click at [213, 197] on div "Drugs" at bounding box center [213, 197] width 100 height 18
click at [291, 172] on div "Select Item" at bounding box center [331, 172] width 130 height 20
type input "iv [MEDICAL_DATA] 500mg"
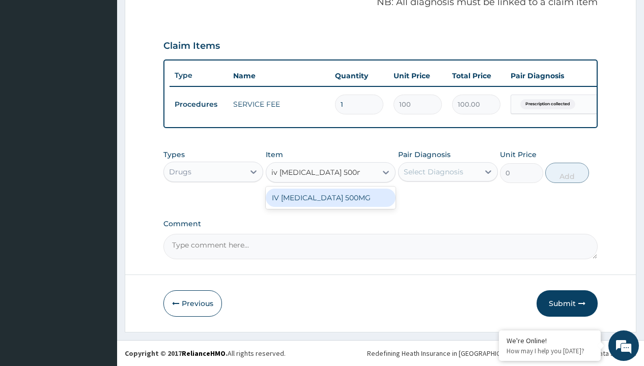
click at [330, 197] on div "IV [MEDICAL_DATA] 500MG" at bounding box center [331, 198] width 130 height 18
type input "546"
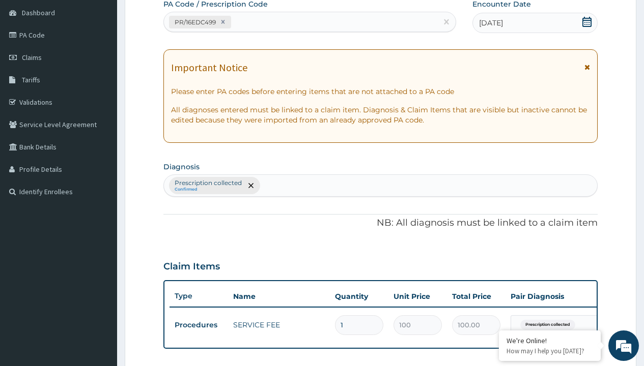
type input "prescription collected"
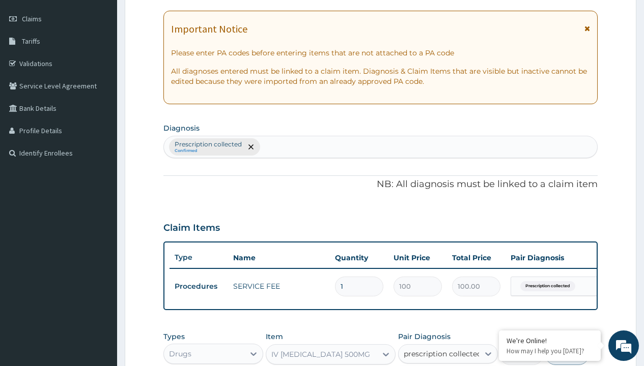
checkbox input "true"
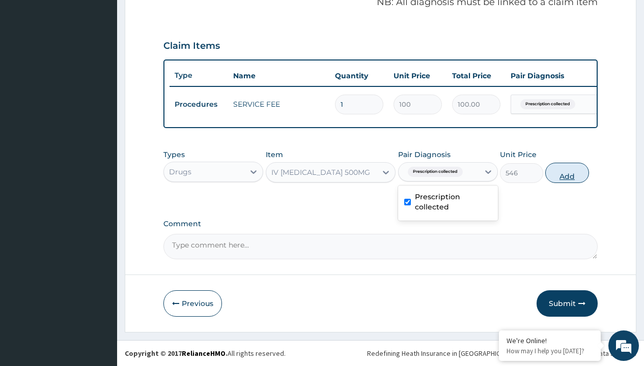
click at [567, 173] on button "Add" at bounding box center [566, 173] width 43 height 20
type input "0"
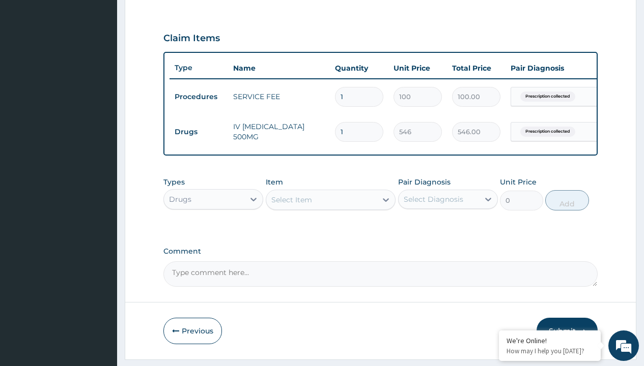
click at [198, 132] on td "Drugs" at bounding box center [198, 132] width 59 height 19
type input "drugs"
click at [213, 232] on div "Drugs" at bounding box center [213, 225] width 100 height 18
click at [291, 205] on div "Select Item" at bounding box center [291, 200] width 41 height 10
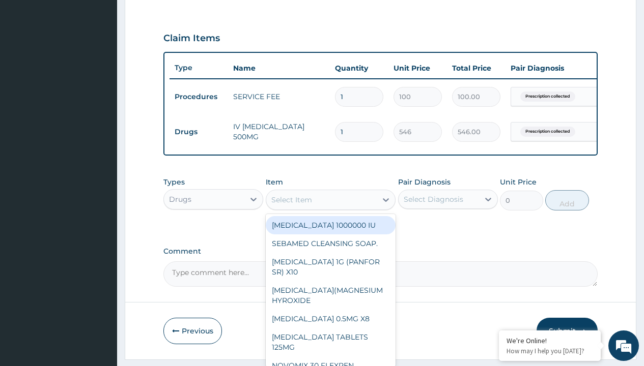
type input "[MEDICAL_DATA] (mmt)"
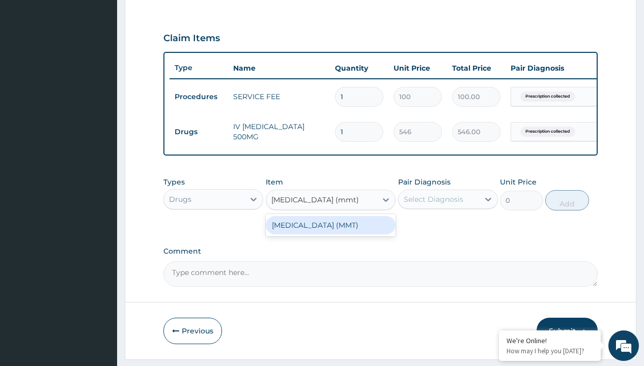
click at [330, 233] on div "[MEDICAL_DATA] (MMT)" at bounding box center [331, 225] width 130 height 18
type input "2339.89990234375"
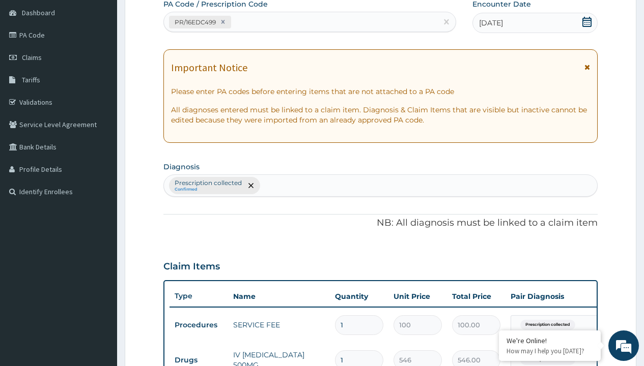
type input "prescription collected"
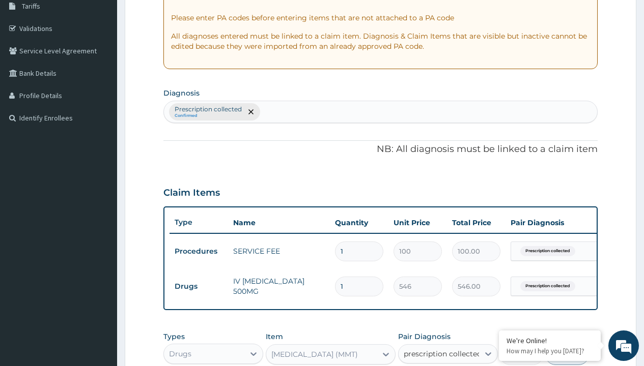
checkbox input "true"
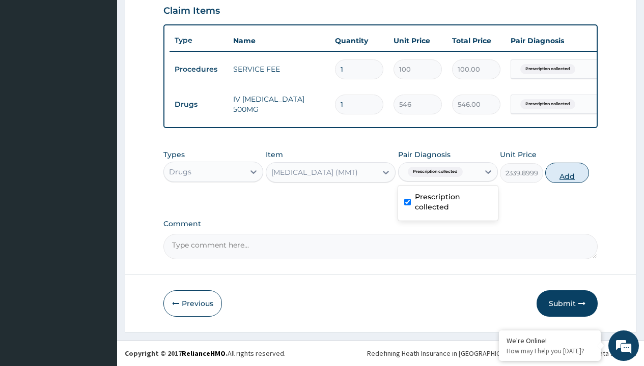
click at [567, 173] on button "Add" at bounding box center [566, 173] width 43 height 20
type input "0"
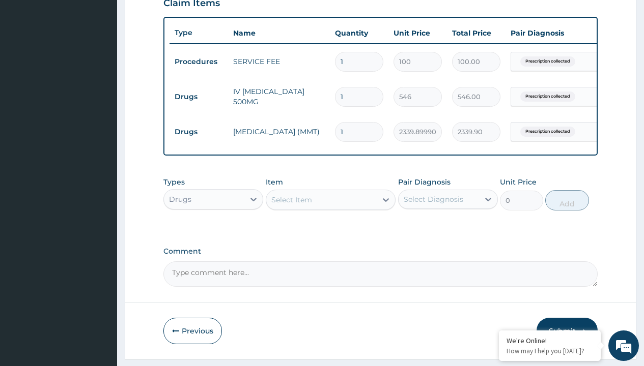
click at [198, 97] on td "Drugs" at bounding box center [198, 97] width 59 height 19
type input "drugs"
click at [213, 232] on div "Drugs" at bounding box center [213, 225] width 100 height 18
click at [291, 205] on div "Select Item" at bounding box center [291, 200] width 41 height 10
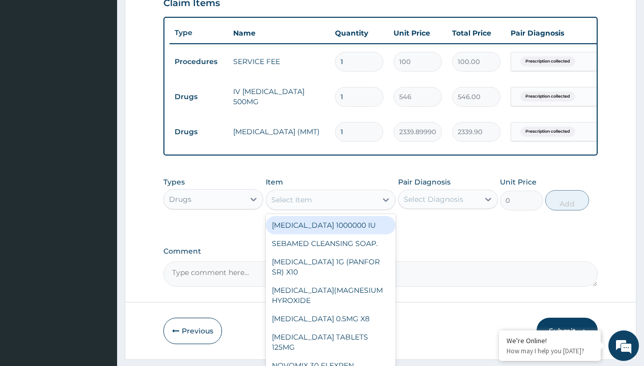
type input "[MEDICAL_DATA] caps 2mg/sach"
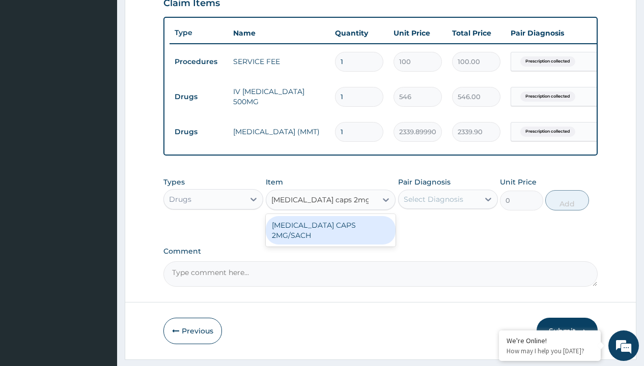
click at [330, 233] on div "[MEDICAL_DATA] CAPS 2MG/SACH" at bounding box center [331, 230] width 130 height 28
type input "420"
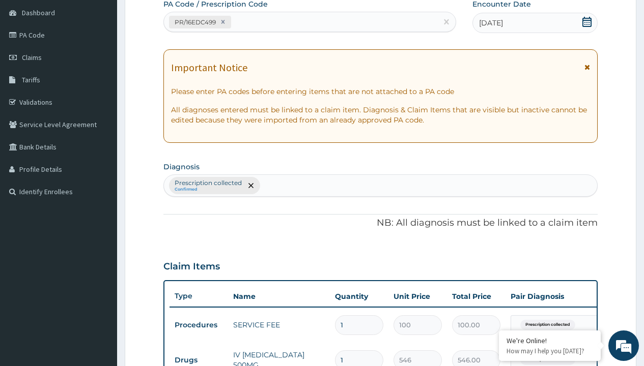
type input "prescription collected"
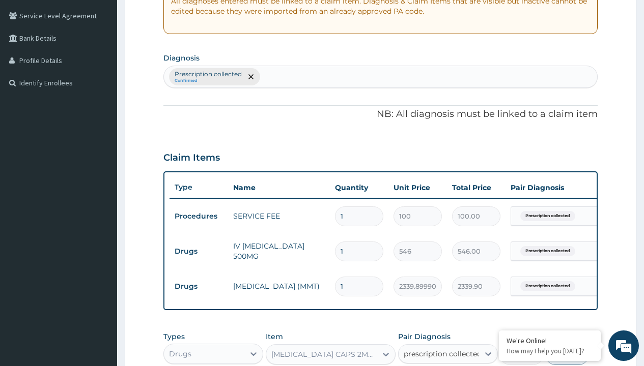
checkbox input "true"
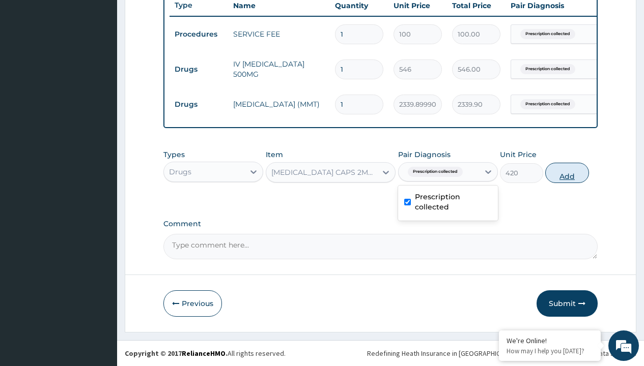
click at [567, 173] on button "Add" at bounding box center [566, 173] width 43 height 20
type input "0"
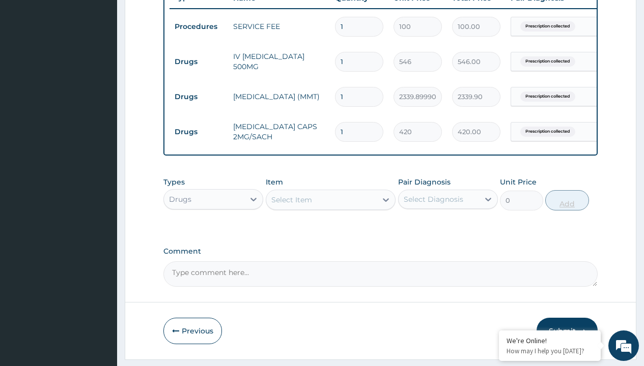
type input "10"
type input "4200.00"
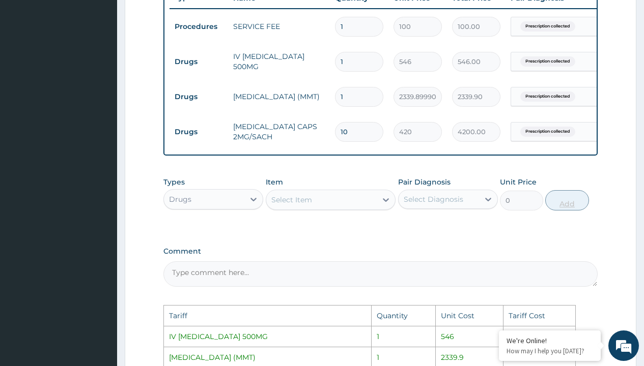
scroll to position [605, 0]
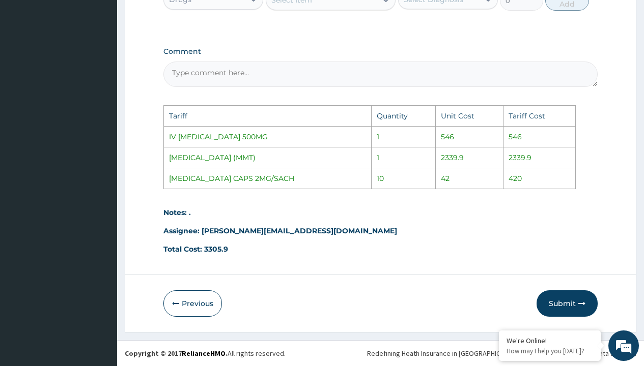
type input "10"
